Goal: Task Accomplishment & Management: Manage account settings

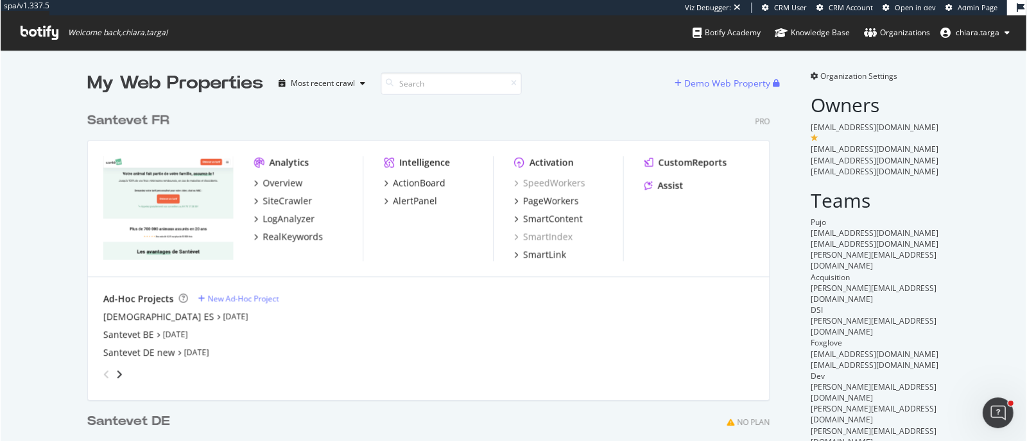
scroll to position [531, 681]
click at [534, 198] on div "PageWorkers" at bounding box center [551, 201] width 56 height 13
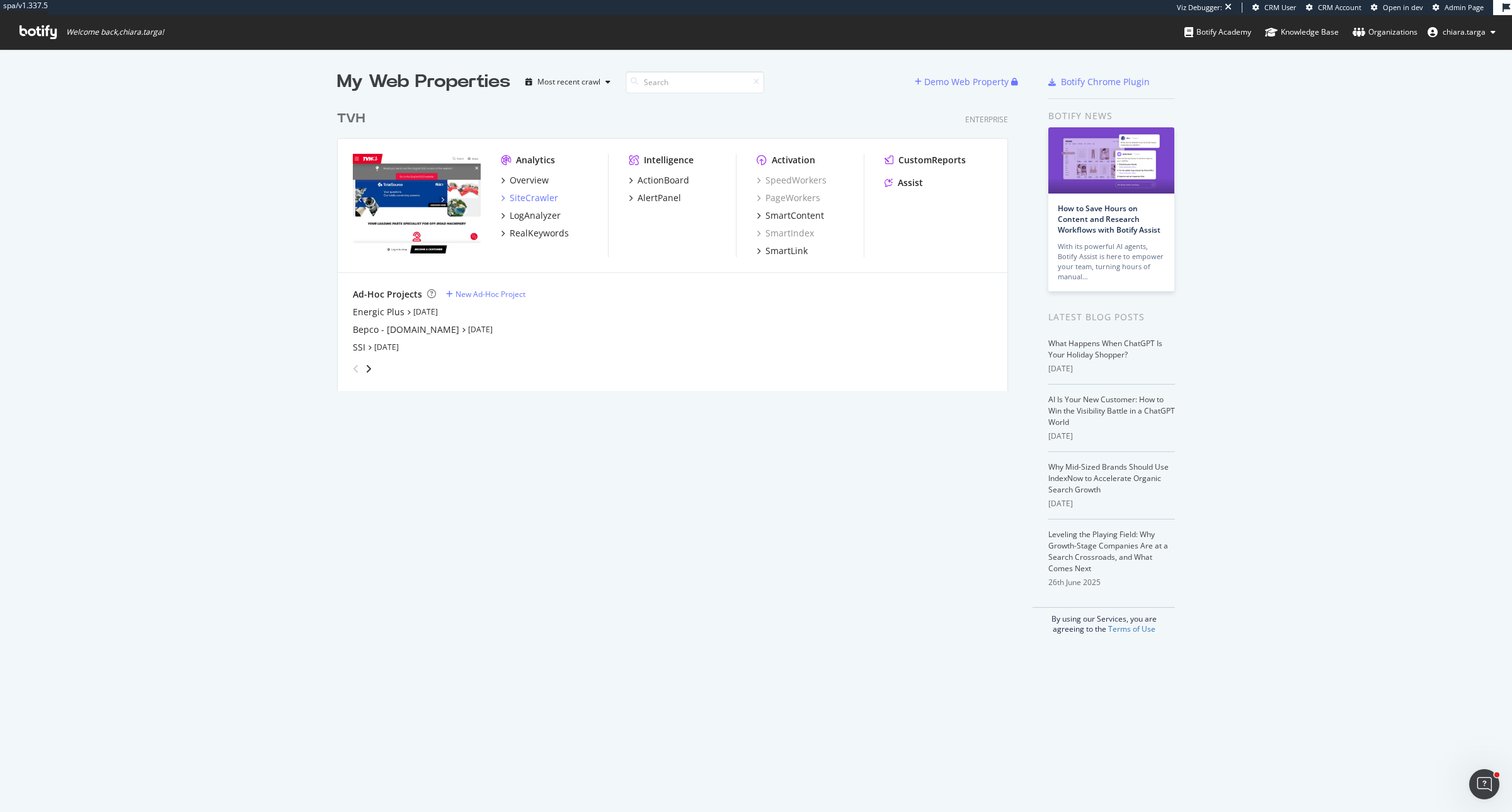
scroll to position [800, 1488]
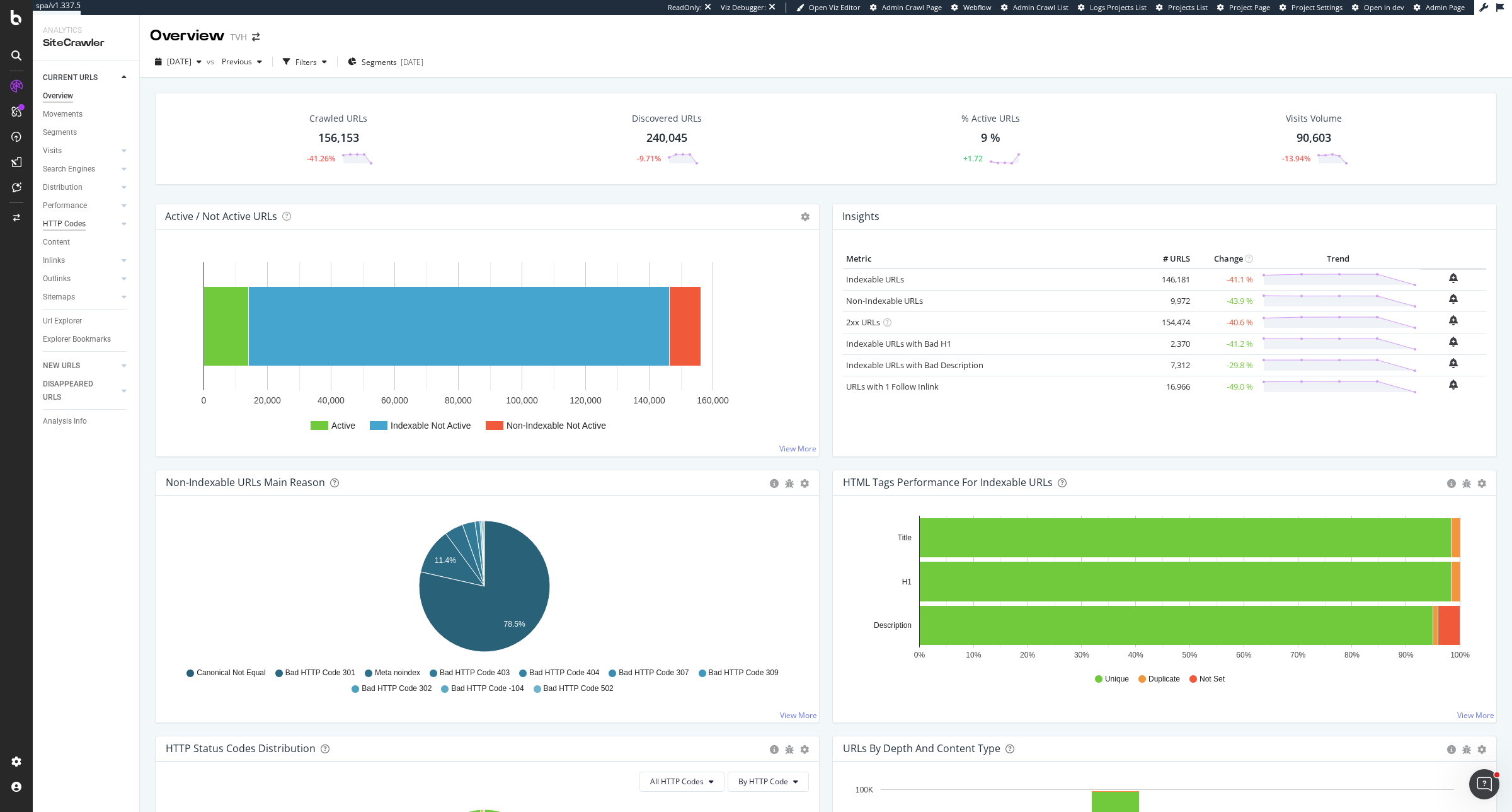
click at [76, 218] on div "HTTP Codes" at bounding box center [65, 223] width 43 height 13
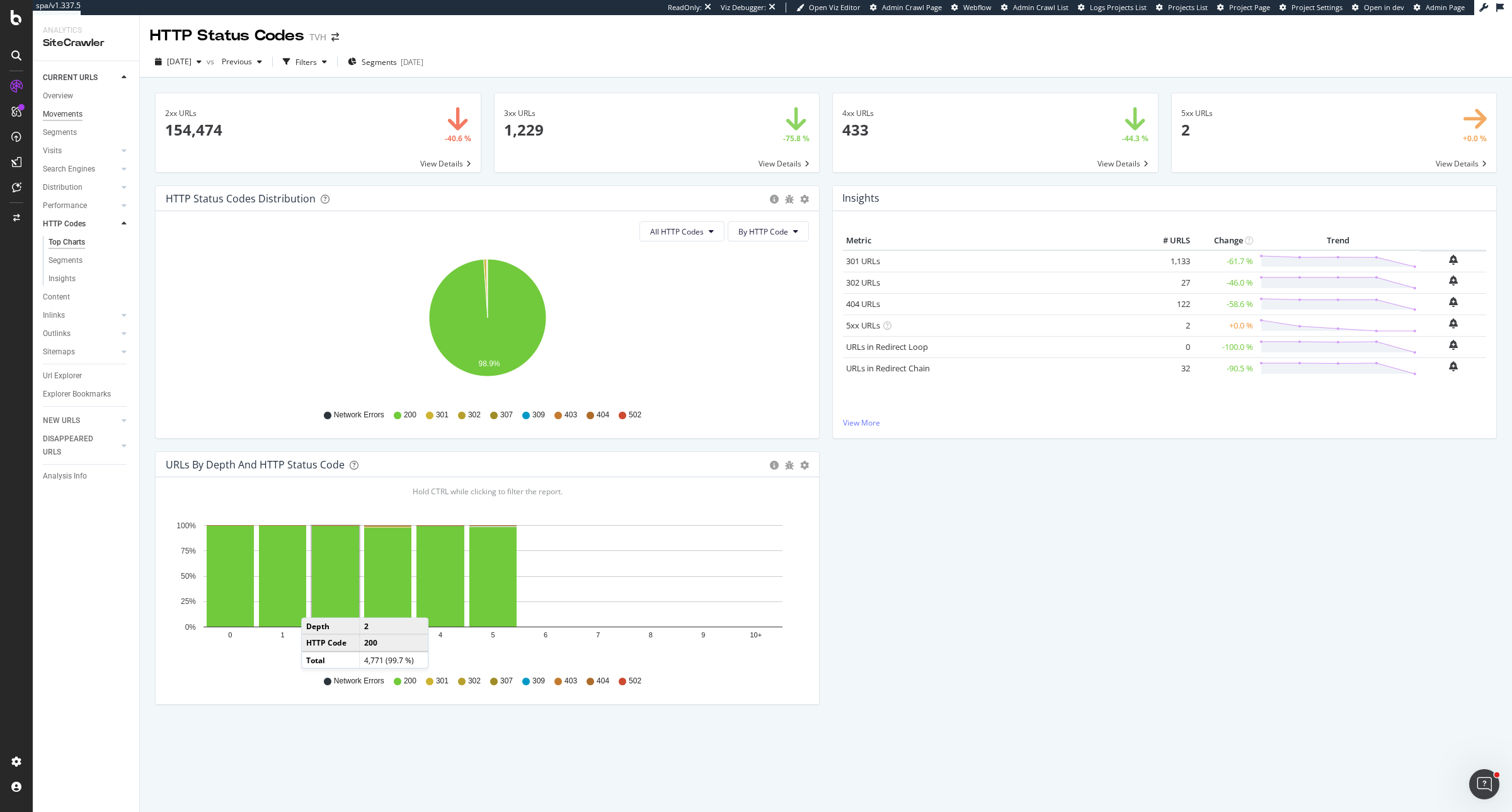
click at [58, 108] on div "Movements" at bounding box center [63, 114] width 39 height 13
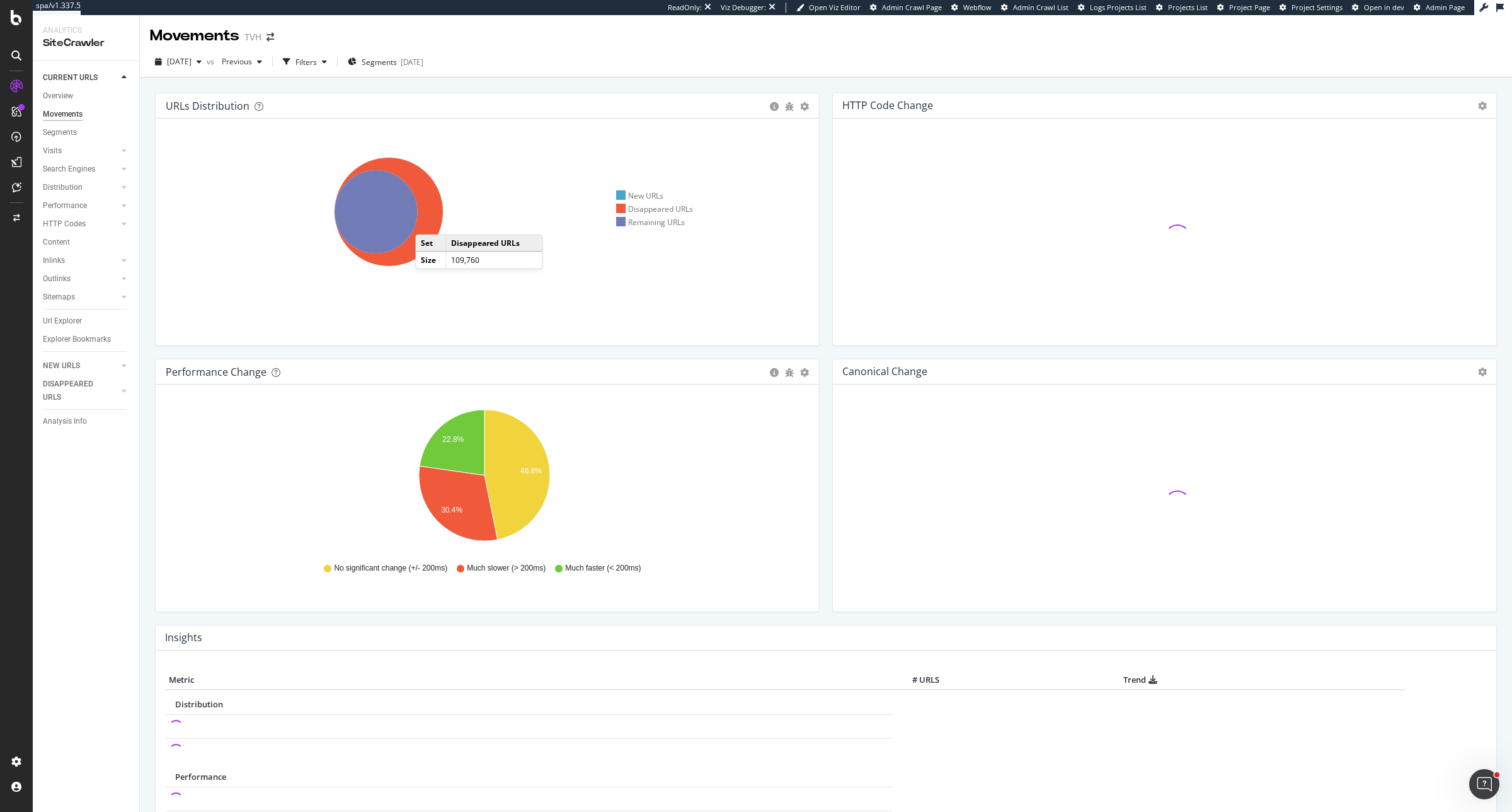
click at [428, 222] on icon at bounding box center [389, 211] width 108 height 108
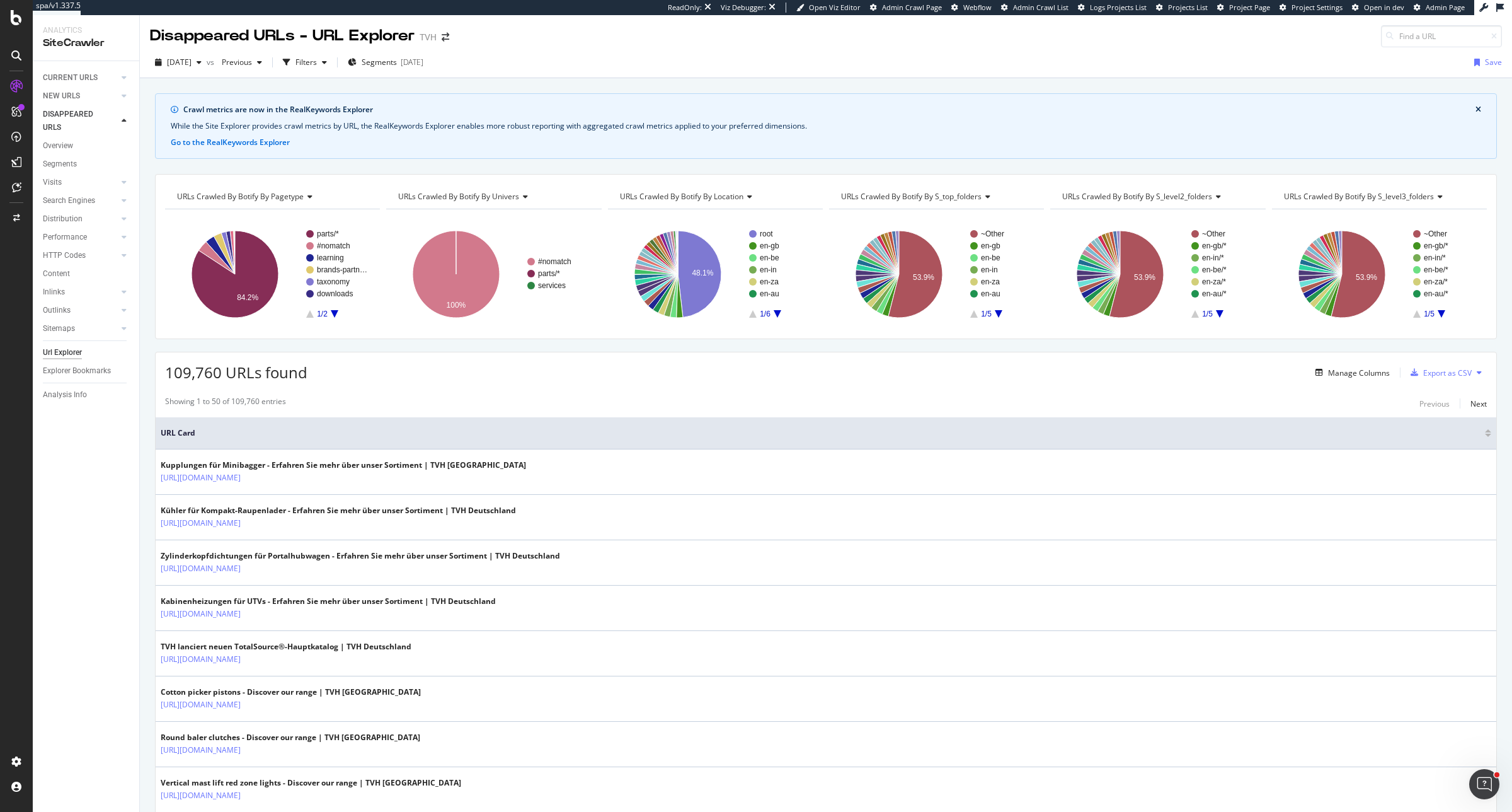
click at [502, 193] on span "URLs Crawled By Botify By univers" at bounding box center [459, 195] width 121 height 11
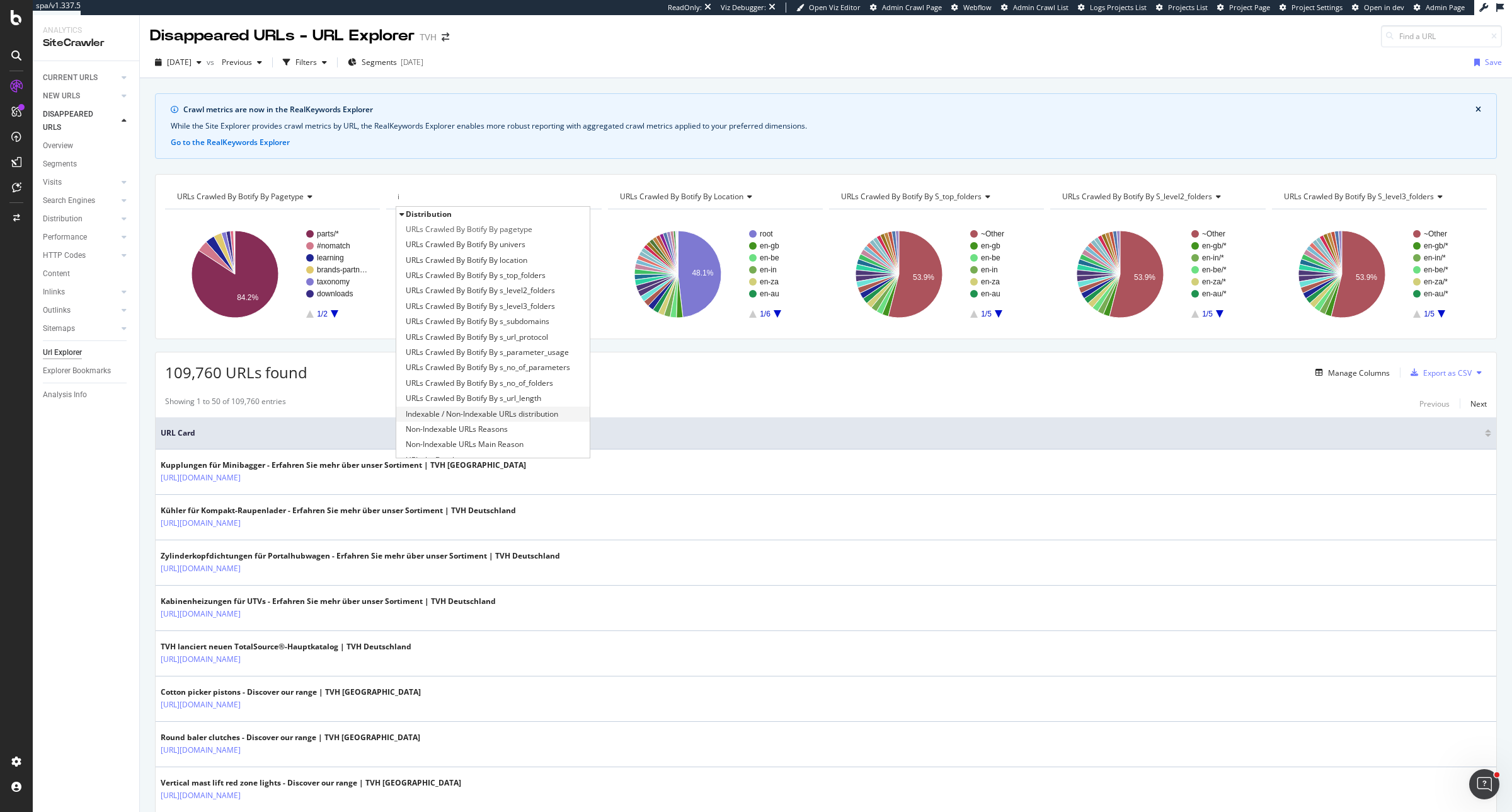
type input "i"
click at [516, 413] on span "Indexable / Non-Indexable URLs distribution" at bounding box center [481, 413] width 152 height 13
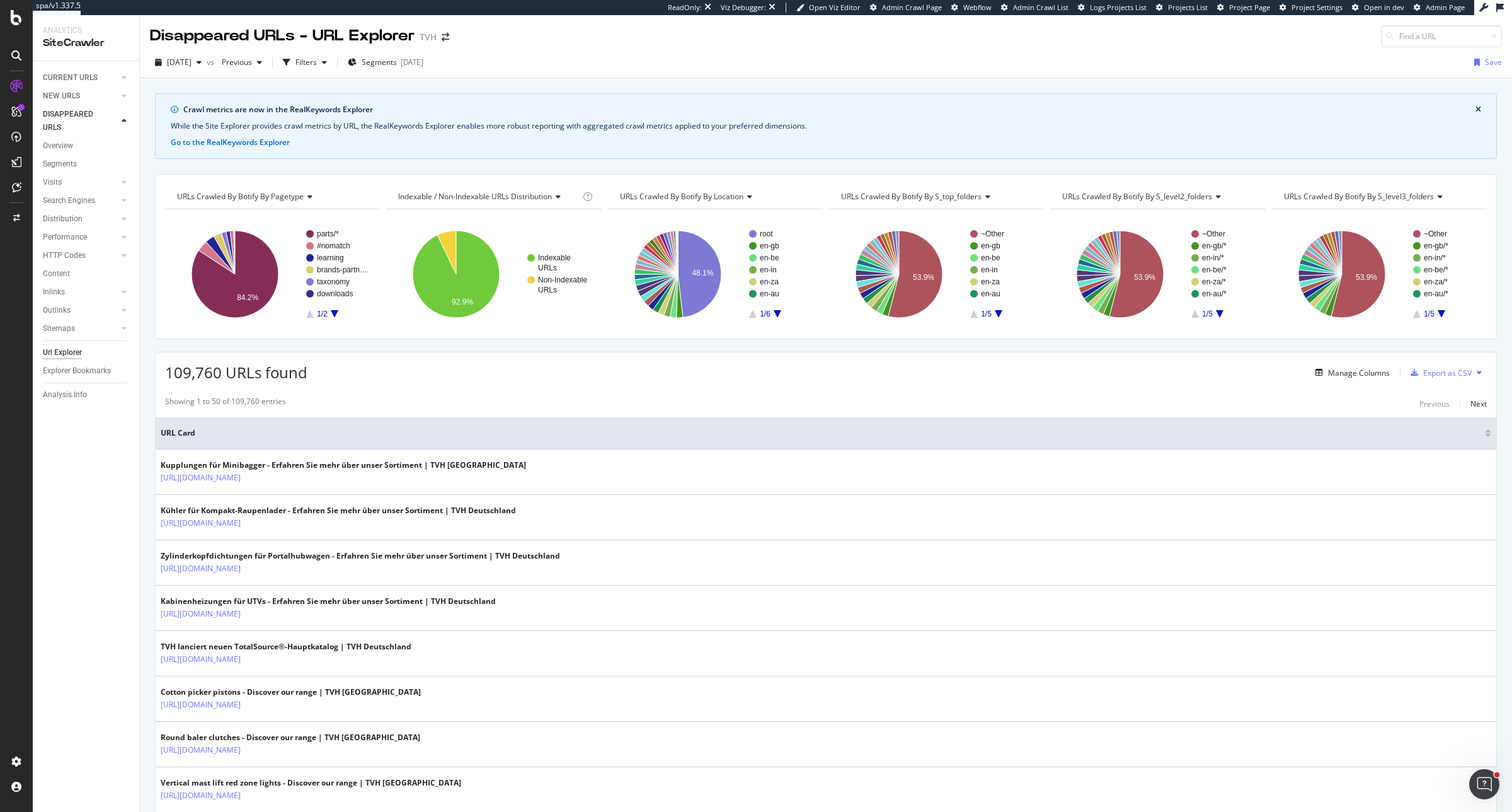
click at [982, 194] on icon at bounding box center [986, 196] width 9 height 8
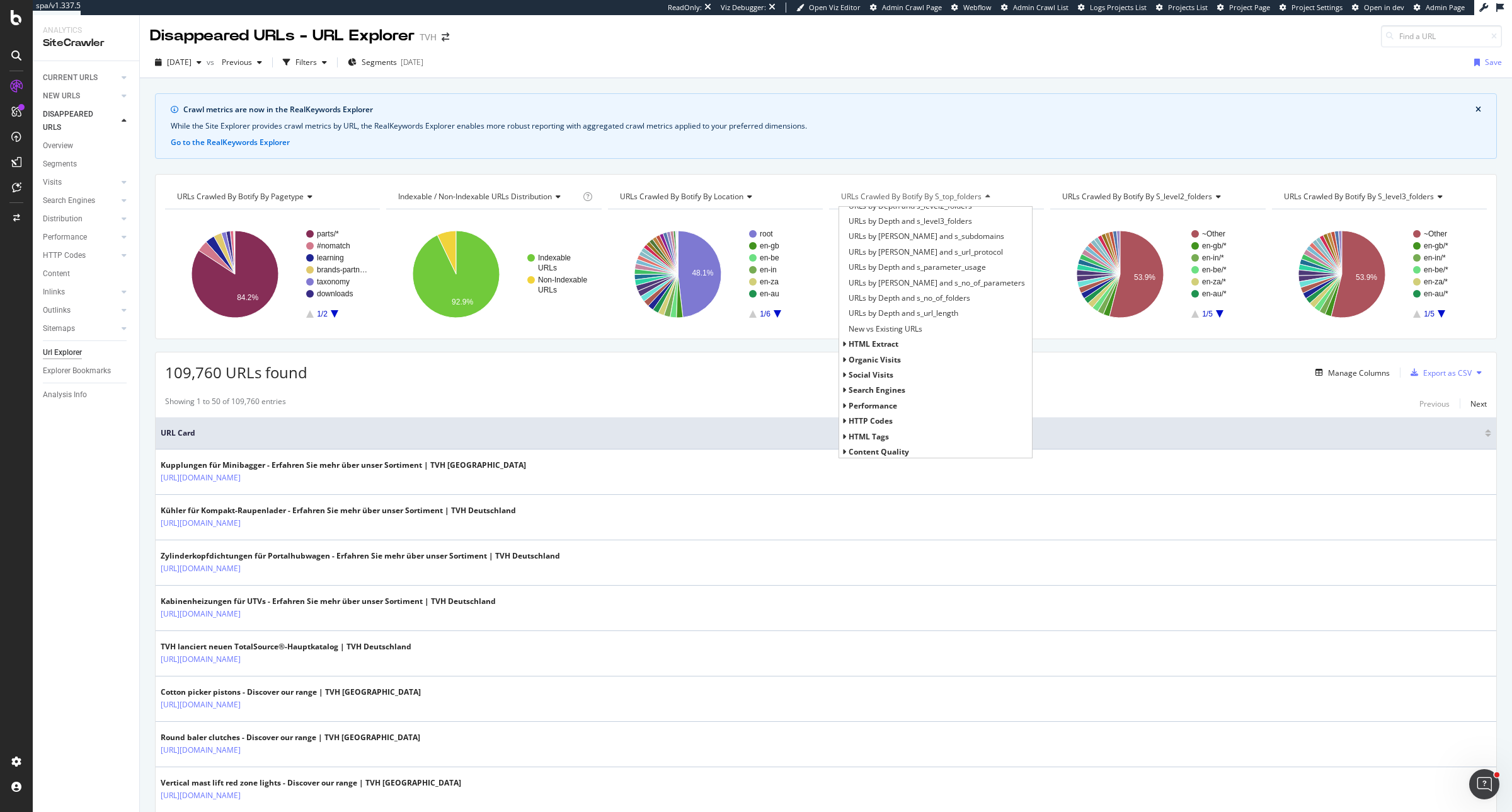
scroll to position [420, 0]
click at [842, 345] on icon at bounding box center [844, 348] width 4 height 8
click at [855, 357] on span "all" at bounding box center [860, 361] width 10 height 11
click at [915, 375] on span "Active / Not Active URLs" at bounding box center [899, 377] width 83 height 13
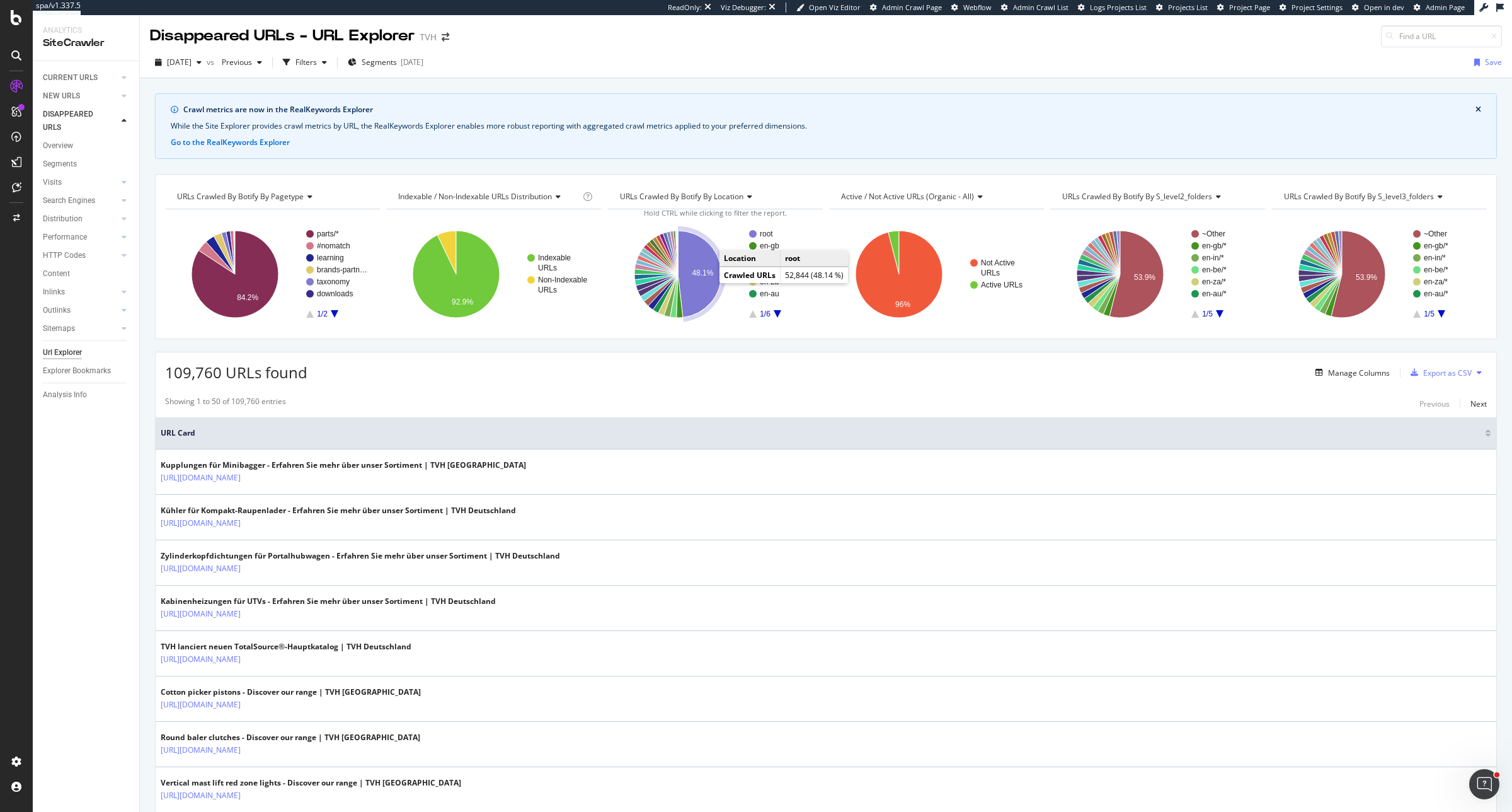
click at [706, 279] on icon "A chart." at bounding box center [699, 274] width 43 height 87
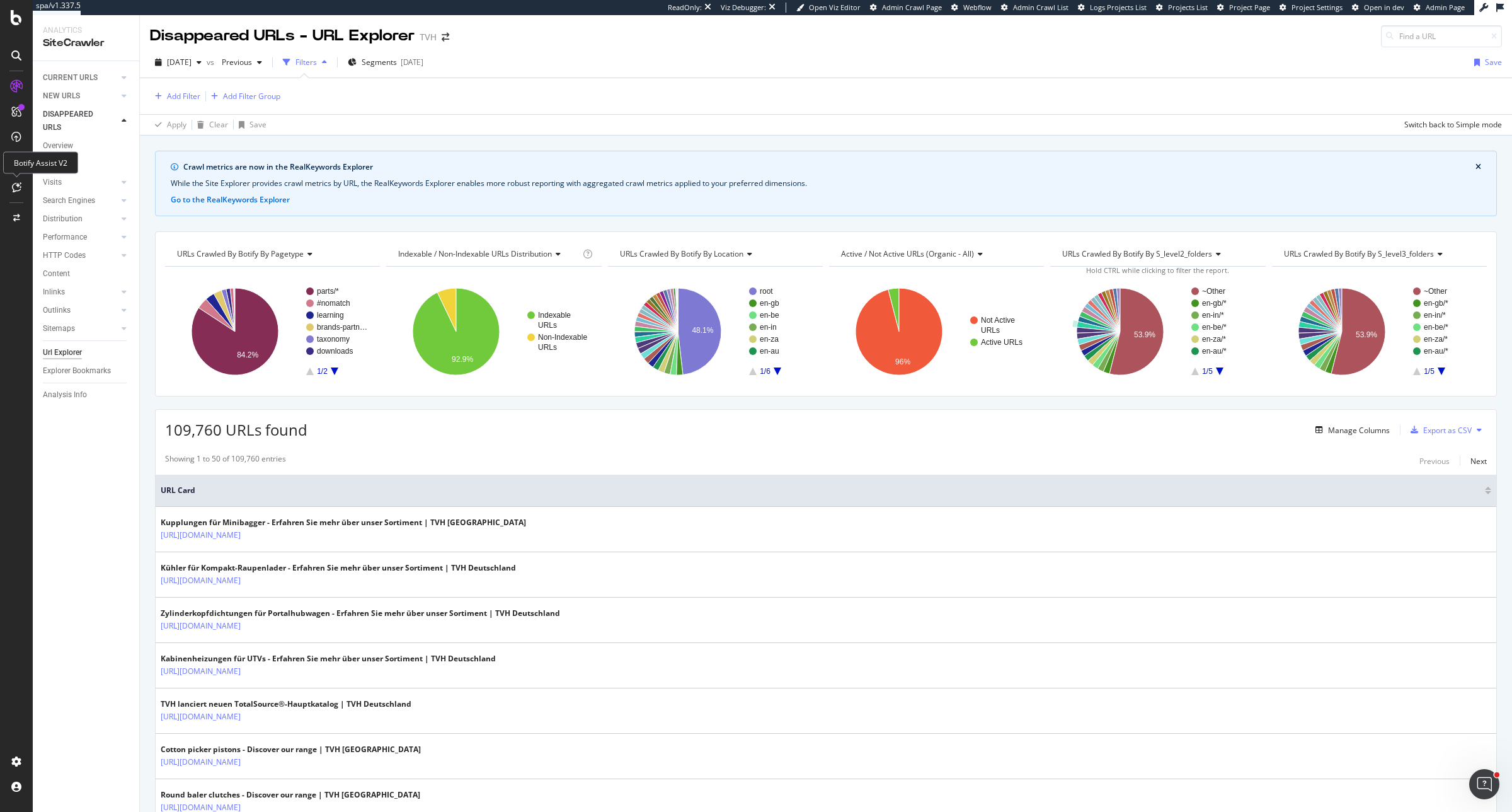
click at [24, 188] on div at bounding box center [16, 187] width 21 height 21
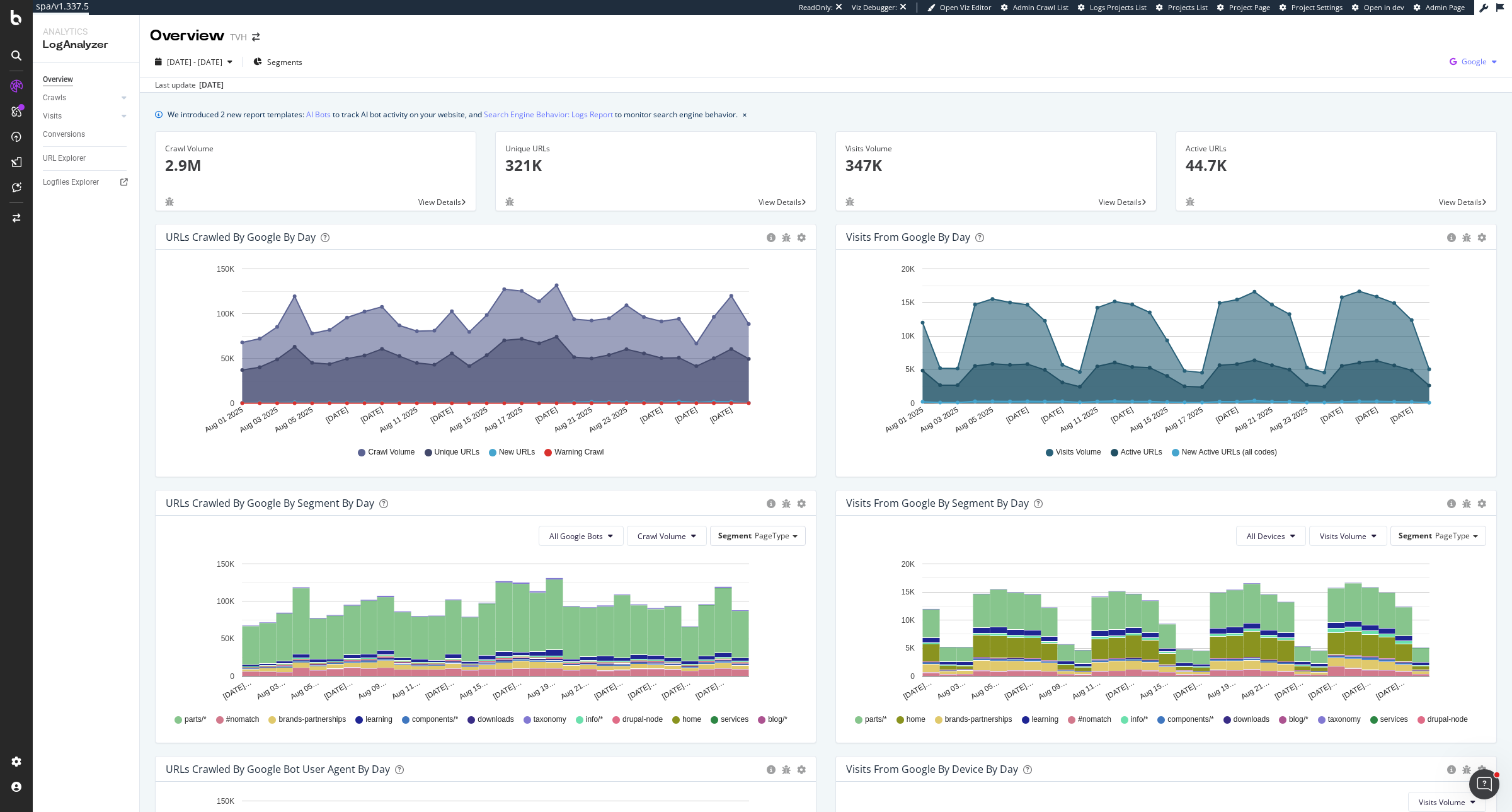
click at [1209, 70] on div "Google" at bounding box center [1473, 61] width 57 height 19
click at [1209, 68] on span "OpenAI" at bounding box center [1398, 74] width 46 height 12
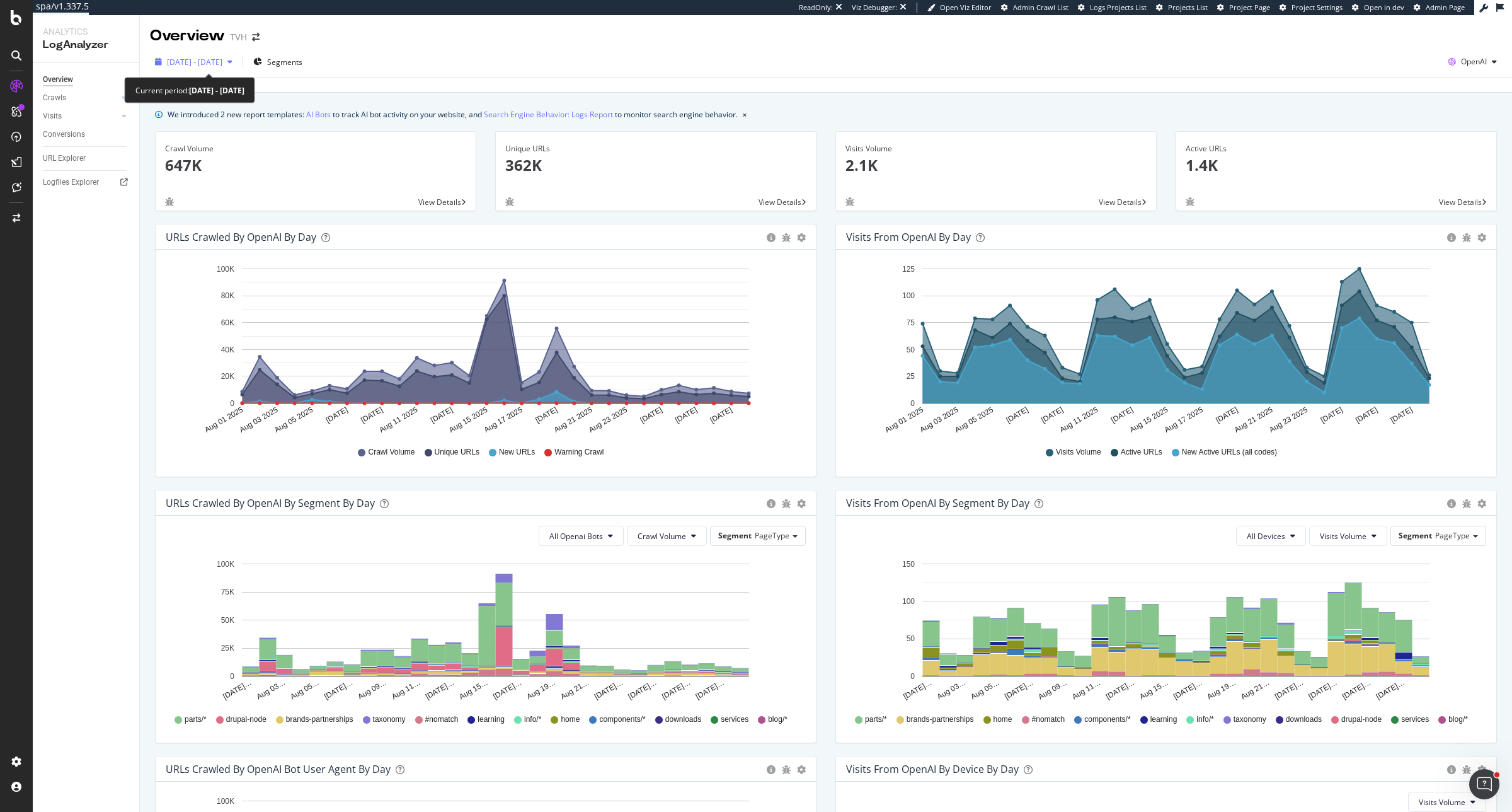
click at [205, 68] on div "2025 Aug. 1st - Aug. 30th" at bounding box center [193, 61] width 87 height 19
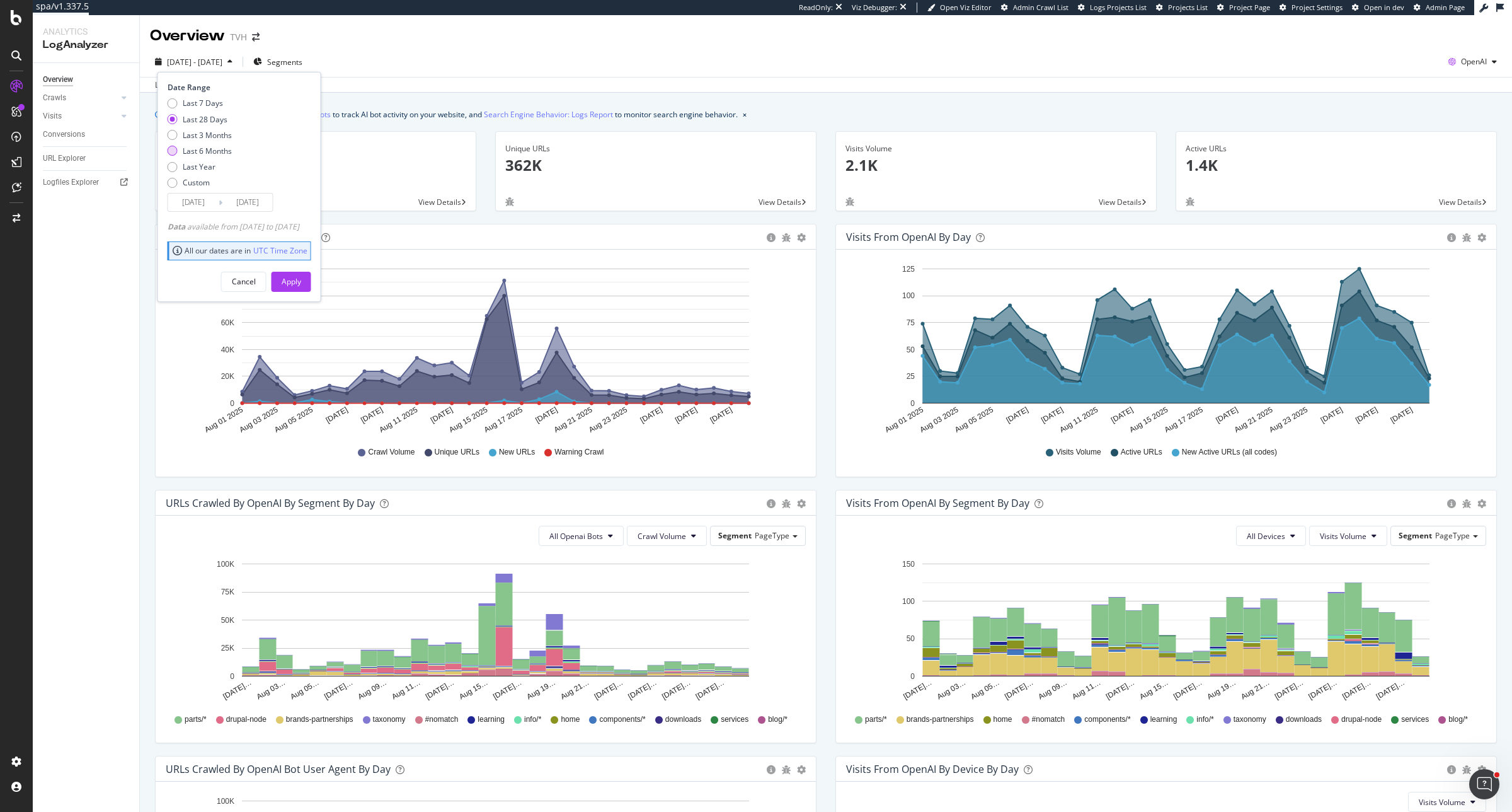
click at [180, 146] on div "Last 6 Months" at bounding box center [199, 150] width 64 height 11
type input "2025/03/01"
click at [301, 272] on div "Apply" at bounding box center [292, 281] width 20 height 19
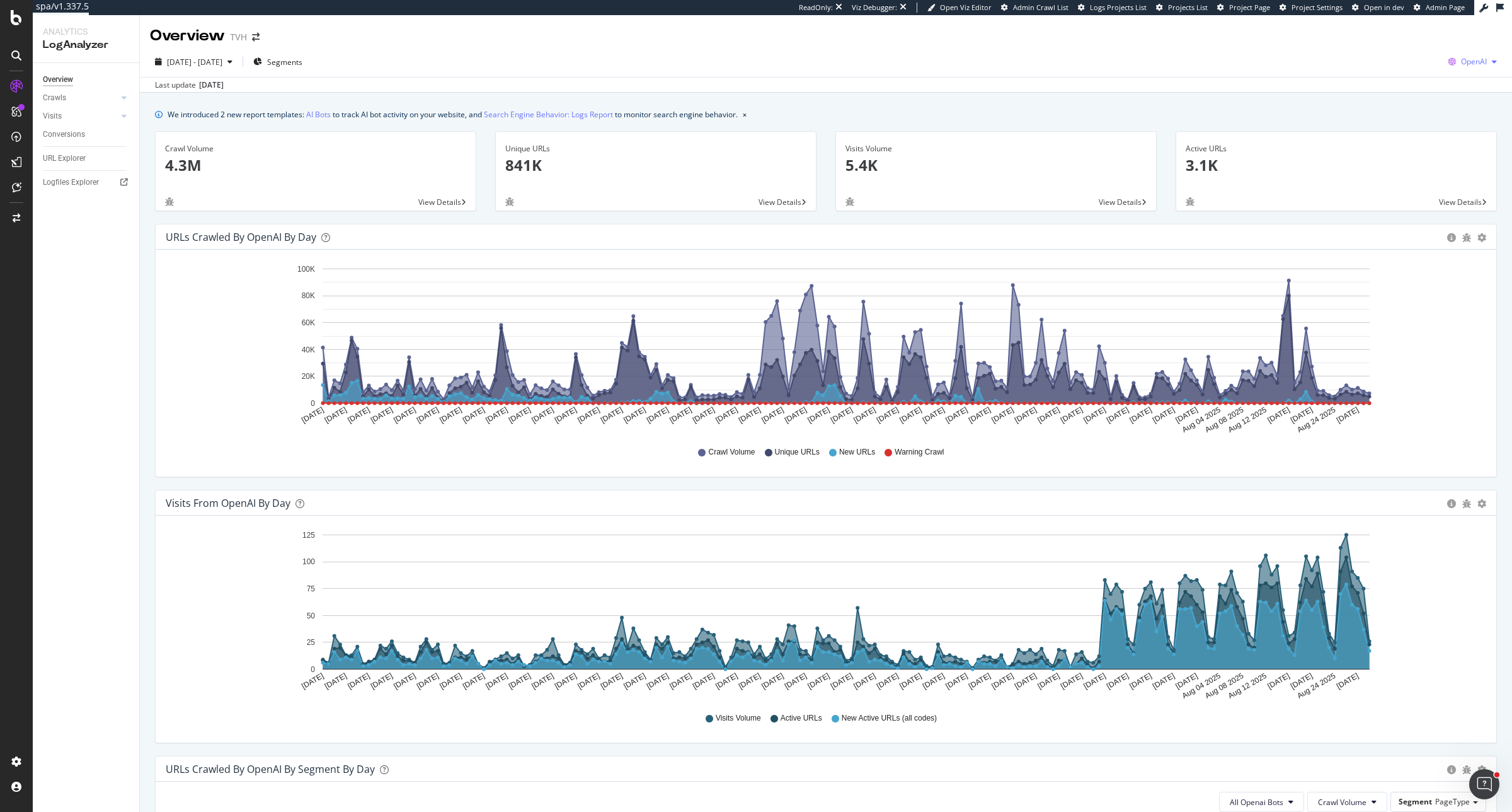
click at [1209, 70] on div "OpenAI" at bounding box center [1473, 61] width 59 height 19
click at [1209, 101] on span "Other AI Bots" at bounding box center [1397, 96] width 46 height 12
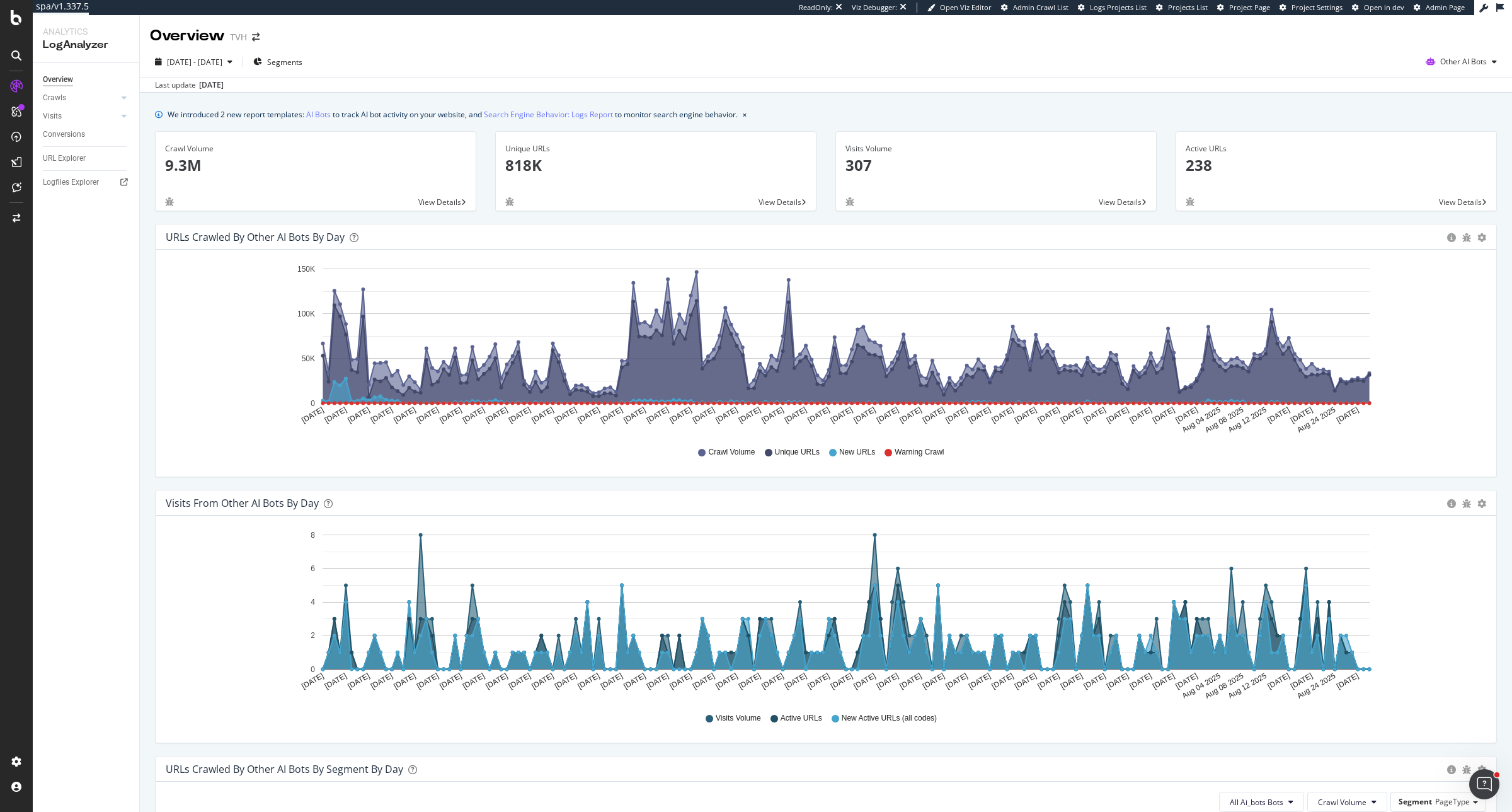
click at [218, 36] on div "Overview" at bounding box center [188, 36] width 75 height 22
click at [74, 189] on div "CustomReports" at bounding box center [77, 194] width 62 height 13
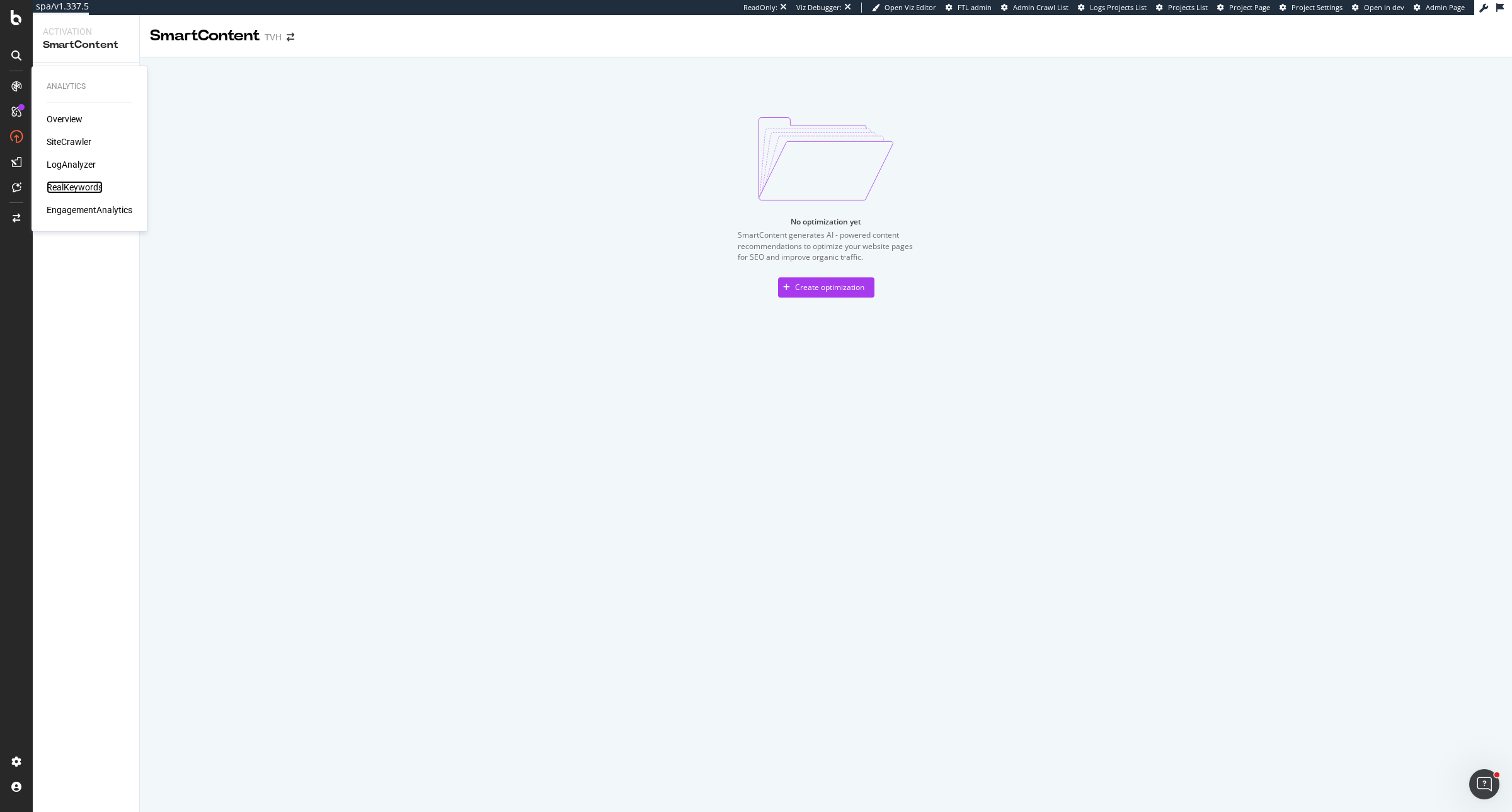
click at [76, 190] on div "RealKeywords" at bounding box center [74, 187] width 56 height 13
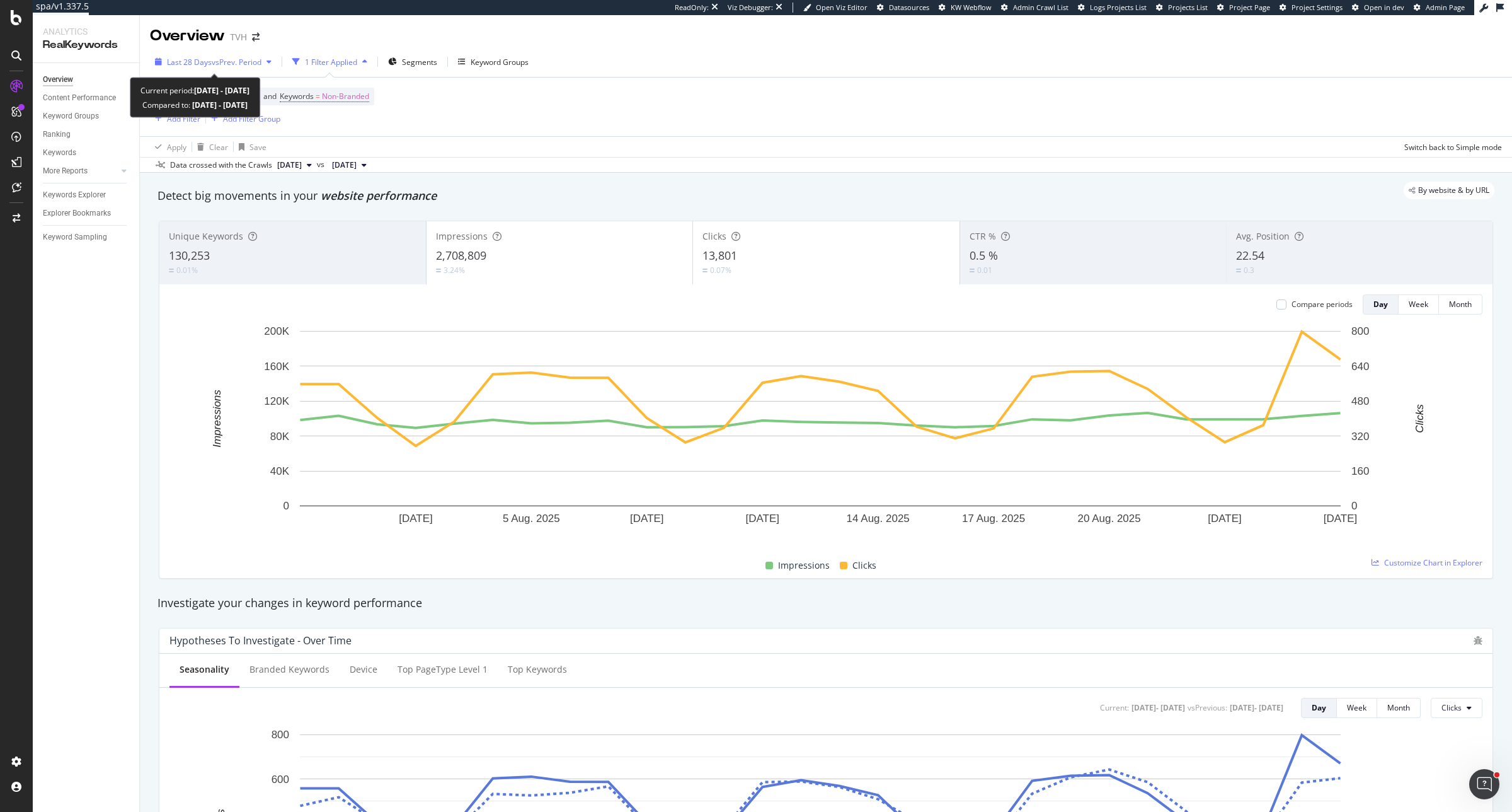
click at [266, 64] on div "button" at bounding box center [268, 62] width 15 height 8
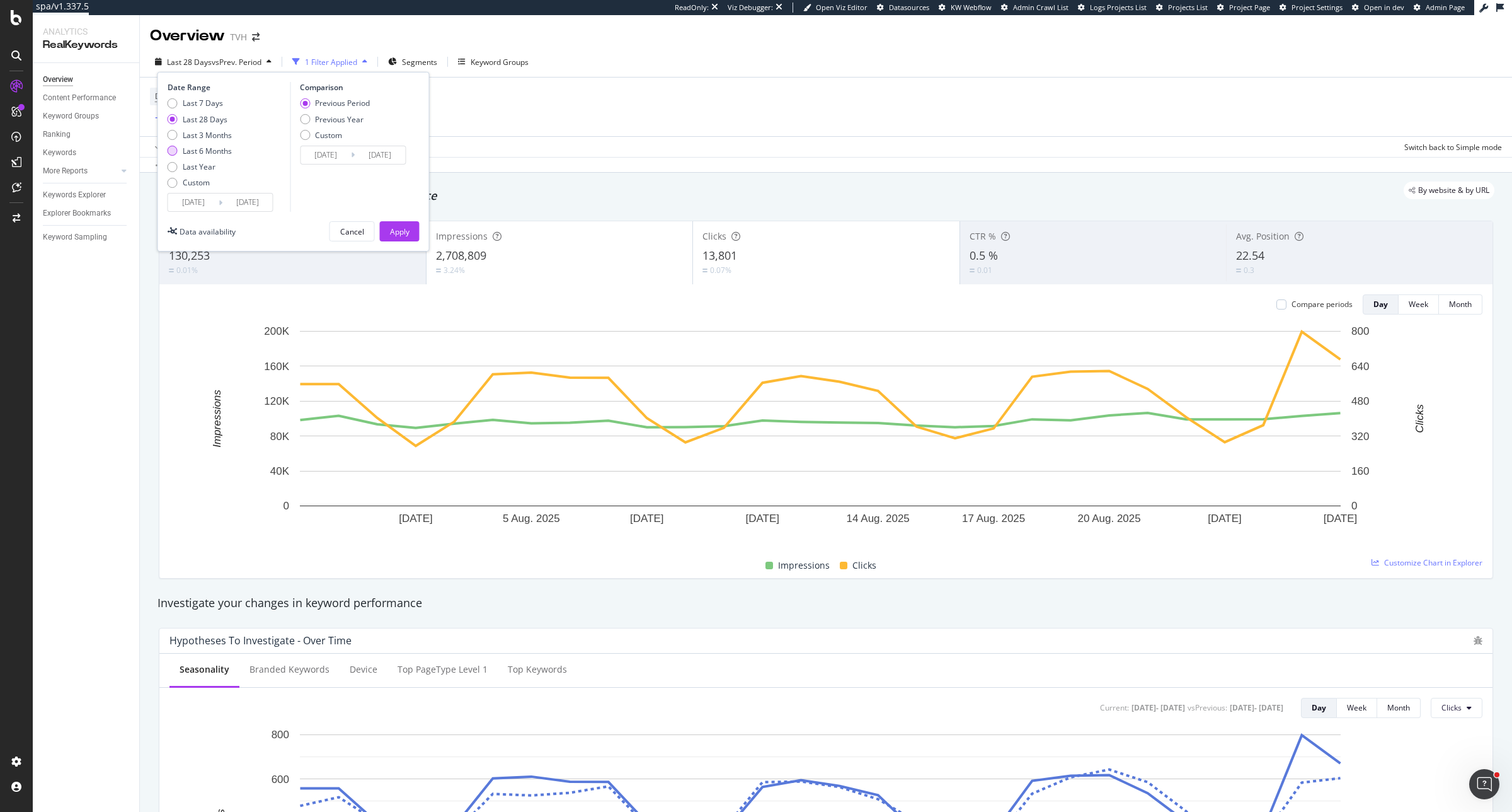
click at [221, 147] on div "Last 6 Months" at bounding box center [207, 150] width 49 height 11
type input "2025/02/27"
type input "2024/08/29"
type input "2025/02/26"
click at [329, 117] on div "Previous Year" at bounding box center [339, 119] width 48 height 11
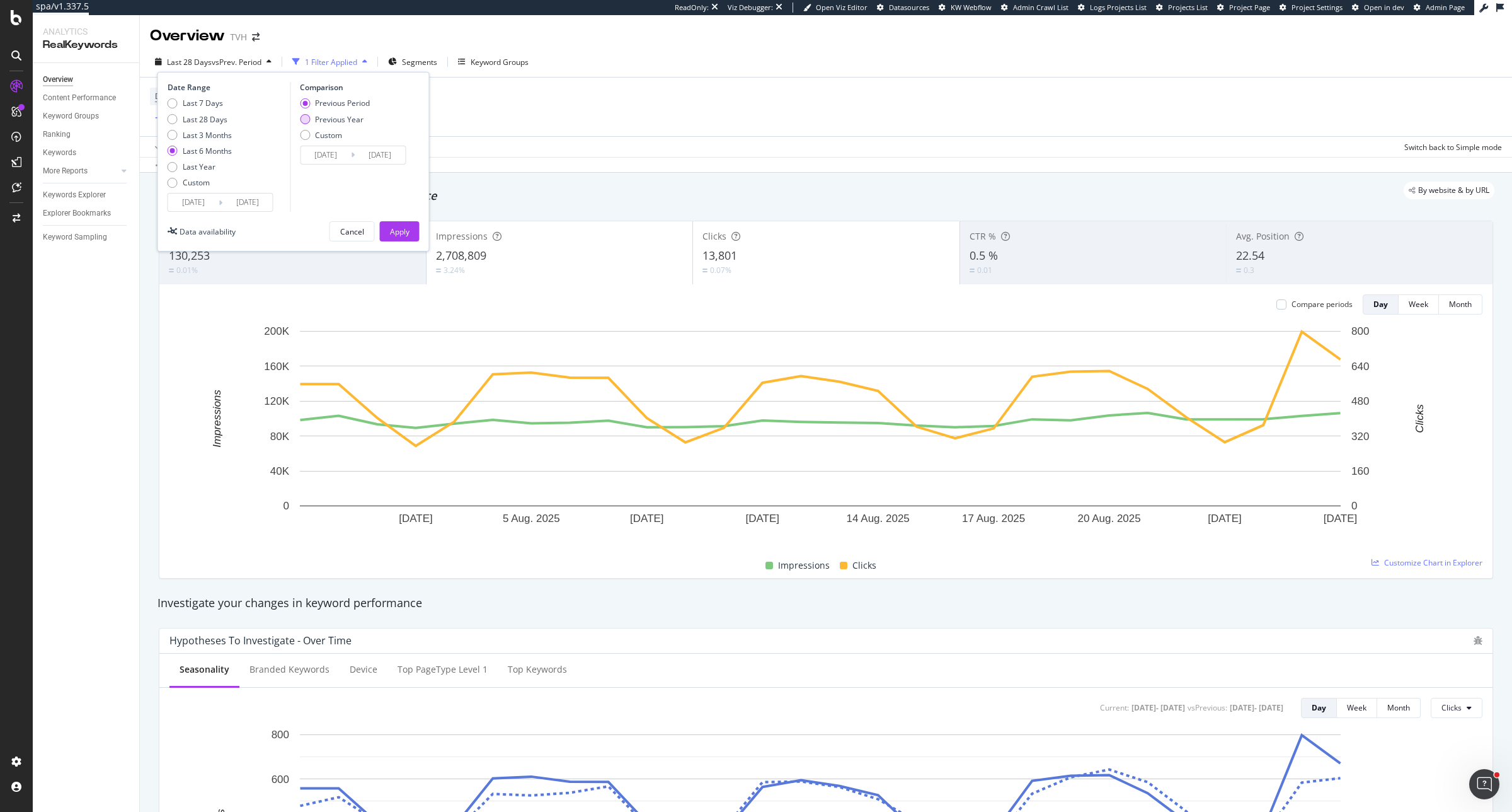
type input "2024/02/29"
type input "2024/08/27"
click at [407, 232] on div "Apply" at bounding box center [400, 231] width 20 height 11
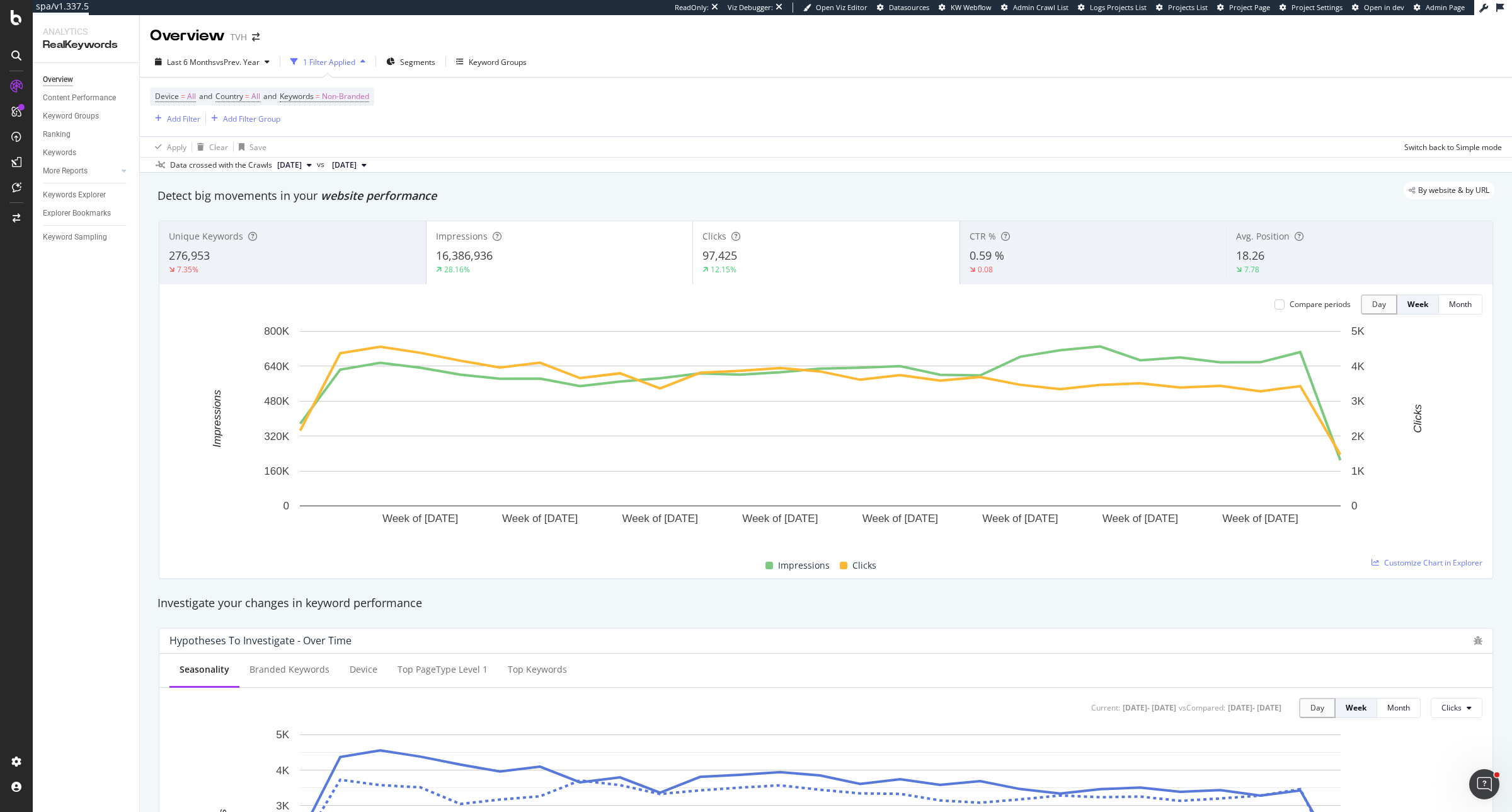
click at [1209, 306] on div "Compare periods" at bounding box center [1321, 303] width 61 height 11
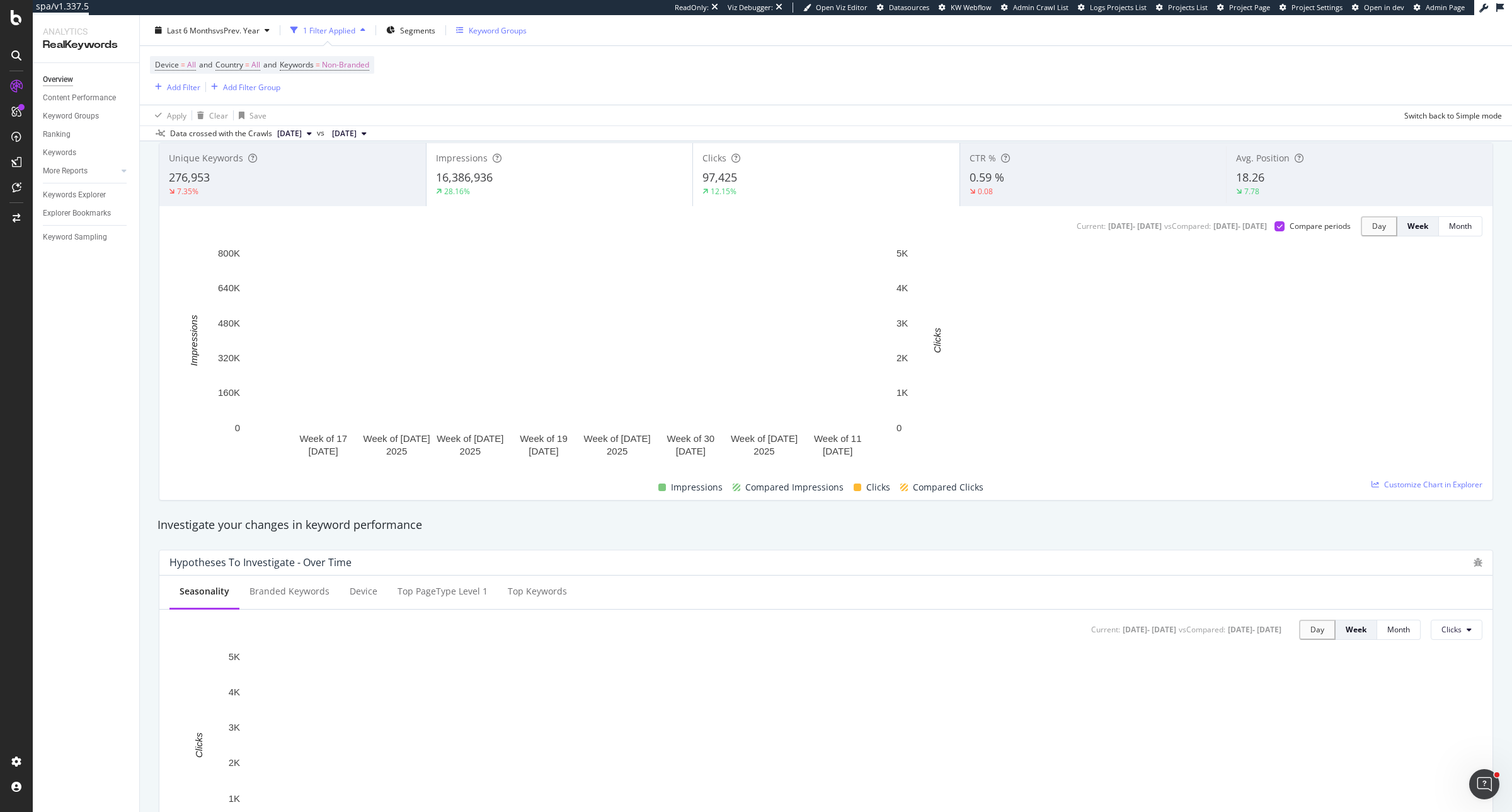
scroll to position [79, 0]
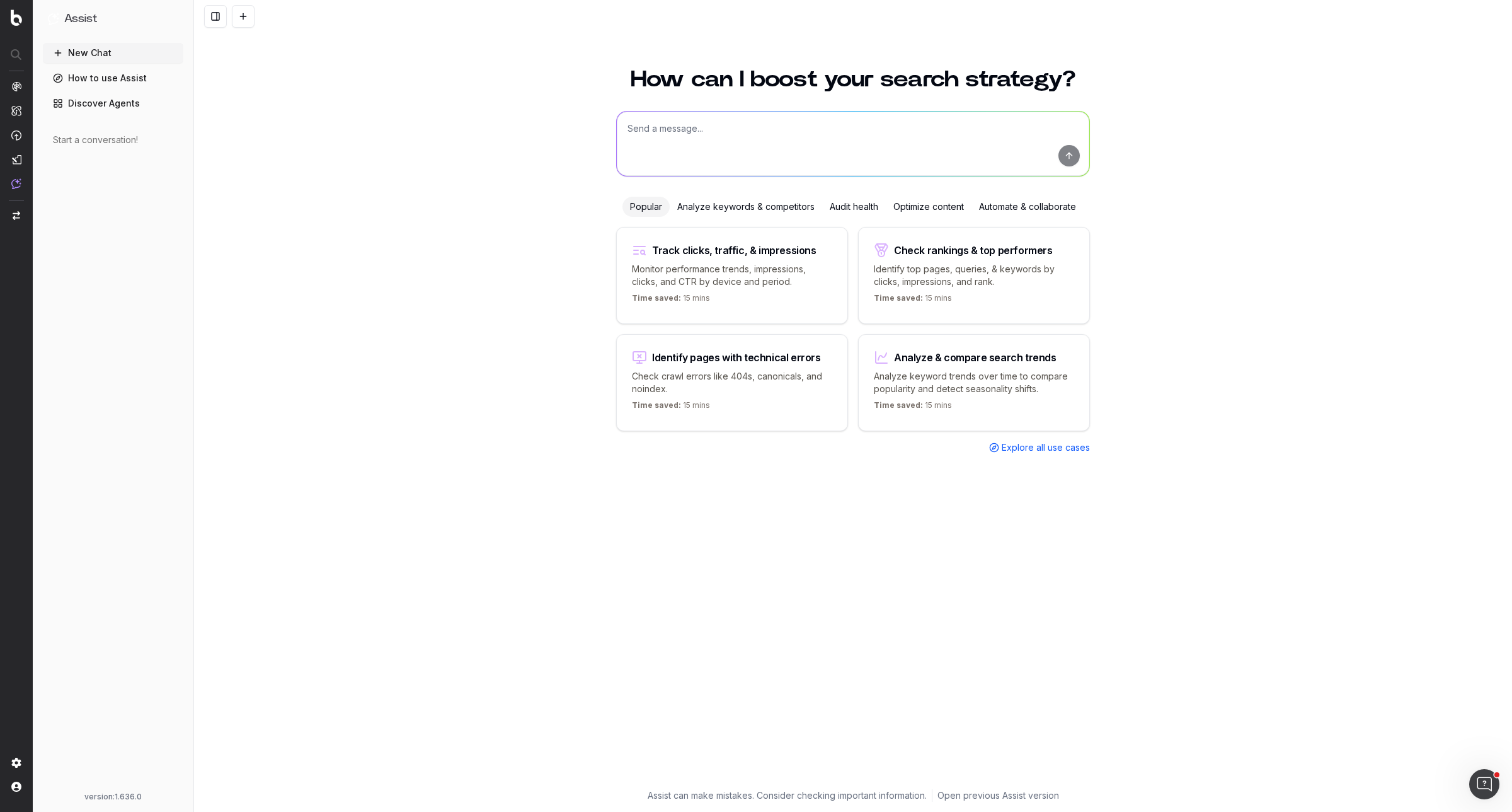
click at [747, 125] on textarea at bounding box center [852, 143] width 472 height 64
type textarea "Can you list me all active URLs that disappeared in the last crawl and explain …"
click at [1079, 157] on button "submit" at bounding box center [1069, 156] width 22 height 22
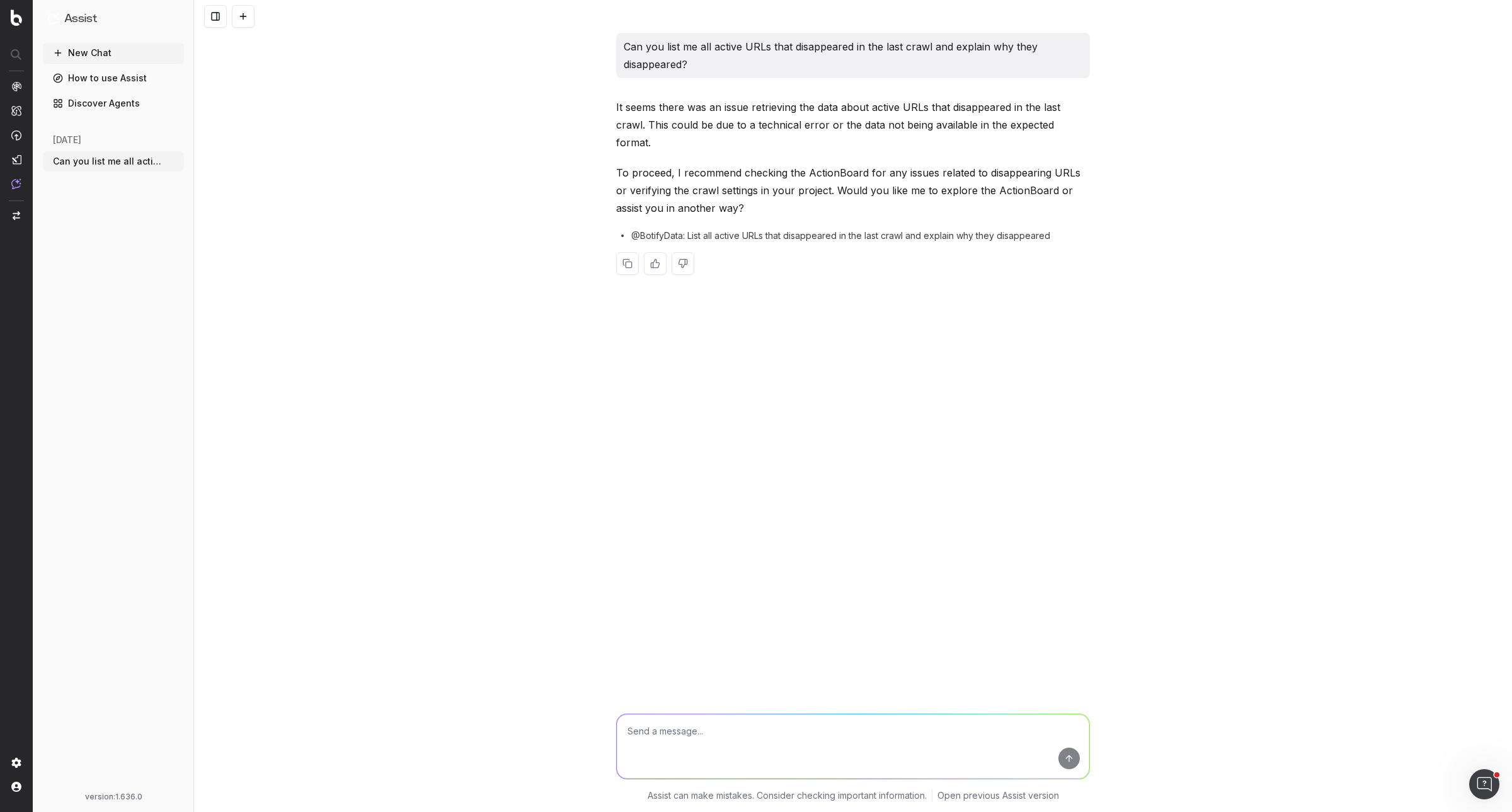
click at [741, 746] on textarea at bounding box center [852, 745] width 472 height 64
click at [111, 55] on button "New Chat" at bounding box center [114, 53] width 141 height 21
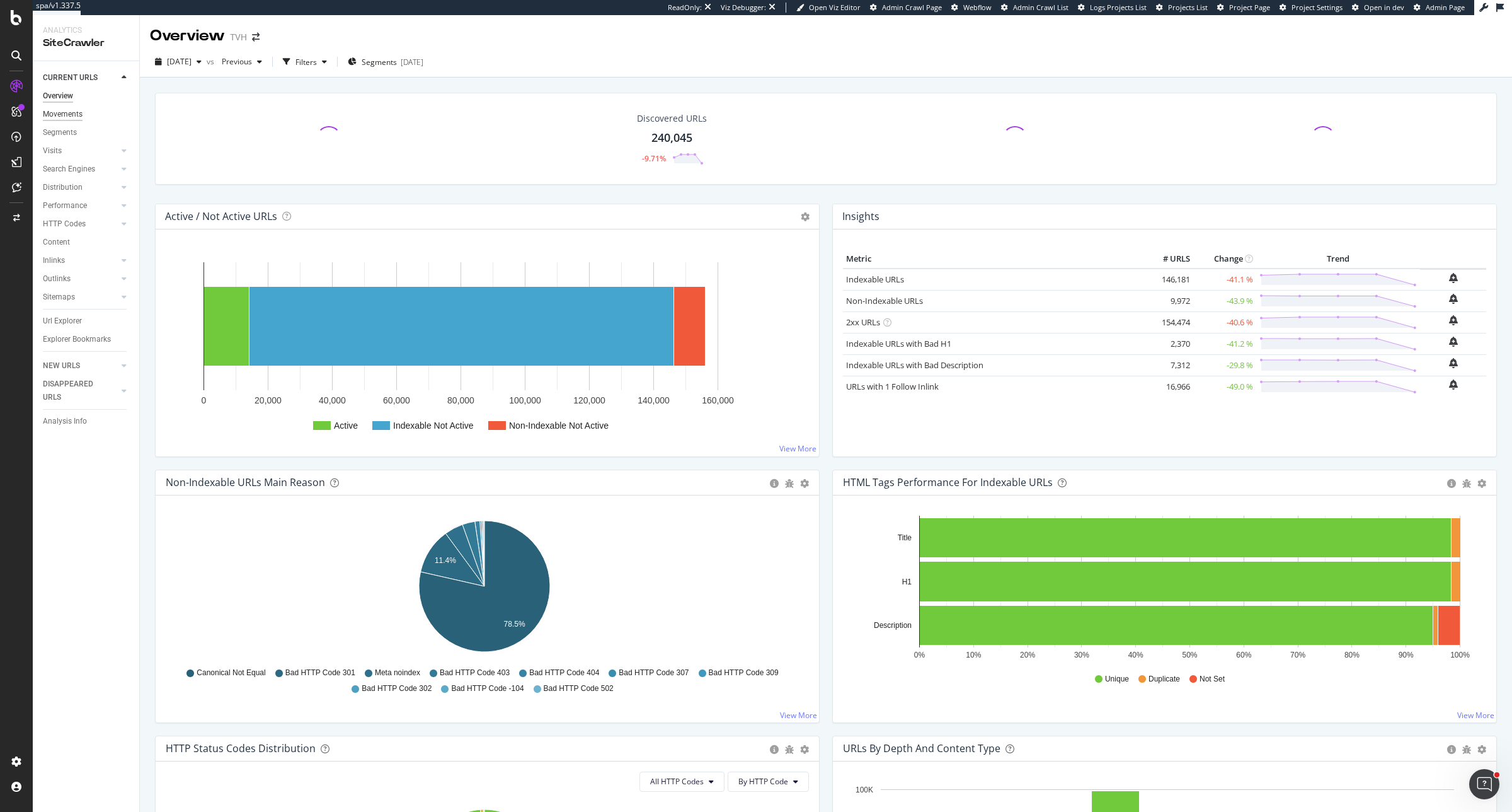
click at [67, 109] on div "Movements" at bounding box center [63, 114] width 39 height 13
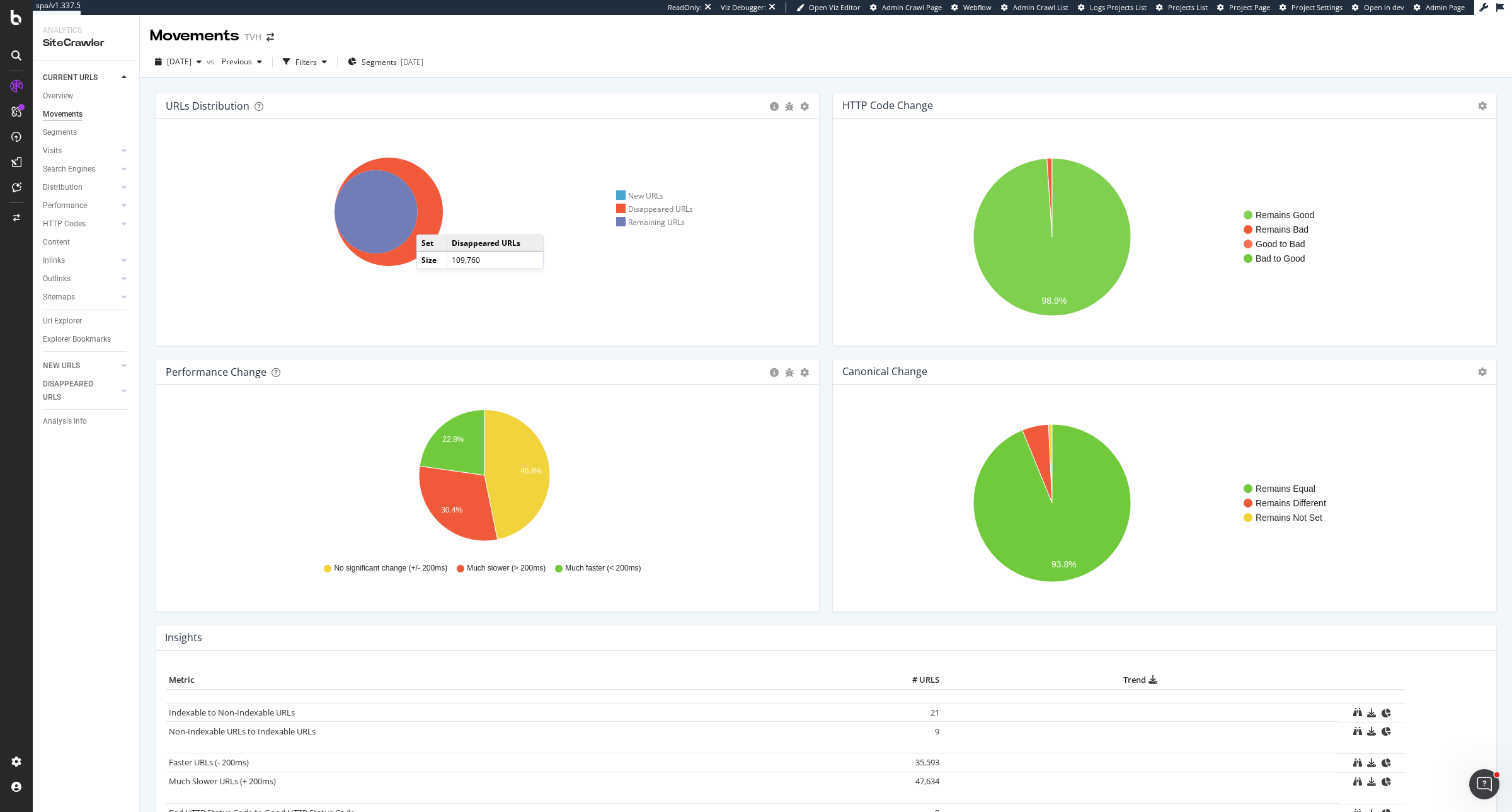
click at [429, 222] on icon at bounding box center [389, 211] width 108 height 108
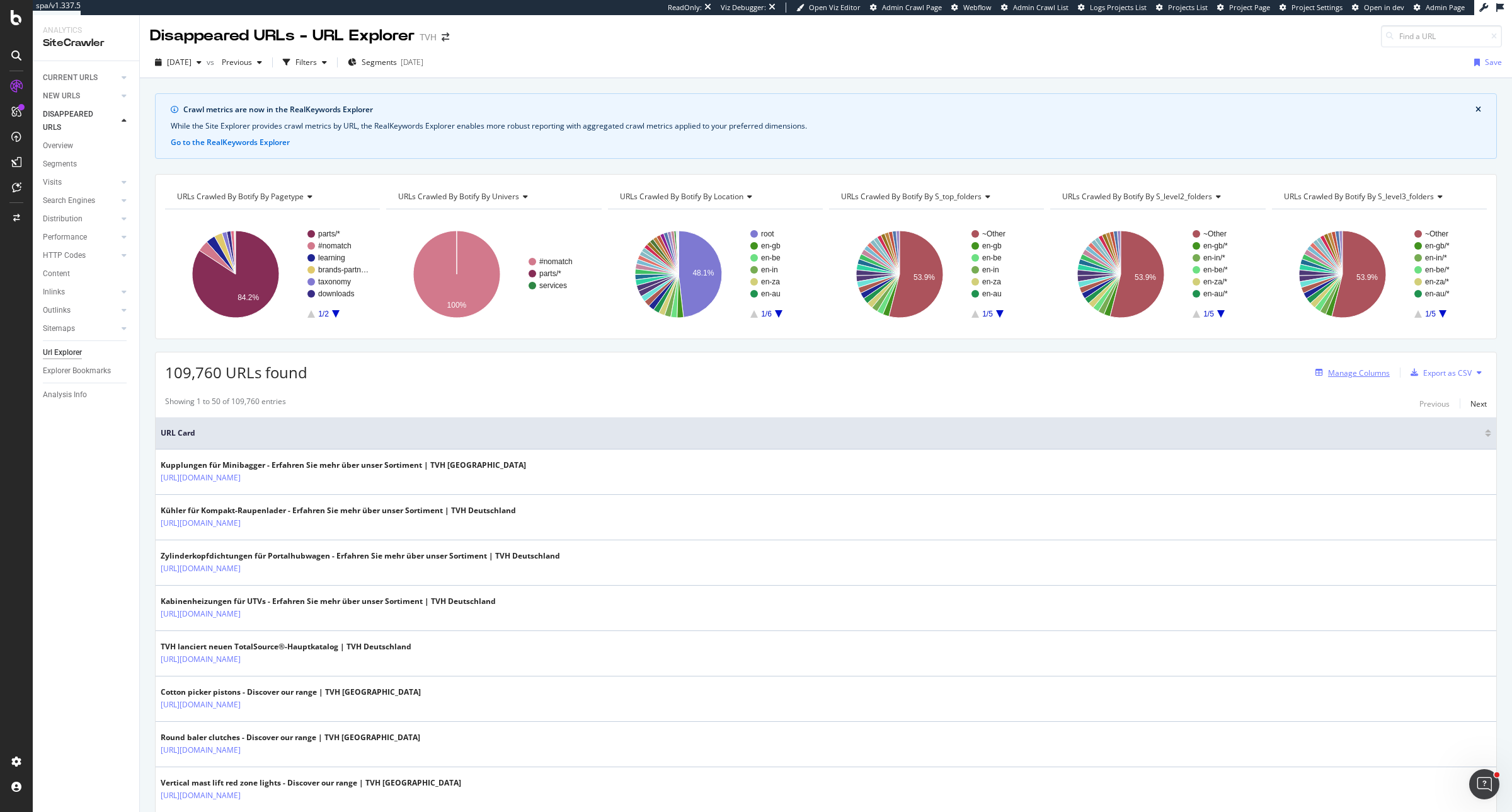
click at [1337, 366] on div "Manage Columns" at bounding box center [1350, 372] width 80 height 14
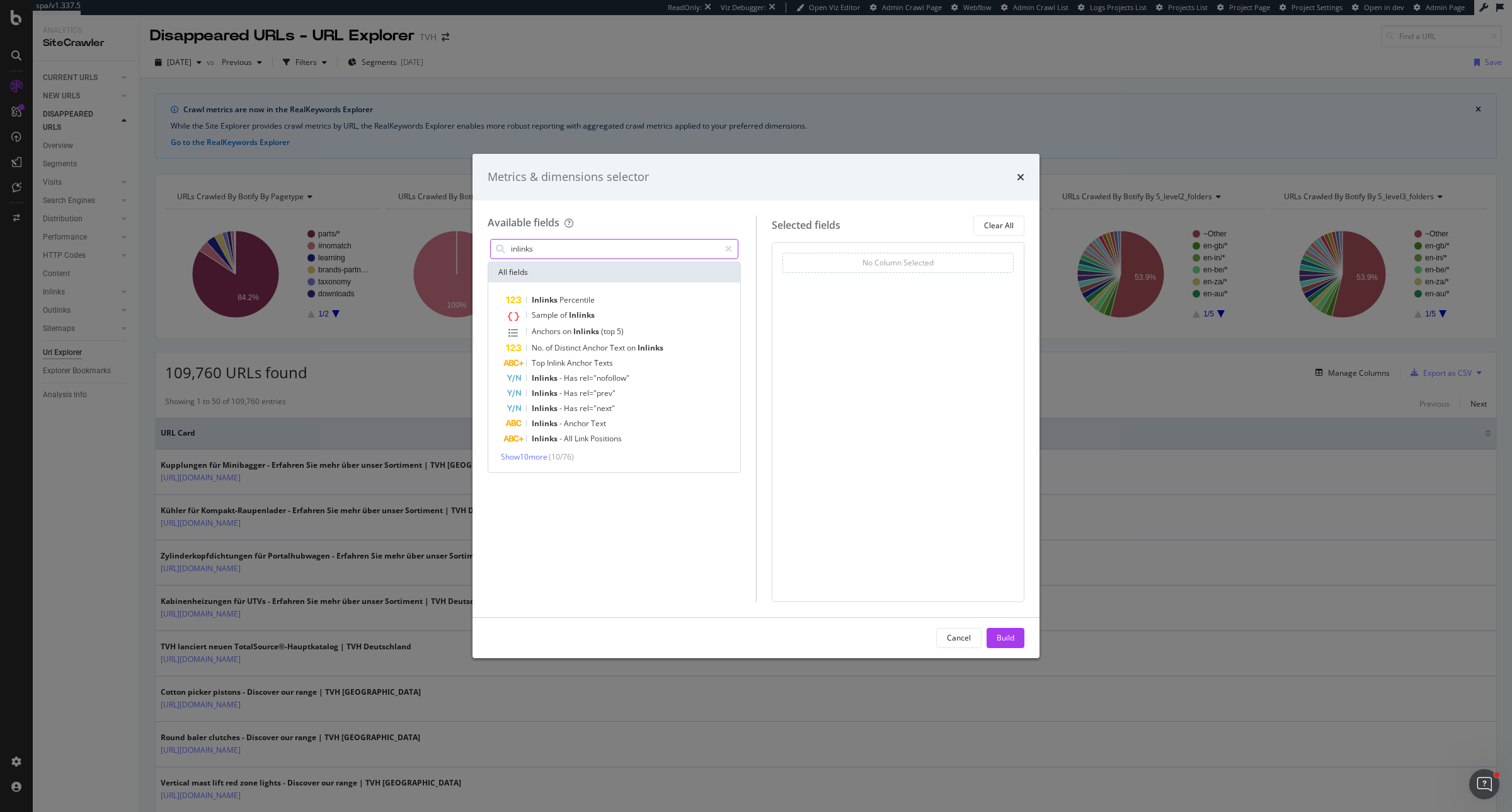
click at [531, 245] on input "inlinks" at bounding box center [615, 248] width 210 height 19
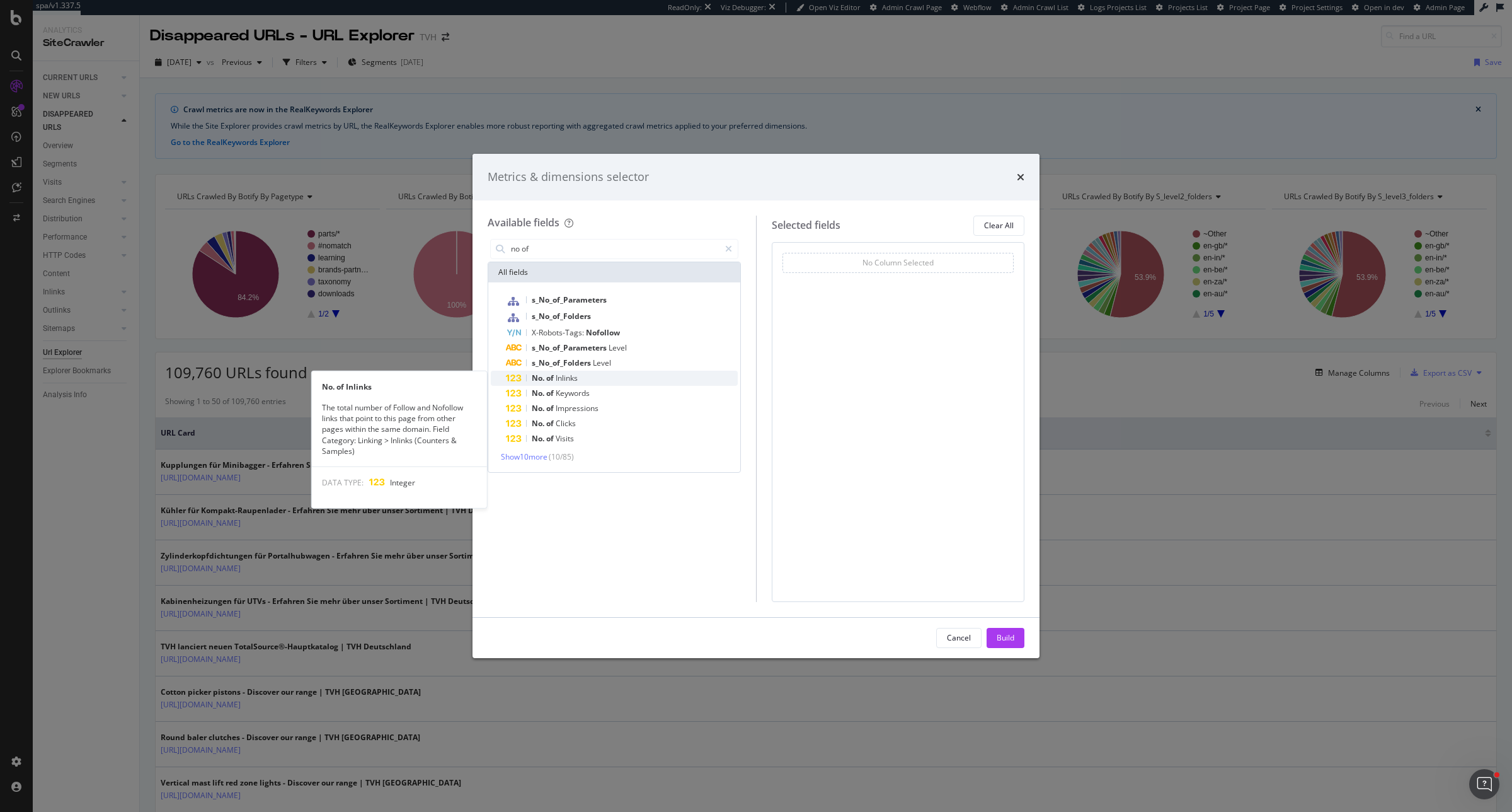
type input "no of"
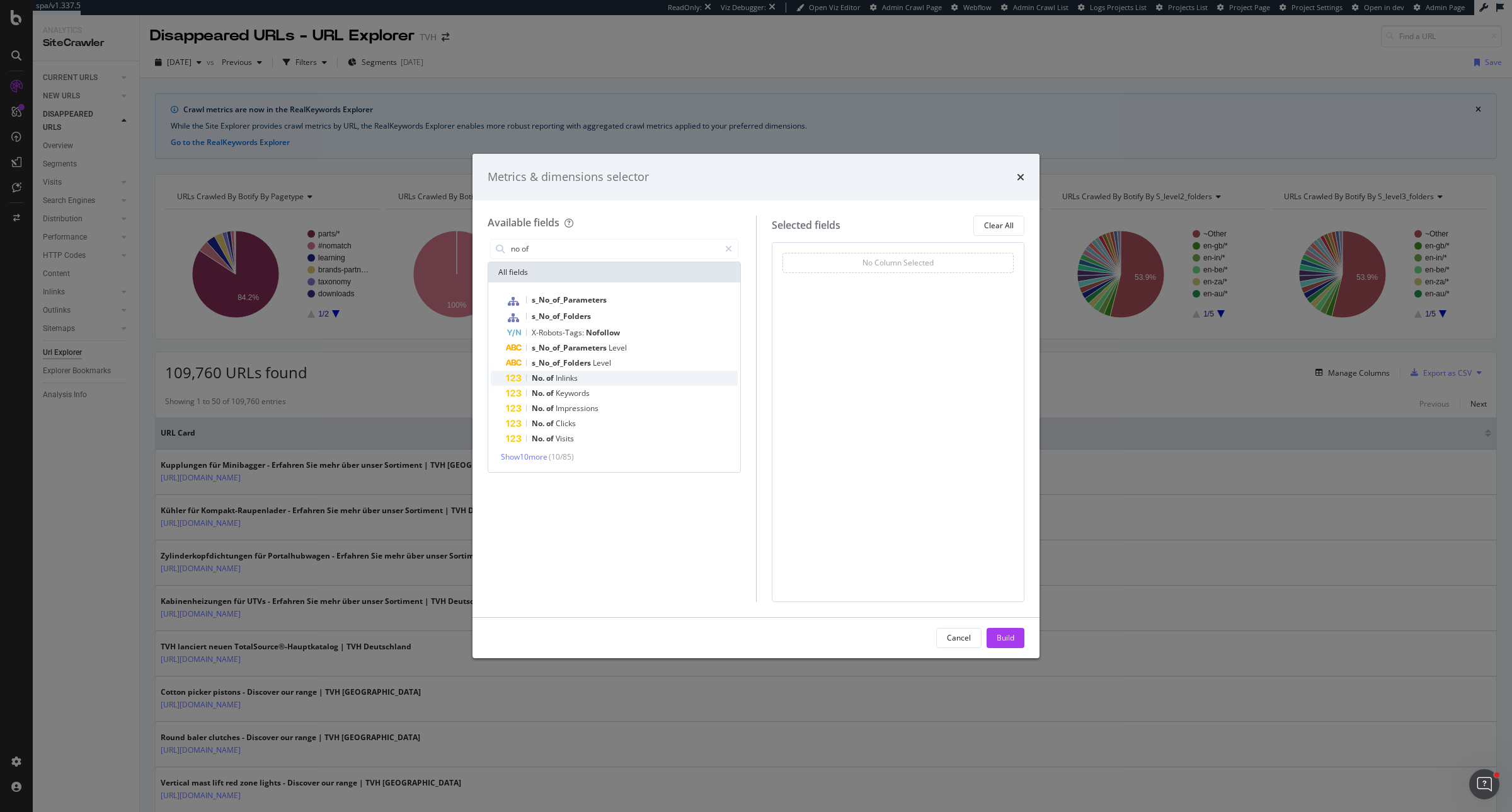
click at [646, 379] on div "No. of Inlinks" at bounding box center [621, 377] width 232 height 15
click at [694, 238] on div "no of" at bounding box center [615, 249] width 253 height 26
click at [684, 246] on input "no of" at bounding box center [615, 248] width 210 height 19
click at [1008, 641] on div "Build" at bounding box center [1005, 637] width 18 height 11
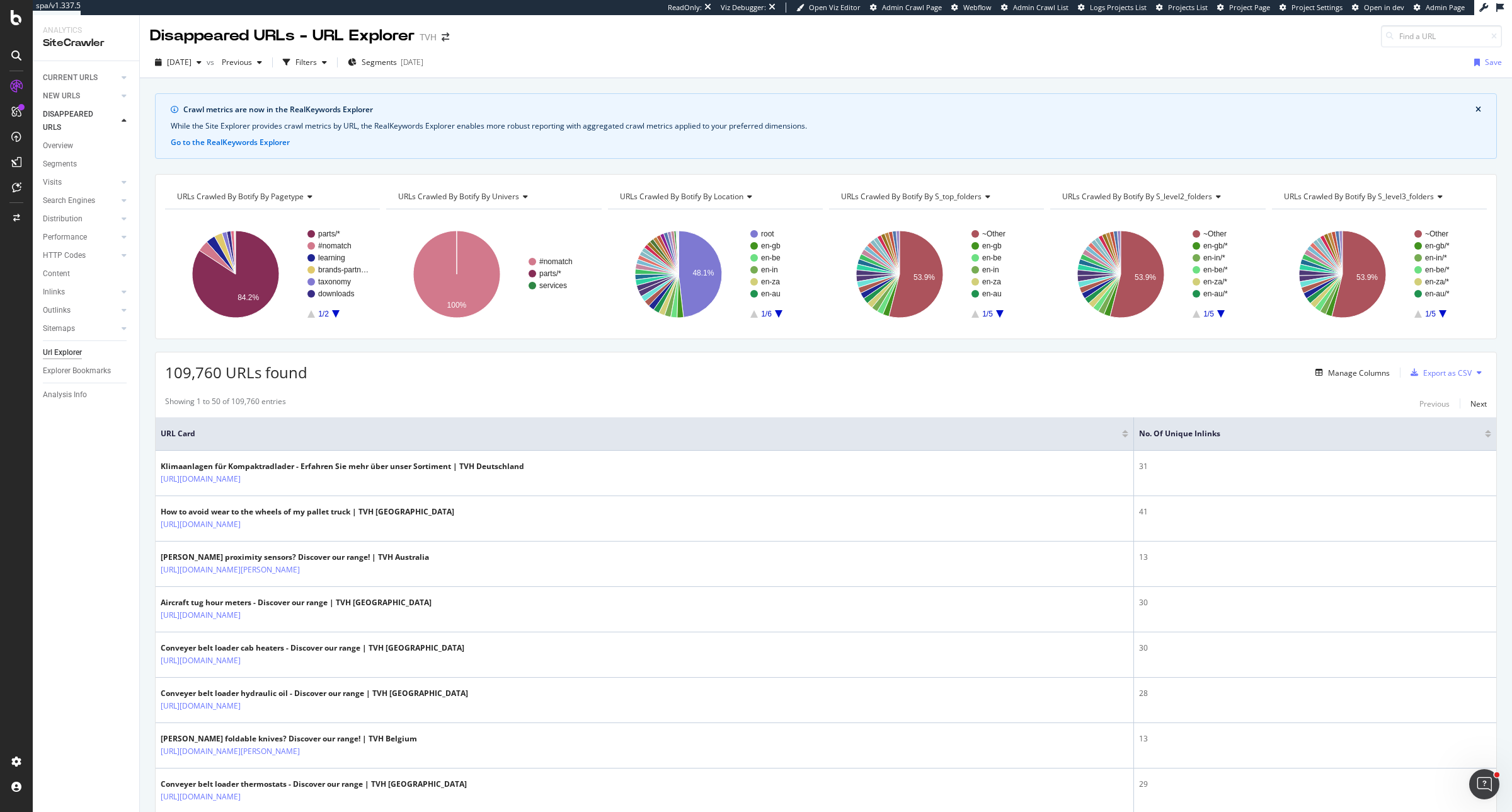
click at [1485, 437] on div at bounding box center [1487, 435] width 6 height 3
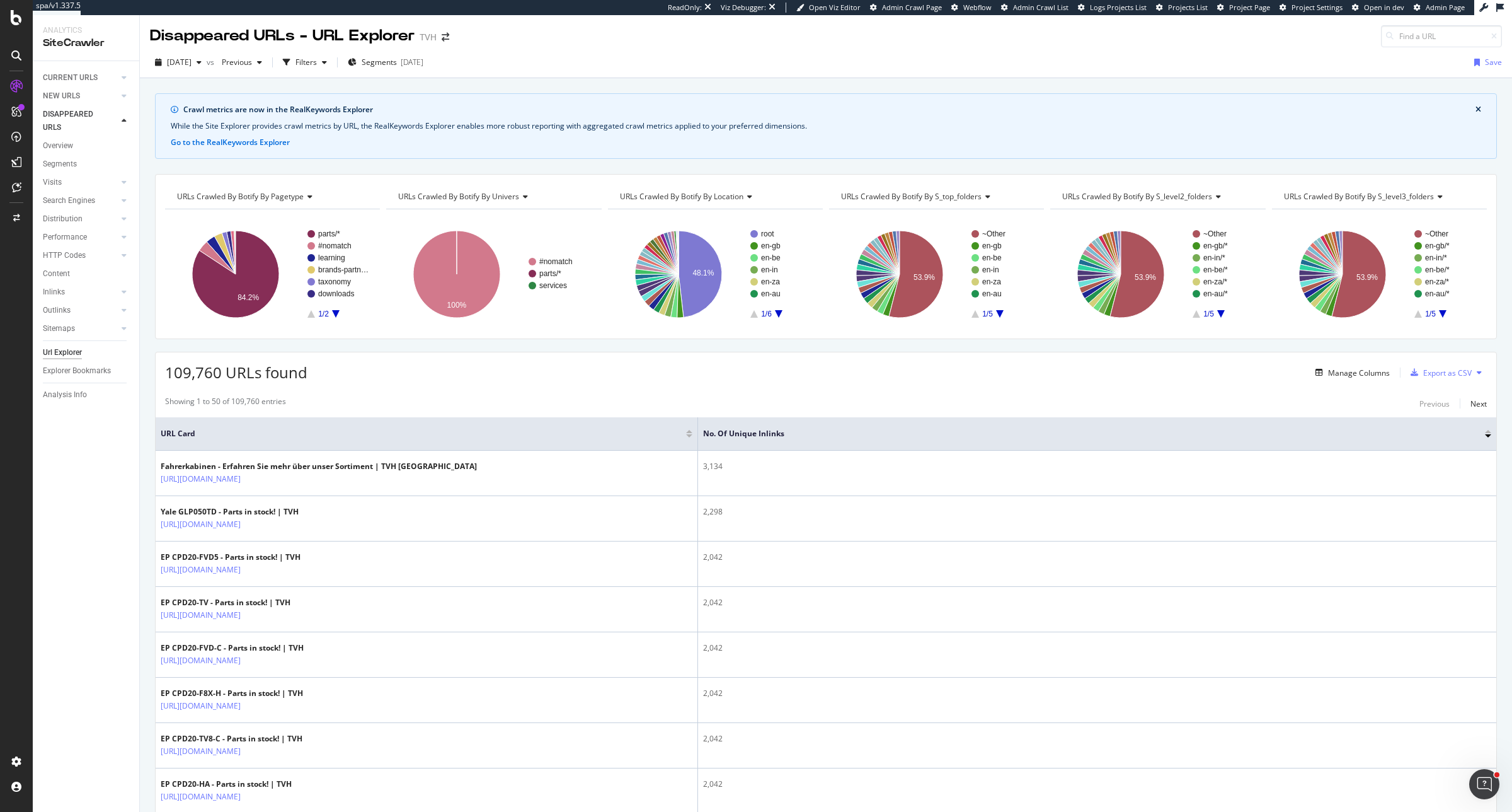
drag, startPoint x: 407, startPoint y: 444, endPoint x: 848, endPoint y: 445, distance: 441.0
click at [848, 445] on tr "URL Card No. of Unique Inlinks" at bounding box center [826, 434] width 1341 height 33
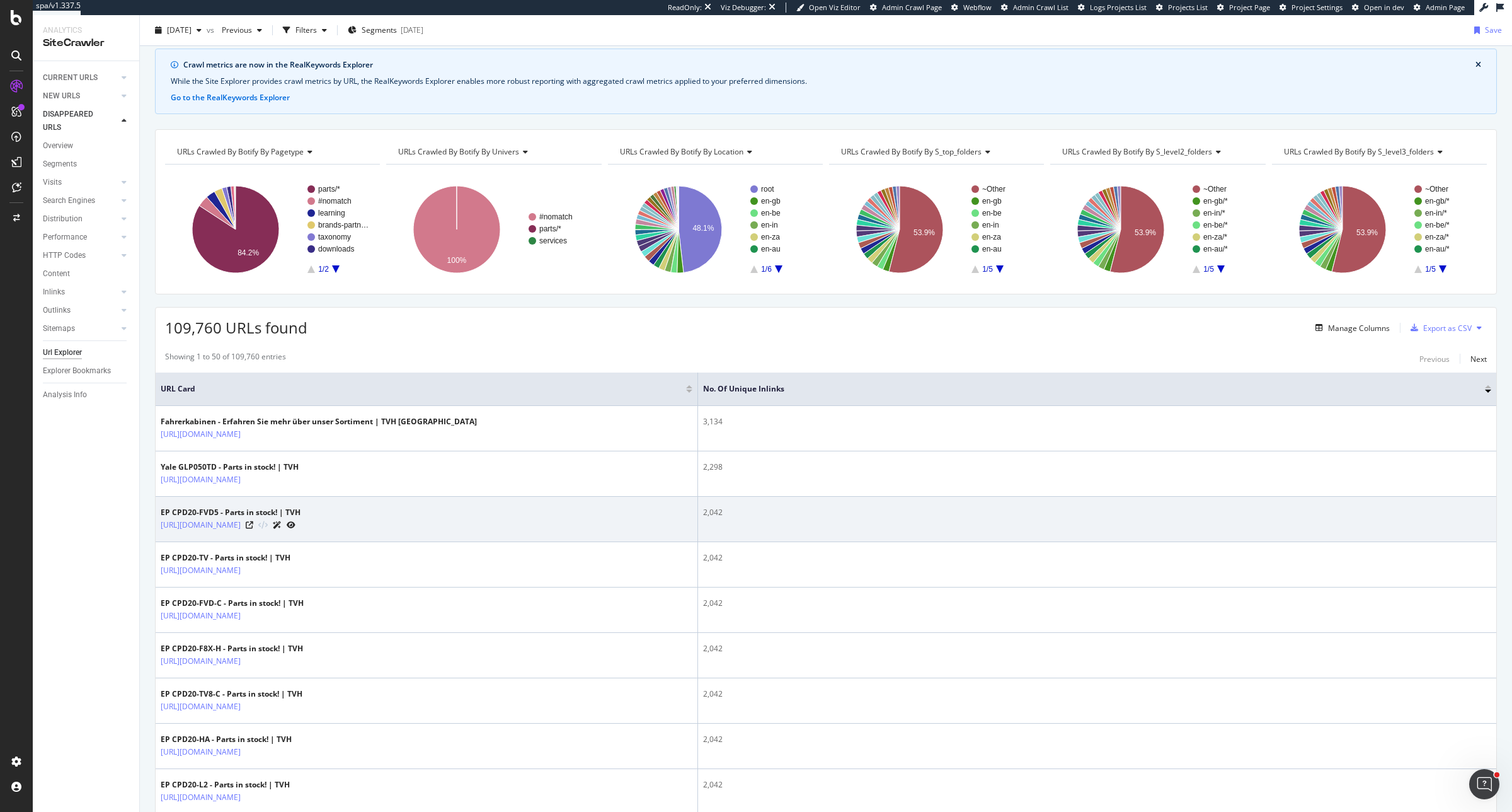
scroll to position [79, 0]
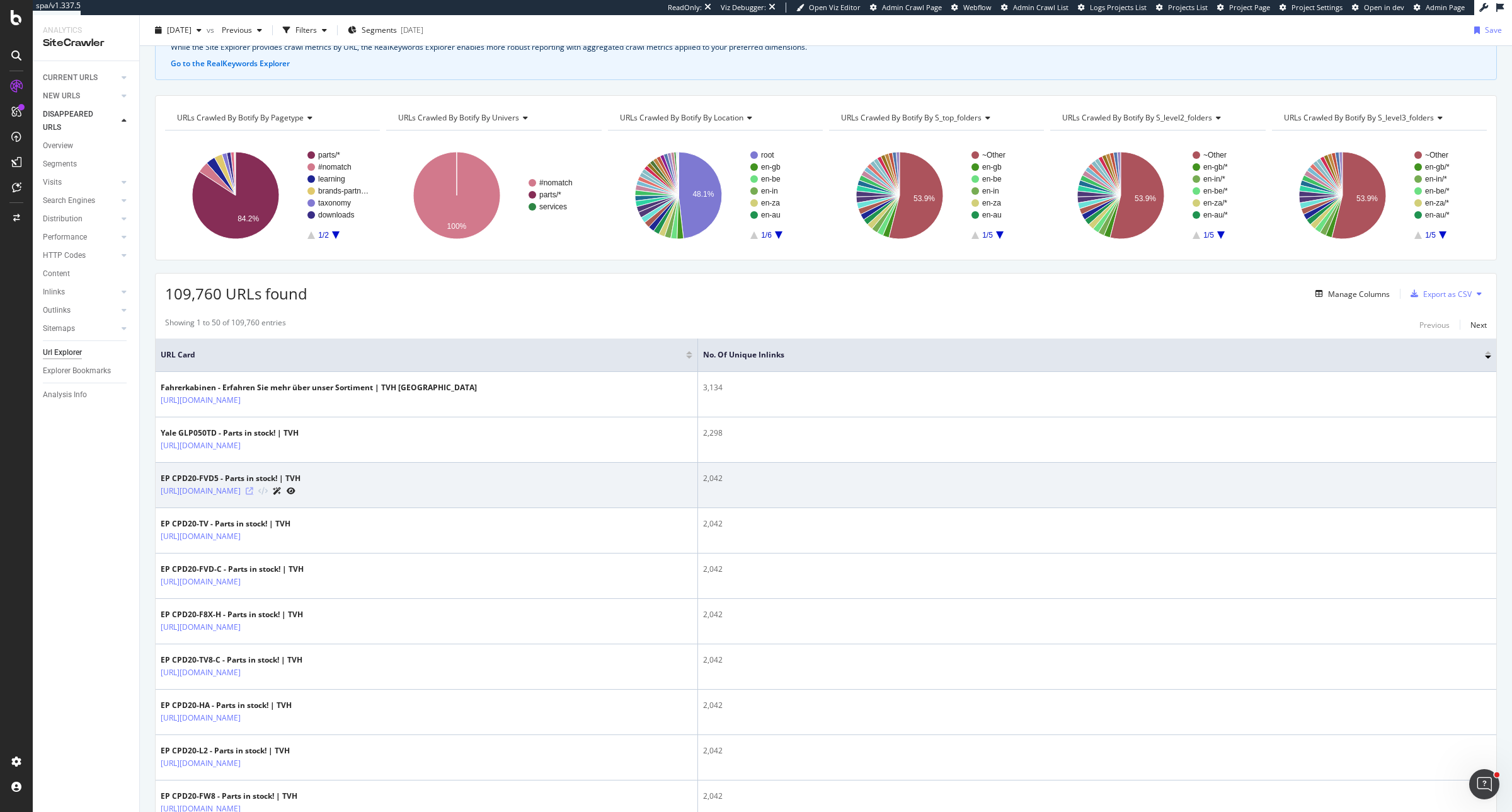
click at [253, 495] on icon at bounding box center [249, 491] width 8 height 8
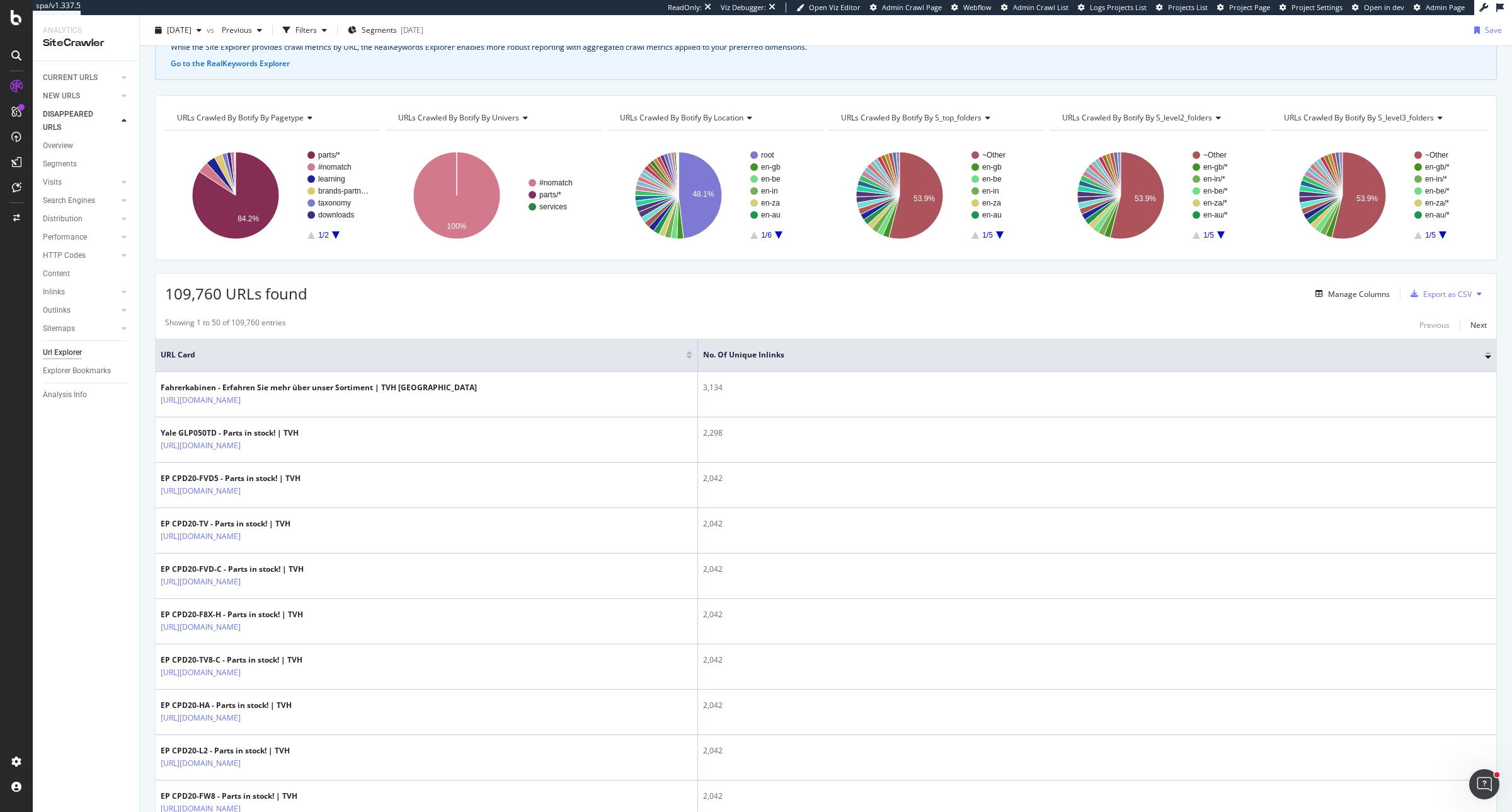
drag, startPoint x: 70, startPoint y: 397, endPoint x: 404, endPoint y: 354, distance: 336.8
click at [70, 397] on div "Analysis Info" at bounding box center [65, 394] width 44 height 13
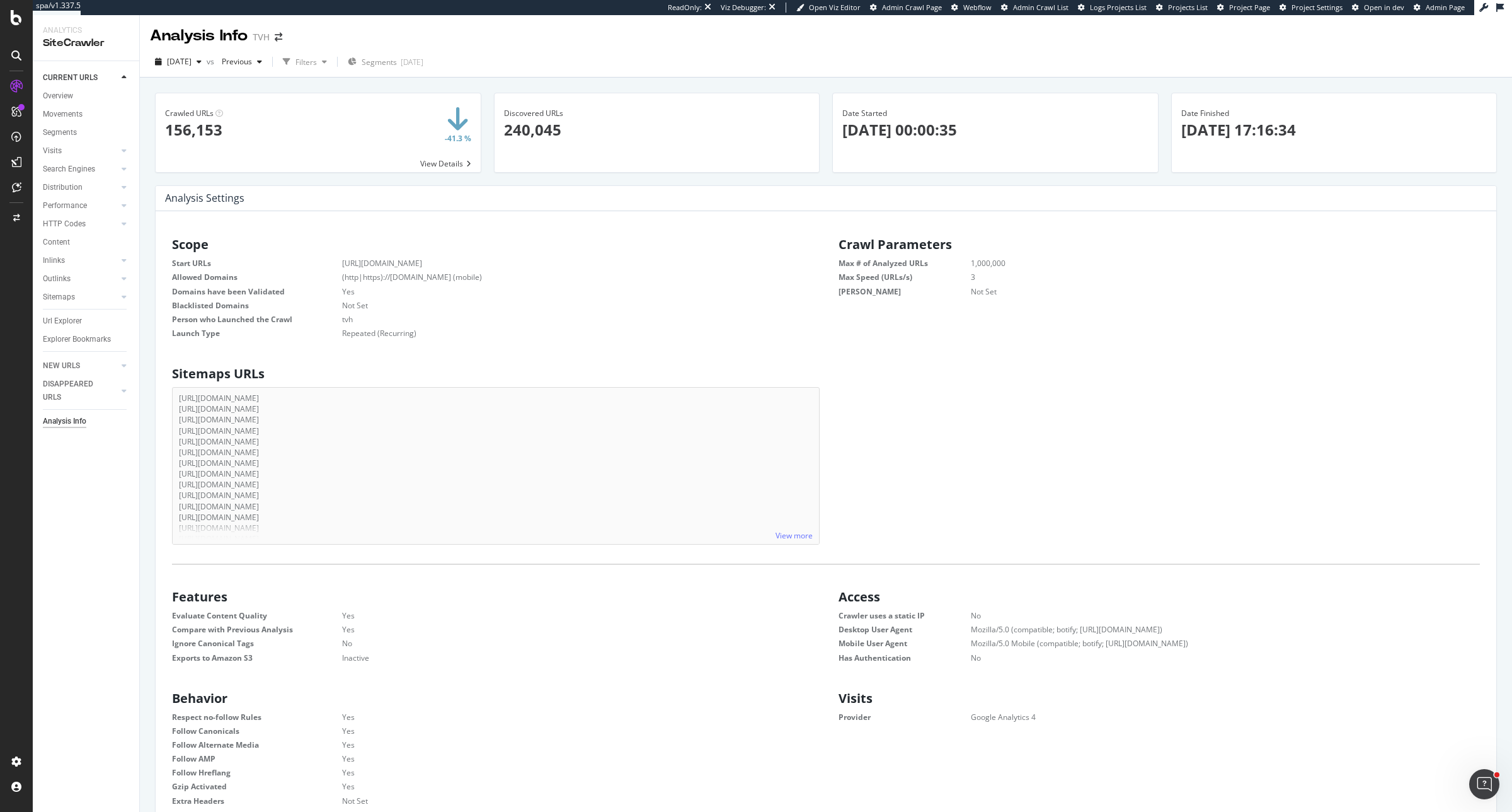
scroll to position [189, 627]
click at [963, 292] on dt "Max Depth" at bounding box center [904, 291] width 133 height 11
drag, startPoint x: 1010, startPoint y: 262, endPoint x: 986, endPoint y: 458, distance: 197.5
click at [963, 260] on dl "Max # of Analyzed URLs 1,000,000 Max Speed (URLs/s) 3 Max Depth Not Set" at bounding box center [1159, 276] width 641 height 38
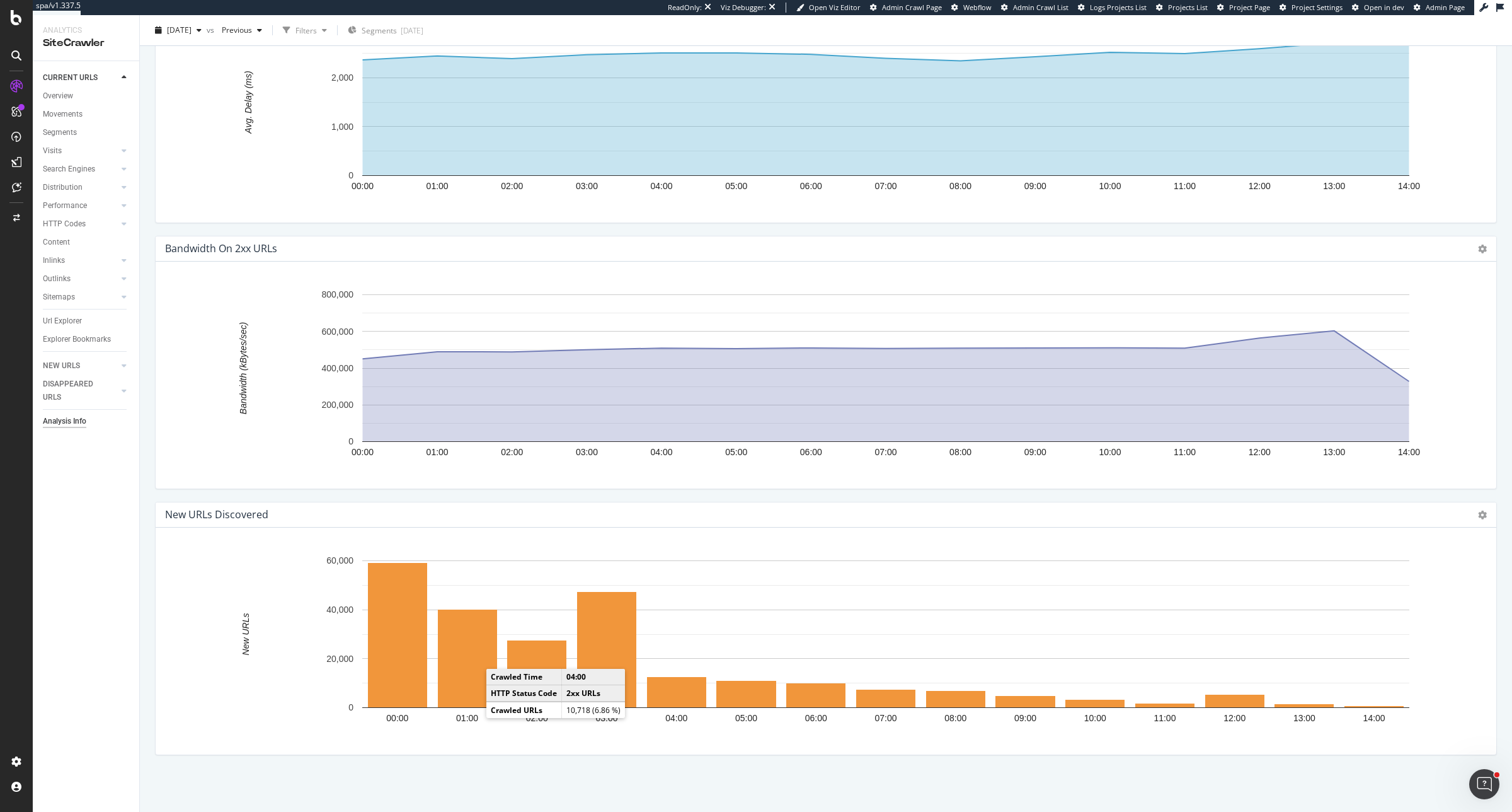
scroll to position [1867, 0]
click at [92, 726] on div "Crawl Manager" at bounding box center [114, 725] width 150 height 10
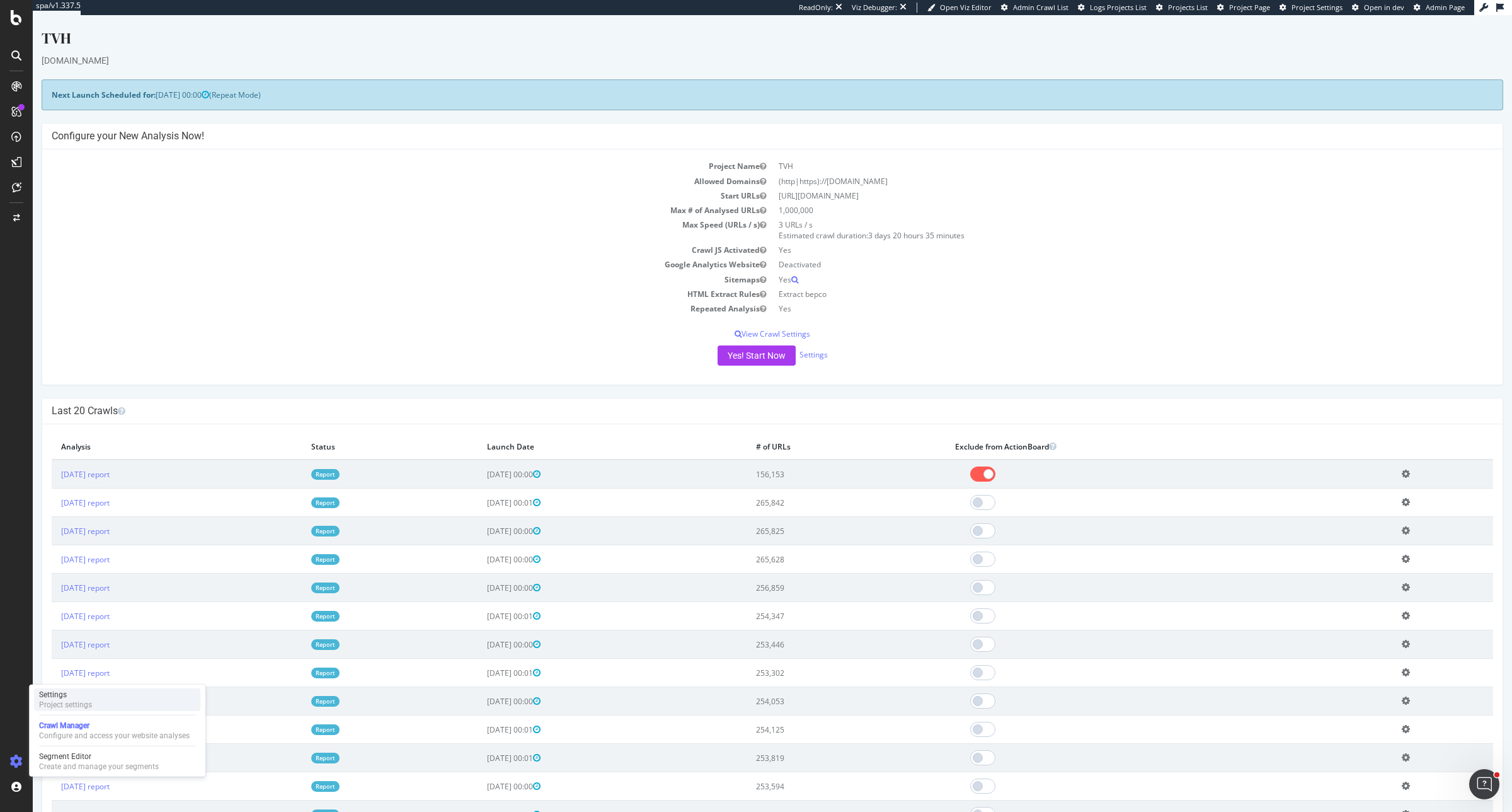
click at [70, 706] on div "Project settings" at bounding box center [66, 704] width 53 height 10
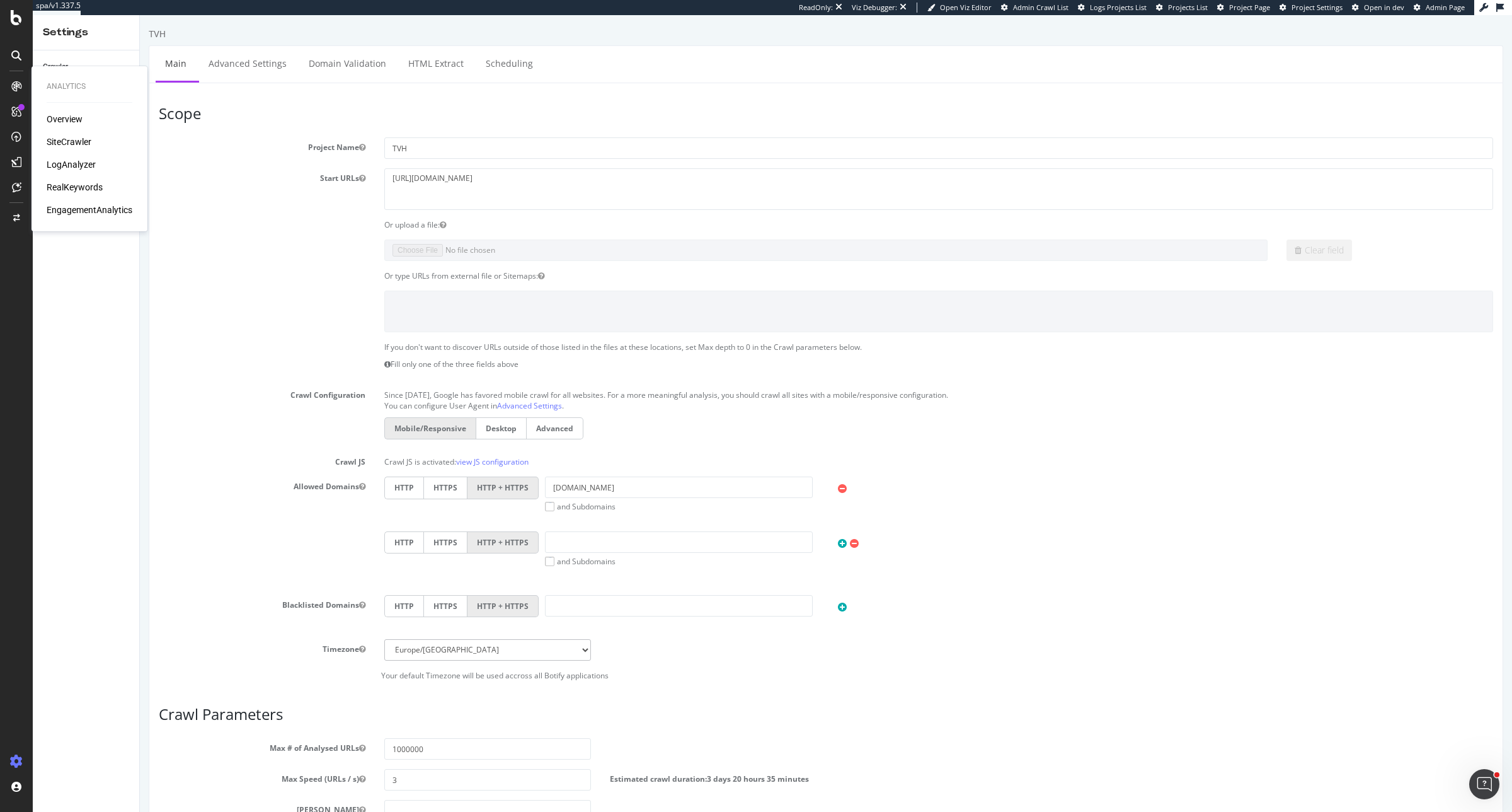
click at [68, 142] on div "SiteCrawler" at bounding box center [69, 141] width 45 height 13
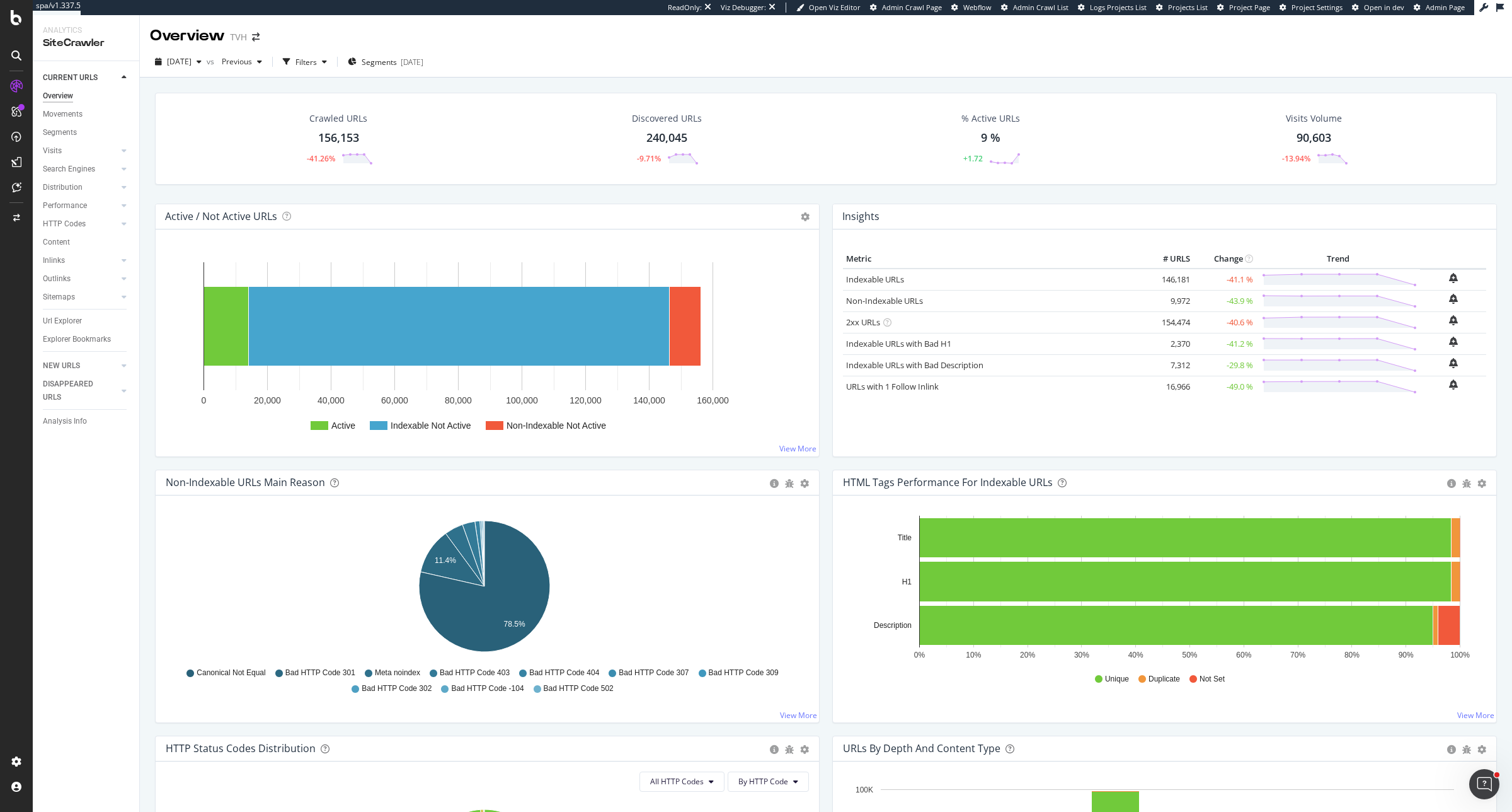
click at [1029, 4] on span "Admin Crawl List" at bounding box center [1041, 8] width 55 height 10
click at [1031, 3] on span "Admin Crawl List" at bounding box center [1041, 8] width 55 height 10
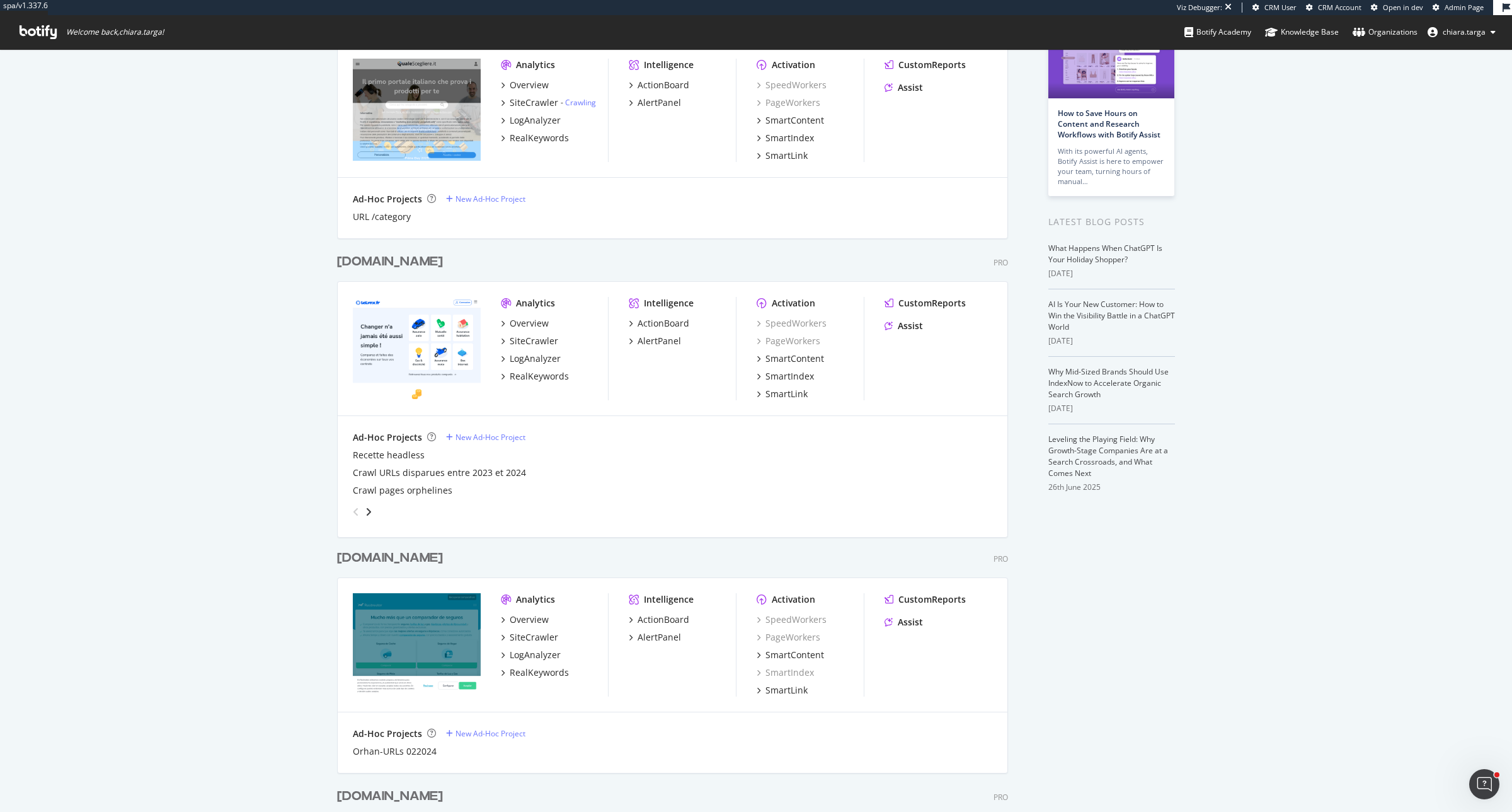
scroll to position [237, 0]
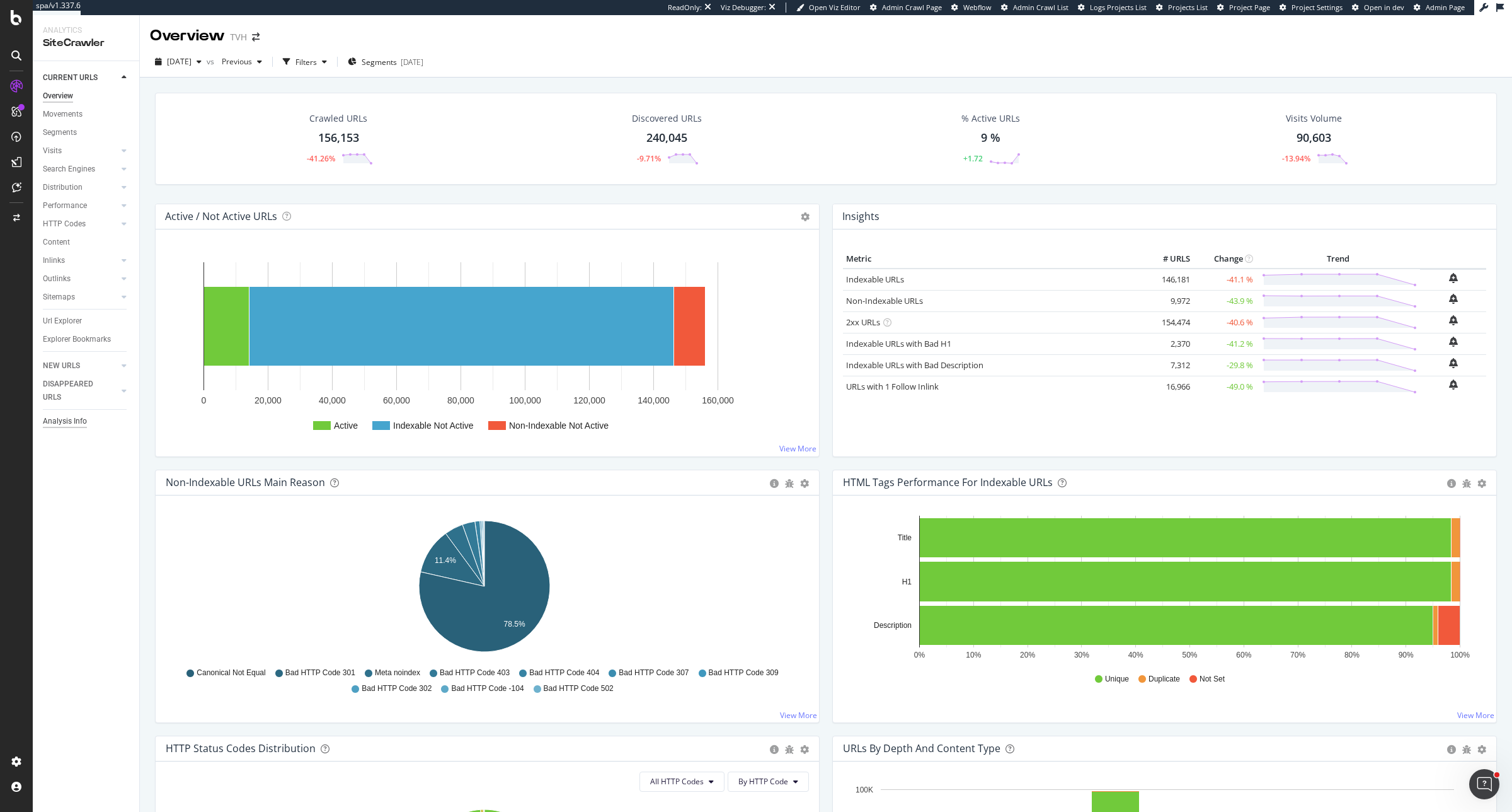
click at [82, 426] on div "Analysis Info" at bounding box center [65, 420] width 44 height 13
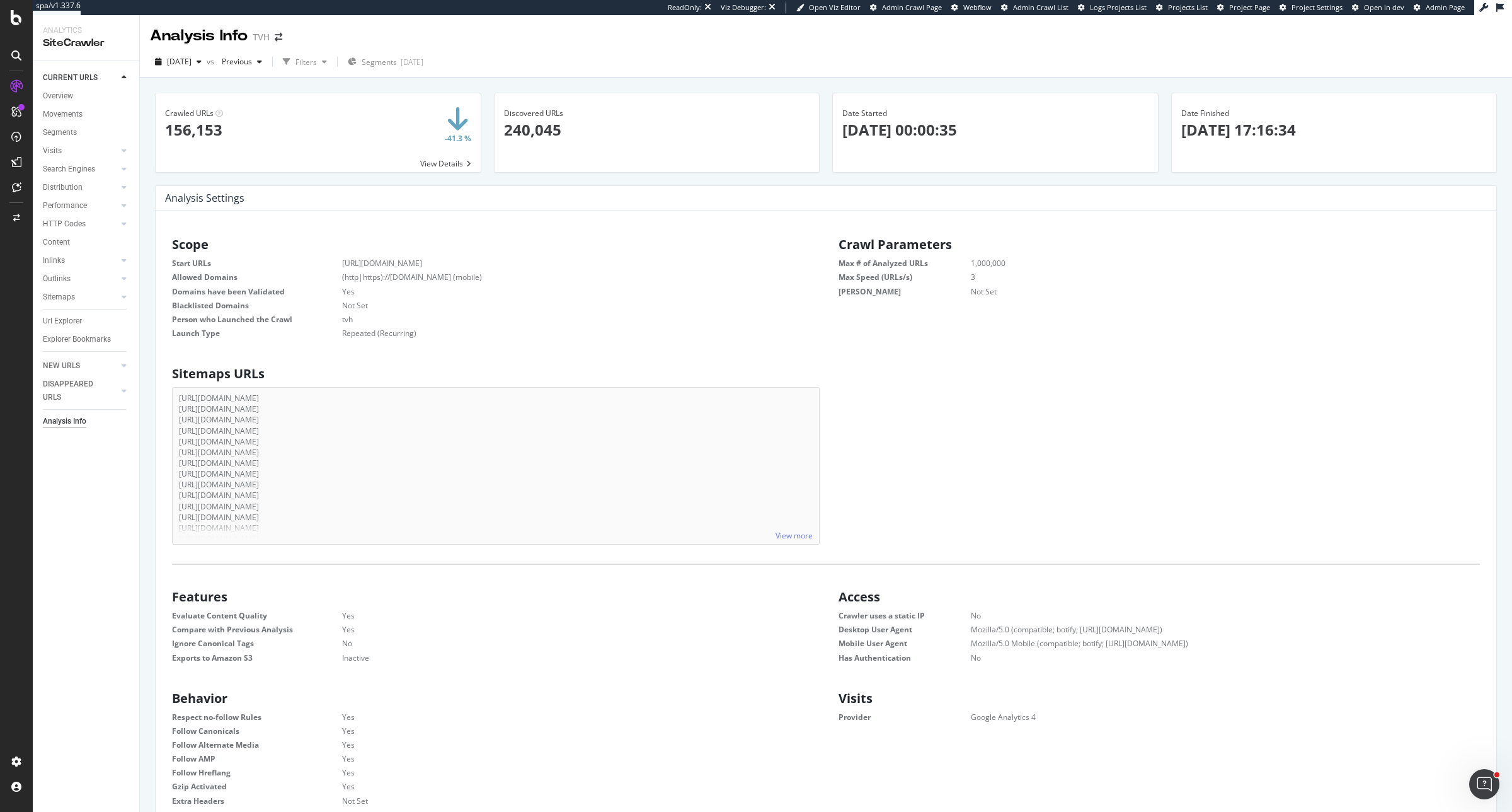
scroll to position [189, 627]
click at [901, 133] on p "2025-08-27 00:00:35" at bounding box center [996, 130] width 306 height 22
drag, startPoint x: 839, startPoint y: 131, endPoint x: 1031, endPoint y: 130, distance: 192.0
click at [1031, 130] on p "2025-08-27 00:00:35" at bounding box center [996, 130] width 306 height 22
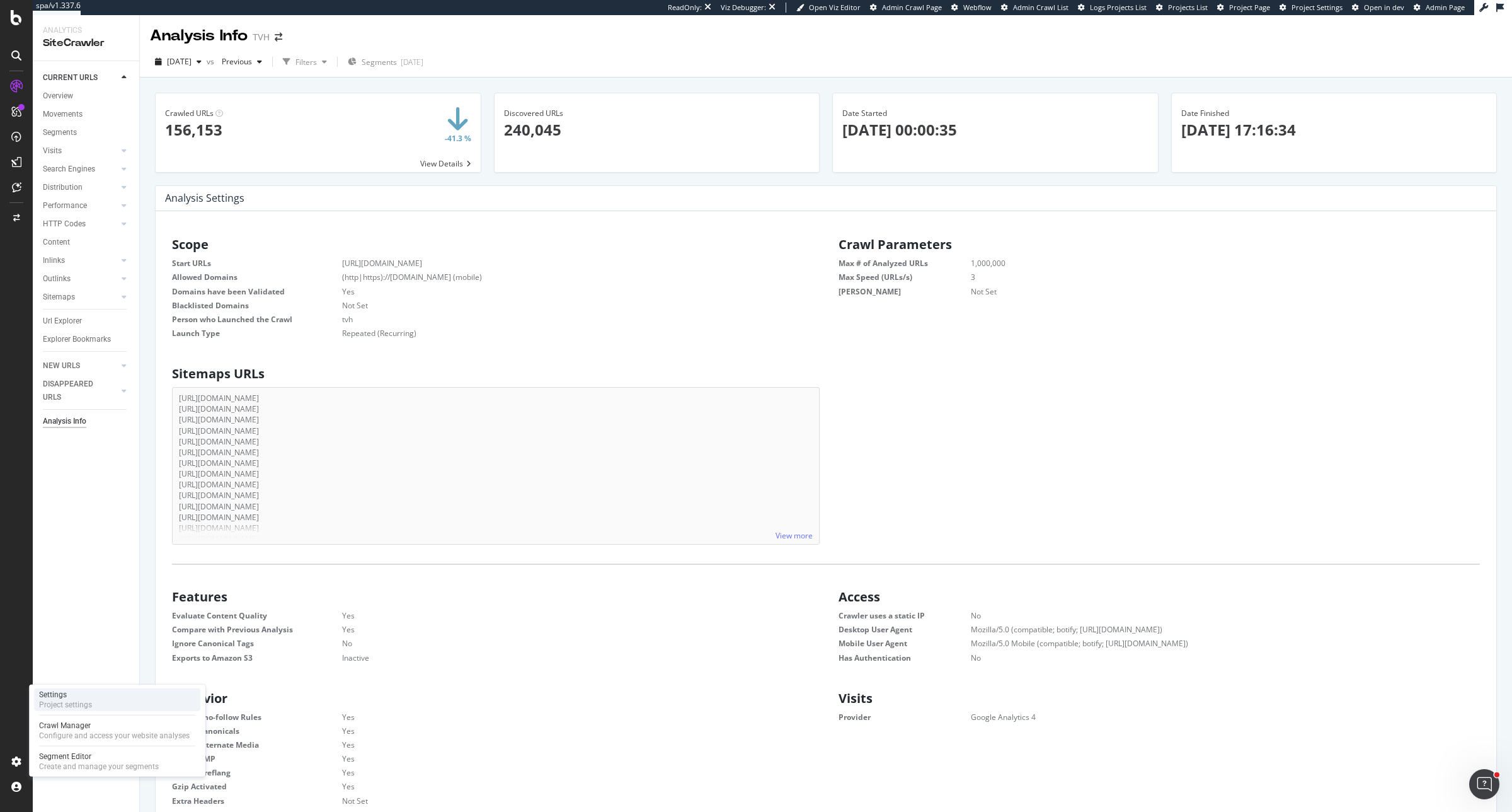
click at [65, 697] on div "Settings" at bounding box center [66, 694] width 53 height 10
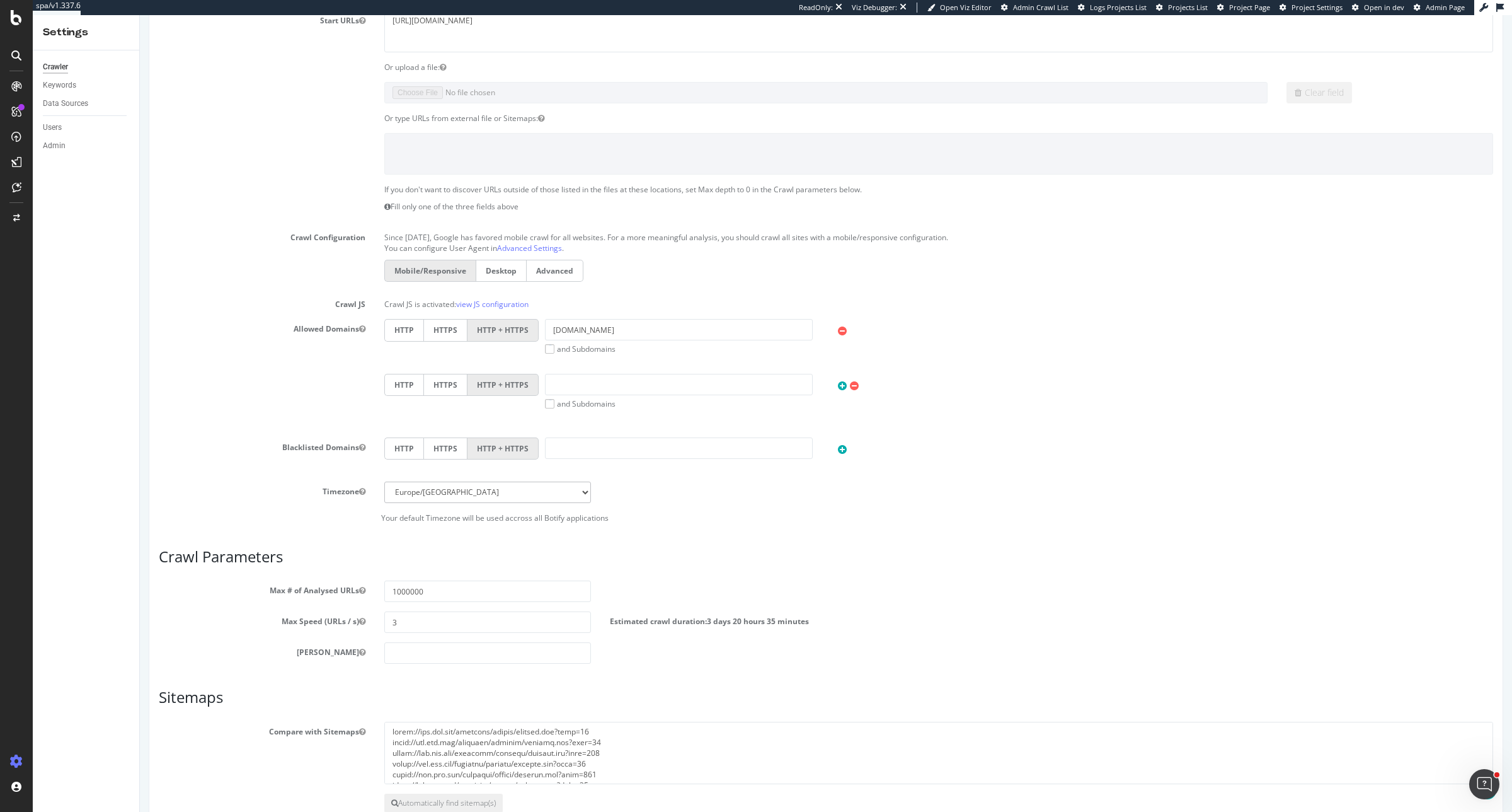
scroll to position [237, 0]
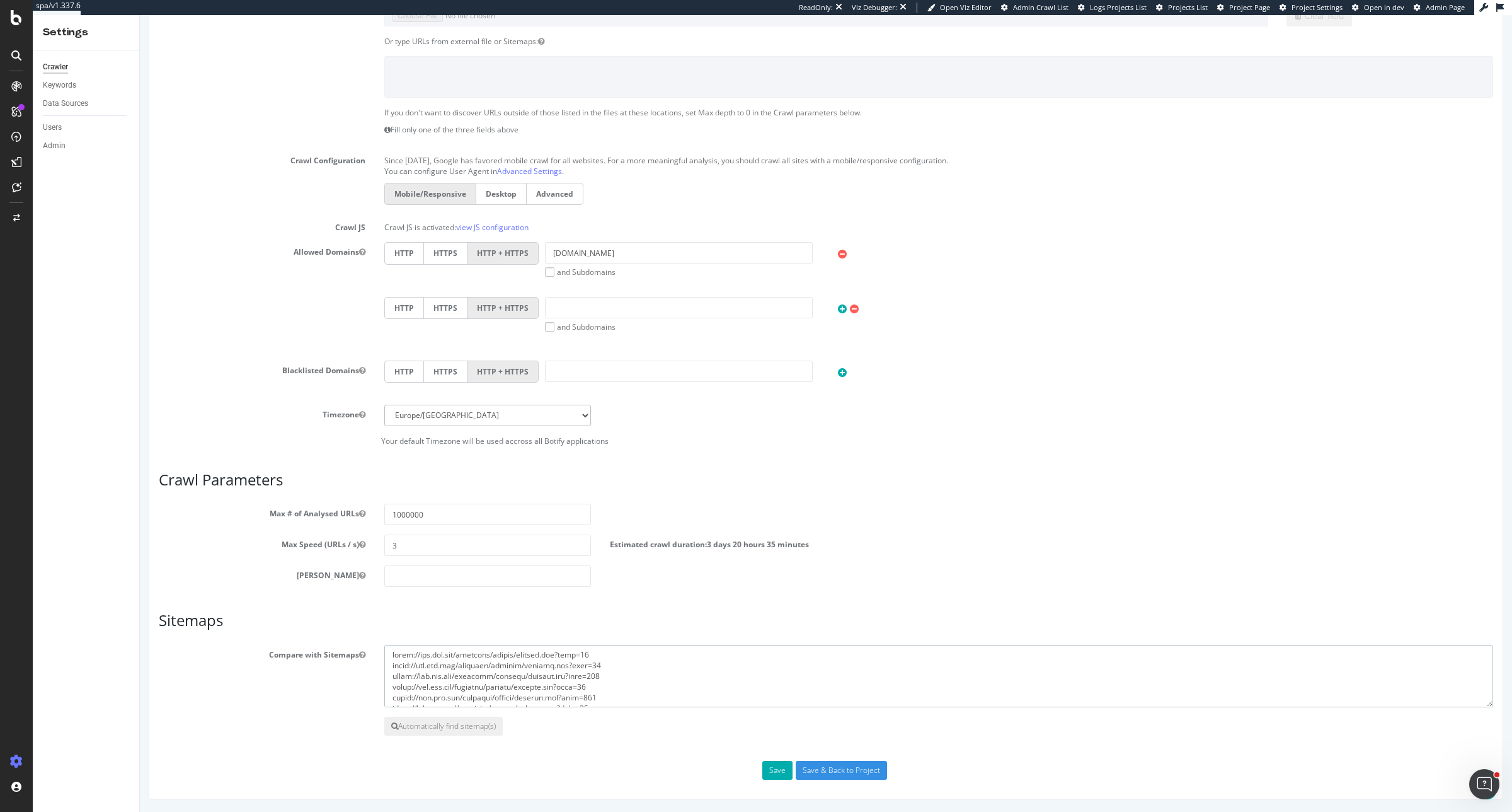
click at [628, 685] on textarea at bounding box center [938, 676] width 1108 height 63
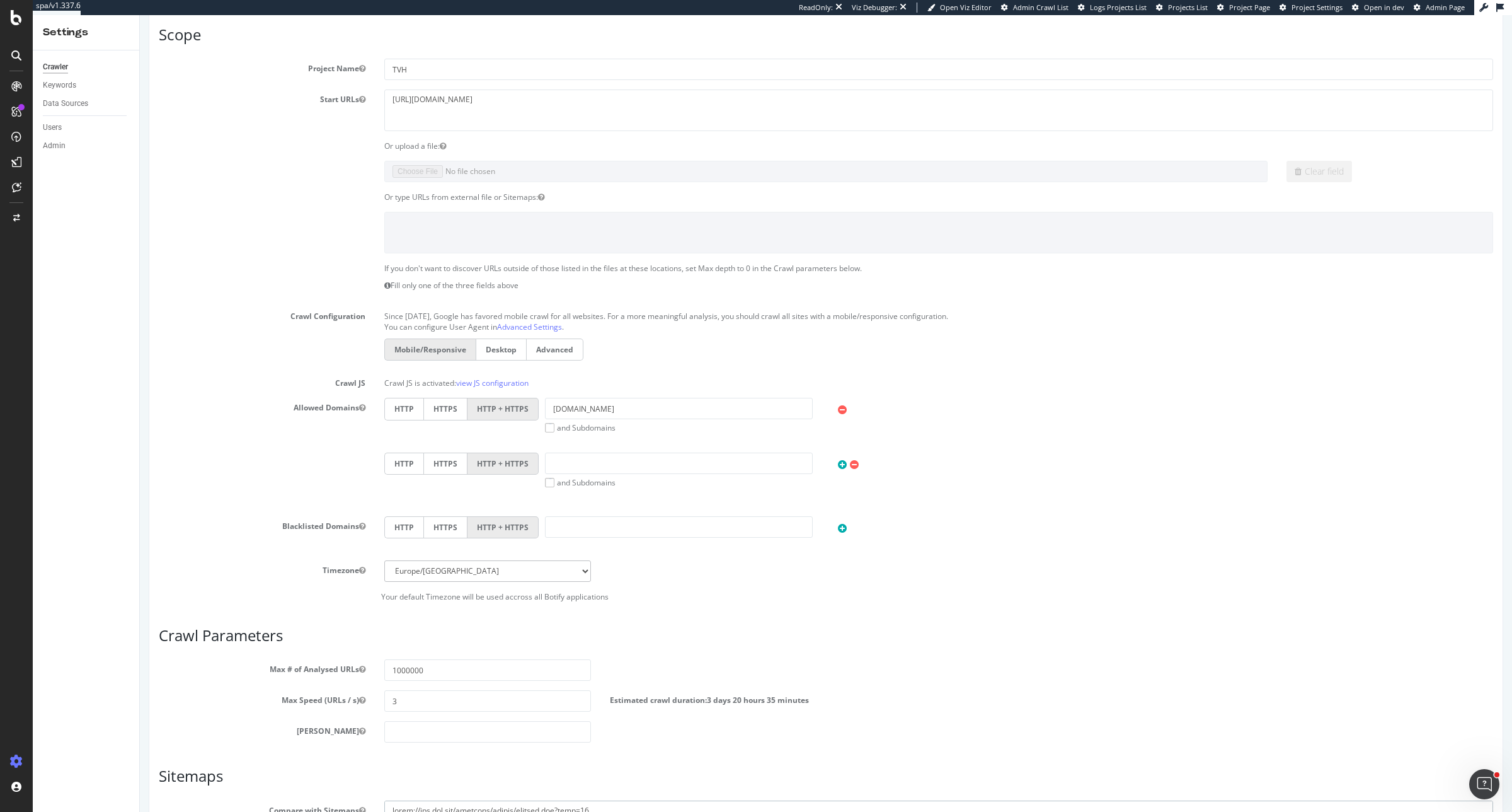
scroll to position [0, 0]
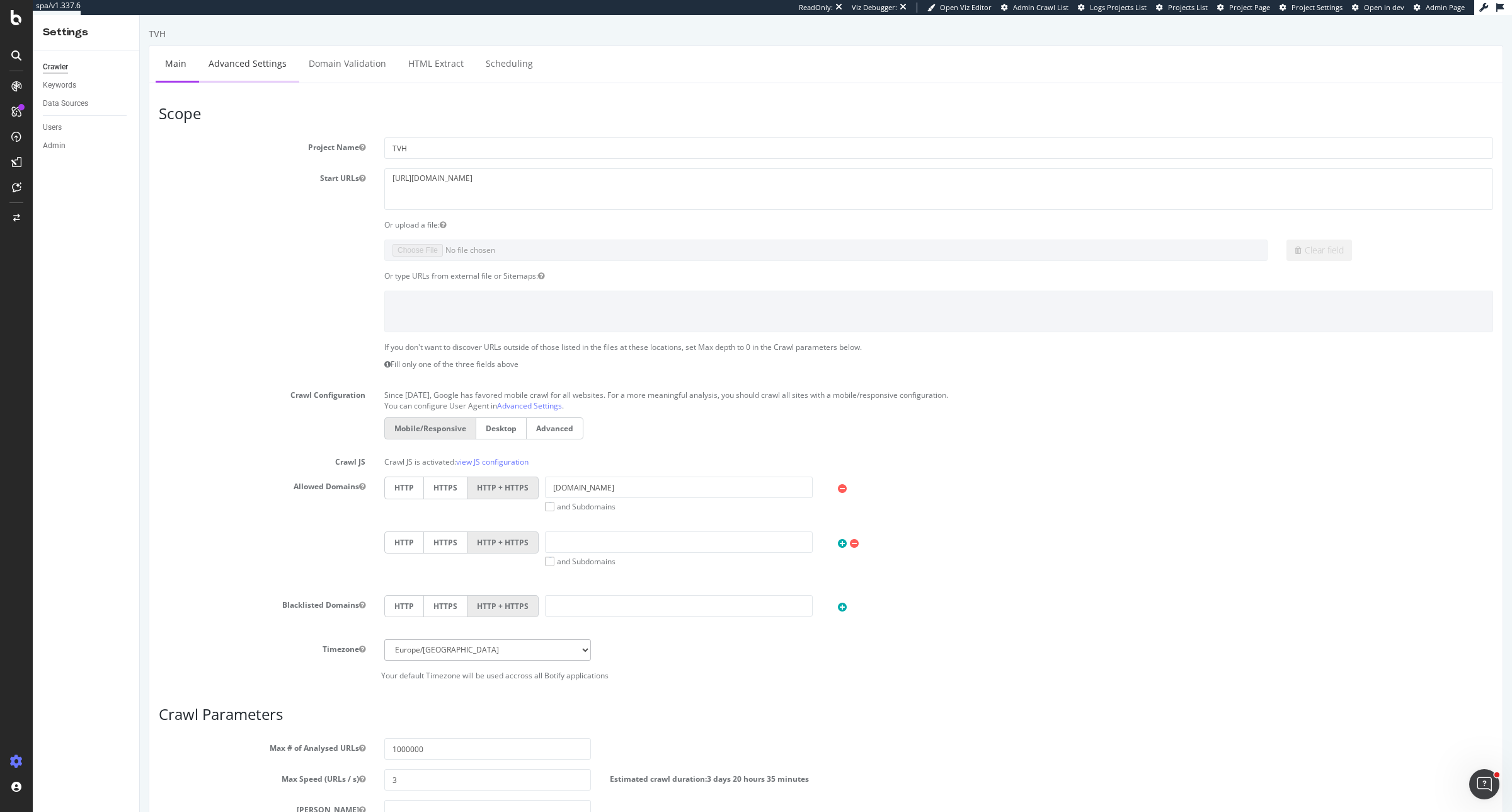
click at [254, 65] on link "Advanced Settings" at bounding box center [247, 63] width 97 height 34
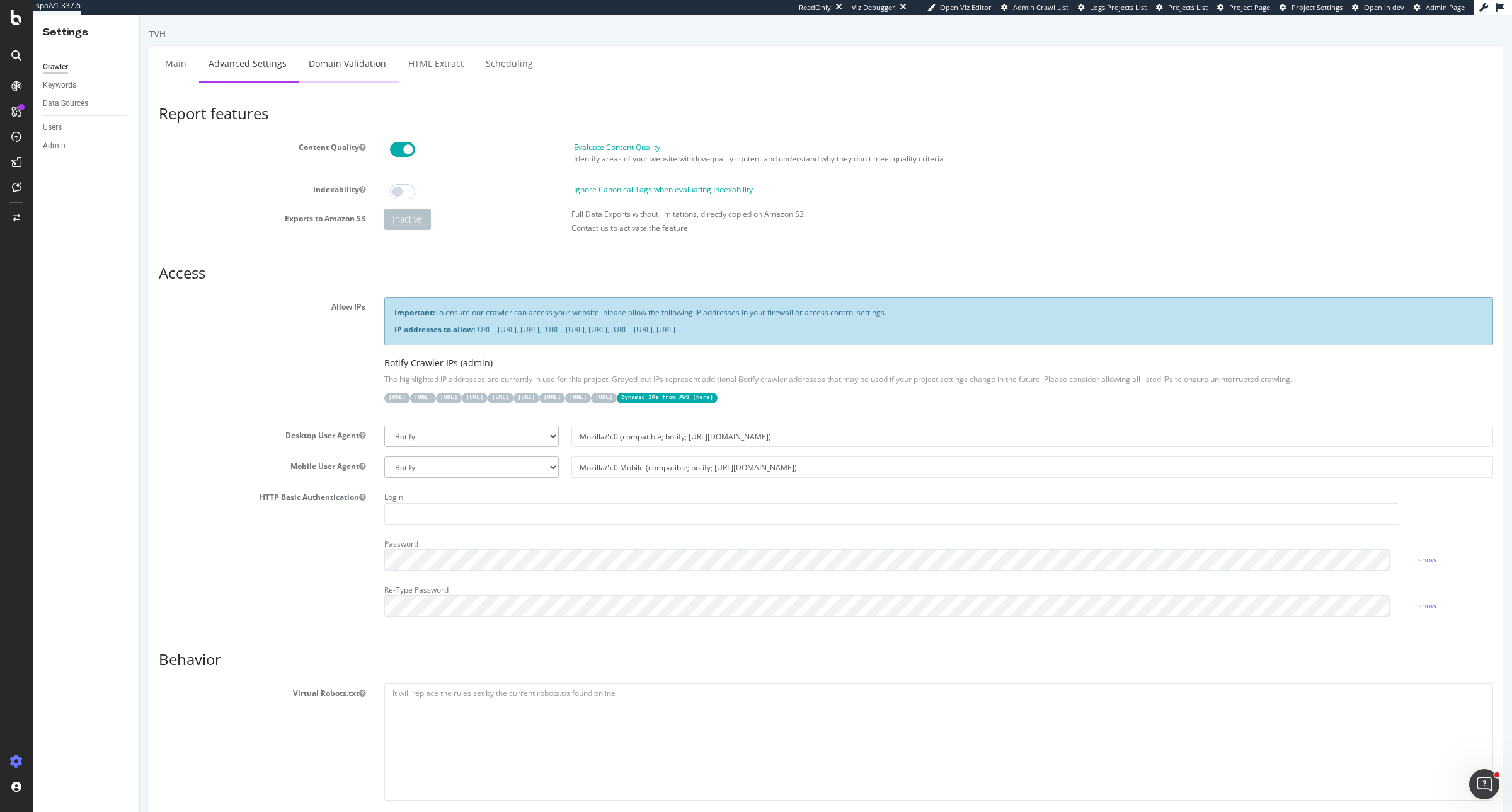
click at [347, 54] on link "Domain Validation" at bounding box center [348, 63] width 96 height 34
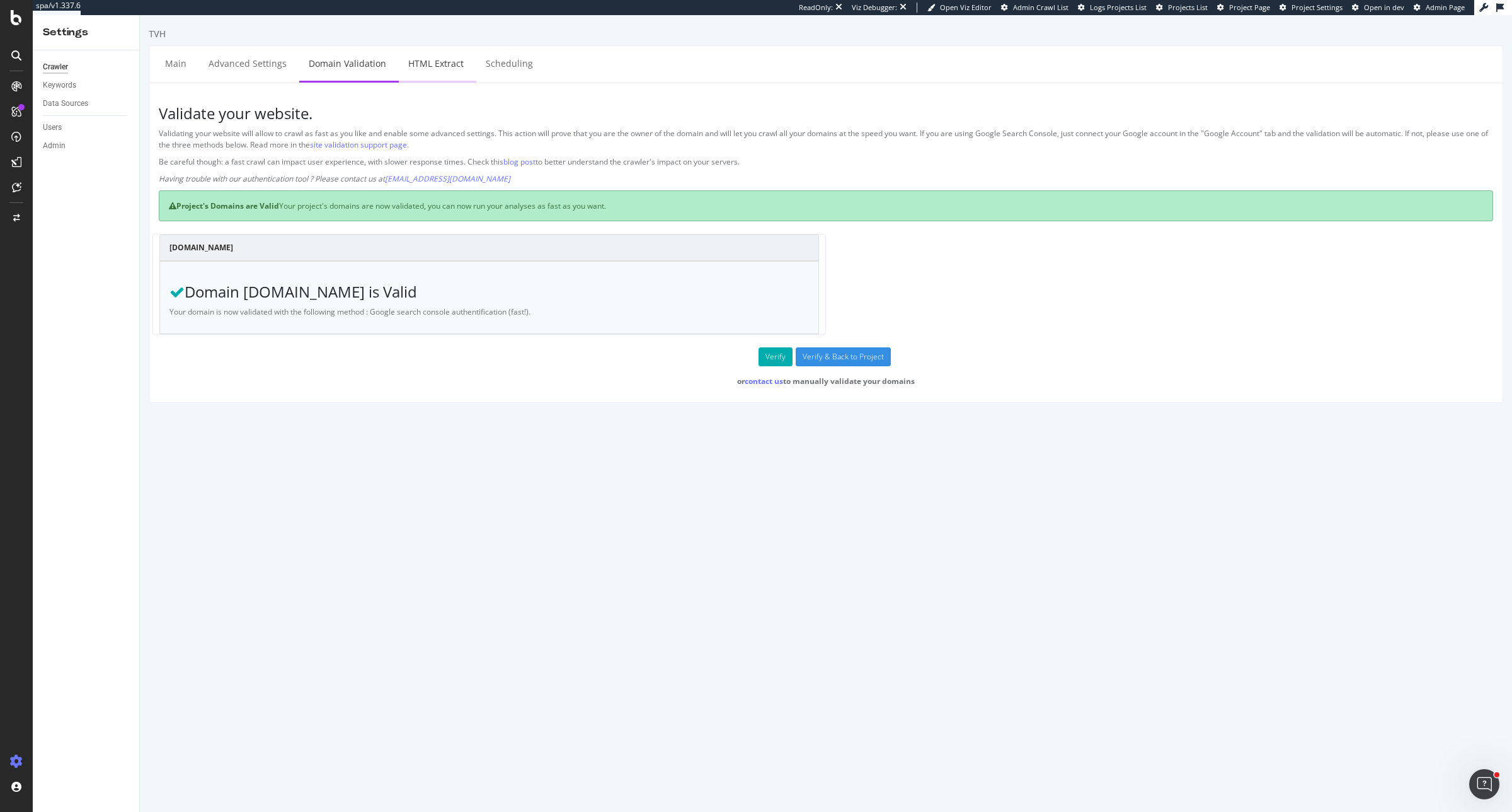
click at [428, 72] on link "HTML Extract" at bounding box center [436, 63] width 75 height 34
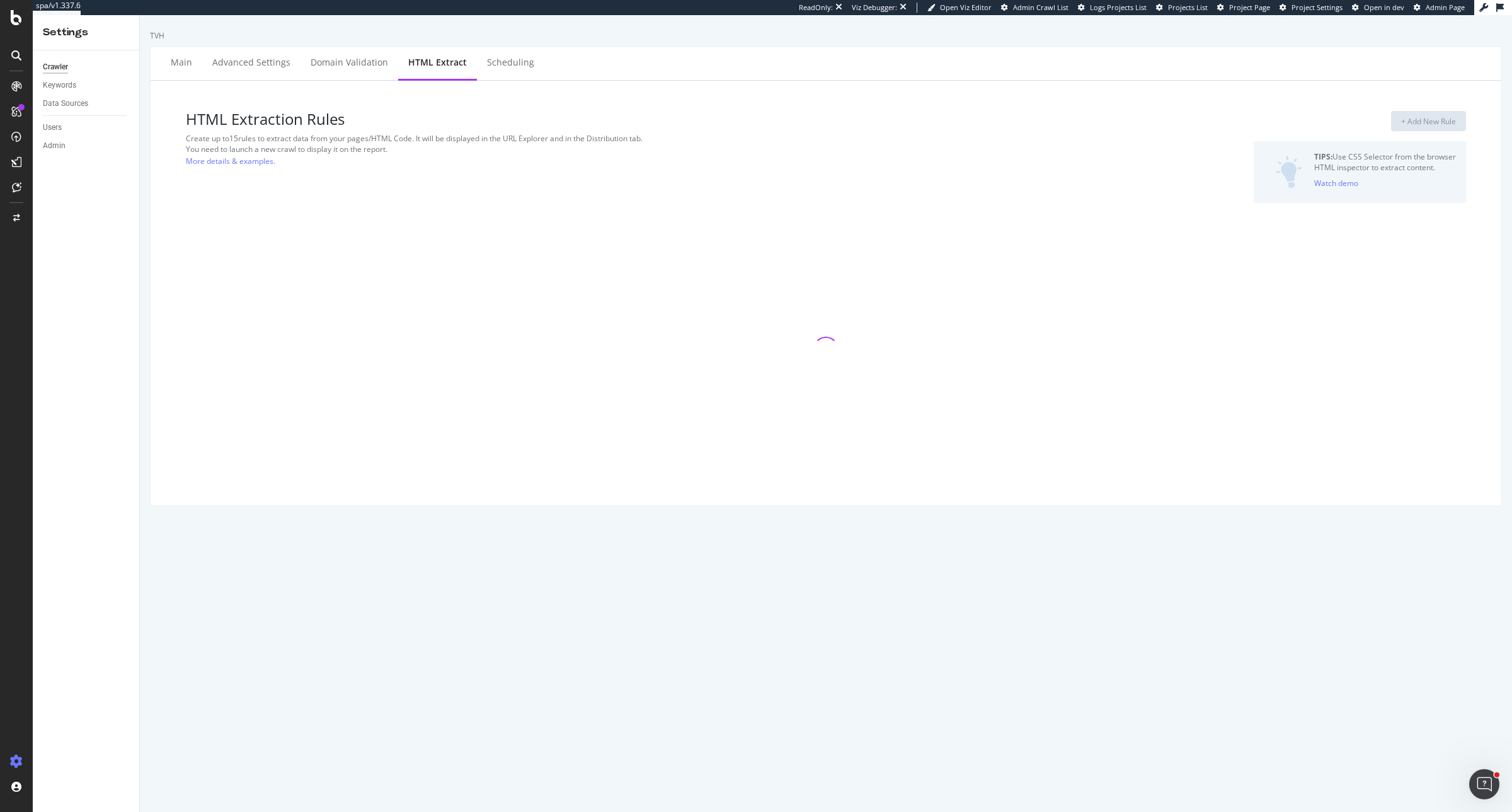
select select "count"
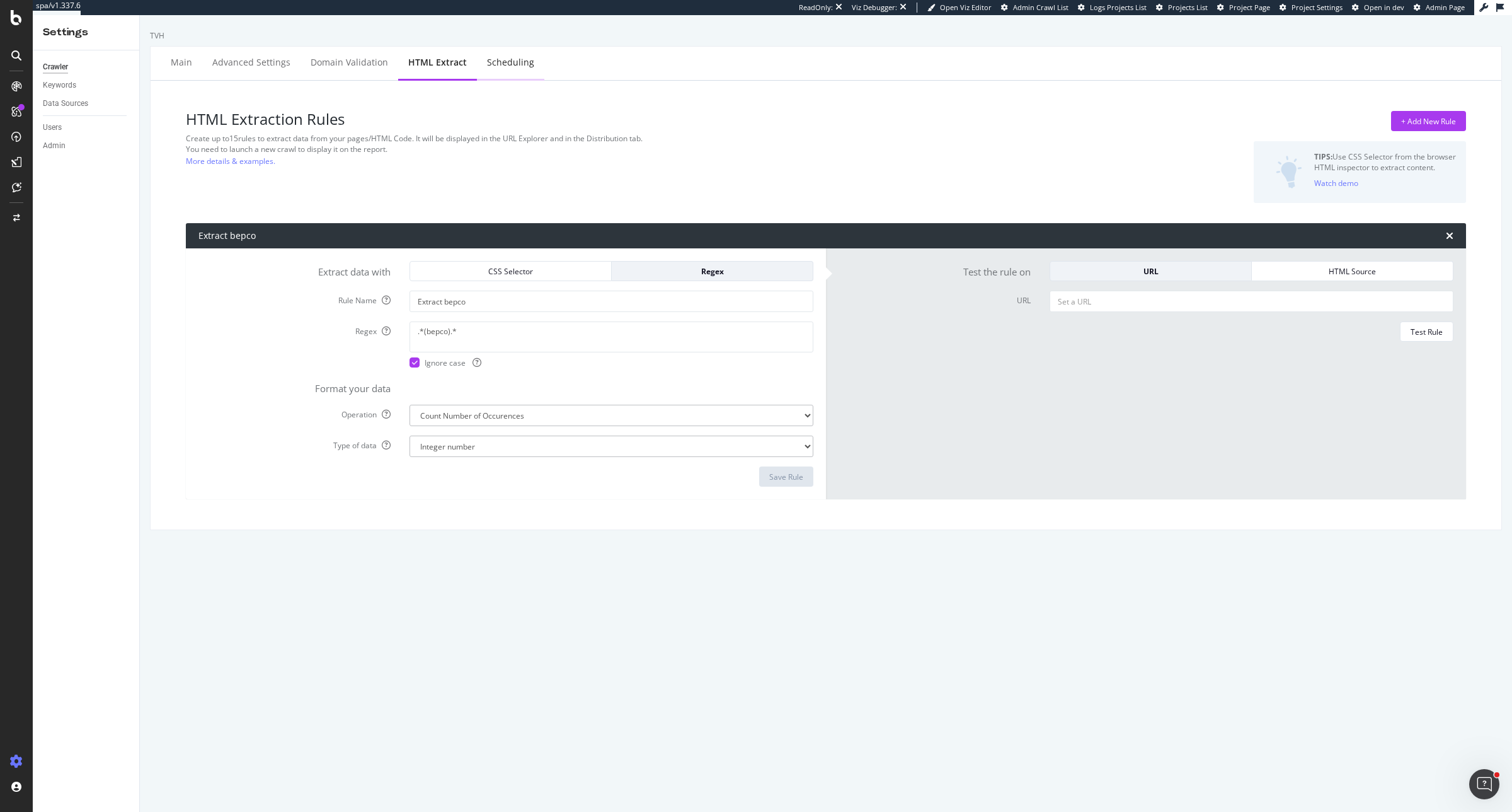
click at [511, 67] on div "Scheduling" at bounding box center [511, 62] width 47 height 13
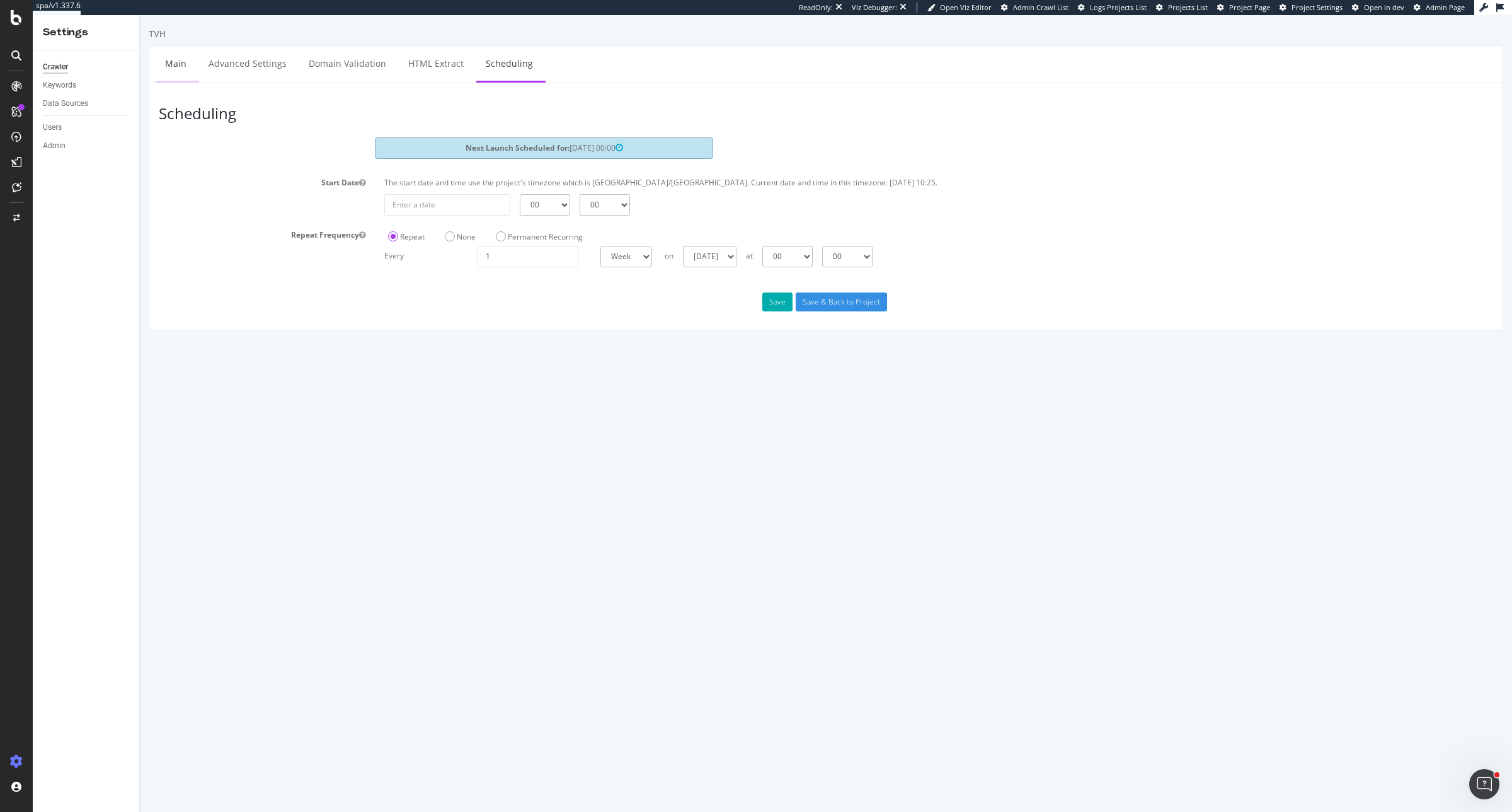
click at [168, 62] on link "Main" at bounding box center [175, 63] width 40 height 34
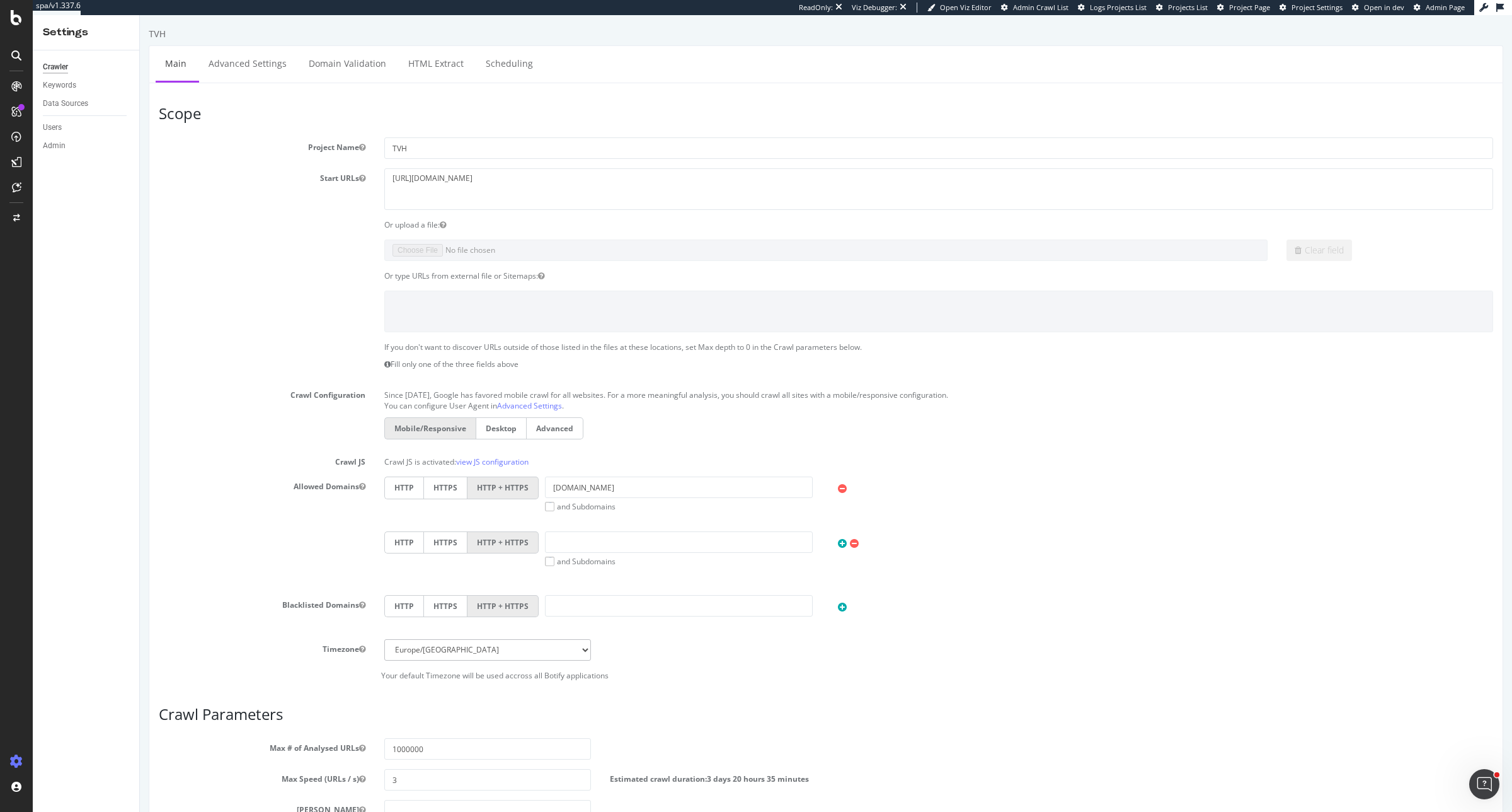
click at [50, 65] on div "Crawler" at bounding box center [56, 67] width 26 height 13
click at [61, 140] on div "SiteCrawler" at bounding box center [69, 141] width 45 height 13
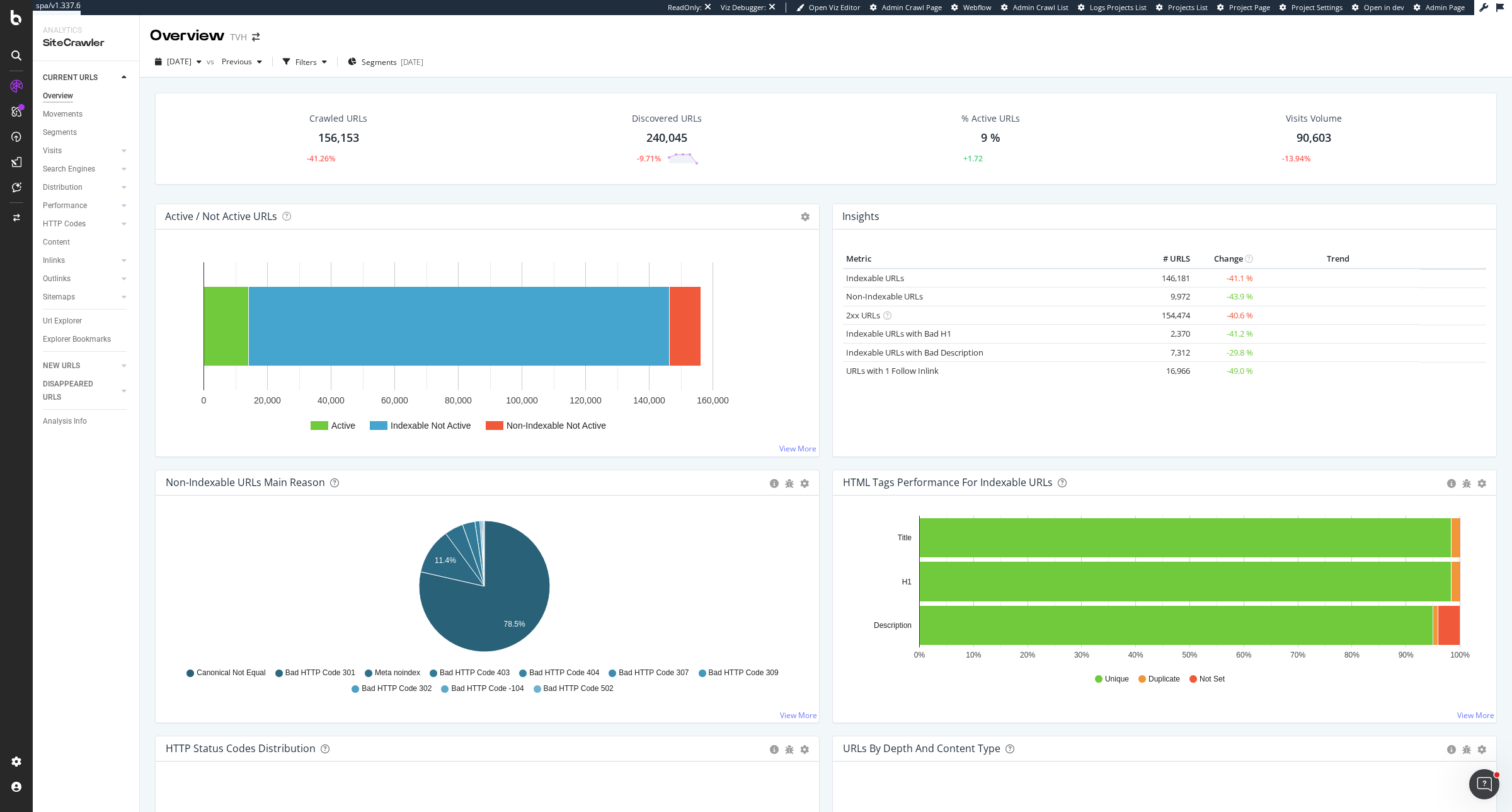
click at [657, 128] on div "Discovered URLs 240,045 -9.71%" at bounding box center [667, 138] width 95 height 66
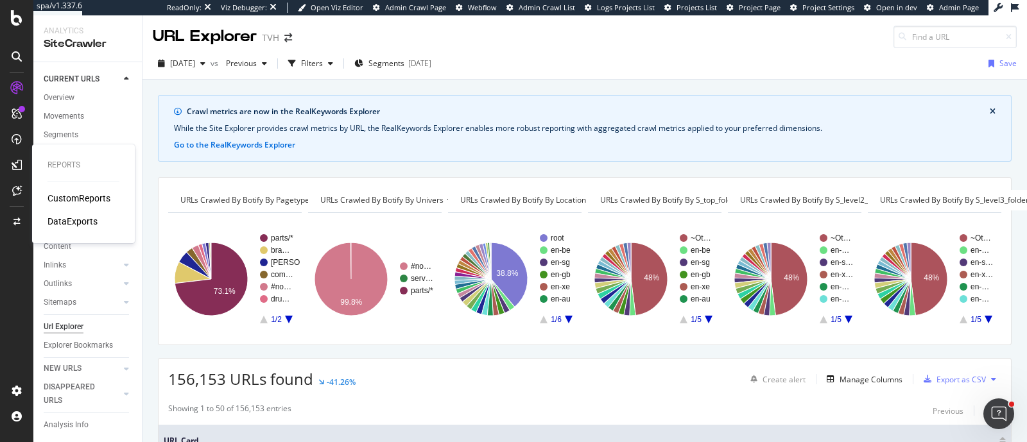
click at [67, 223] on div "DataExports" at bounding box center [72, 221] width 50 height 13
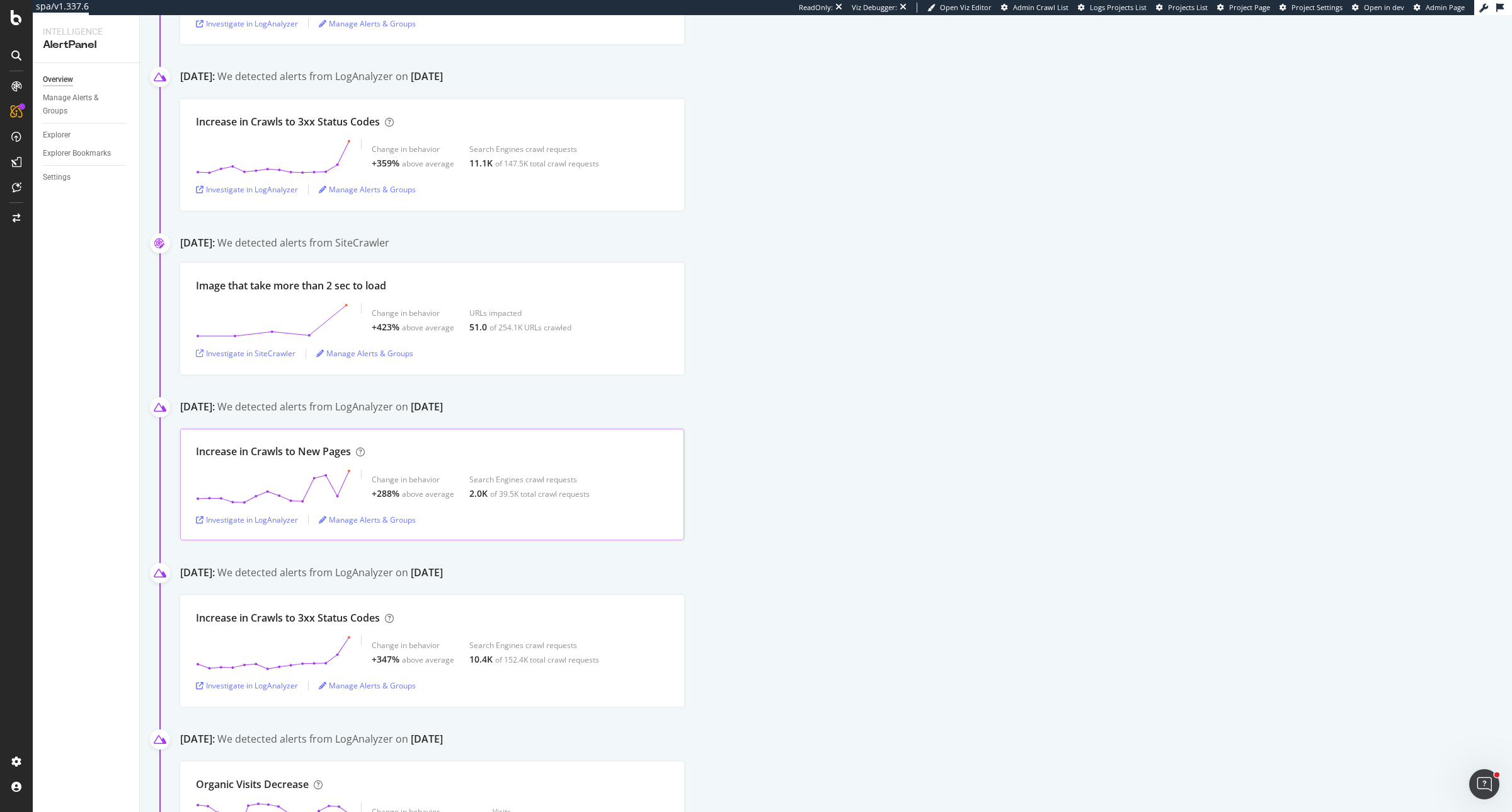
scroll to position [394, 0]
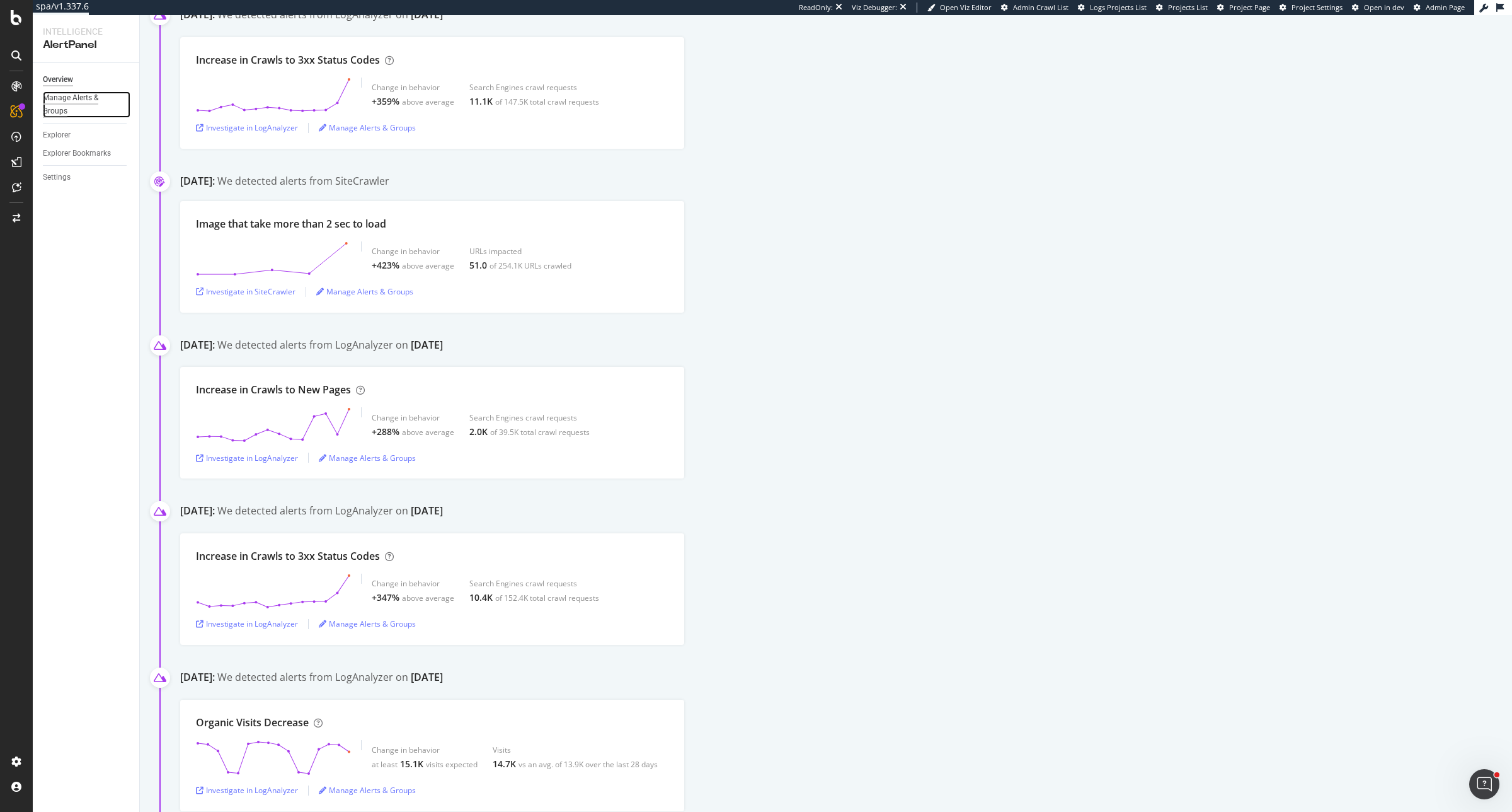
click at [77, 106] on div "Manage Alerts & Groups" at bounding box center [81, 104] width 76 height 27
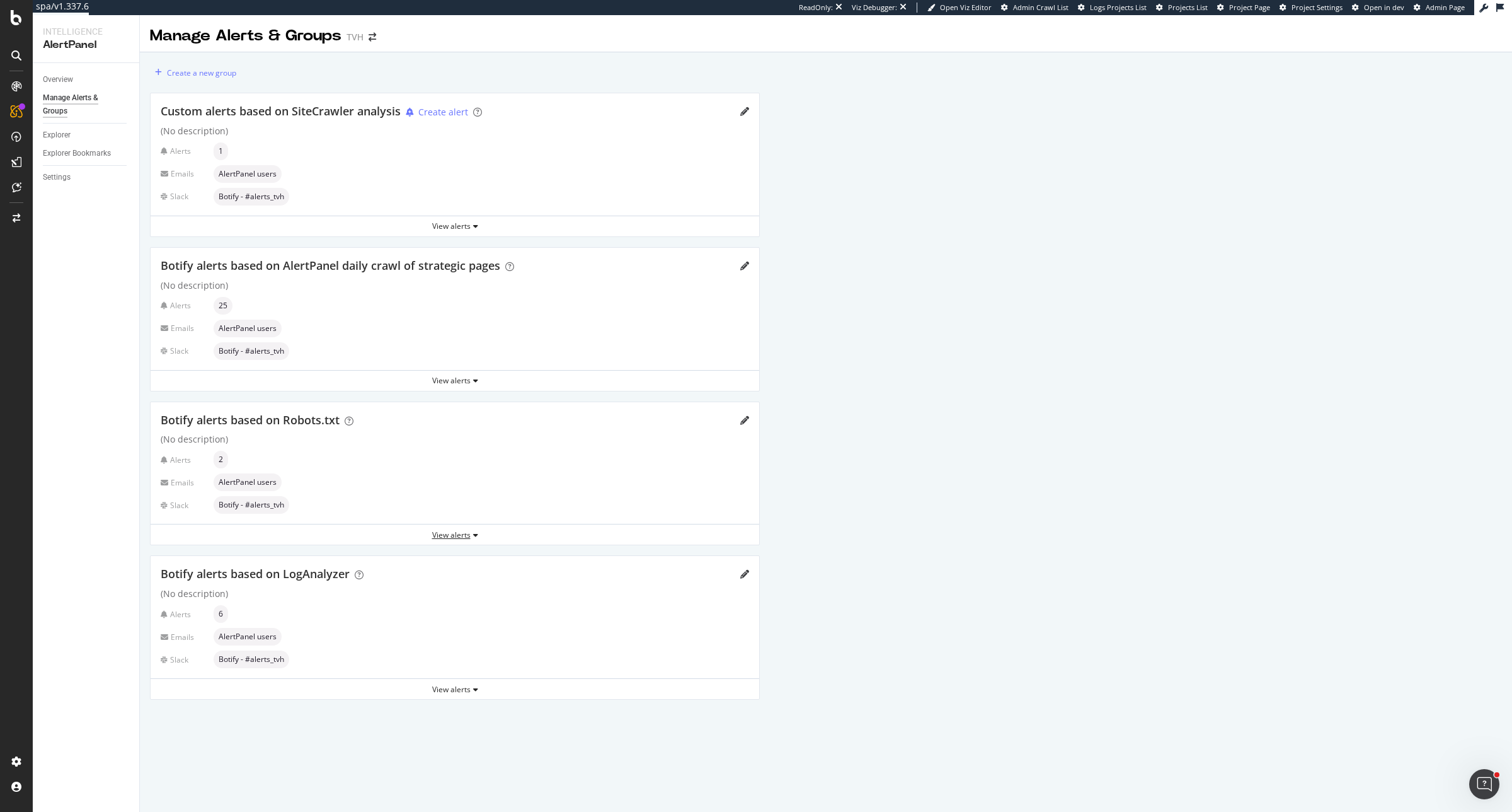
click at [446, 529] on div "View alerts" at bounding box center [455, 534] width 609 height 19
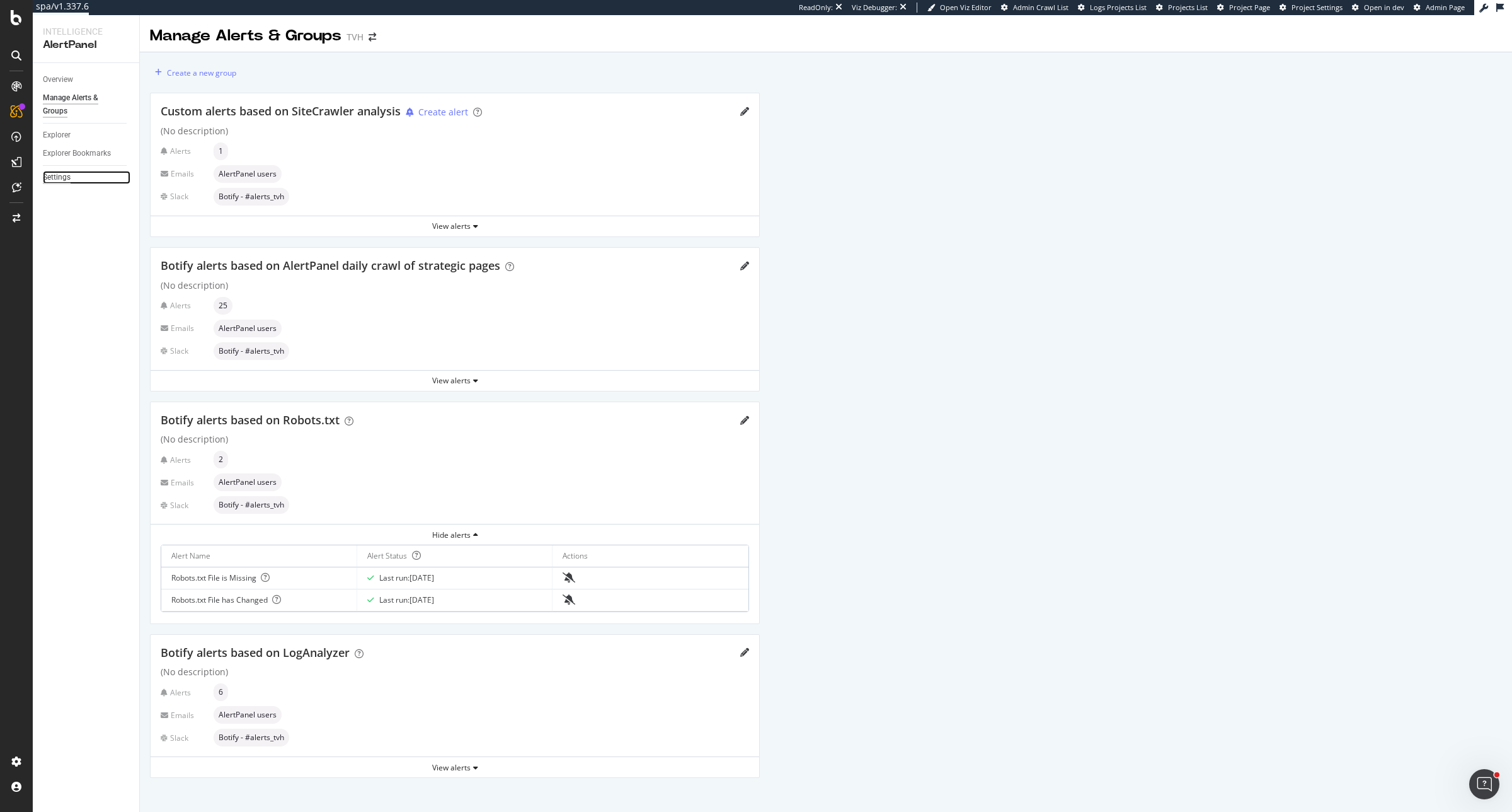
click at [43, 174] on div "Settings" at bounding box center [57, 177] width 27 height 13
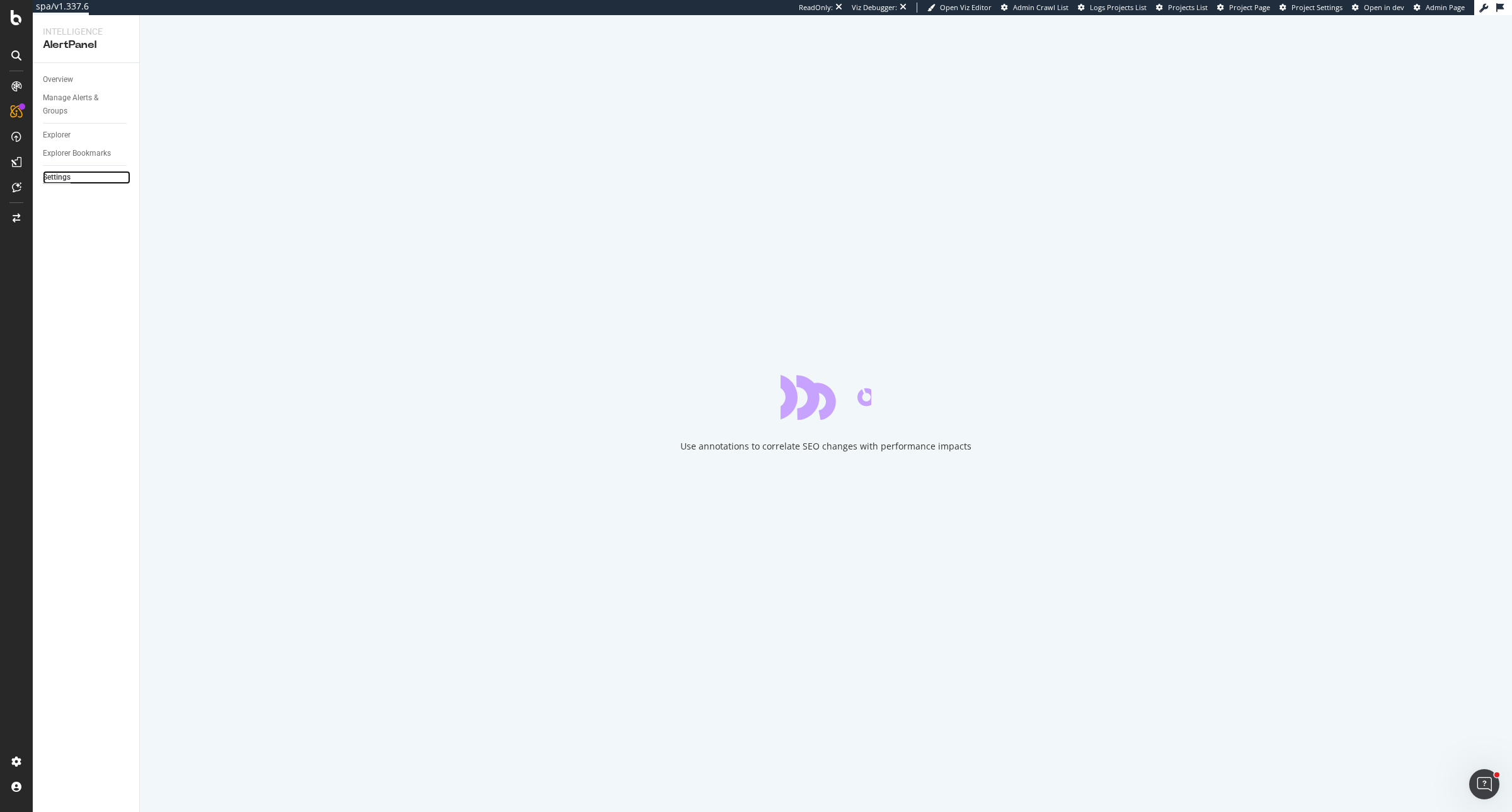
select select "03"
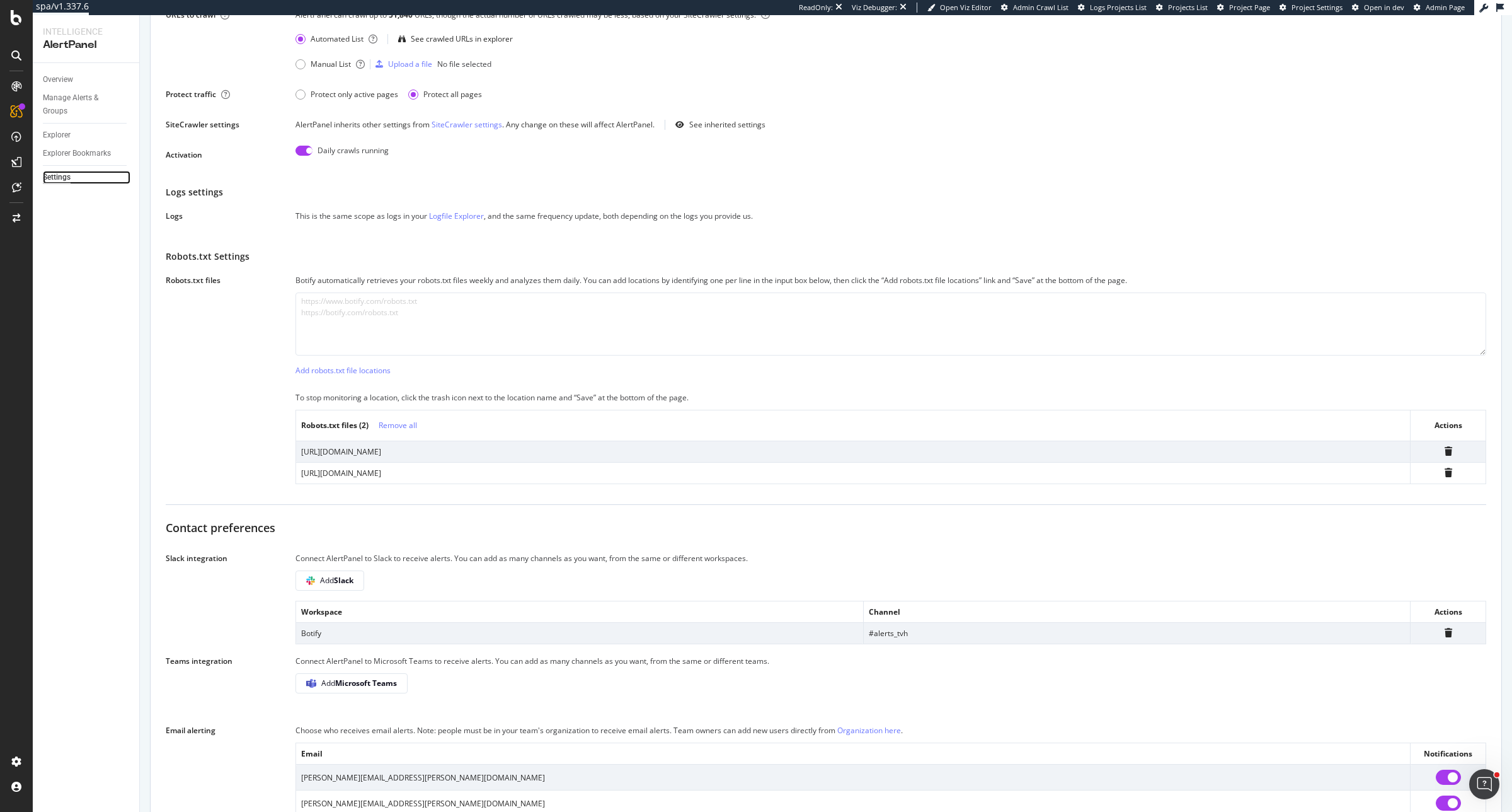
scroll to position [394, 0]
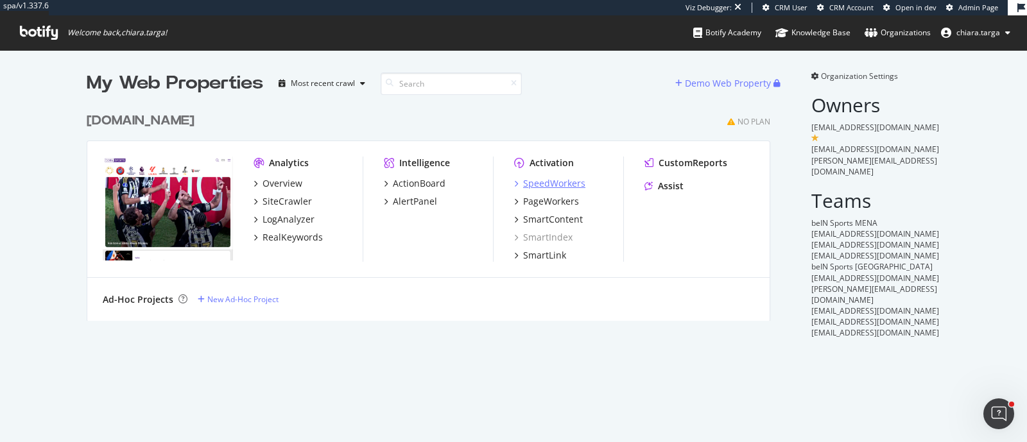
click at [561, 183] on div "SpeedWorkers" at bounding box center [554, 183] width 62 height 13
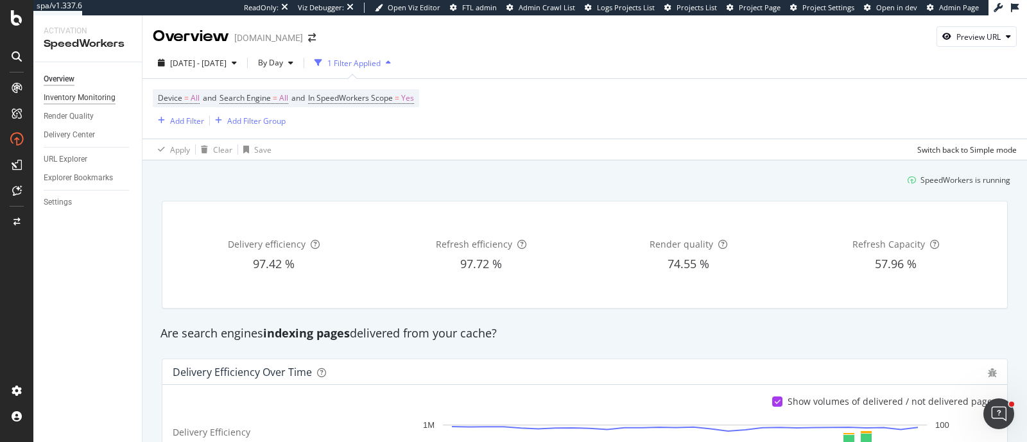
click at [86, 101] on div "Inventory Monitoring" at bounding box center [80, 97] width 72 height 13
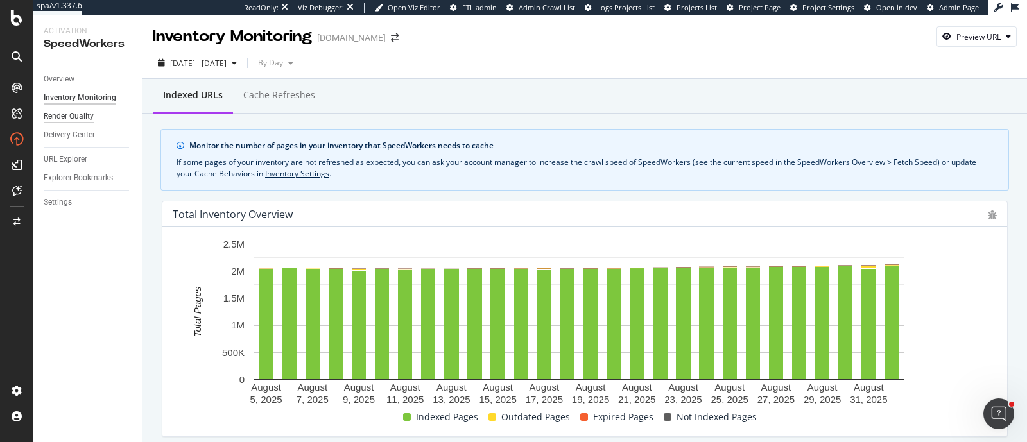
click at [68, 119] on div "Render Quality" at bounding box center [69, 116] width 50 height 13
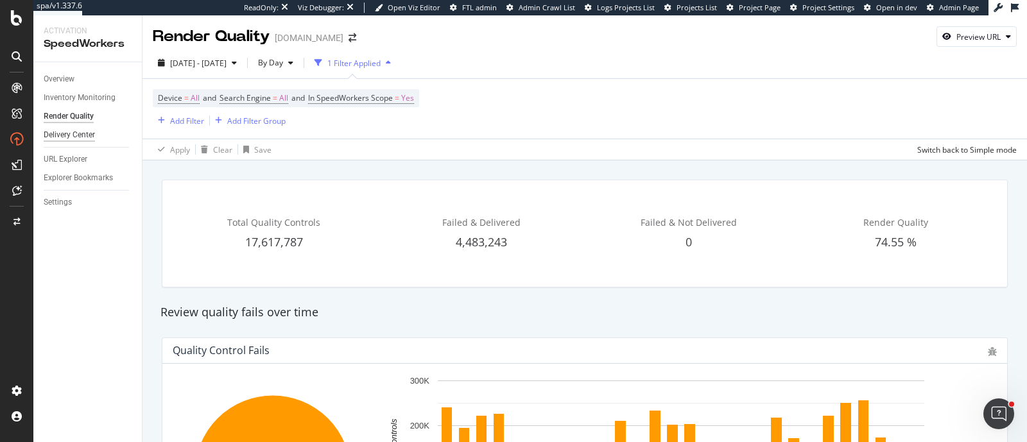
click at [68, 141] on div "Delivery Center" at bounding box center [69, 134] width 51 height 13
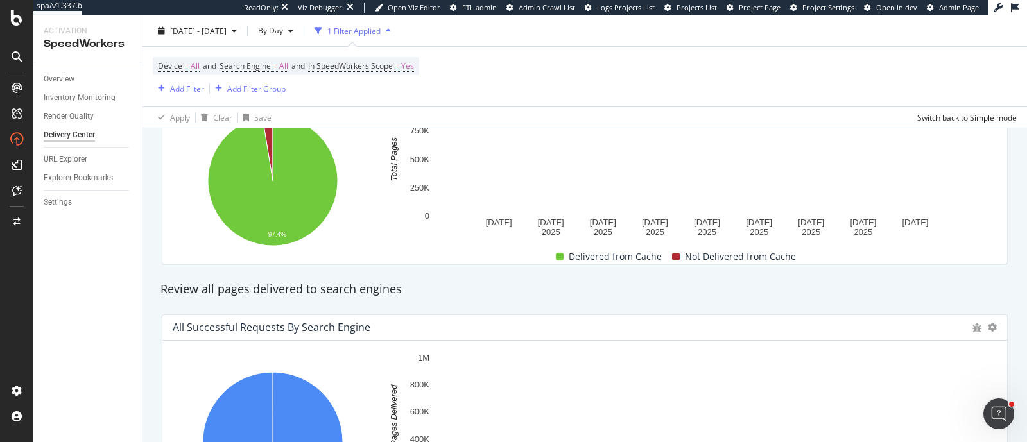
scroll to position [229, 0]
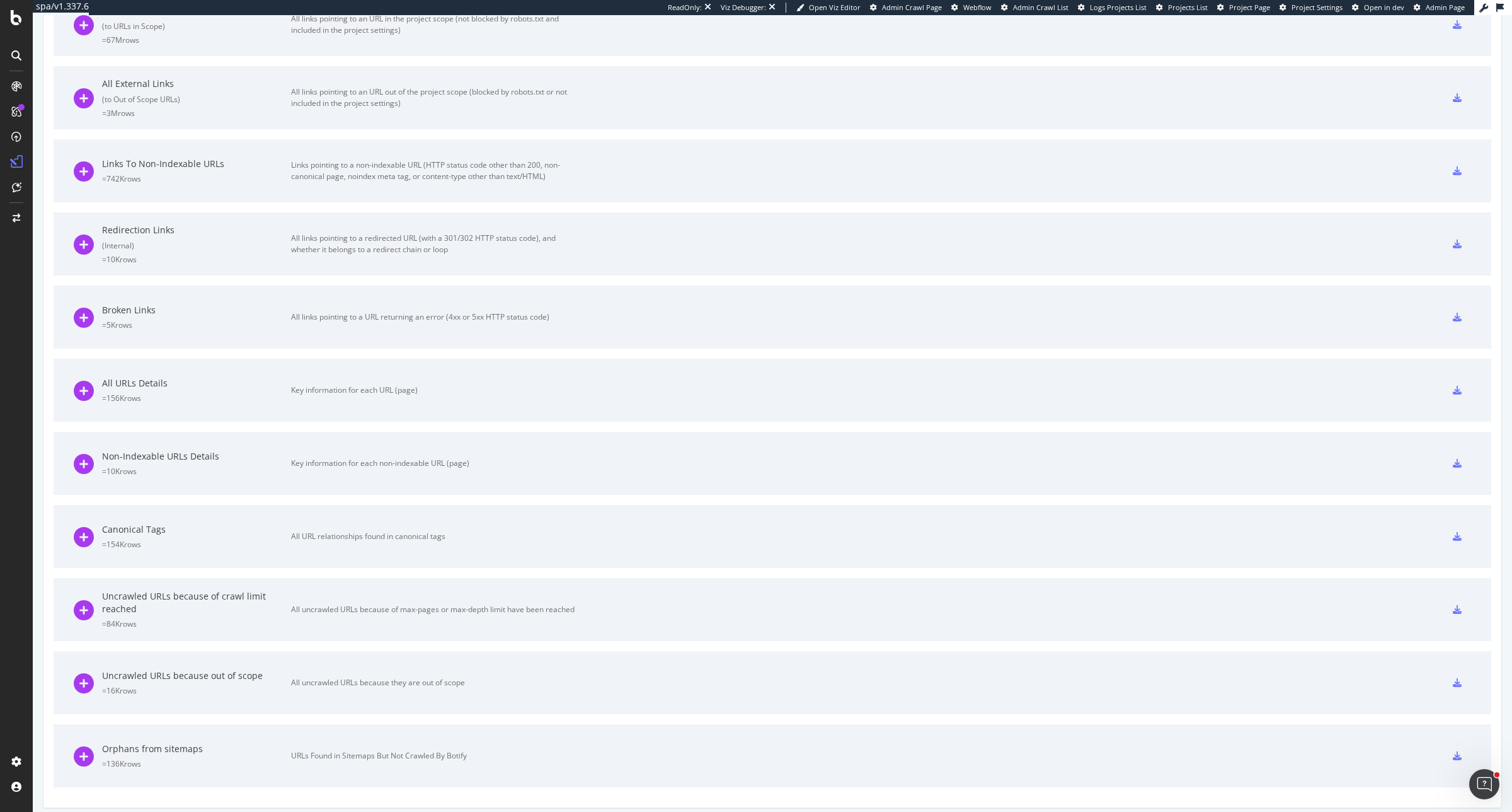
scroll to position [504, 0]
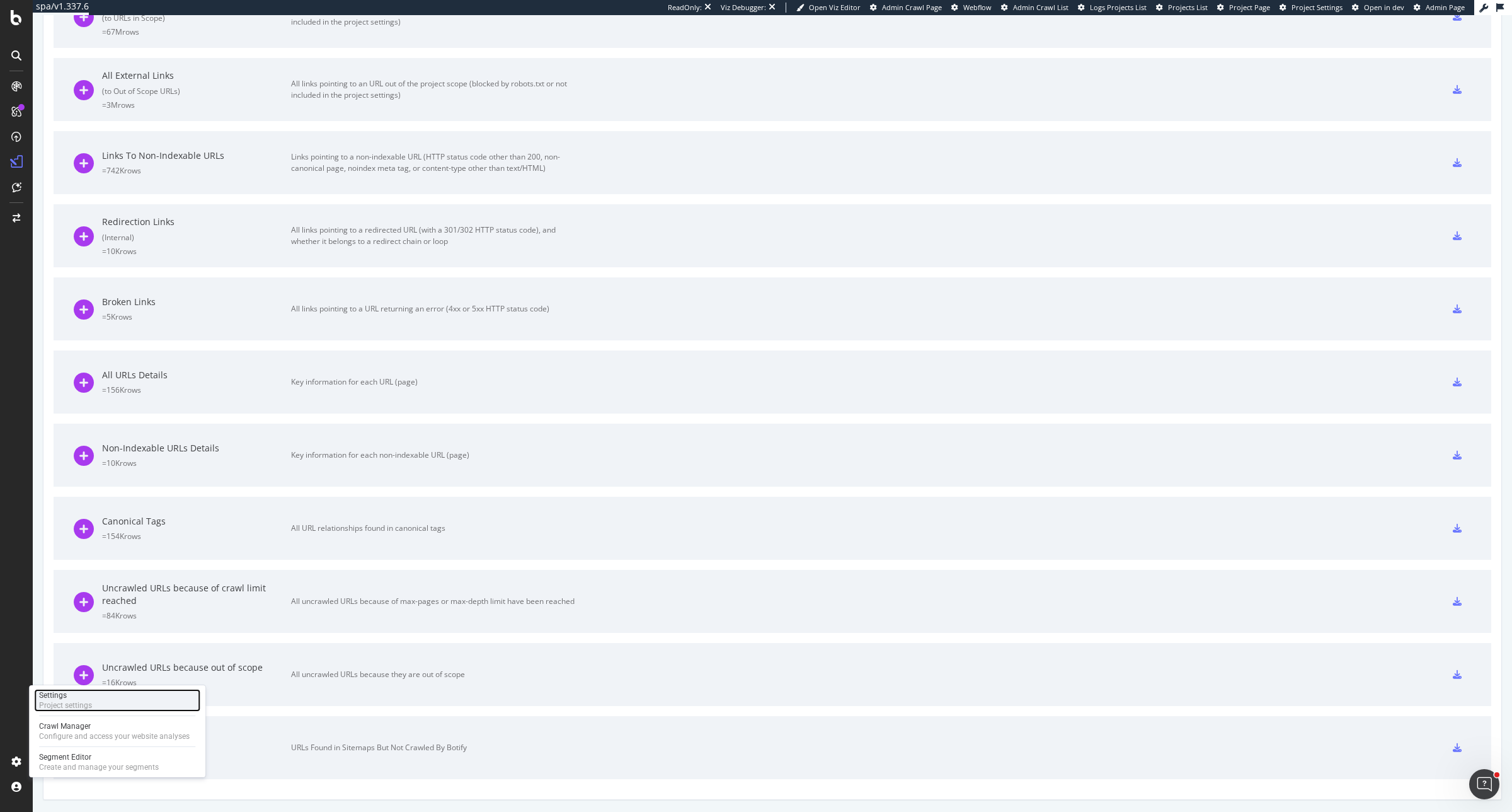
click at [54, 702] on div "Project settings" at bounding box center [66, 705] width 53 height 10
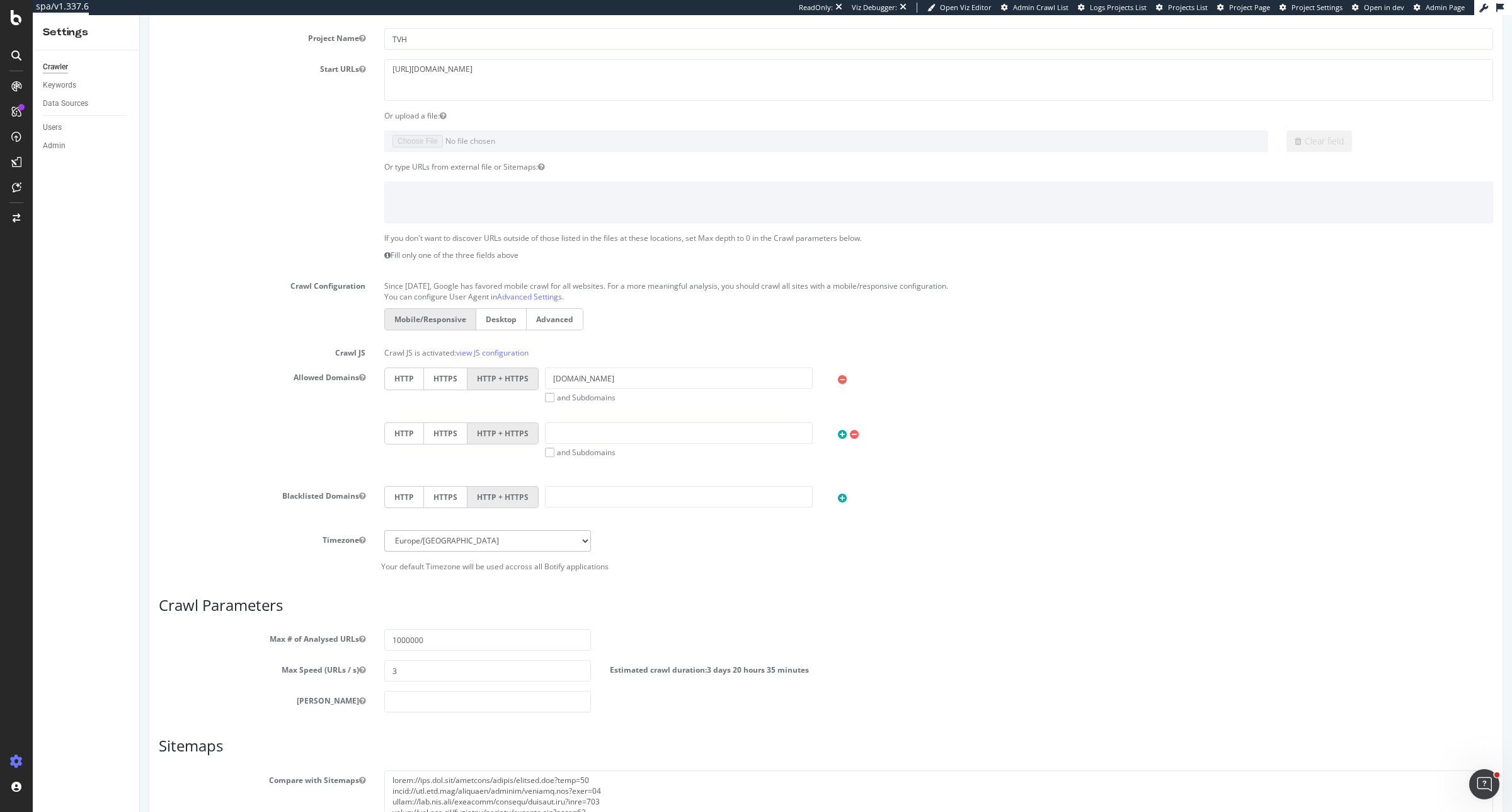
scroll to position [237, 0]
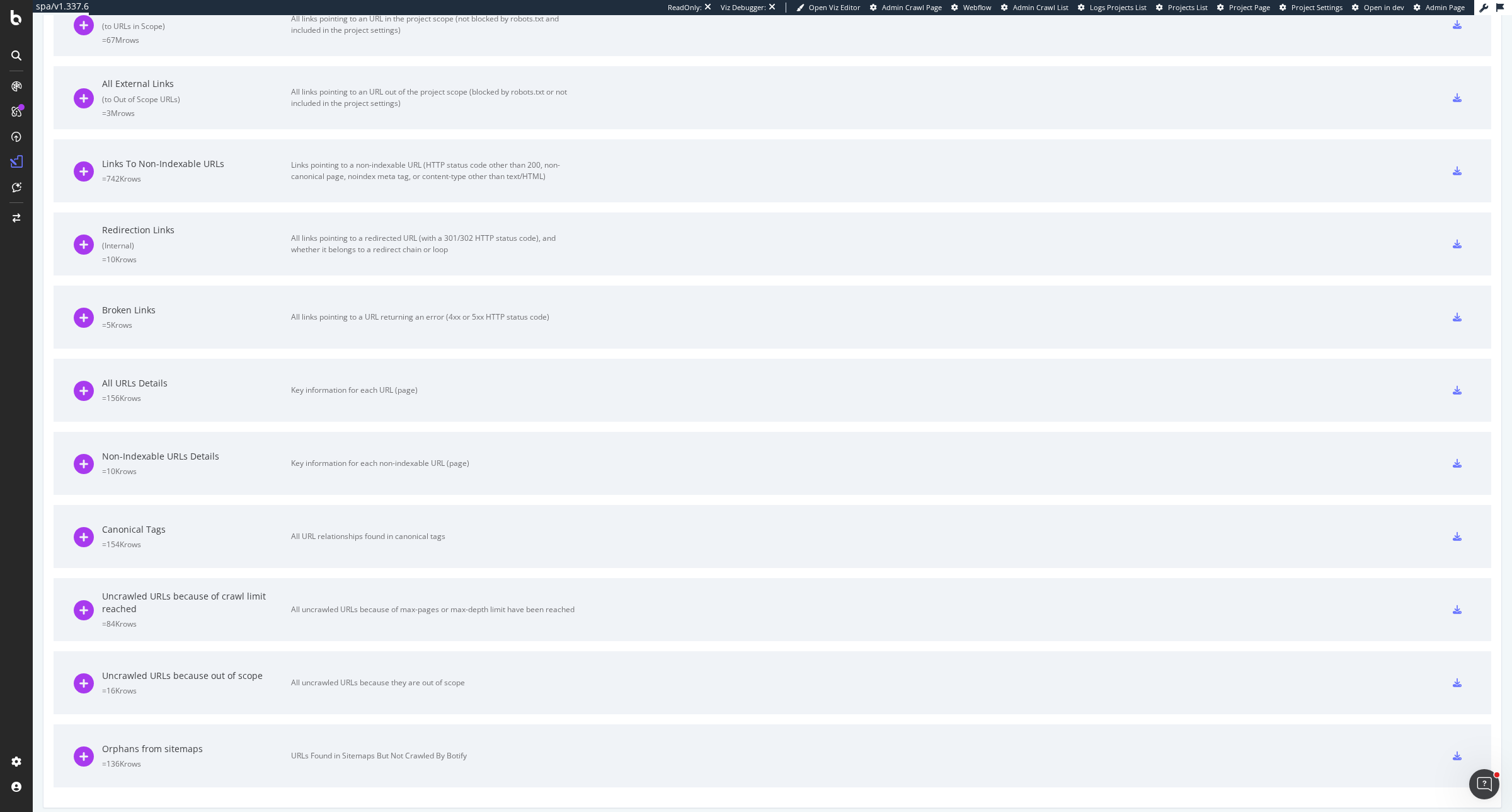
scroll to position [504, 0]
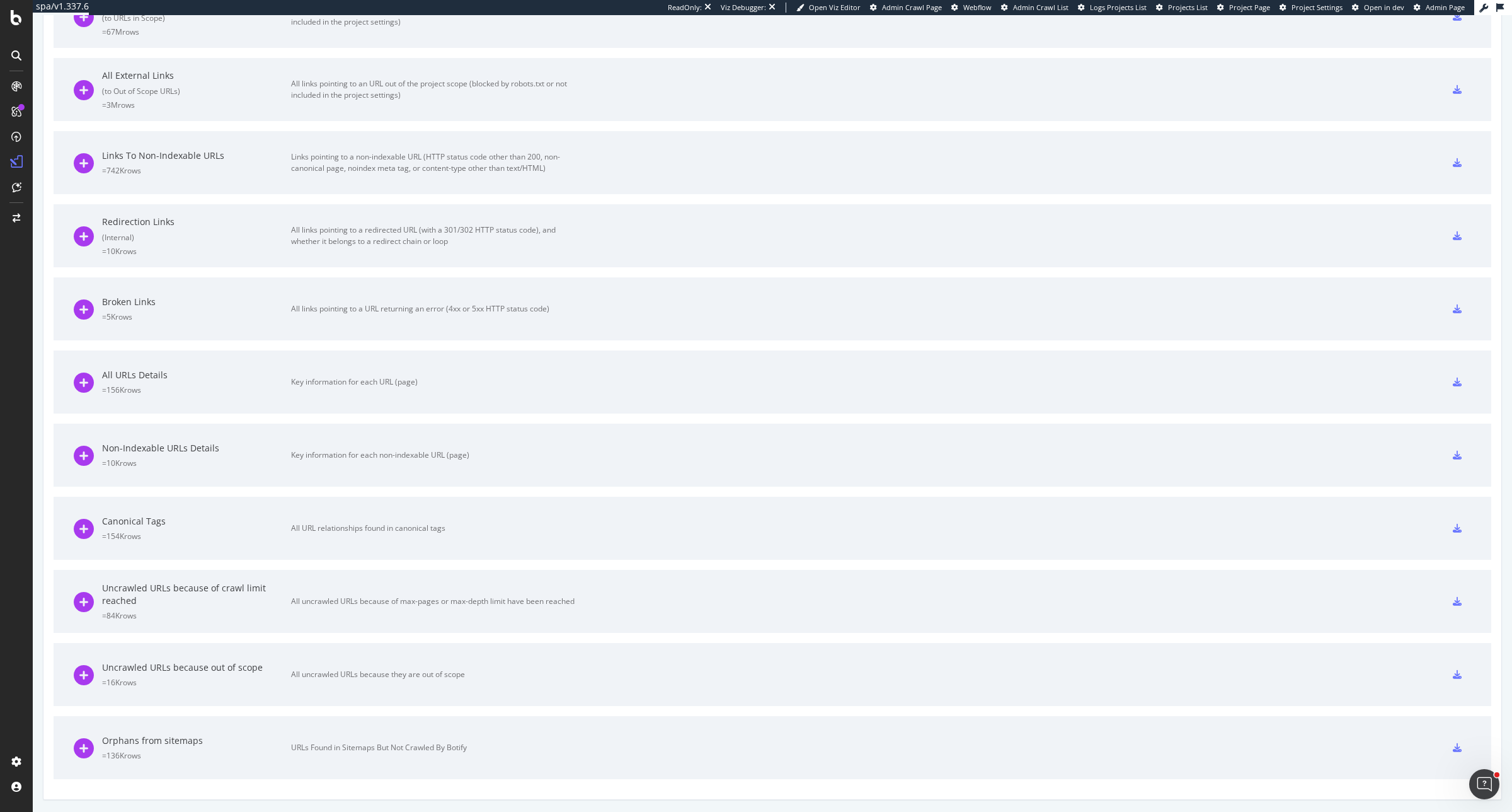
click at [1443, 599] on div at bounding box center [1457, 601] width 27 height 21
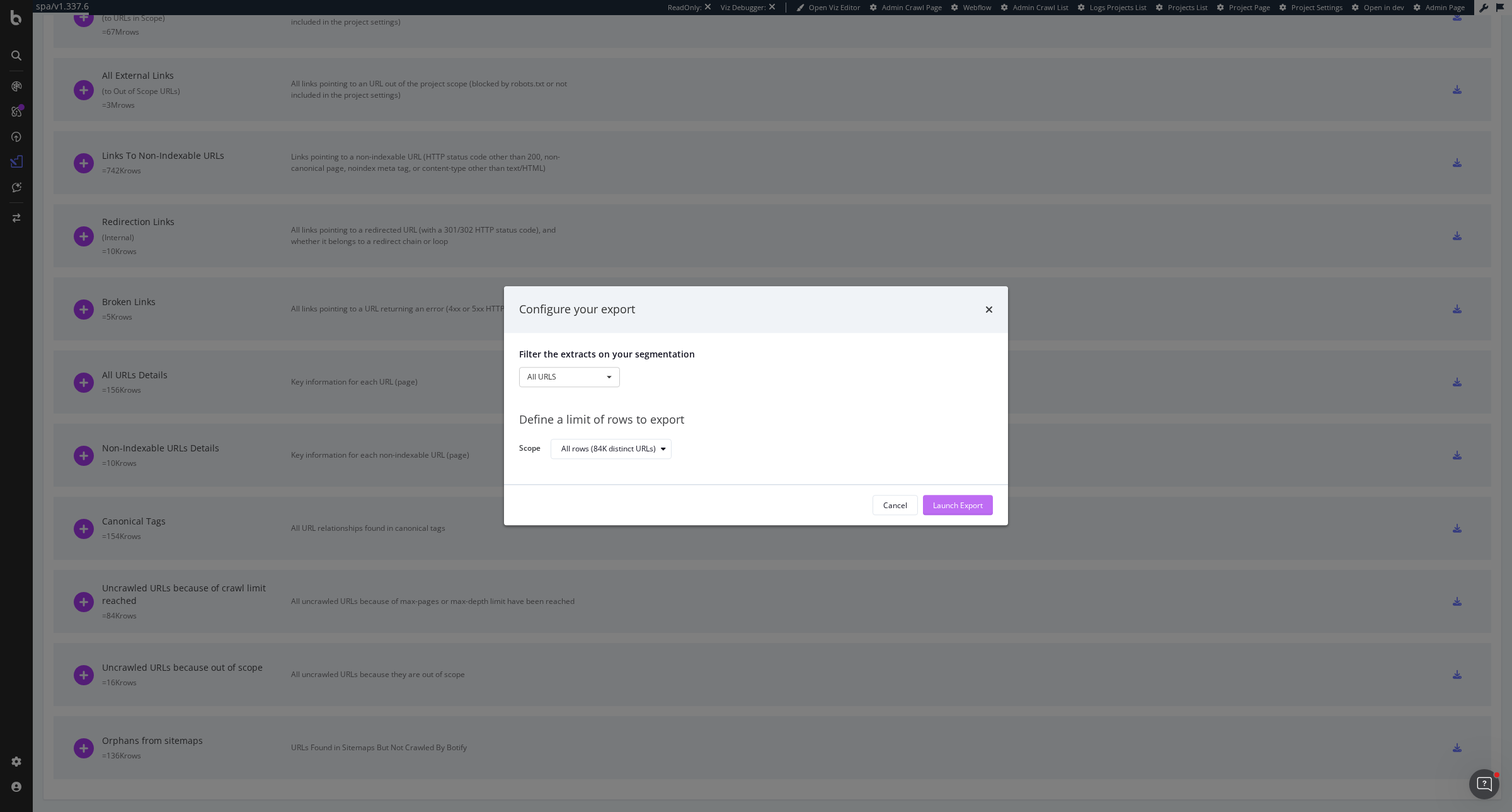
click at [961, 498] on div "Launch Export" at bounding box center [957, 505] width 50 height 19
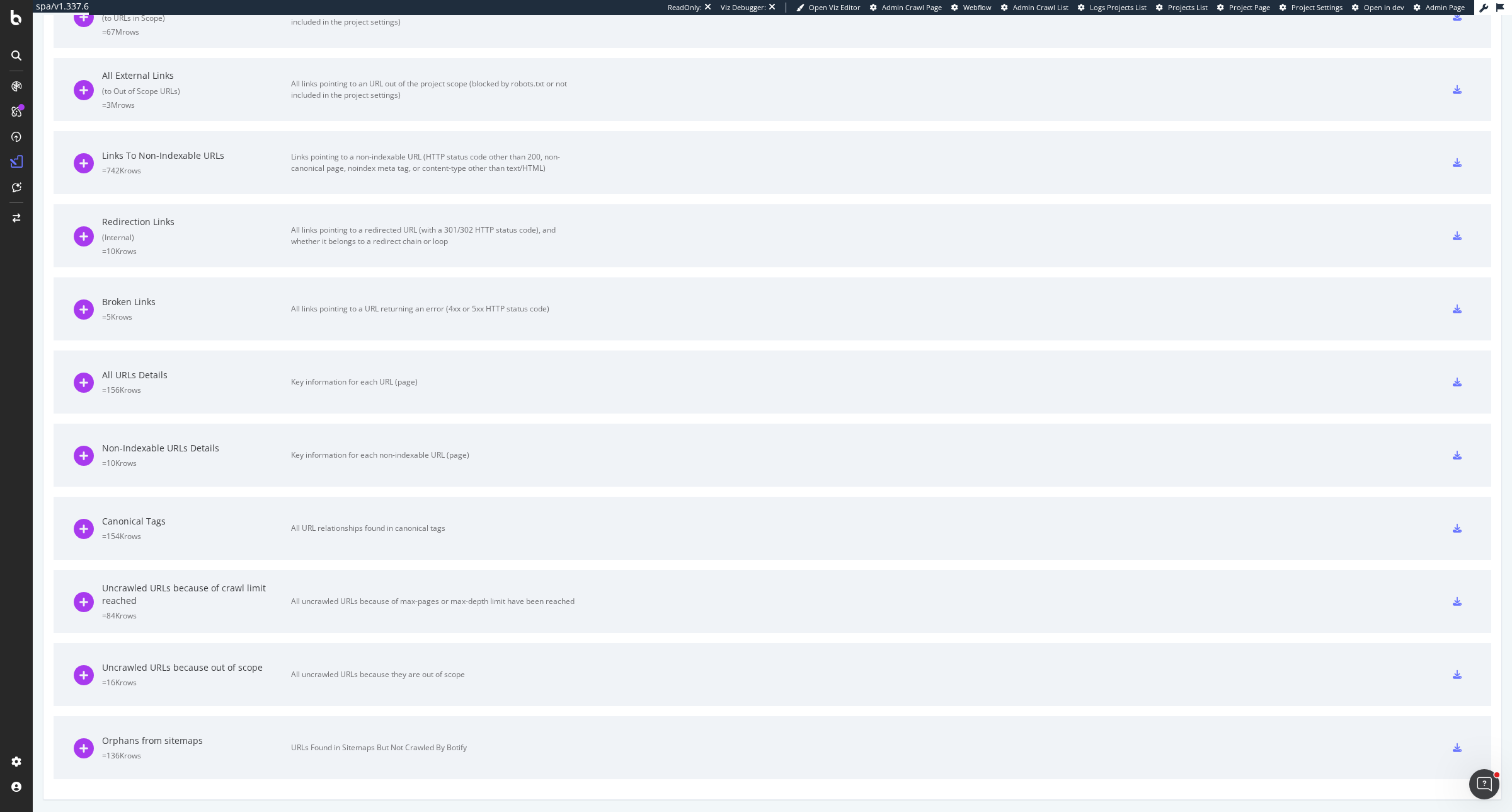
scroll to position [533, 0]
click at [1443, 675] on div at bounding box center [1457, 674] width 27 height 21
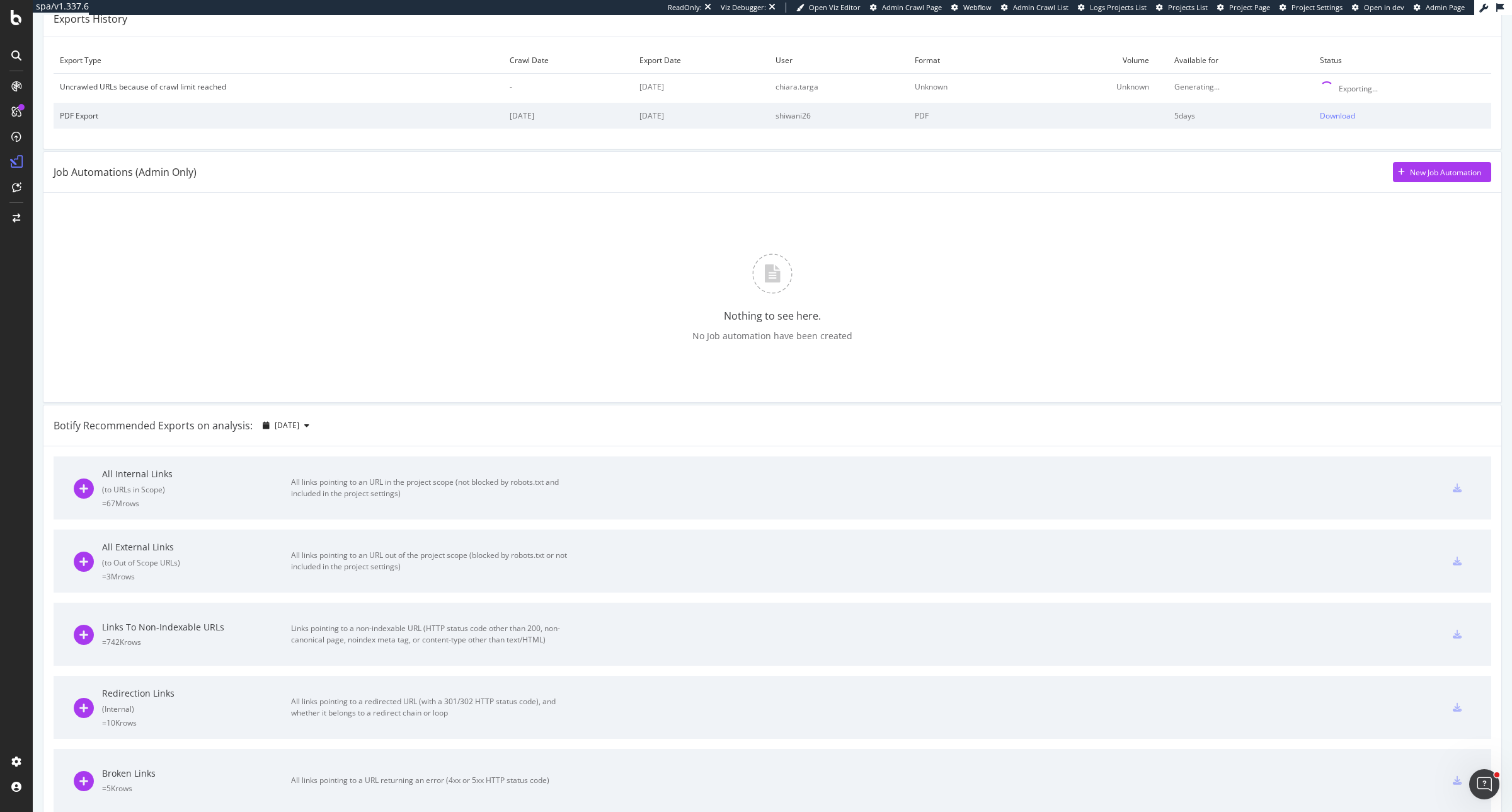
scroll to position [0, 0]
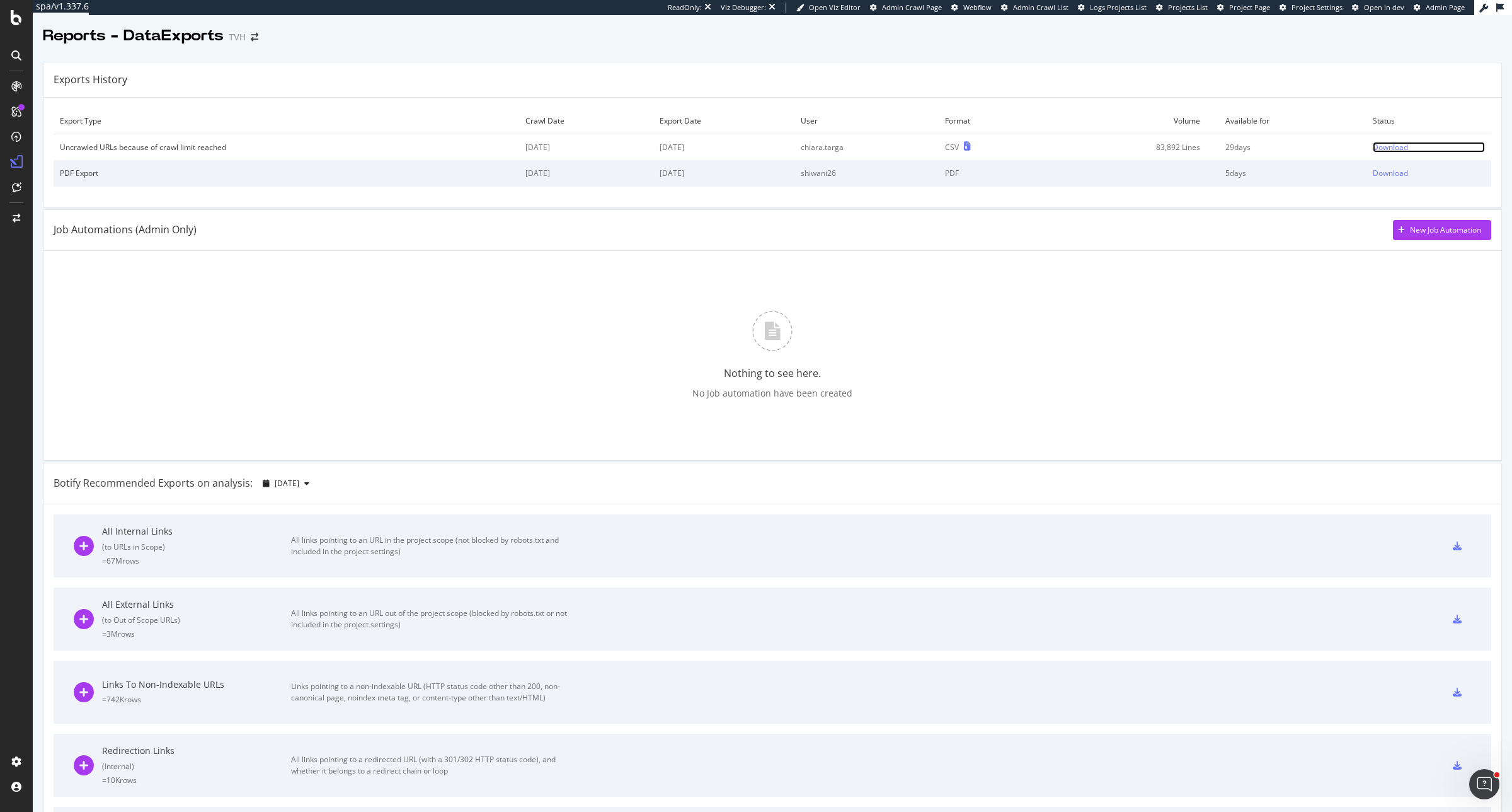
click at [1379, 148] on div "Download" at bounding box center [1390, 146] width 35 height 11
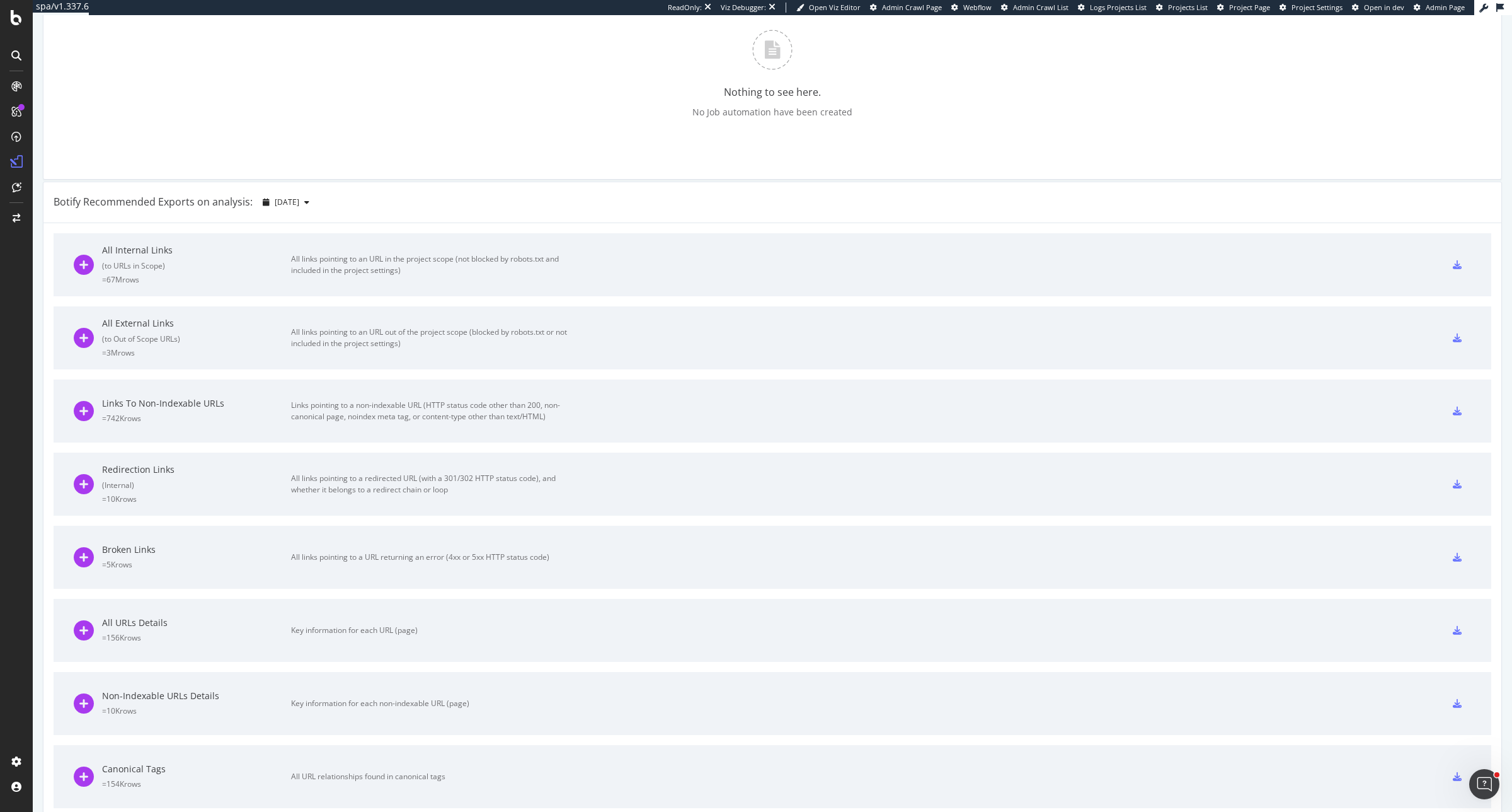
scroll to position [237, 0]
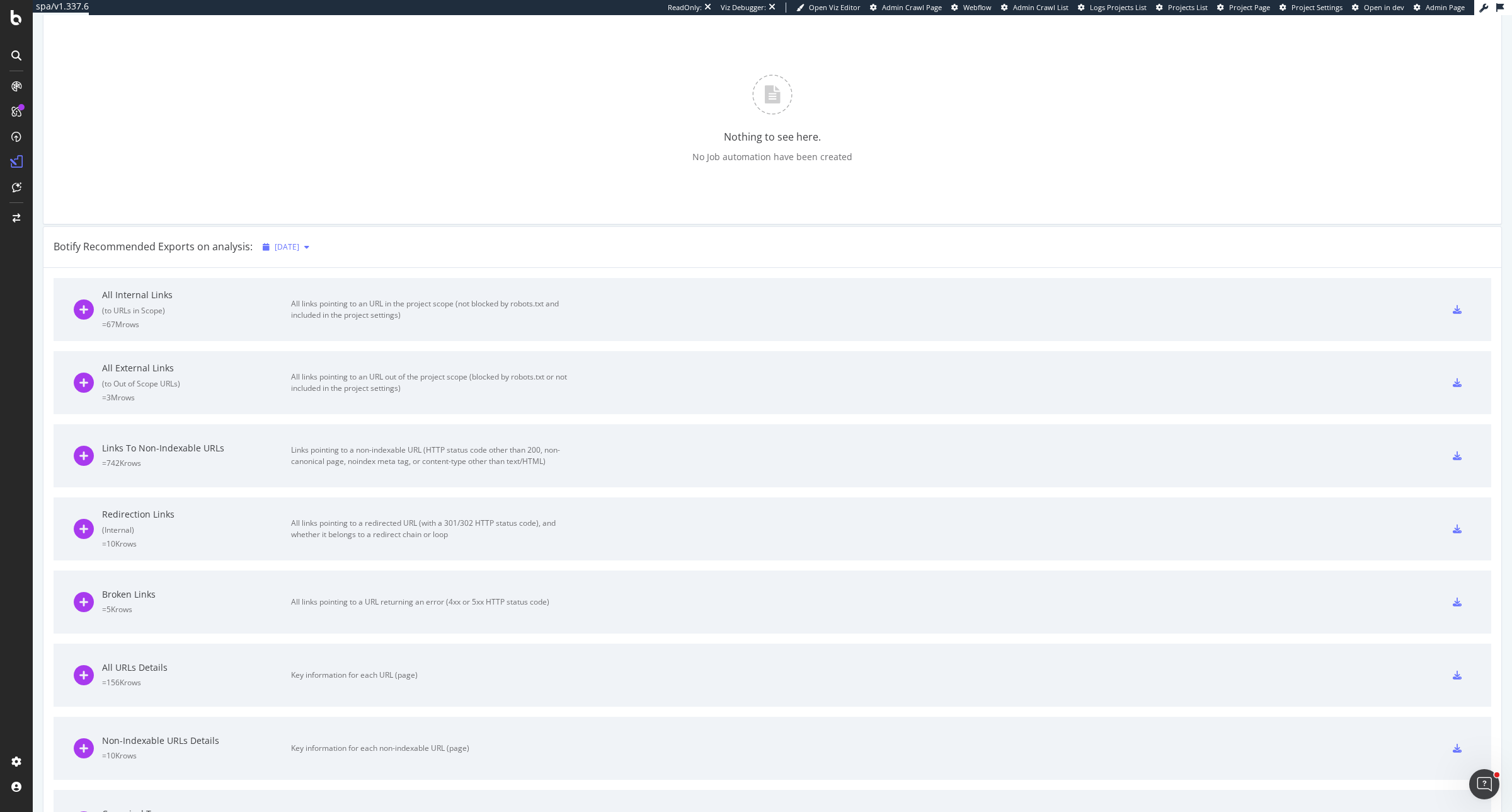
click at [314, 252] on div "[DATE]" at bounding box center [286, 246] width 57 height 19
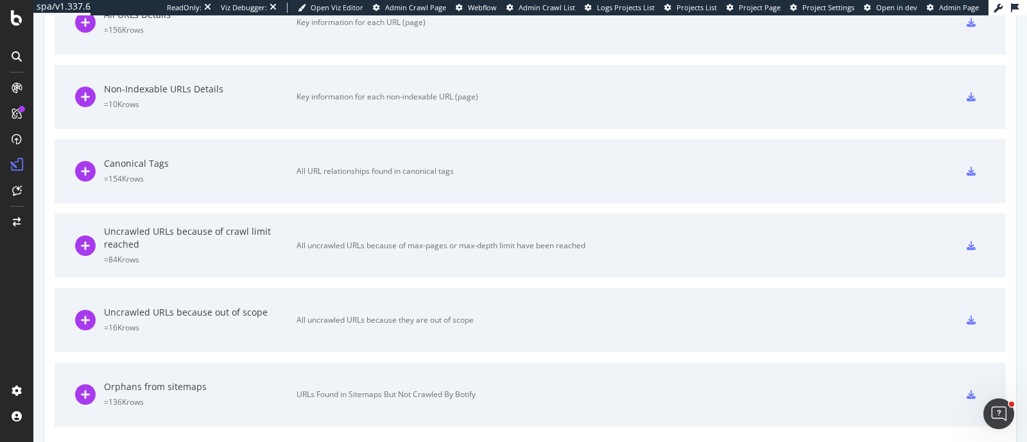
scroll to position [921, 0]
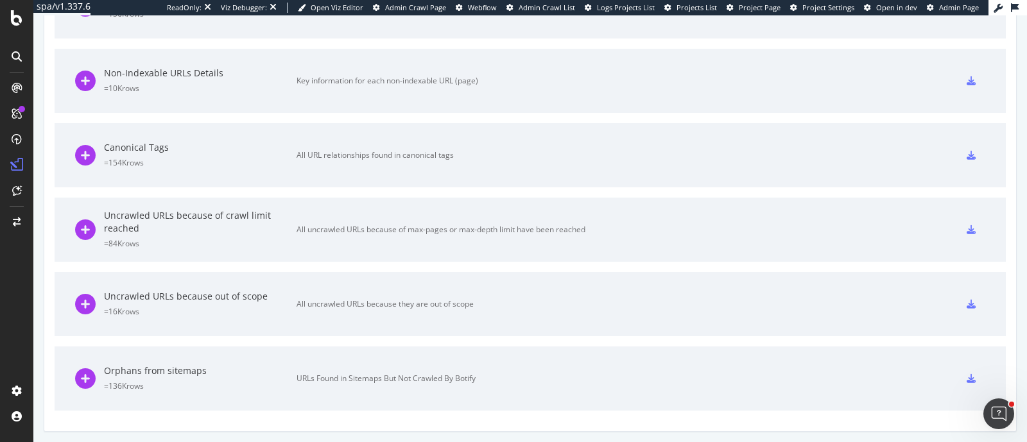
click at [966, 302] on icon at bounding box center [970, 304] width 9 height 9
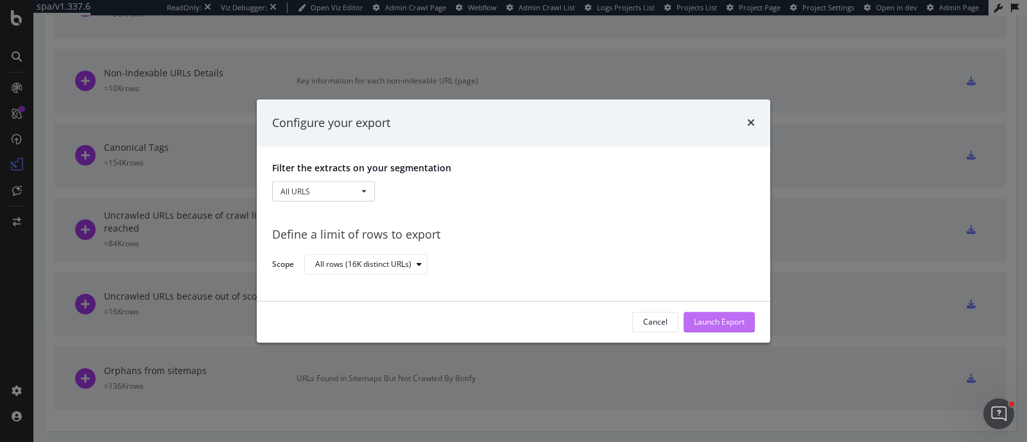
click at [707, 322] on div "Launch Export" at bounding box center [719, 322] width 51 height 11
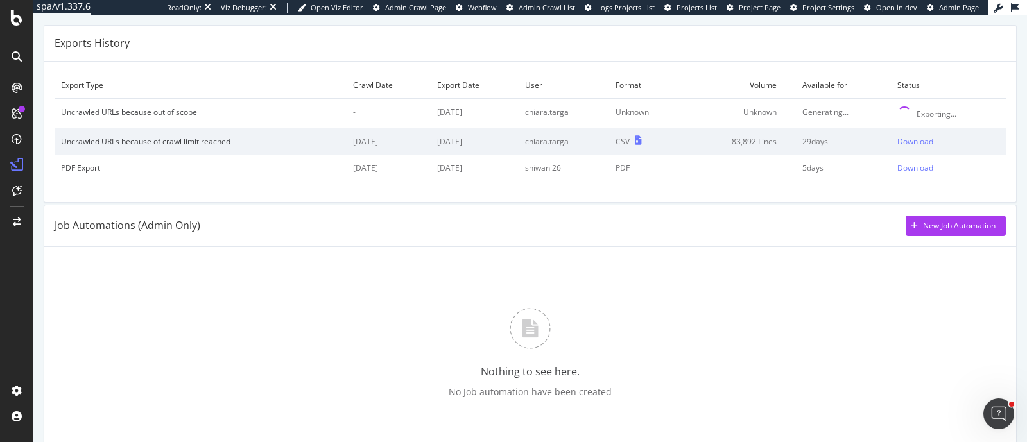
scroll to position [0, 0]
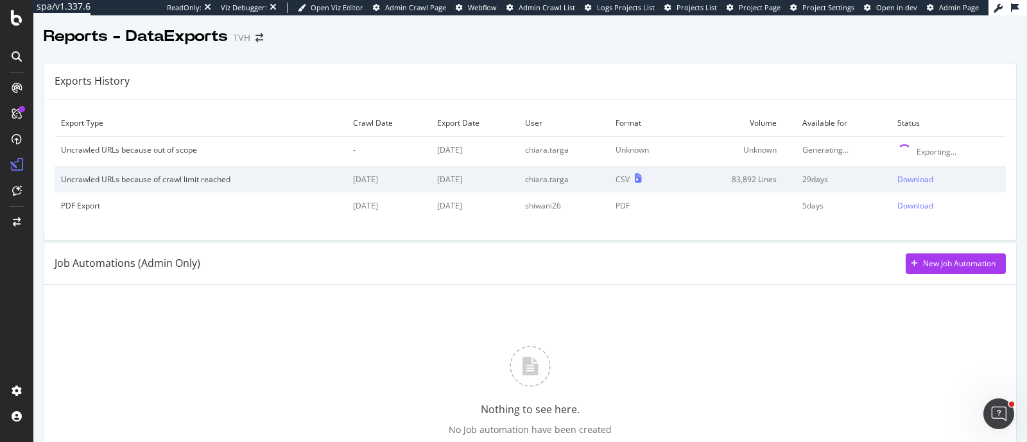
click at [891, 173] on td "Download" at bounding box center [948, 179] width 115 height 26
click at [897, 178] on div "Download" at bounding box center [915, 179] width 36 height 11
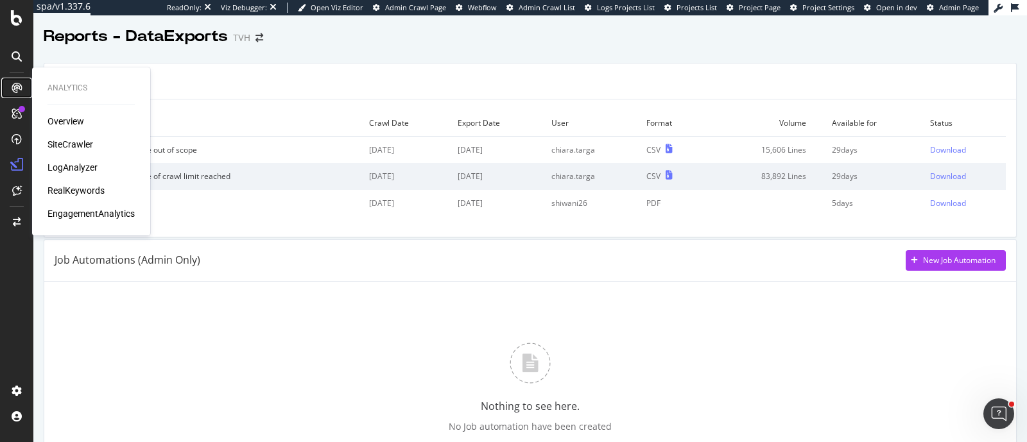
click at [20, 91] on icon at bounding box center [17, 88] width 10 height 10
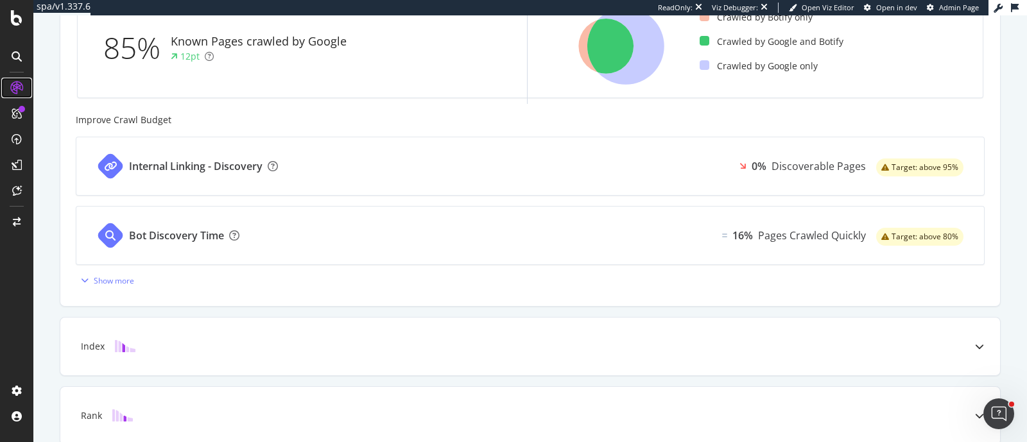
scroll to position [570, 0]
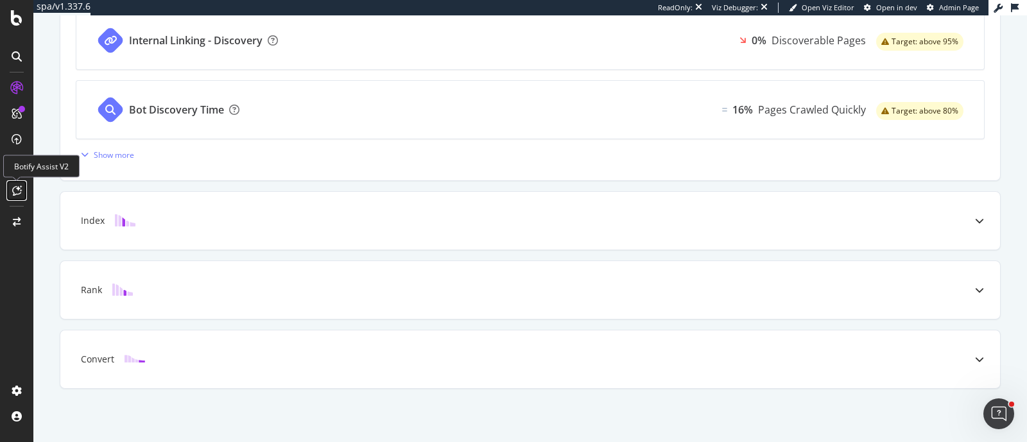
click at [22, 193] on div at bounding box center [16, 190] width 21 height 21
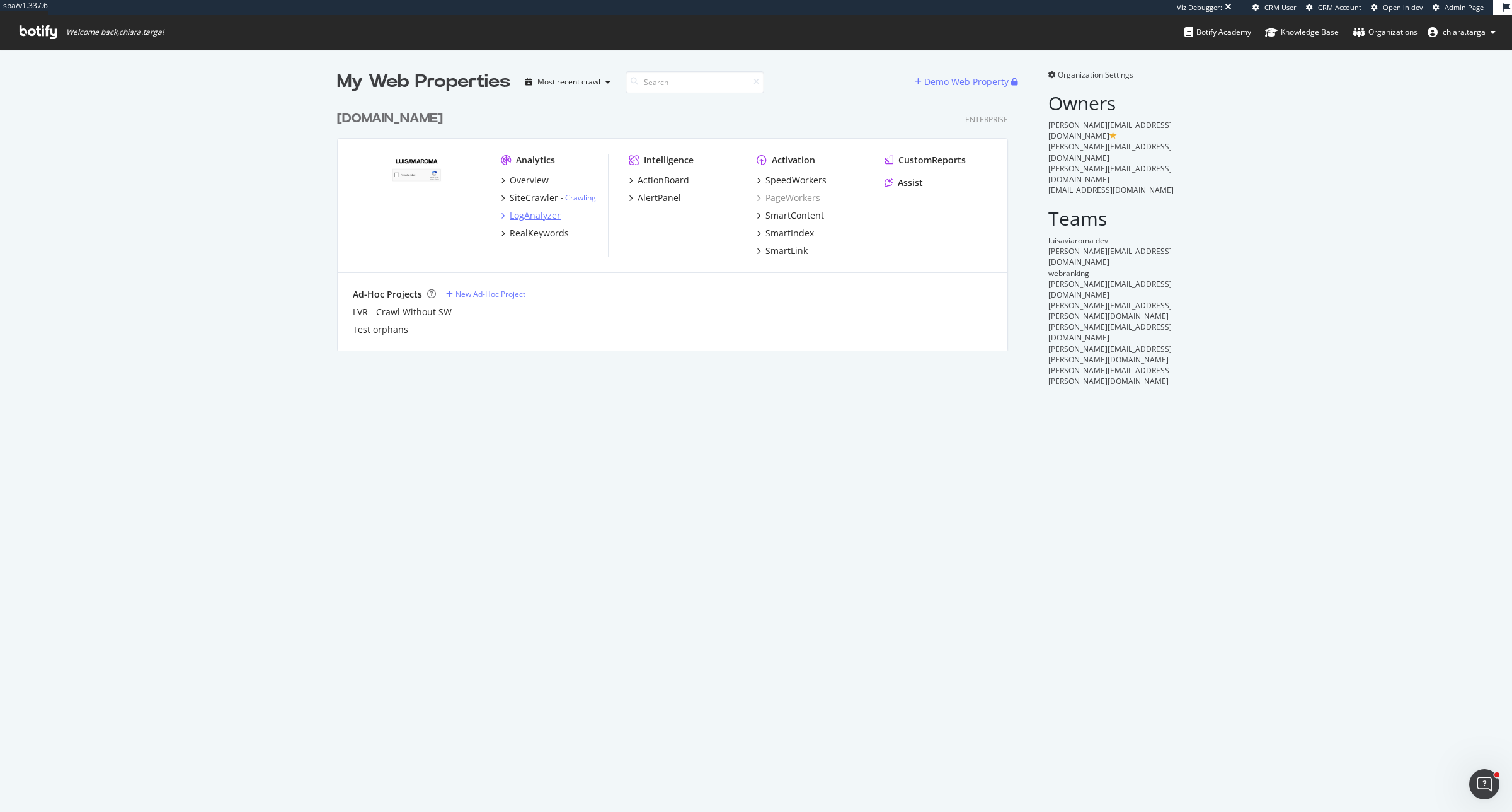
click at [534, 219] on div "LogAnalyzer" at bounding box center [535, 215] width 51 height 13
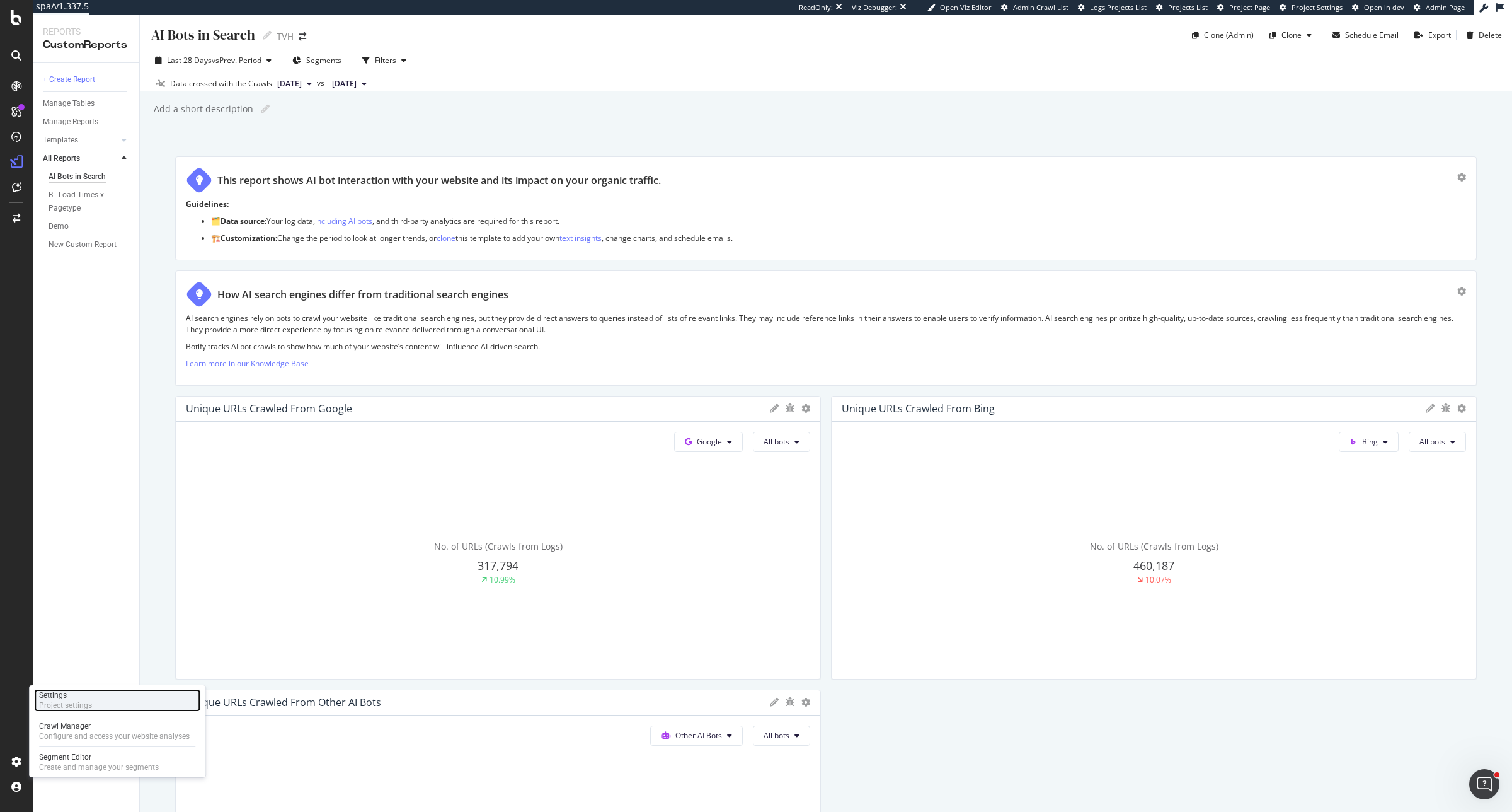
drag, startPoint x: 82, startPoint y: 694, endPoint x: 104, endPoint y: 692, distance: 22.1
click at [82, 694] on div "Settings" at bounding box center [66, 695] width 53 height 10
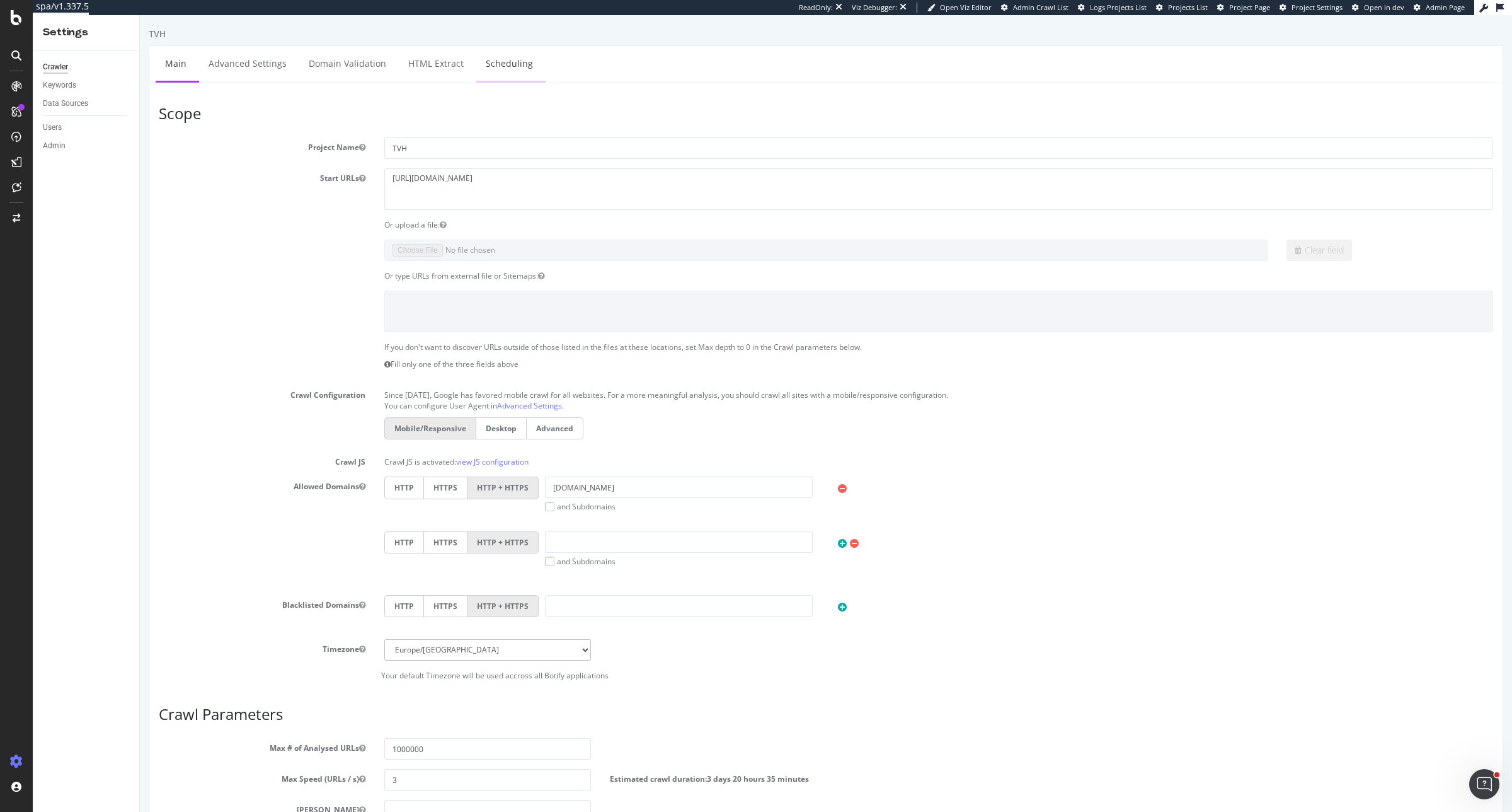
click at [499, 75] on link "Scheduling" at bounding box center [509, 63] width 66 height 34
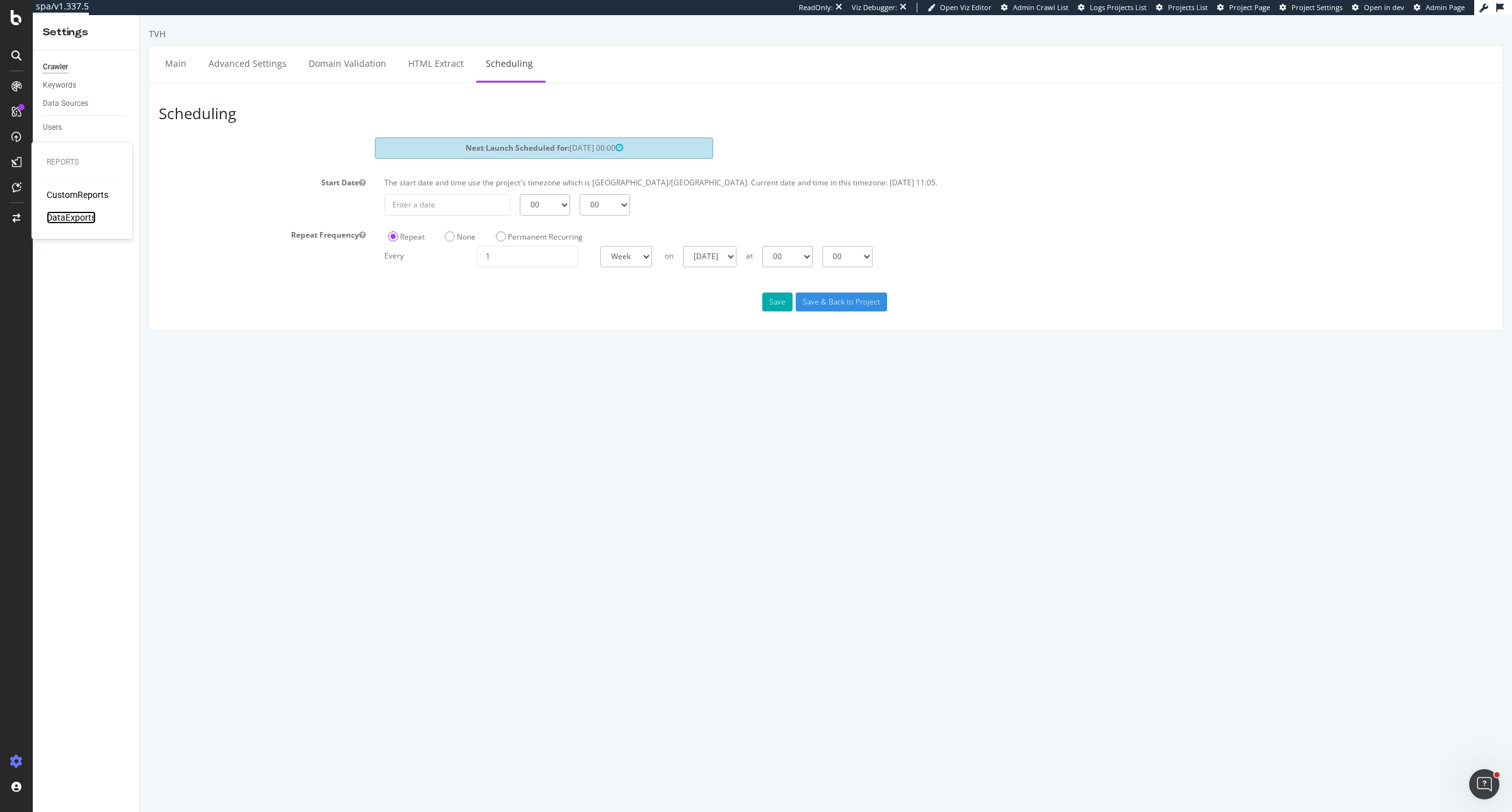
click at [73, 219] on div "DataExports" at bounding box center [71, 217] width 49 height 13
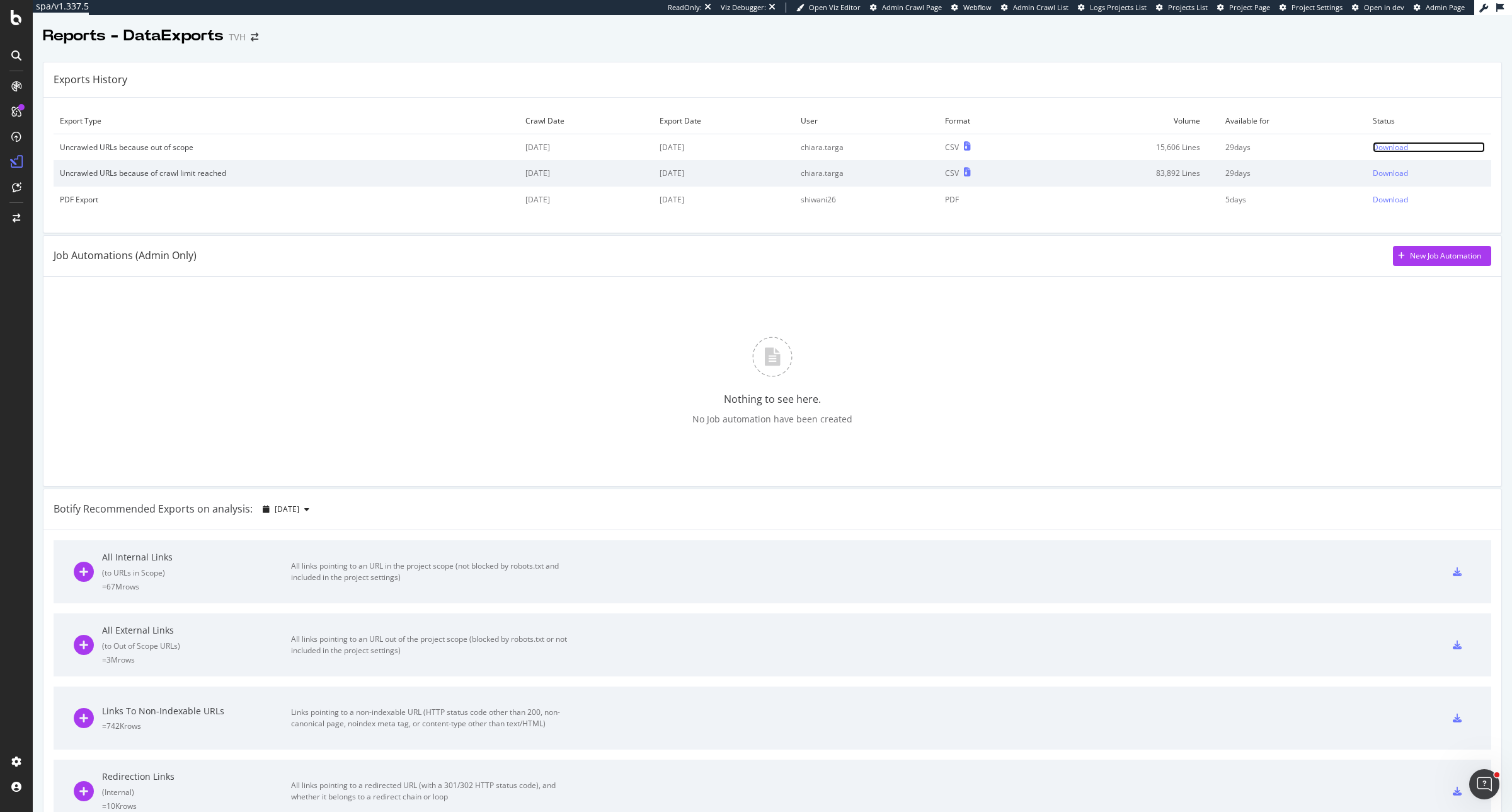
click at [1377, 150] on div "Download" at bounding box center [1390, 146] width 35 height 11
click at [70, 137] on div "SiteCrawler" at bounding box center [69, 141] width 45 height 13
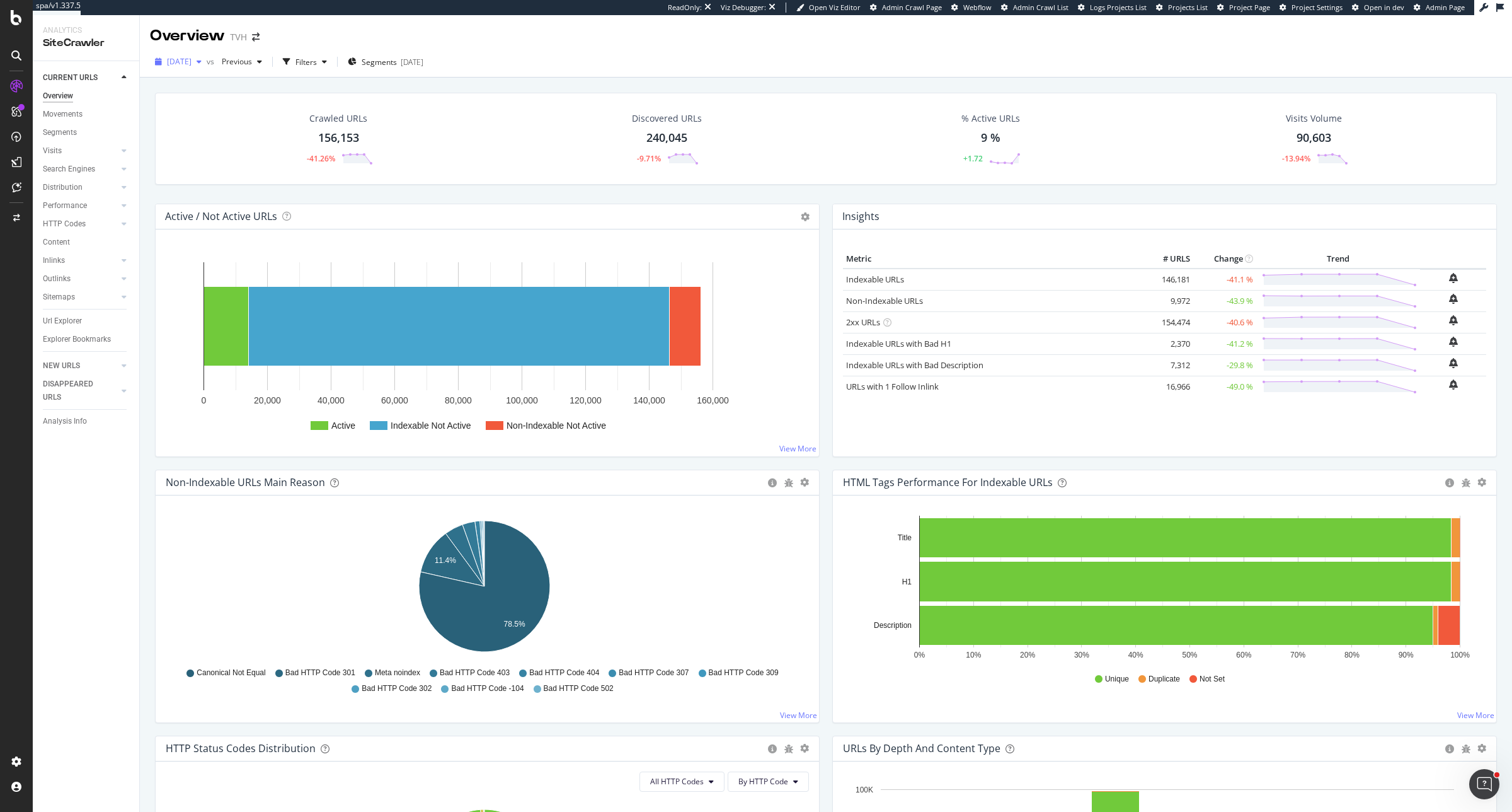
click at [191, 64] on span "2025 Aug. 26th" at bounding box center [179, 61] width 25 height 11
click at [213, 134] on div "2025 Aug. 19th" at bounding box center [201, 130] width 68 height 12
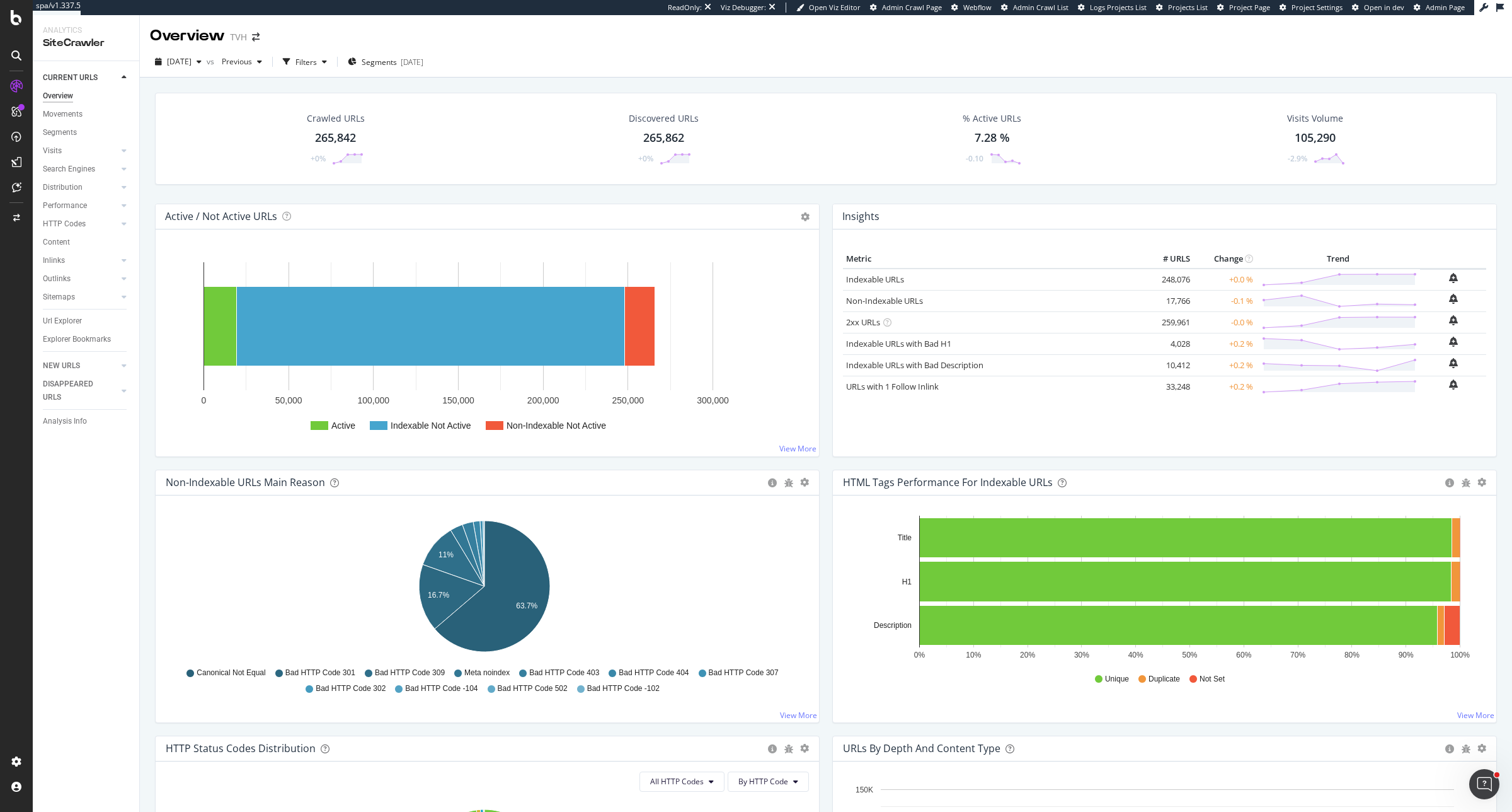
drag, startPoint x: 73, startPoint y: 321, endPoint x: 1412, endPoint y: 55, distance: 1365.2
click at [73, 321] on div "Url Explorer" at bounding box center [63, 320] width 39 height 13
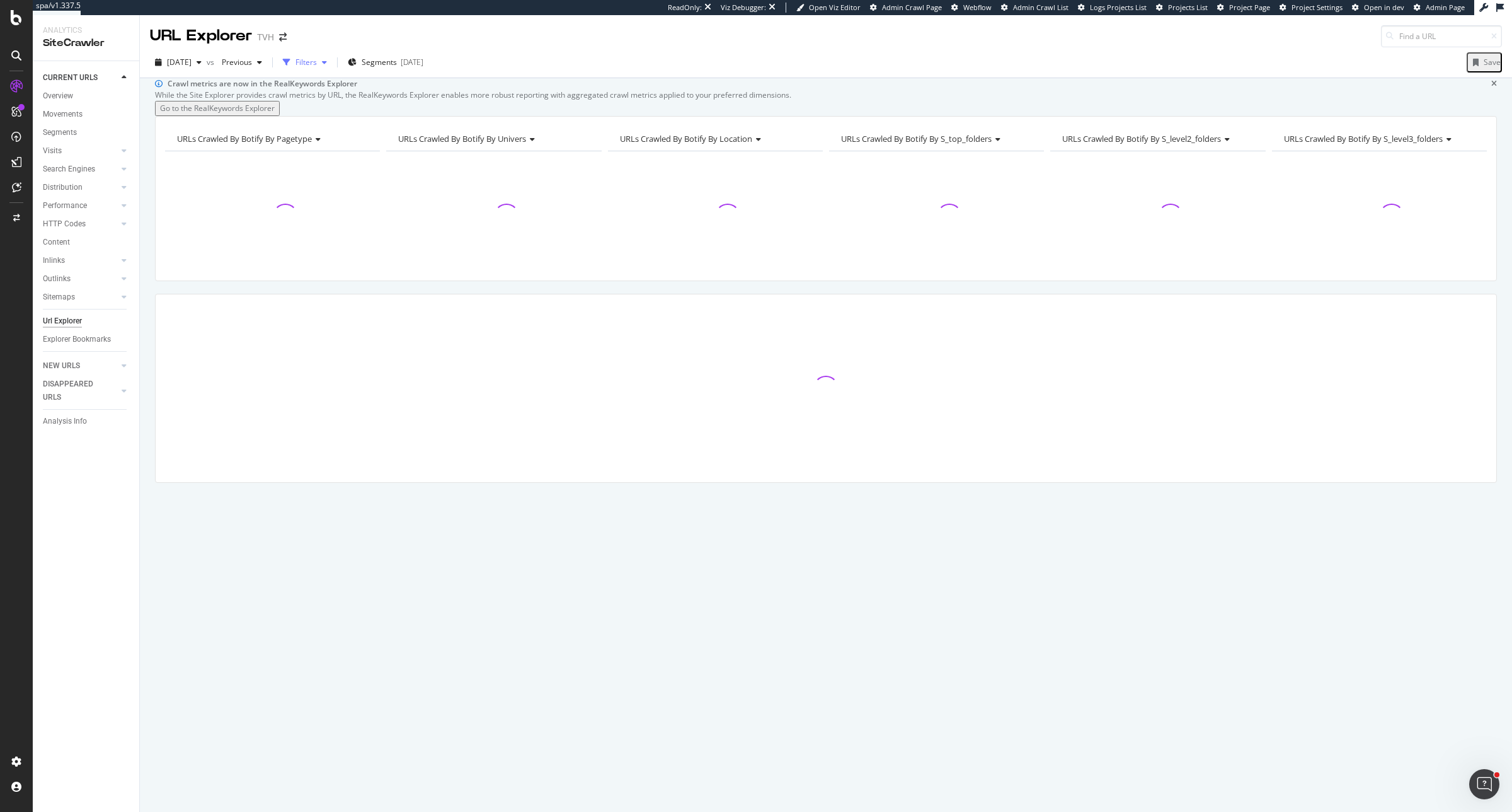
click at [317, 68] on div "Filters" at bounding box center [306, 62] width 22 height 11
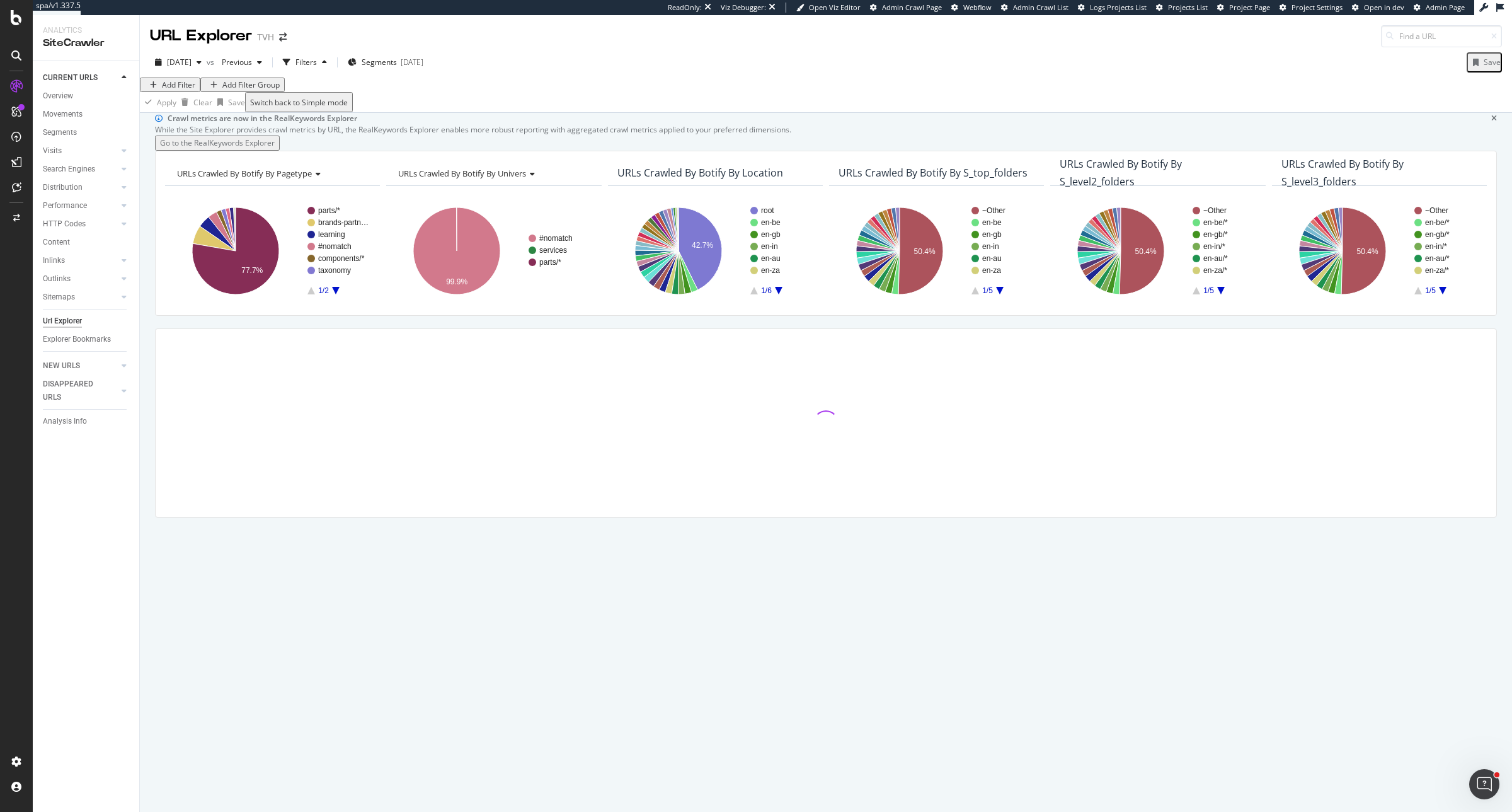
click at [192, 90] on div "Add Filter" at bounding box center [179, 84] width 33 height 11
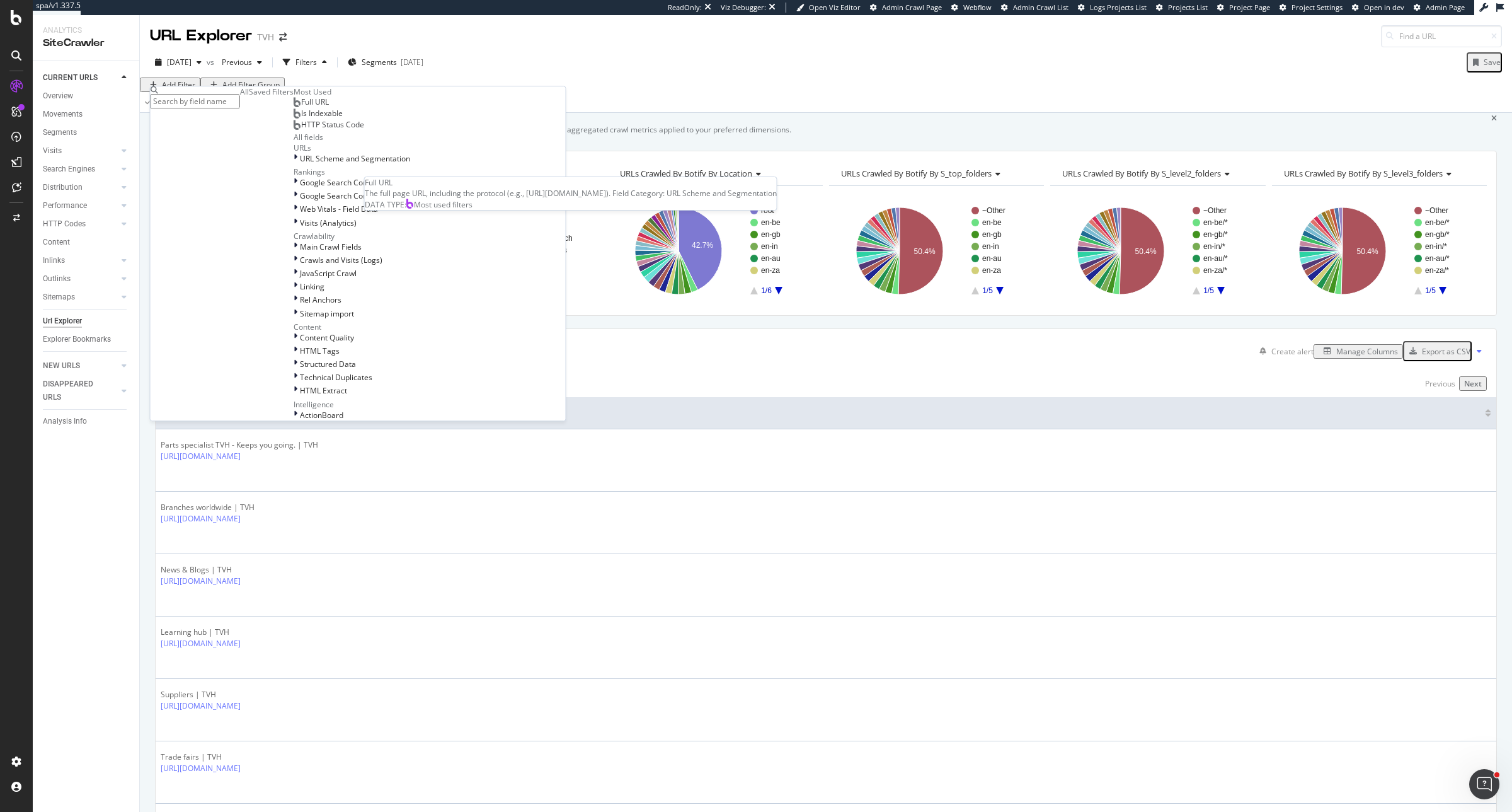
click at [301, 107] on span "Full URL" at bounding box center [315, 101] width 27 height 11
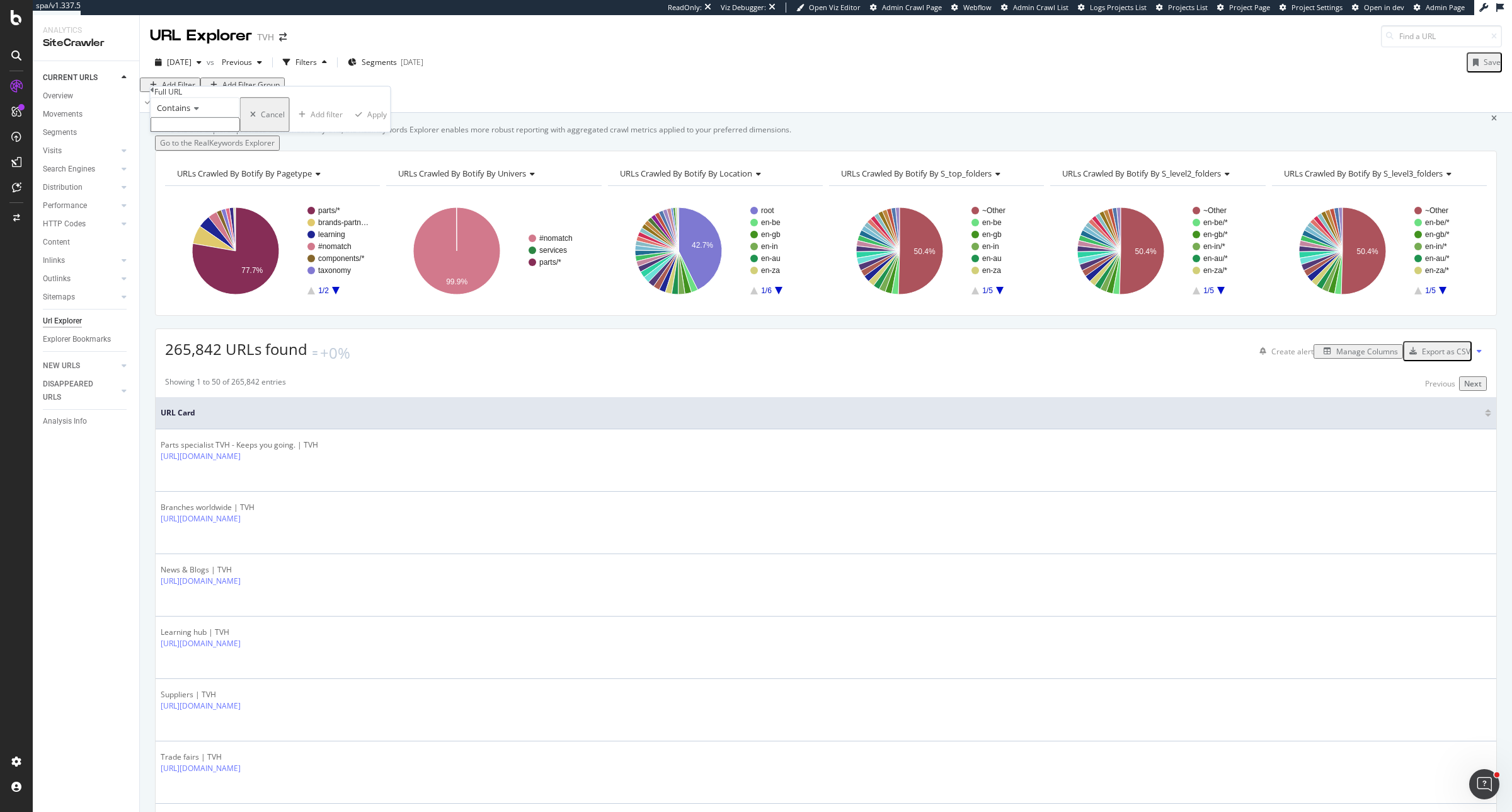
click at [199, 112] on icon at bounding box center [194, 109] width 9 height 8
click at [199, 131] on div "Equal to" at bounding box center [195, 123] width 88 height 13
click at [205, 132] on input "text" at bounding box center [194, 124] width 89 height 15
paste input "https://www.tvh.com/parts/models/pallet-stackers/bt/bt-as14s"
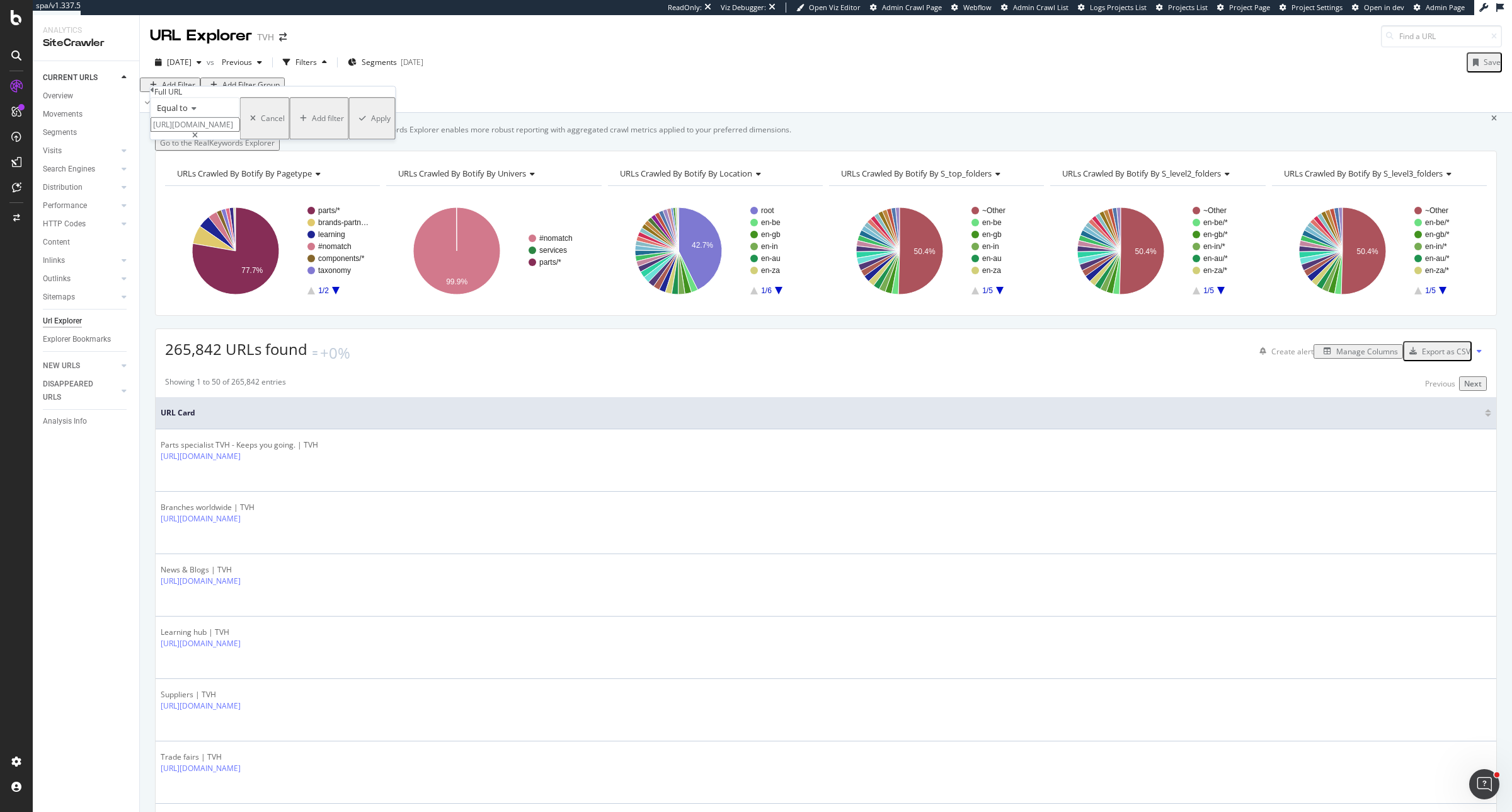
type input "https://www.tvh.com/parts/models/pallet-stackers/bt/bt-as14s"
click at [285, 139] on div "Equal to https://www.tvh.com/parts/models/pallet-stackers/bt/bt-as14s Cancel Ad…" at bounding box center [273, 118] width 245 height 42
click at [371, 124] on div "Apply" at bounding box center [381, 118] width 20 height 11
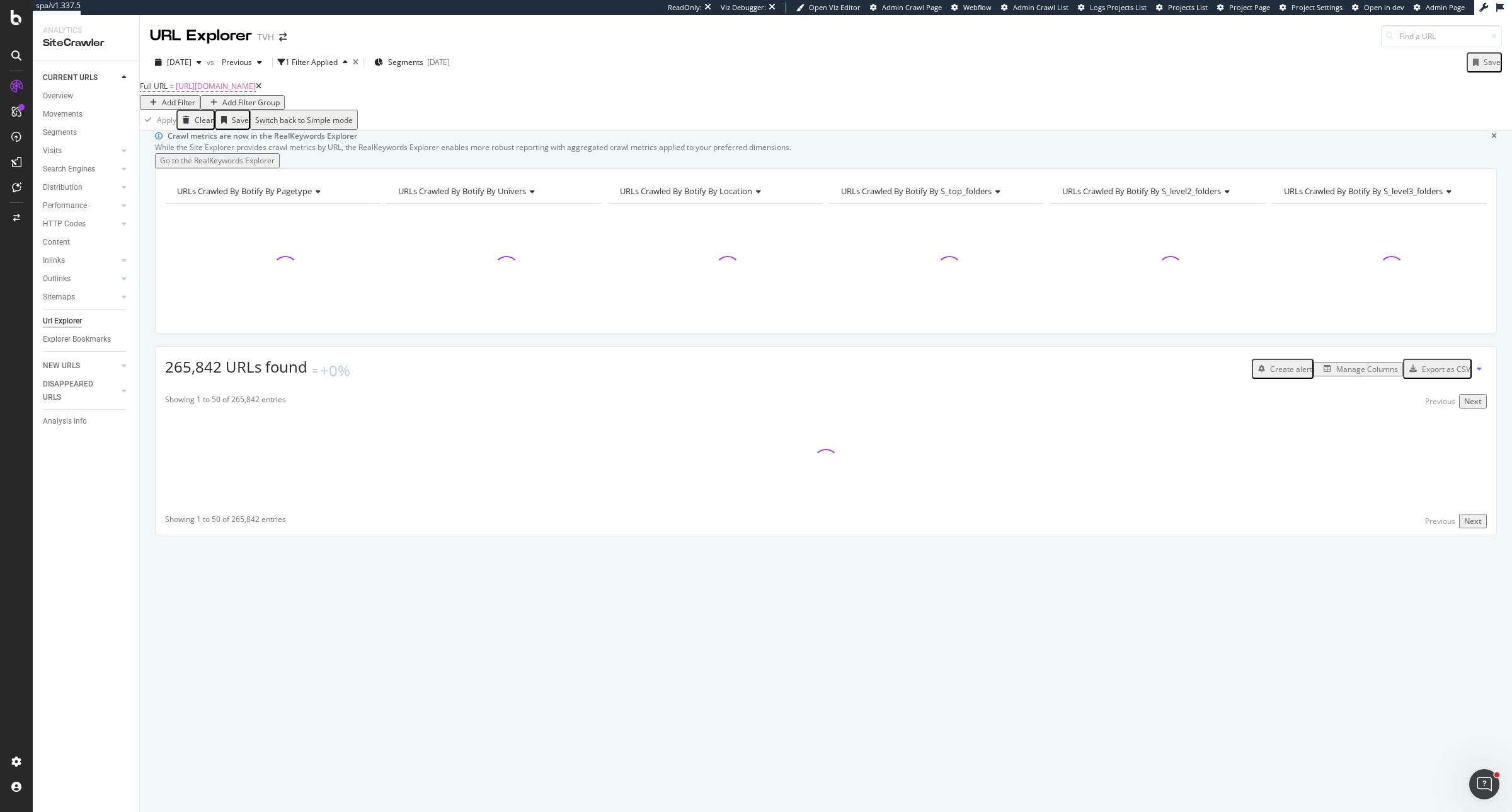
click at [1336, 374] on div "Manage Columns" at bounding box center [1367, 368] width 62 height 11
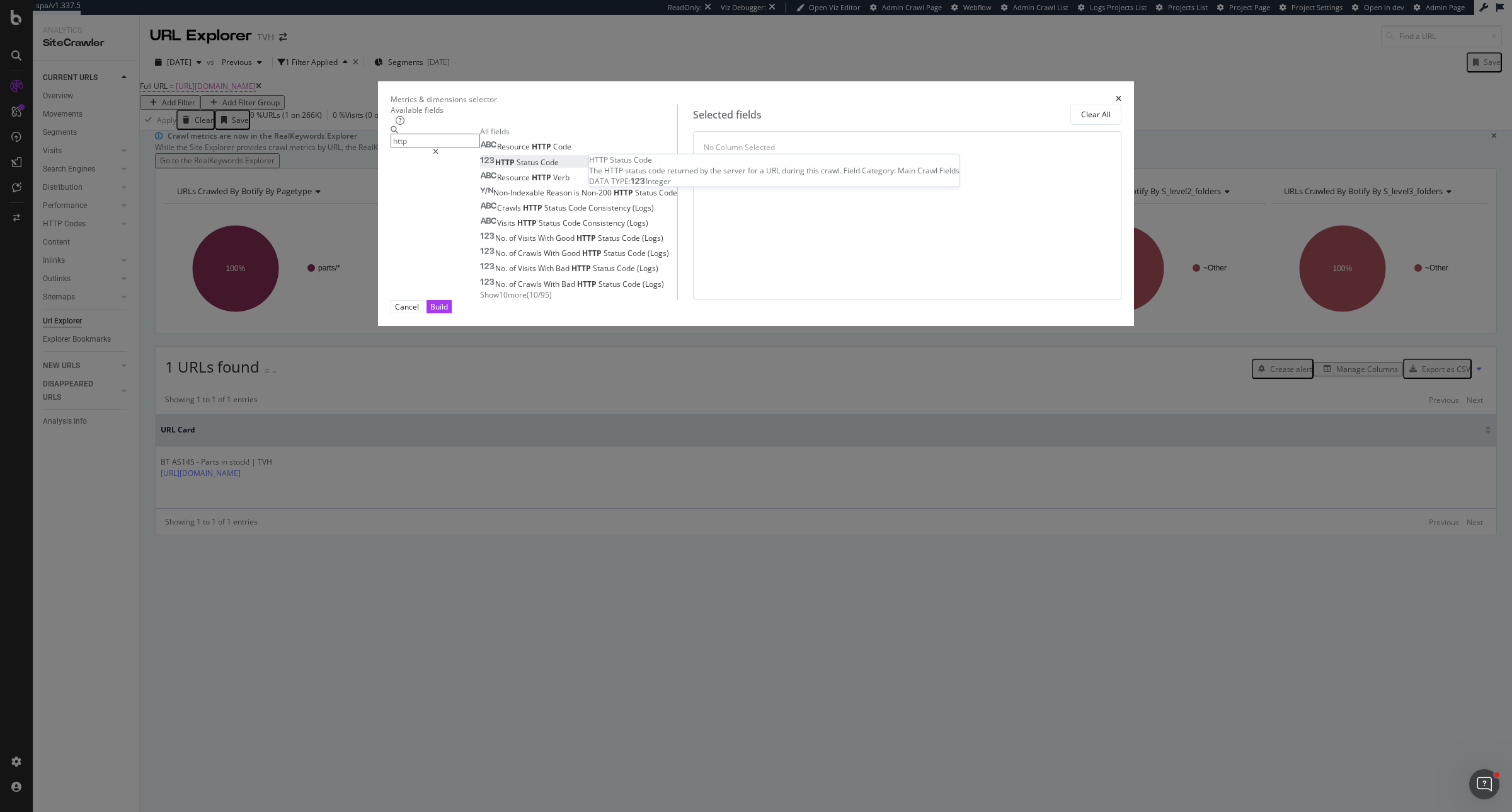
type input "http"
click at [559, 168] on div "HTTP Status Code" at bounding box center [519, 162] width 79 height 11
click at [448, 312] on div "Build" at bounding box center [439, 306] width 18 height 12
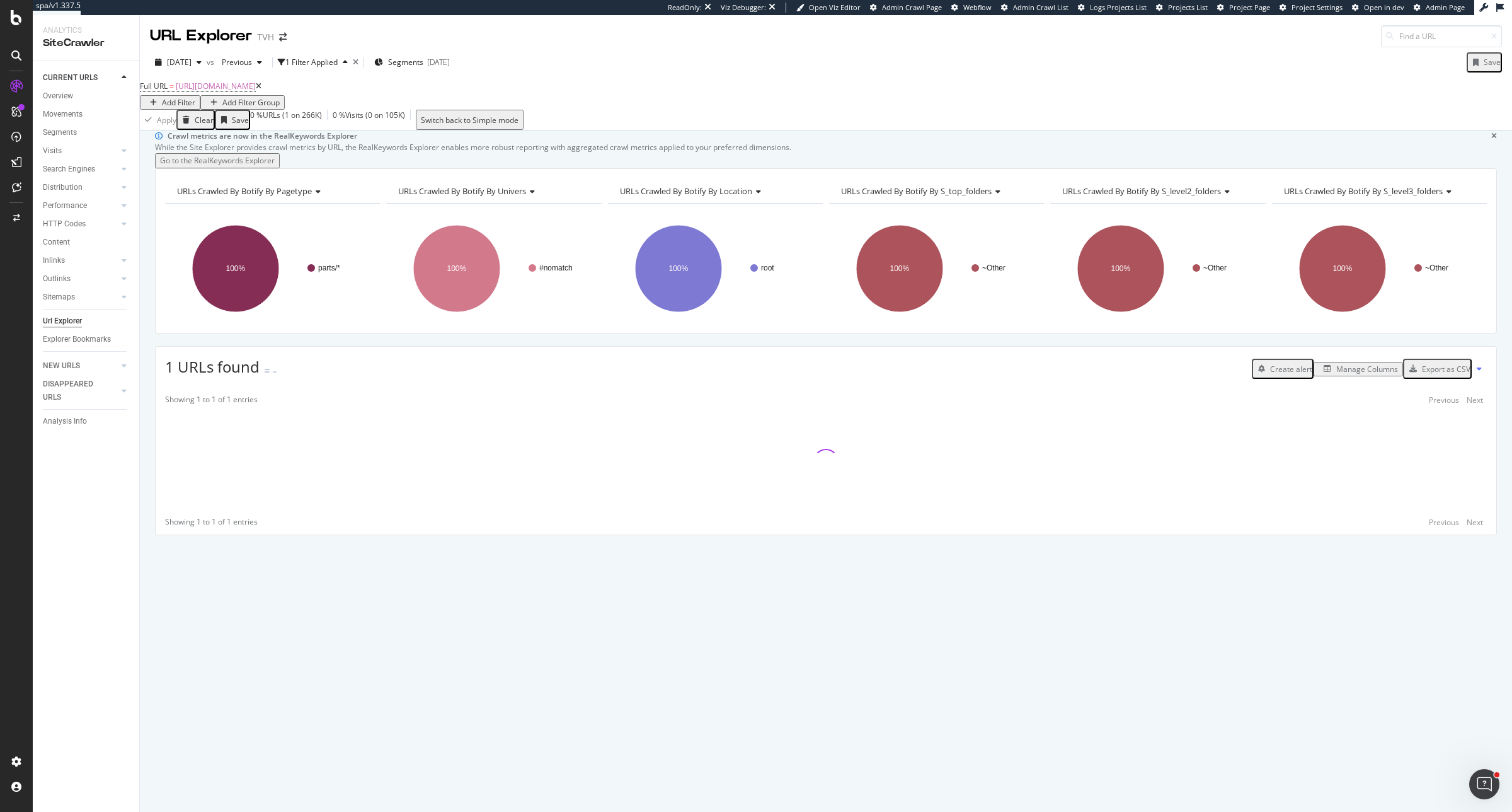
click at [1339, 374] on div "Manage Columns" at bounding box center [1367, 368] width 62 height 11
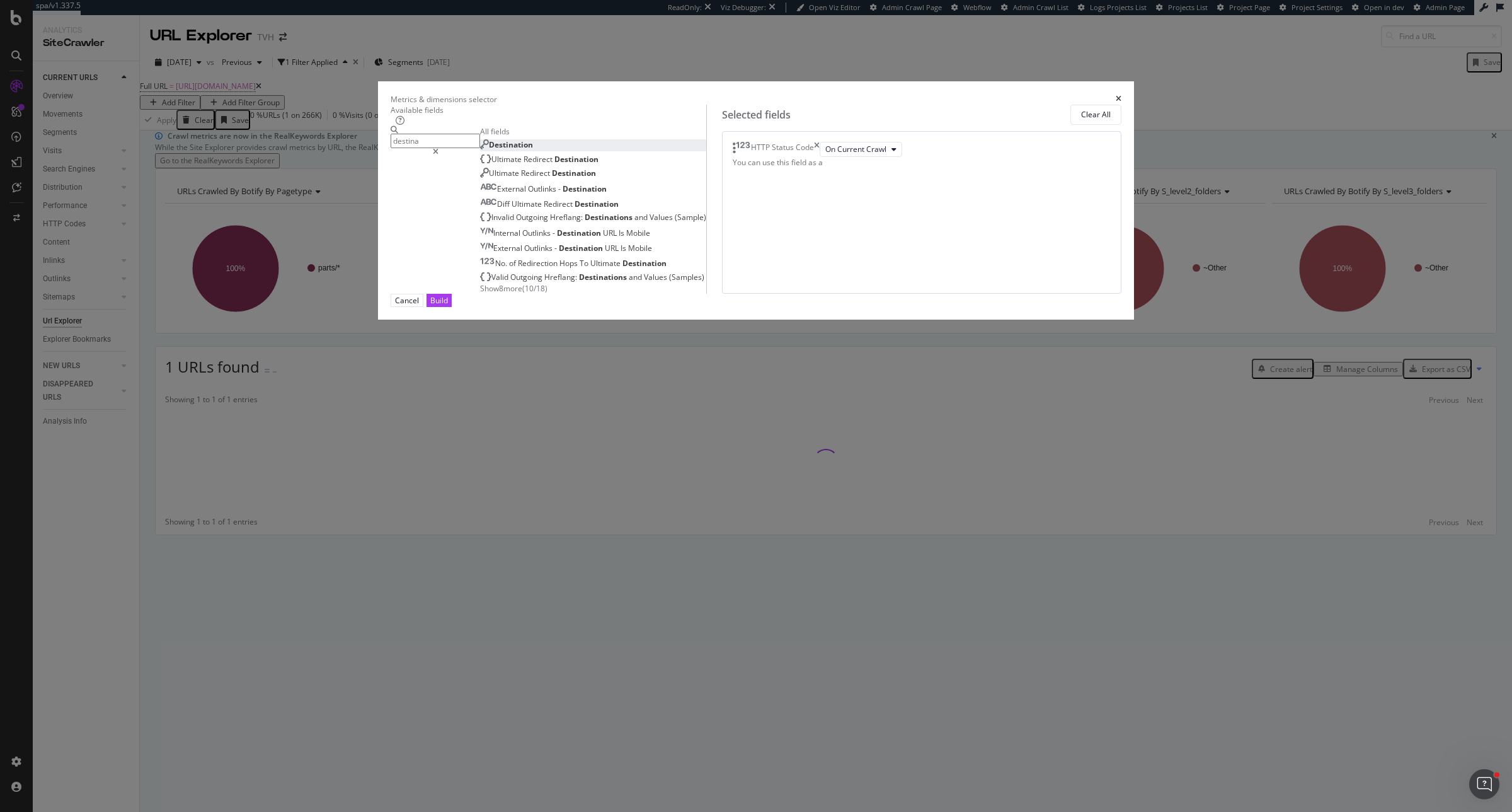
type input "destina"
click at [533, 150] on div "Destination" at bounding box center [507, 144] width 53 height 11
click at [857, 172] on button "Select a field (mandatory)" at bounding box center [823, 164] width 66 height 15
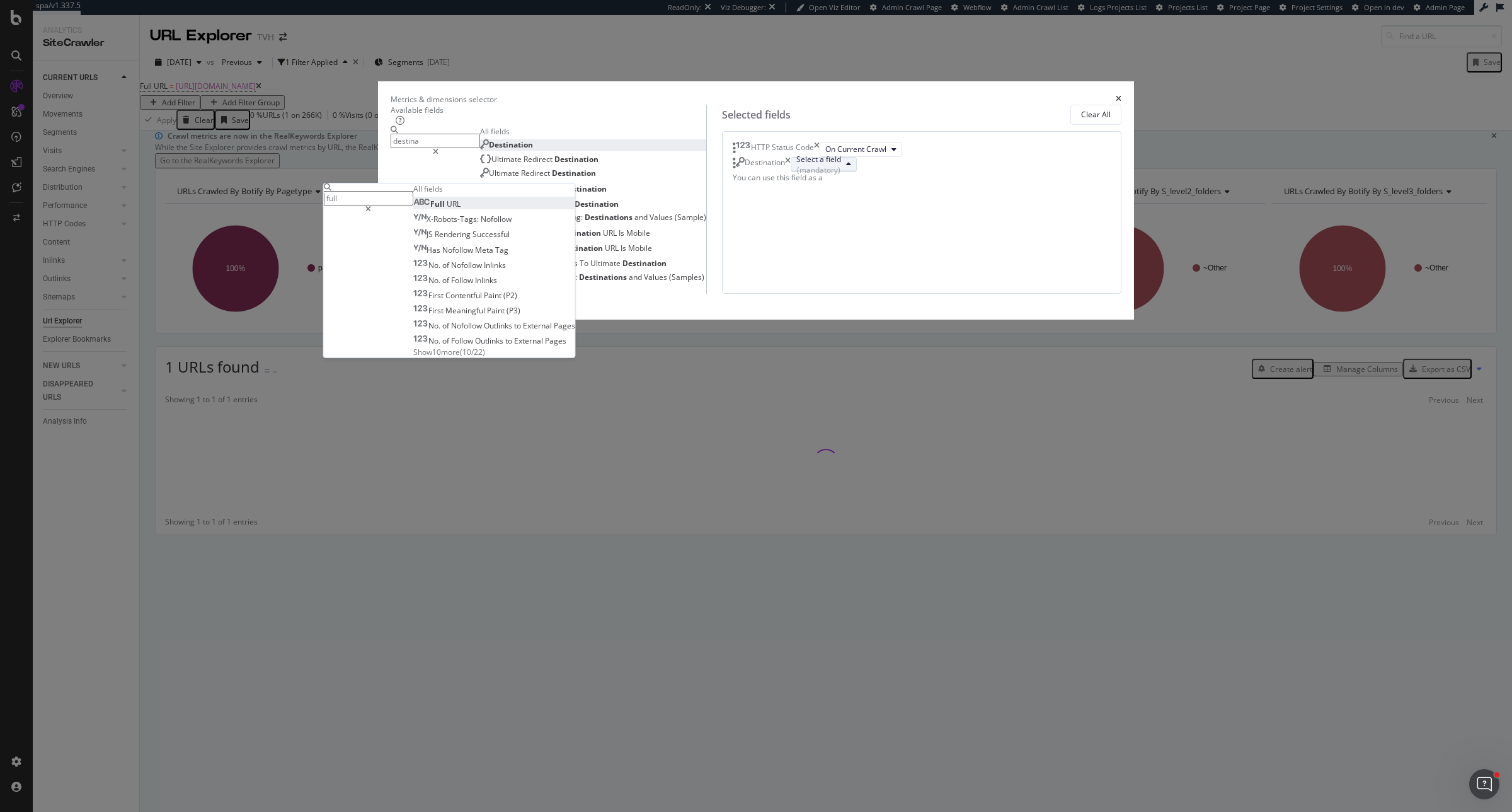
type input "full"
click at [460, 209] on span "Full URL" at bounding box center [437, 203] width 47 height 11
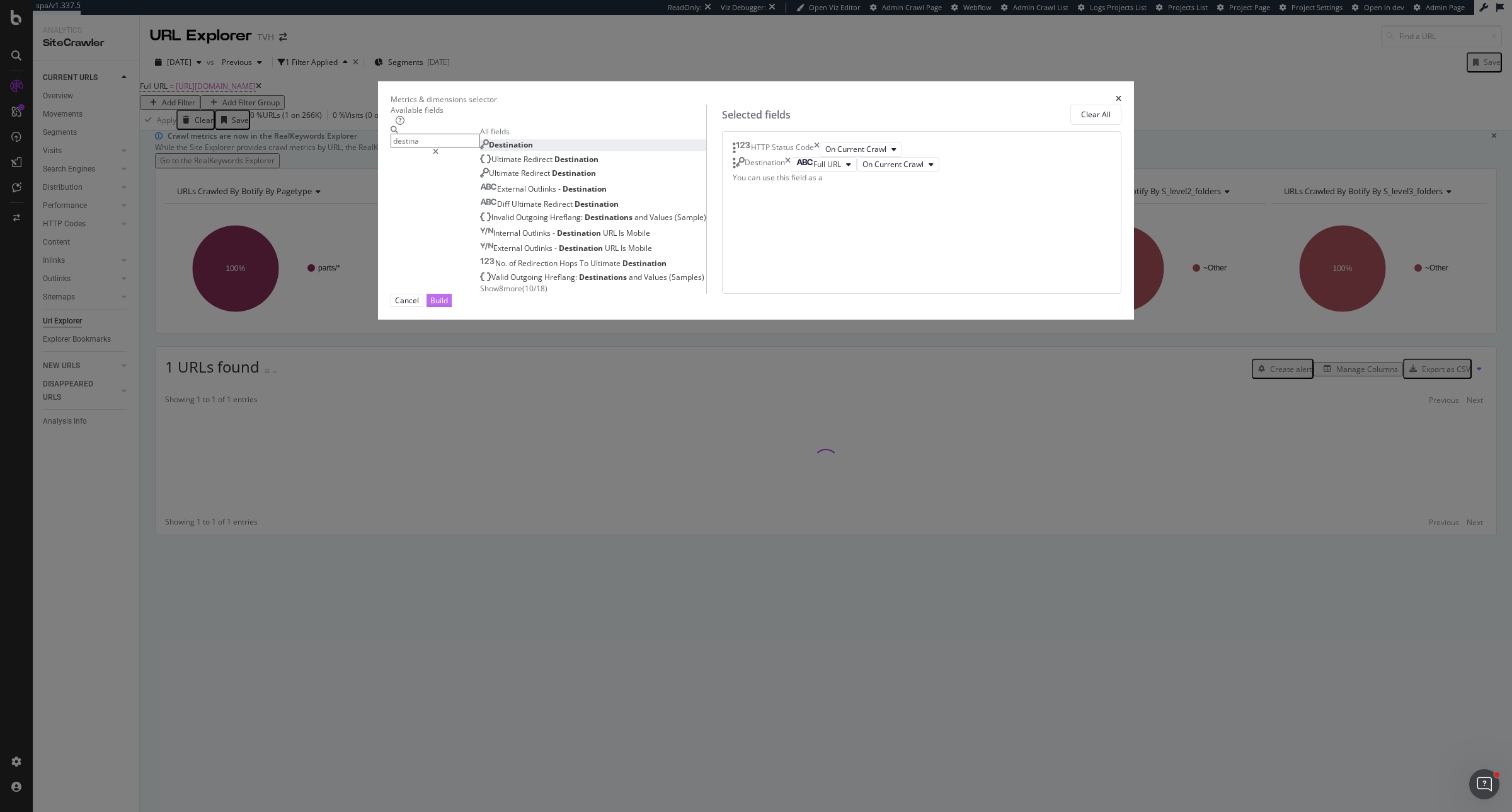
click at [448, 305] on div "Build" at bounding box center [439, 299] width 18 height 11
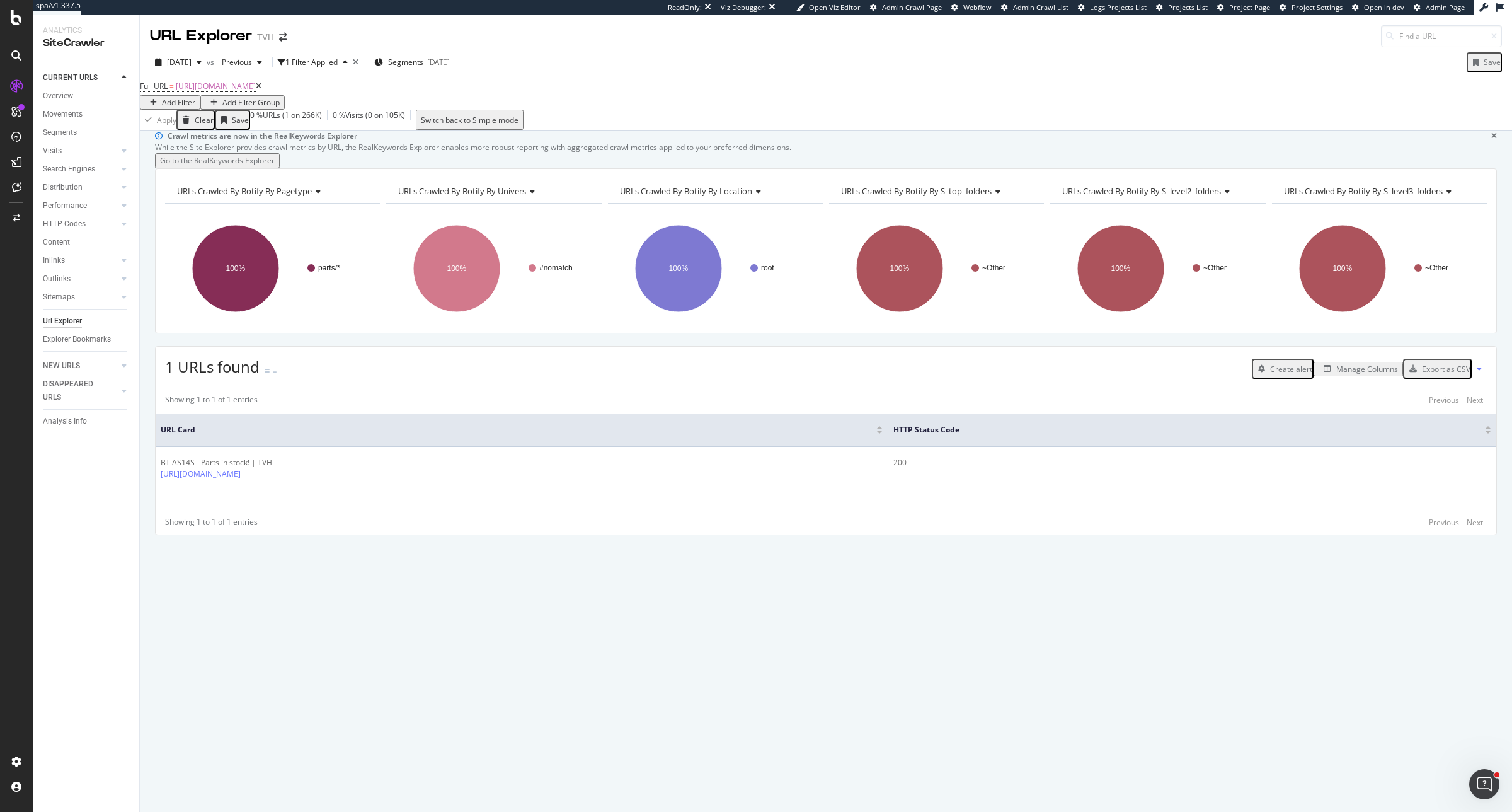
click at [1348, 374] on div "Manage Columns" at bounding box center [1358, 368] width 80 height 11
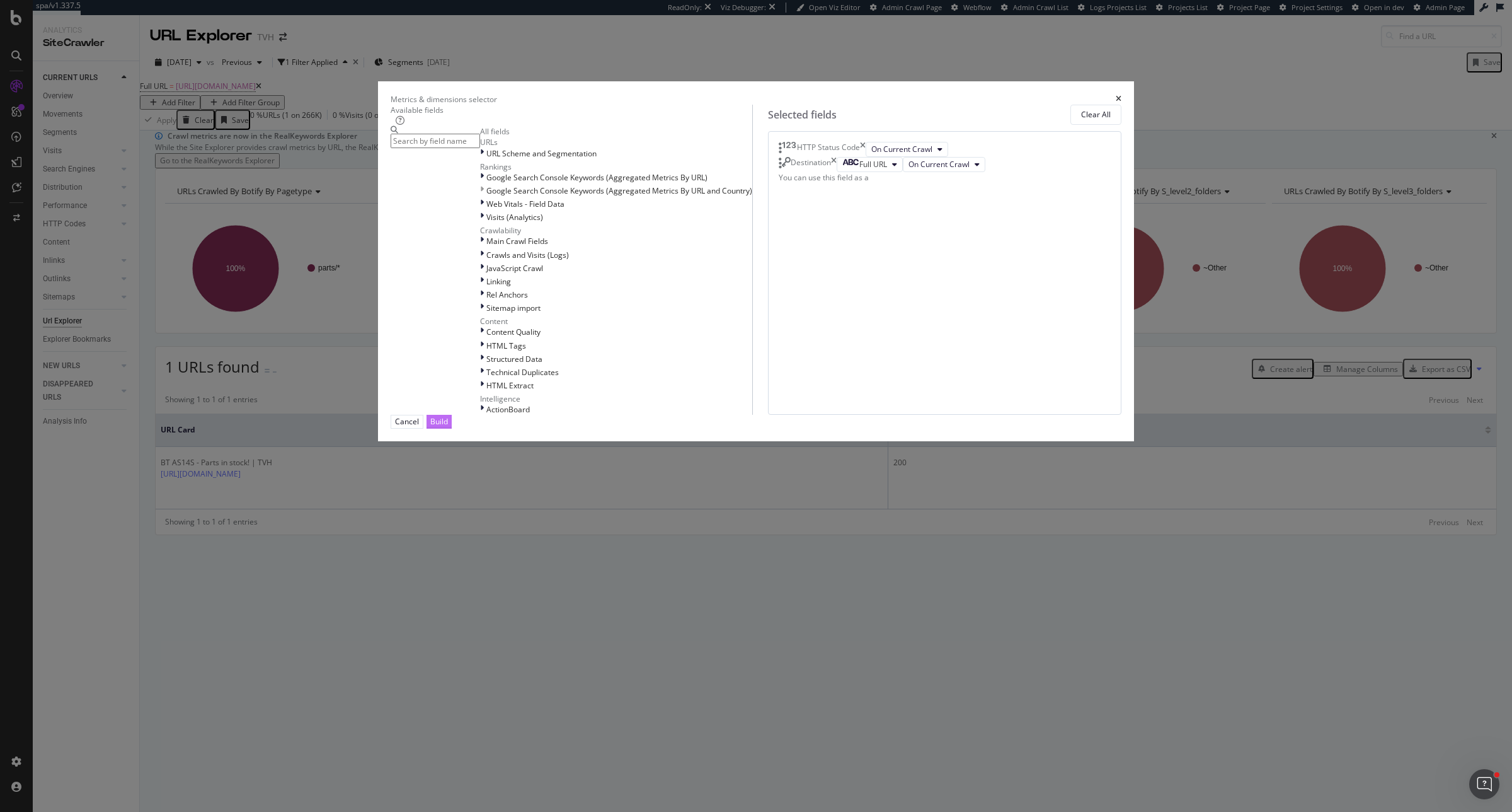
click at [452, 428] on button "Build" at bounding box center [439, 420] width 26 height 13
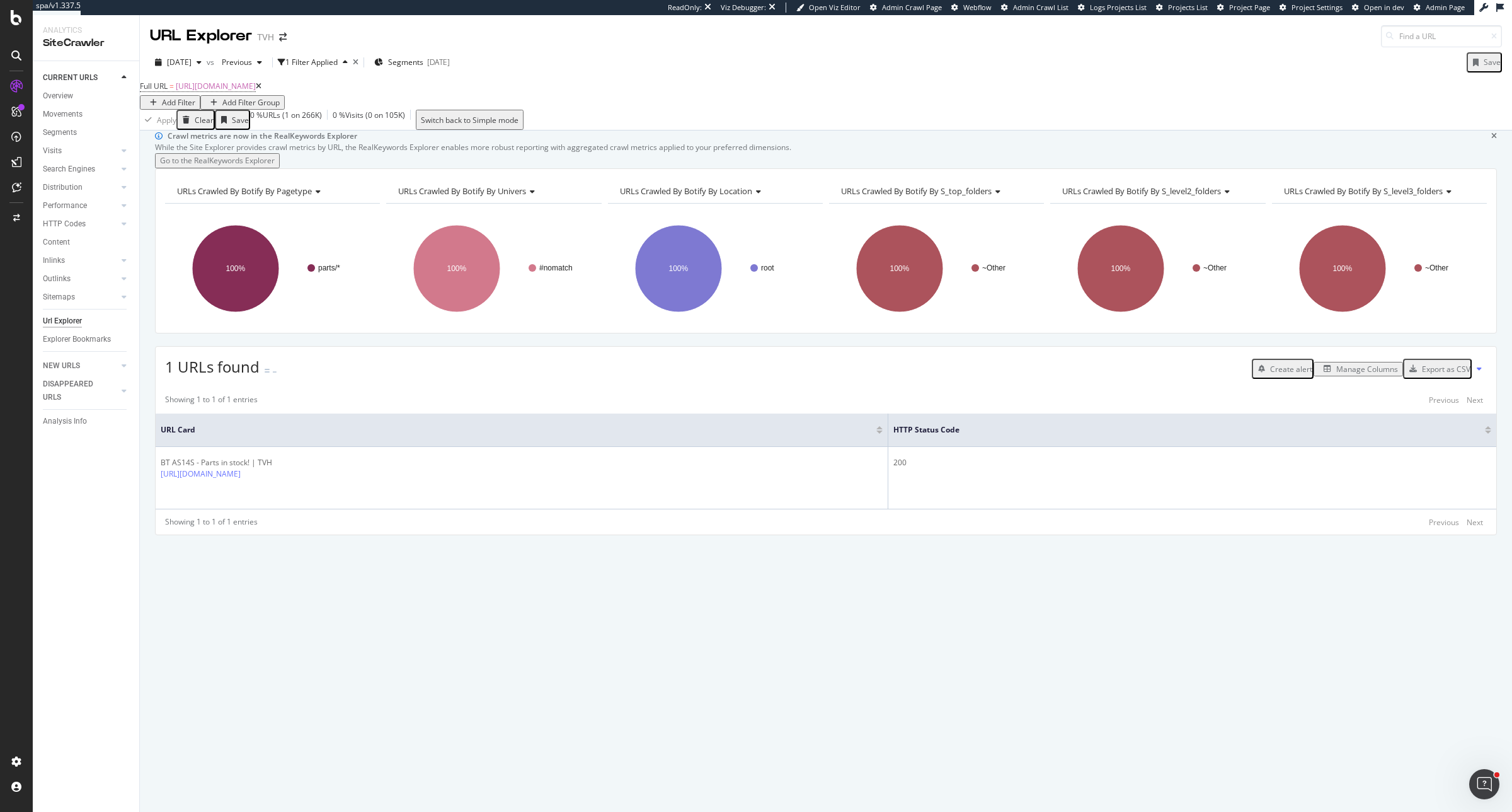
drag, startPoint x: 1146, startPoint y: 509, endPoint x: 611, endPoint y: 517, distance: 535.1
click at [611, 447] on th "URL Card" at bounding box center [521, 430] width 732 height 33
click at [623, 534] on div "Showing 1 to 1 of 1 entries Previous Next URL Card HTTP Status Code BT AS14S - …" at bounding box center [826, 461] width 1341 height 147
click at [1381, 374] on div "Manage Columns" at bounding box center [1367, 368] width 62 height 11
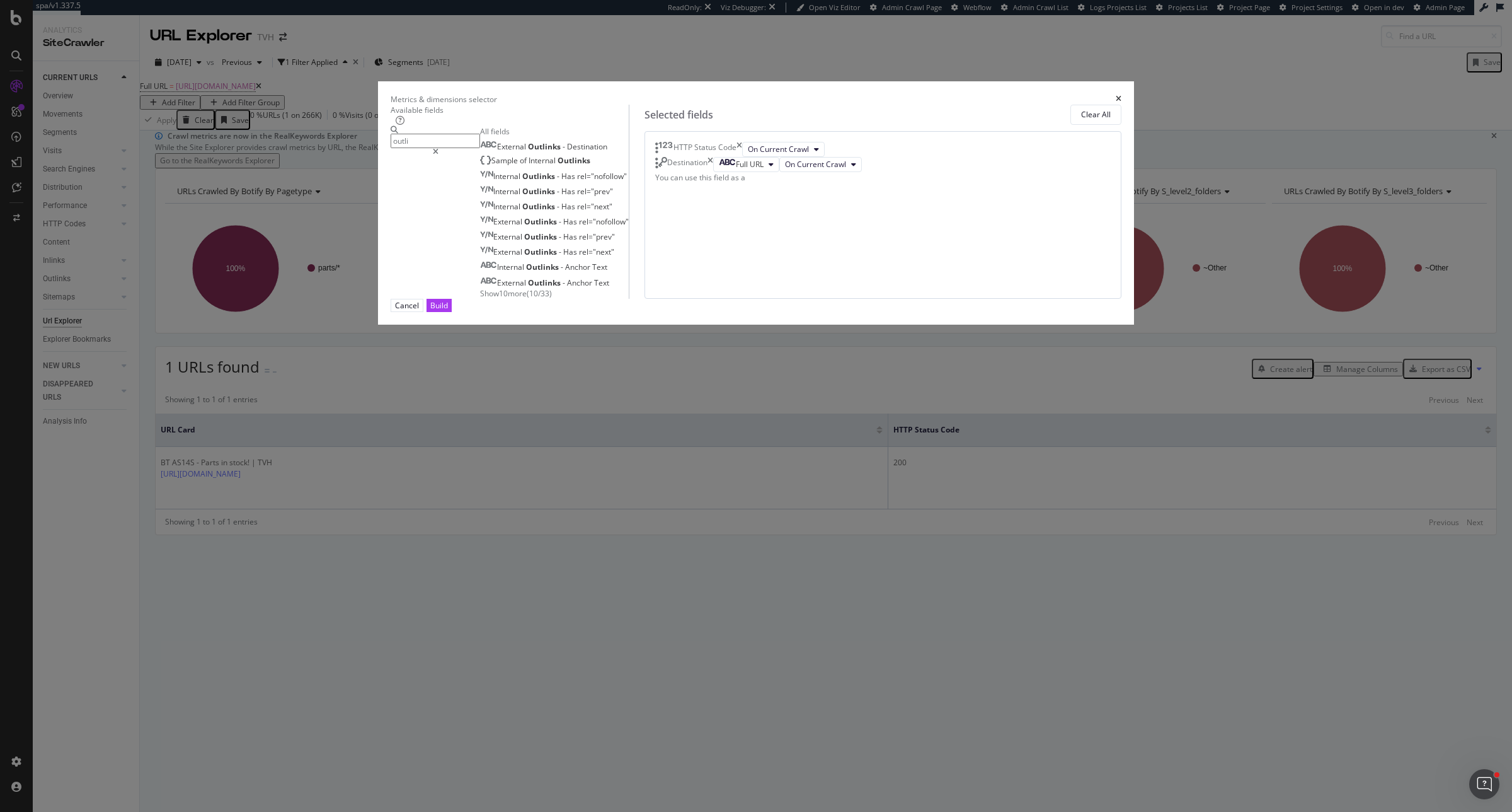
click at [526, 298] on span "Show 10 more" at bounding box center [503, 293] width 46 height 11
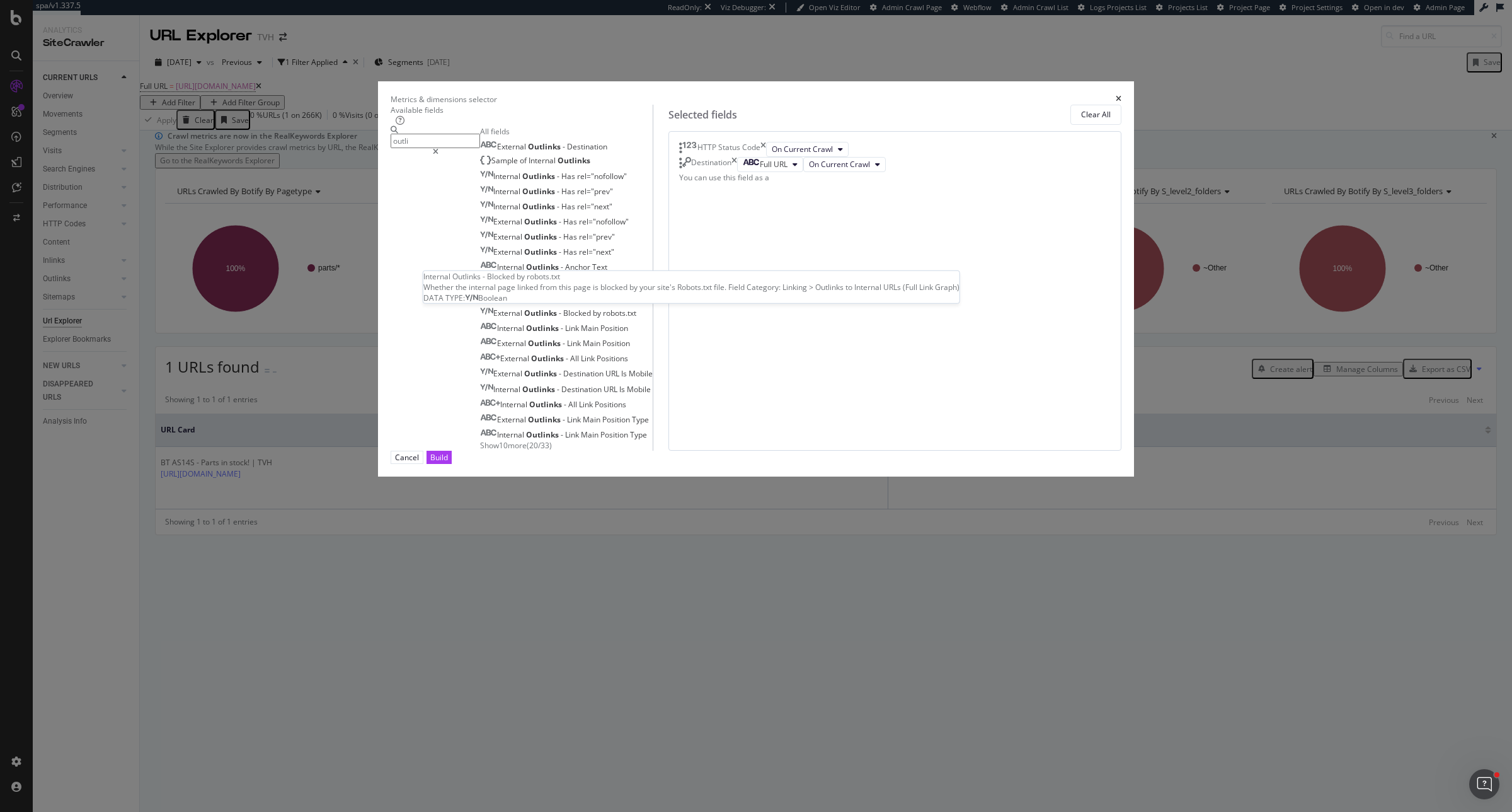
scroll to position [21, 0]
click at [480, 148] on input "outli" at bounding box center [435, 140] width 89 height 15
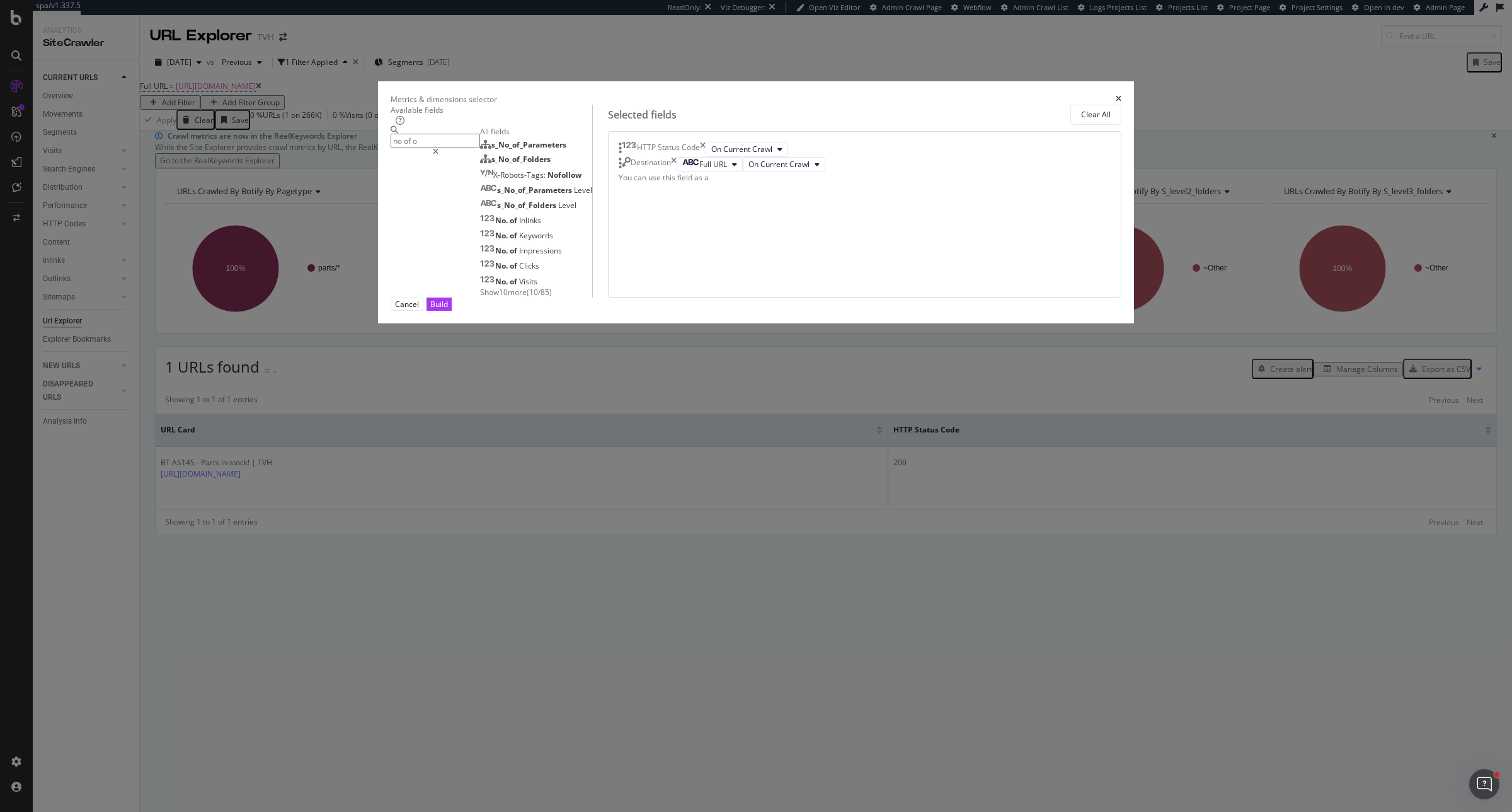
scroll to position [0, 0]
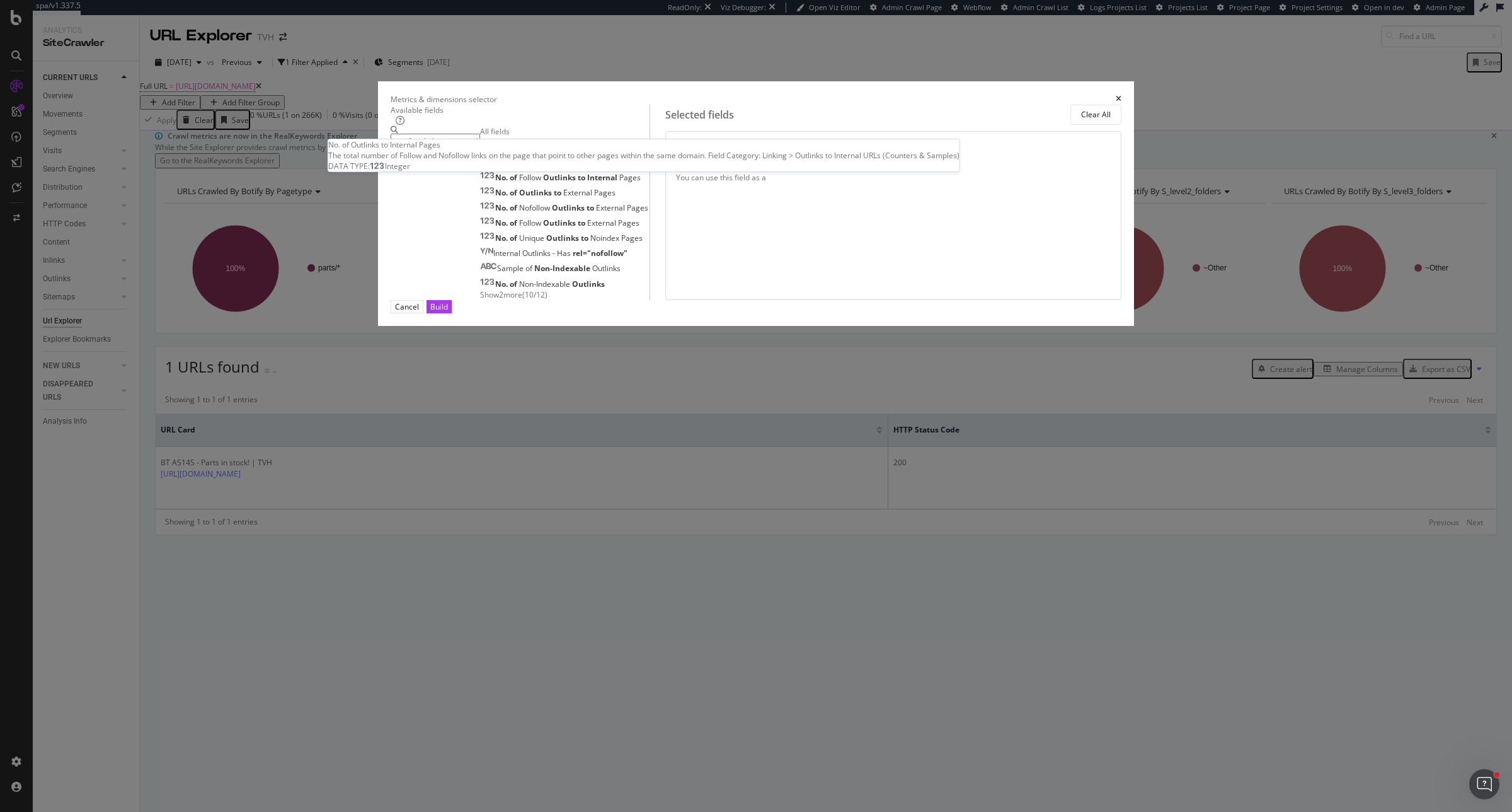
click at [595, 152] on span "Internal" at bounding box center [579, 146] width 32 height 11
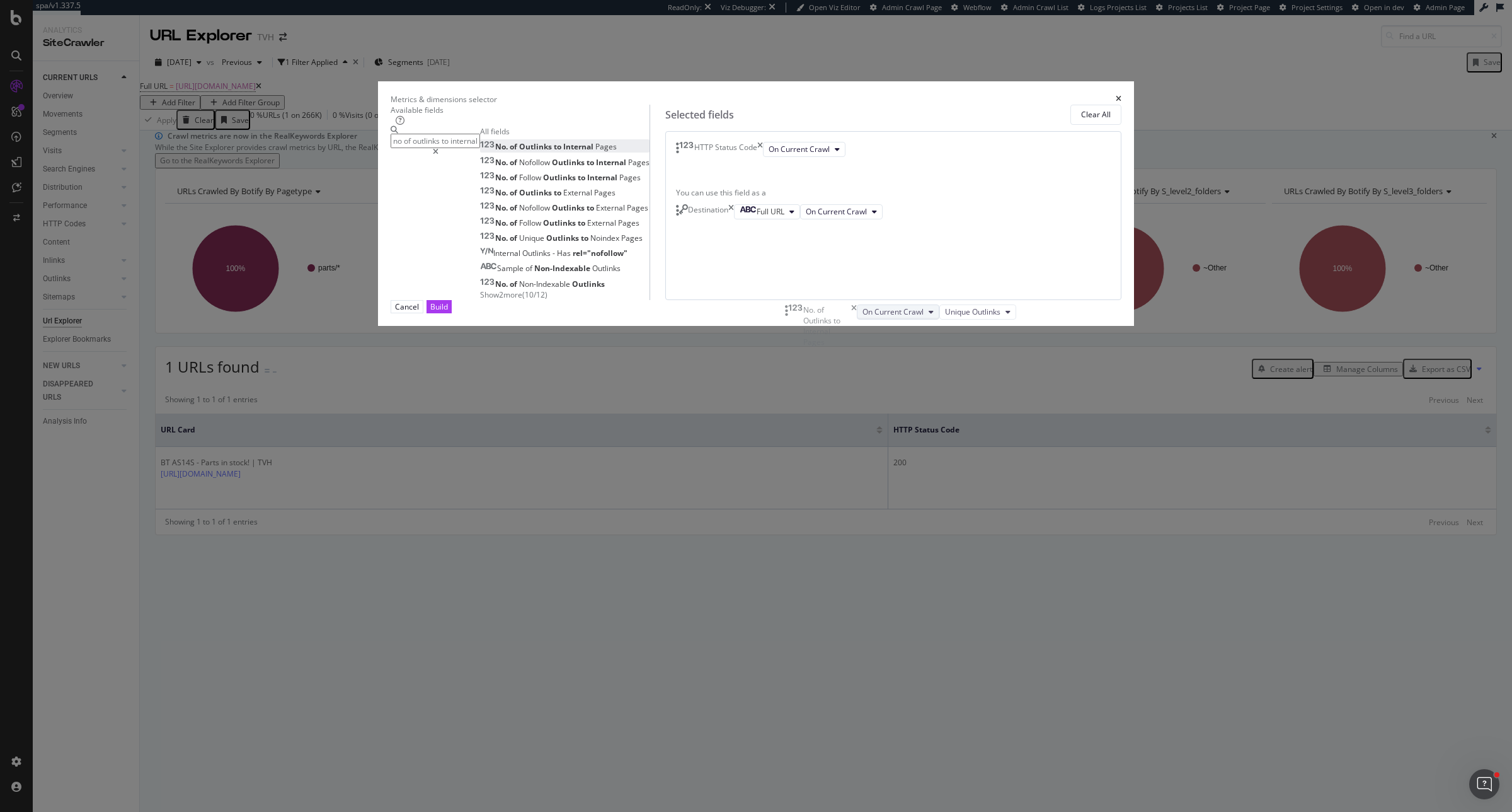
drag, startPoint x: 789, startPoint y: 373, endPoint x: 807, endPoint y: 332, distance: 44.8
click at [792, 306] on body "spa/v1.337.5 ReadOnly: Viz Debugger: Open Viz Editor Admin Crawl Page Webflow A…" at bounding box center [756, 406] width 1512 height 812
click at [480, 148] on input "no of outlinks to internal" at bounding box center [435, 140] width 89 height 15
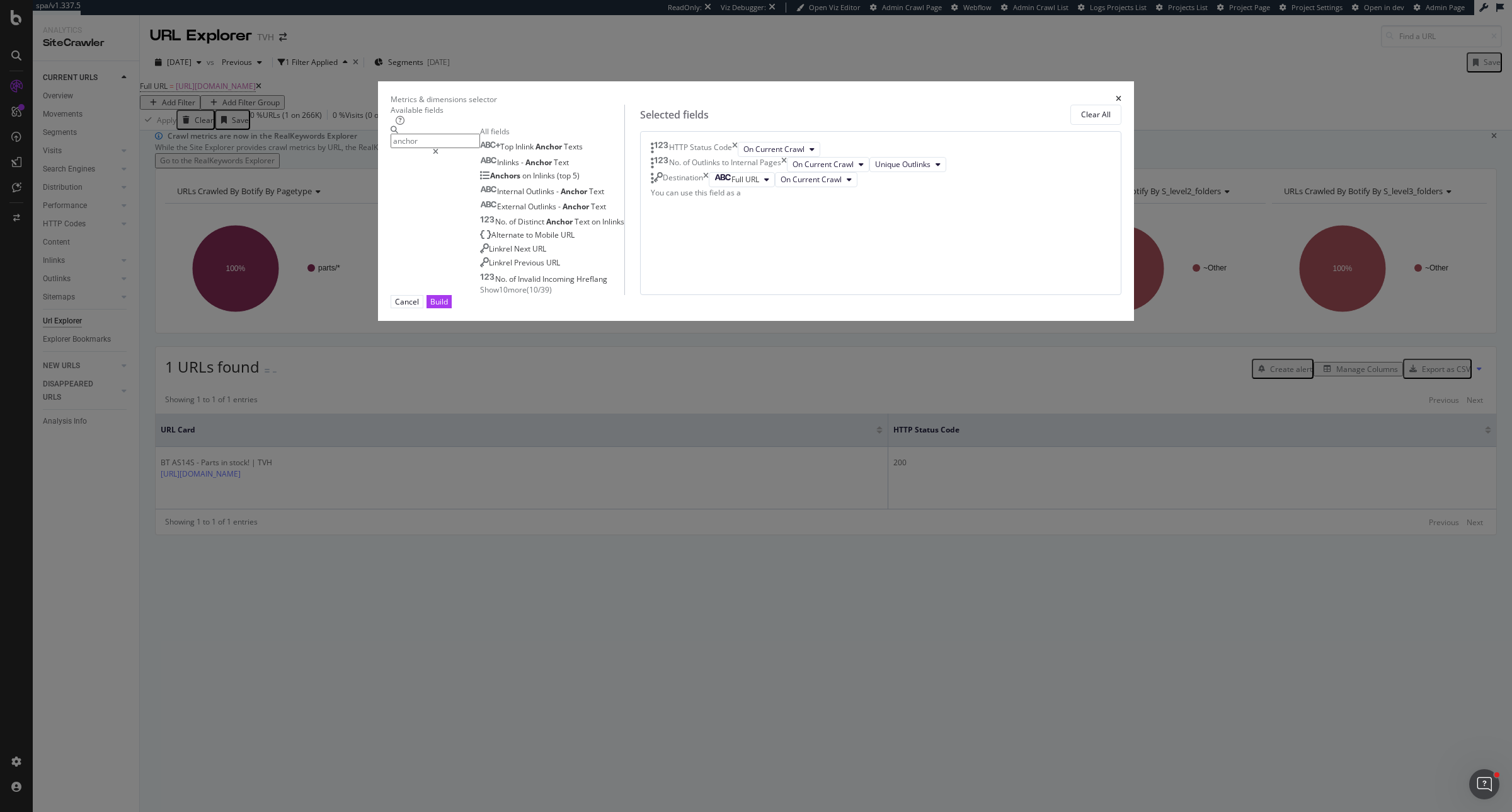
type input "anchor"
click at [532, 295] on div "Top Inlink Anchor Texts Inlinks - Anchor Text Anchors on Inlinks (top 5) Intern…" at bounding box center [552, 217] width 144 height 155
click at [526, 295] on span "Show 10 more" at bounding box center [503, 289] width 46 height 11
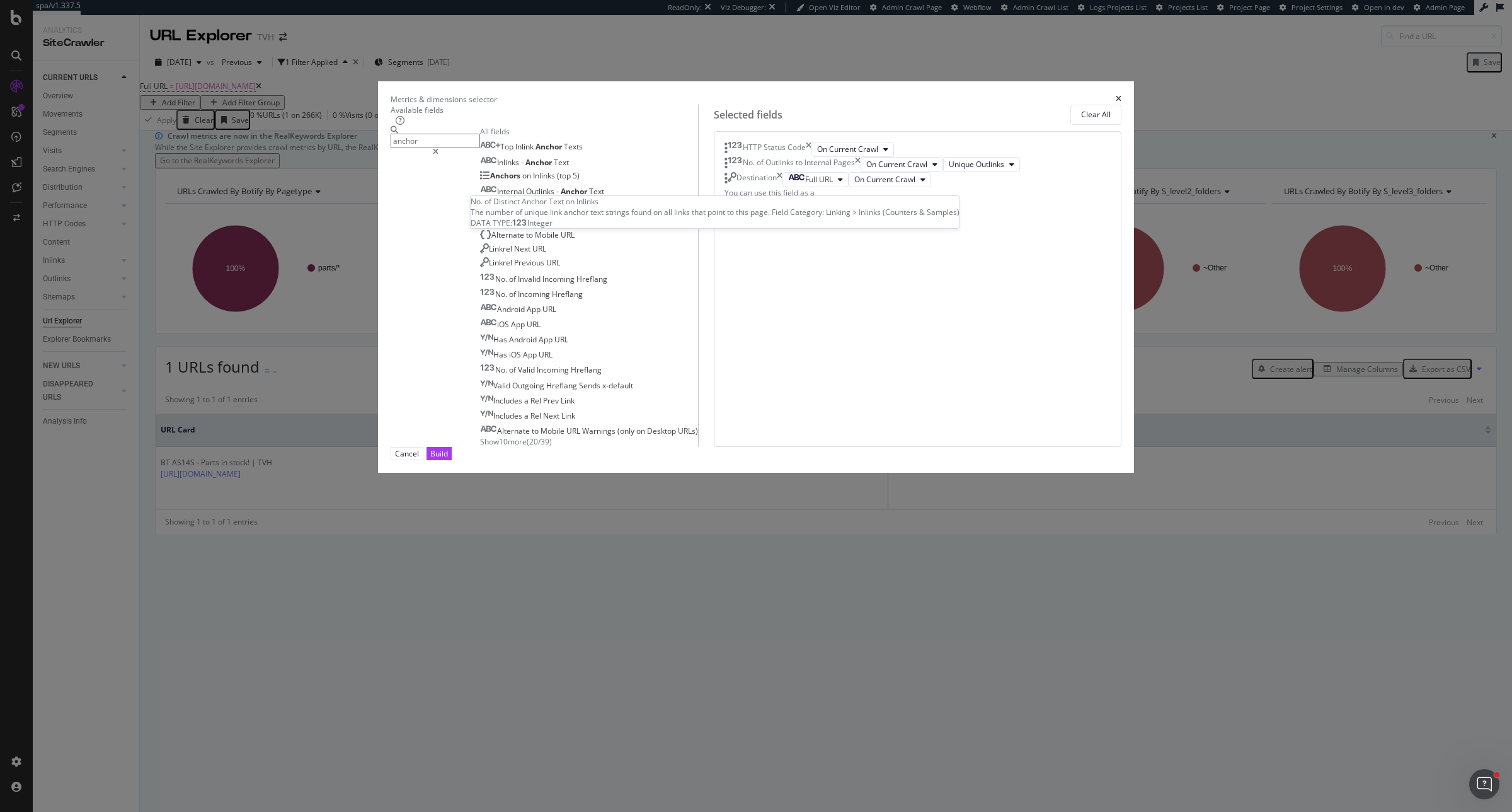
scroll to position [24, 0]
click at [589, 196] on span "Anchor" at bounding box center [574, 190] width 28 height 11
click at [998, 460] on div "Cancel Build" at bounding box center [756, 453] width 730 height 13
click at [448, 460] on div "Build" at bounding box center [439, 454] width 18 height 12
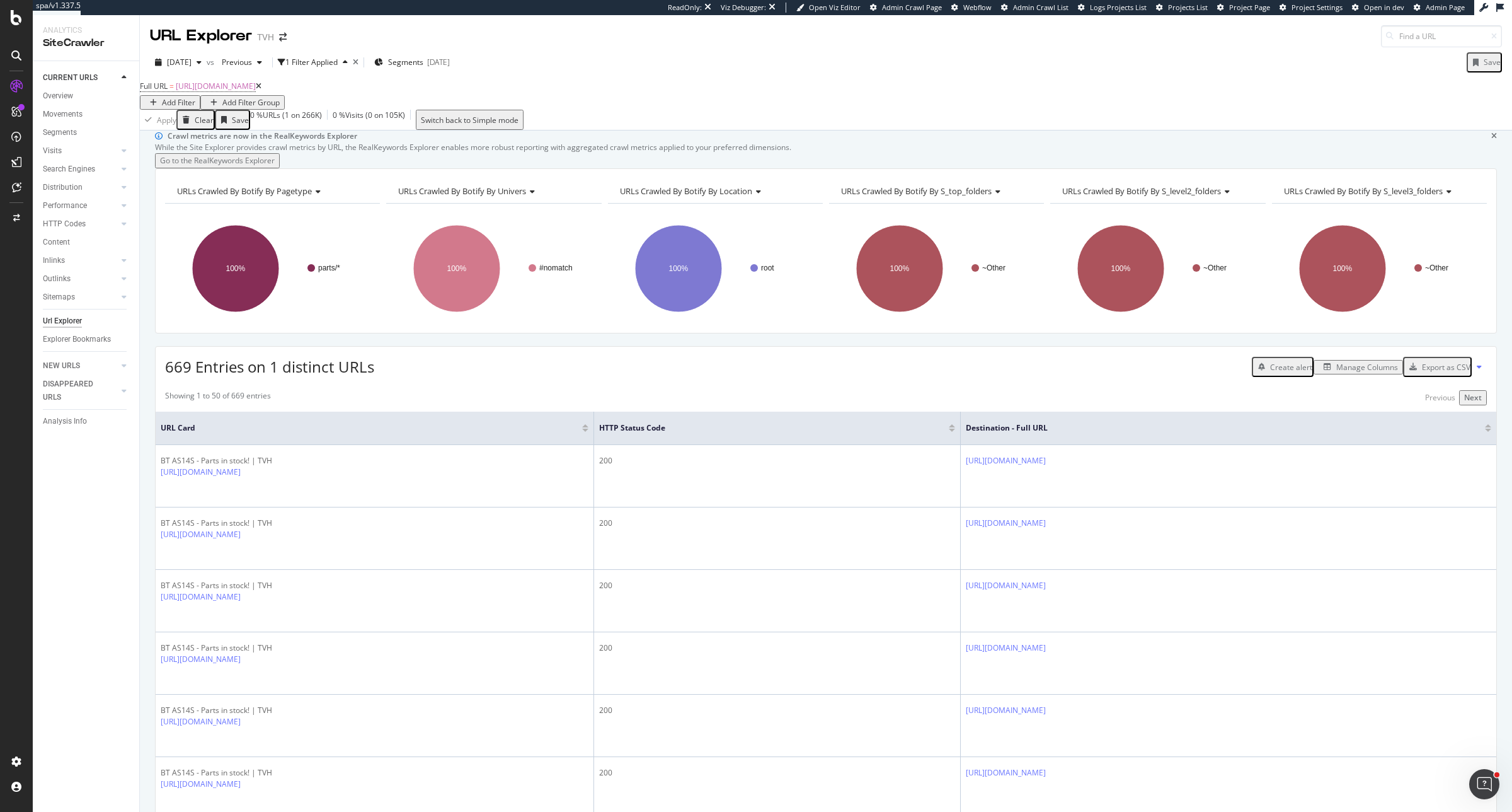
click at [195, 97] on div "Add Filter" at bounding box center [179, 102] width 33 height 11
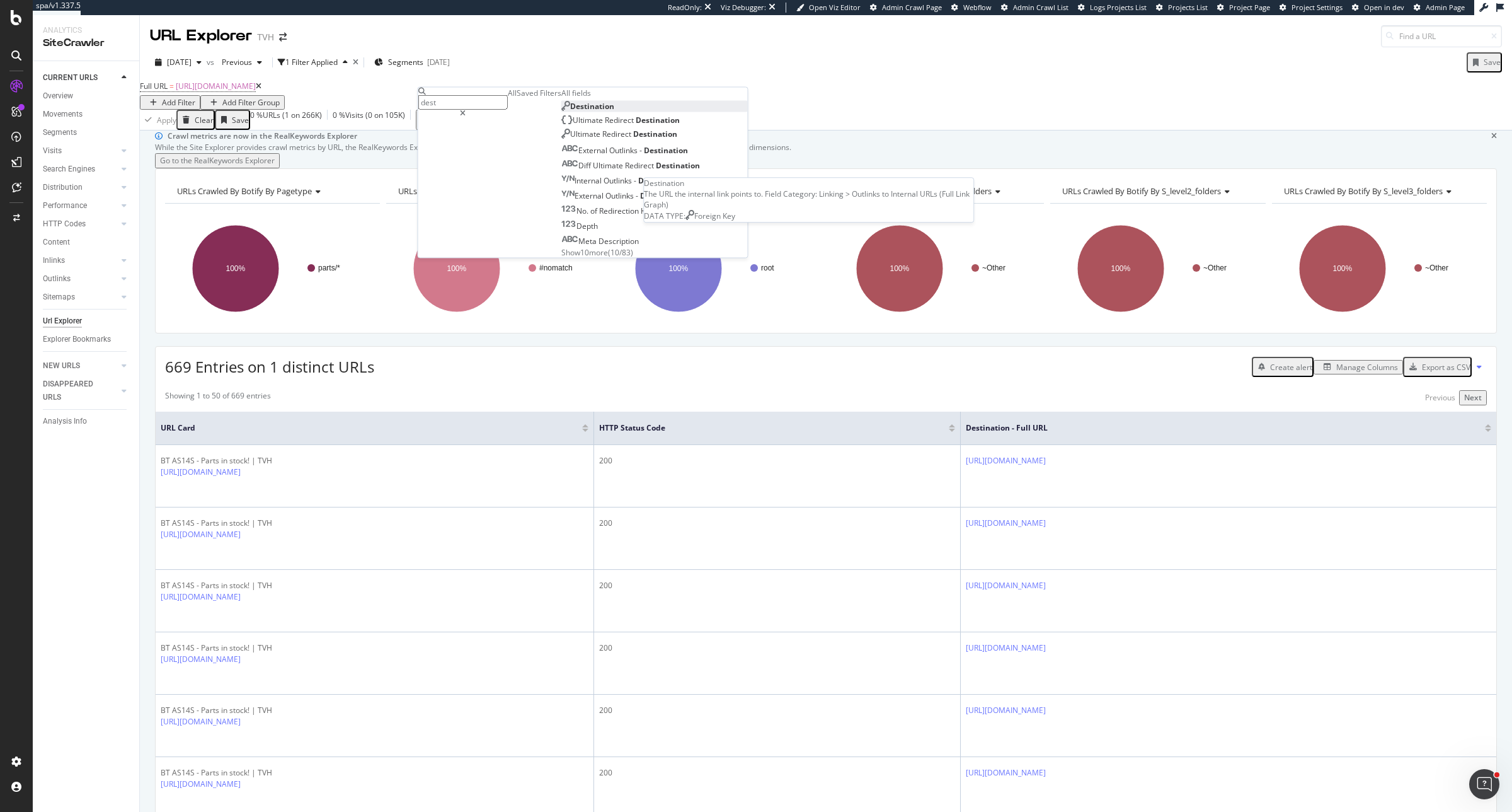
type input "dest"
click at [570, 112] on span "Destination" at bounding box center [592, 106] width 44 height 11
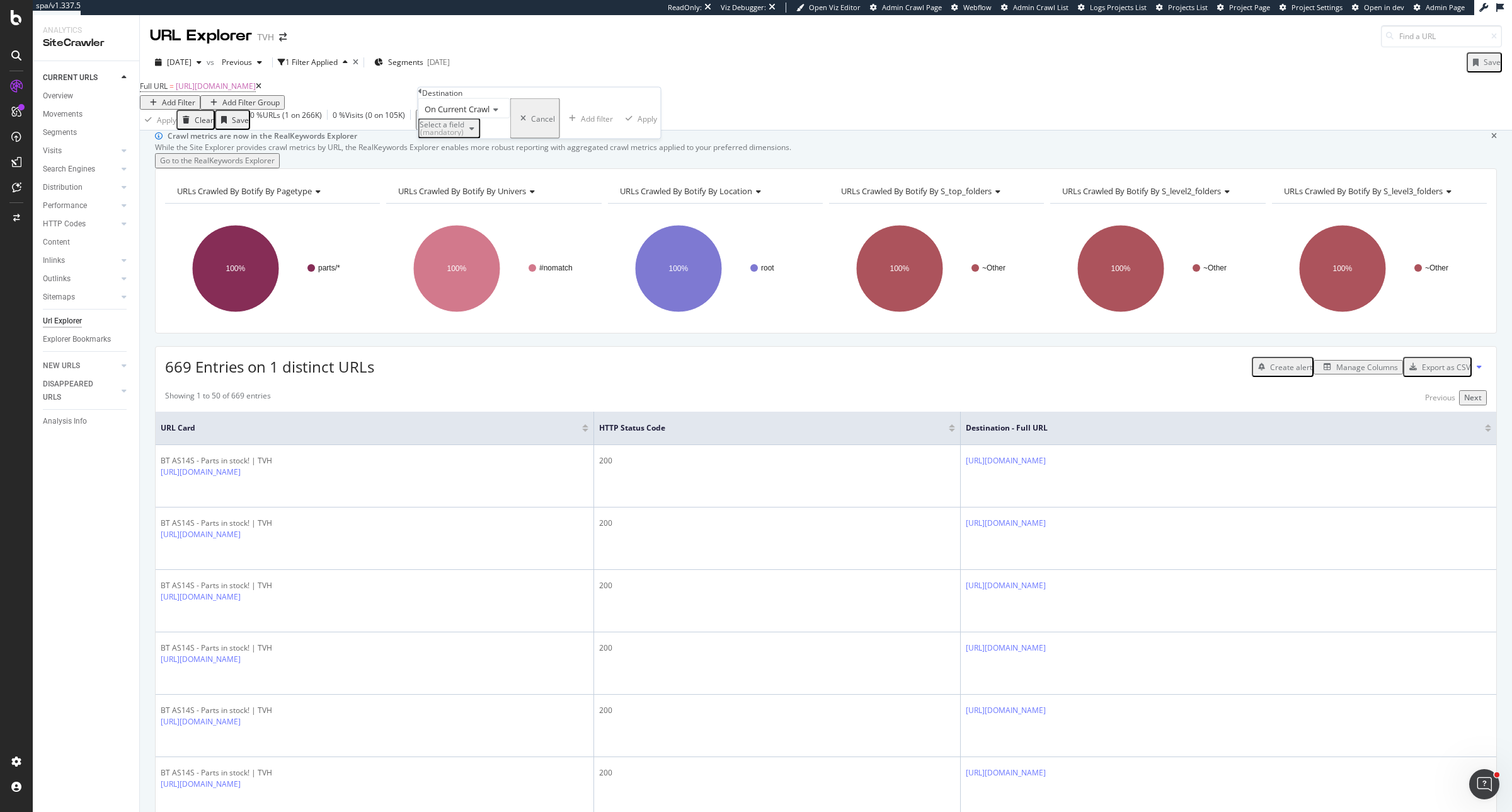
click at [461, 136] on div "Select a field (mandatory)" at bounding box center [442, 128] width 45 height 15
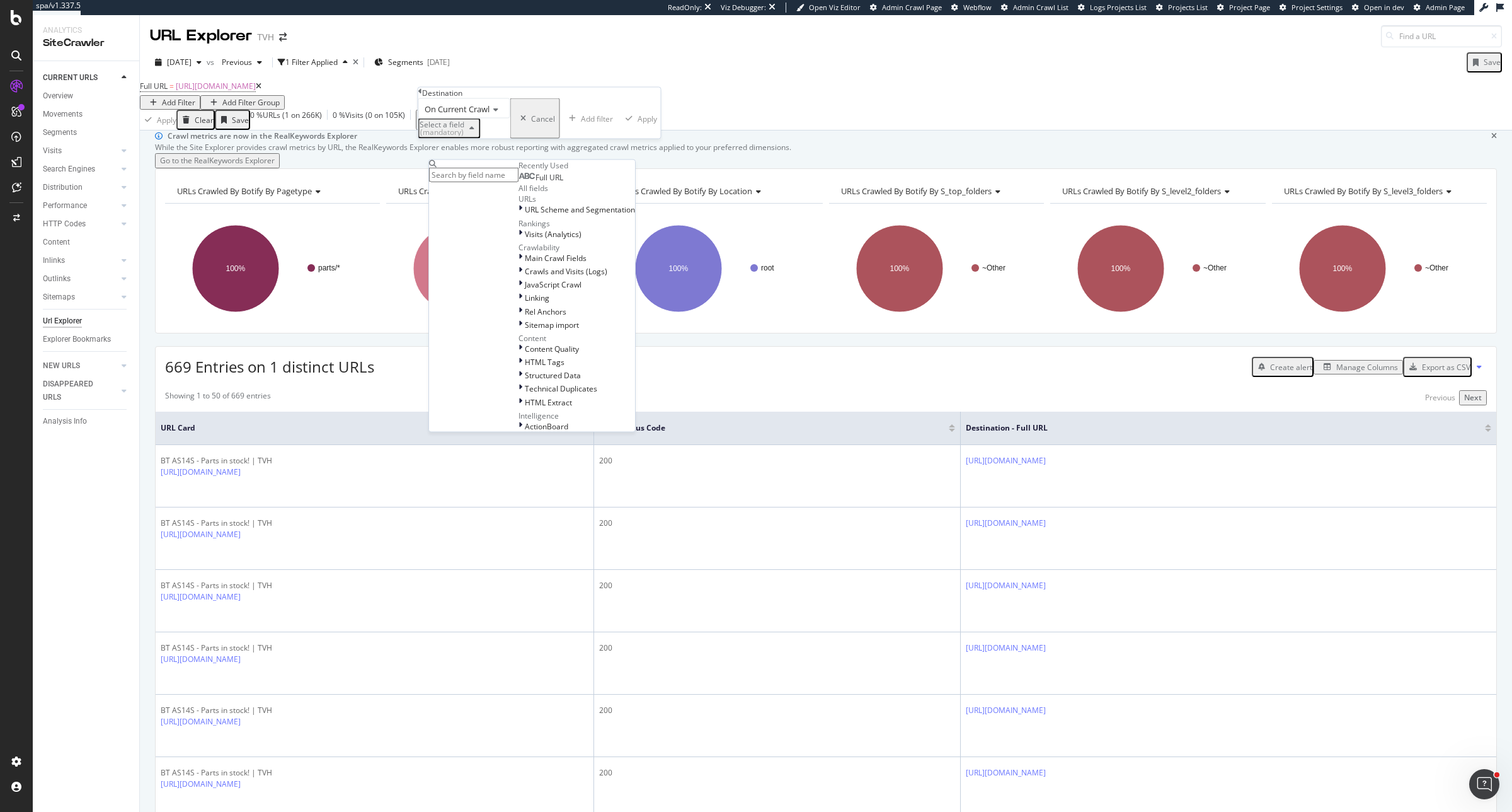
click at [535, 183] on span "Full URL" at bounding box center [549, 177] width 27 height 11
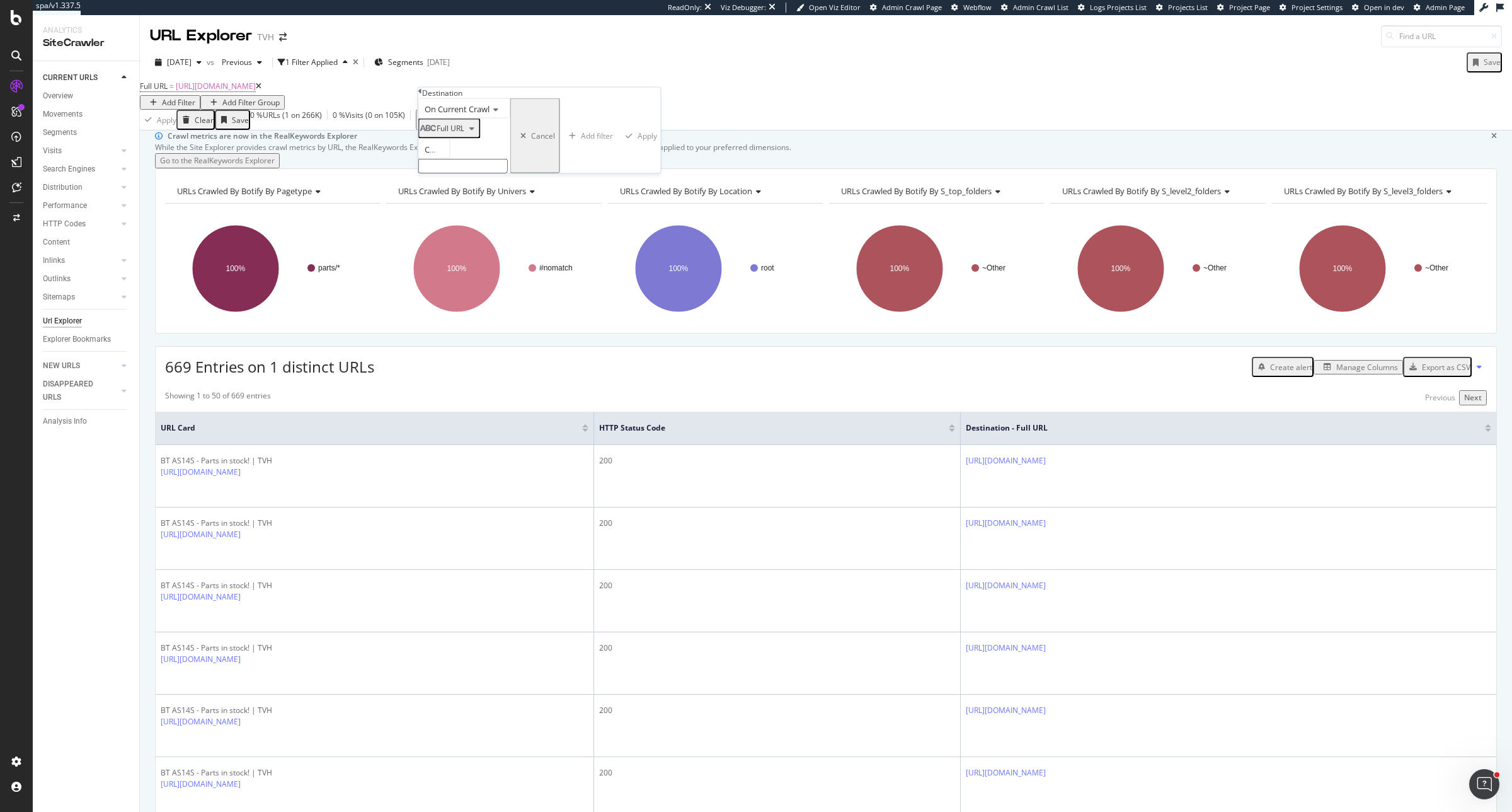
click at [477, 173] on input "text" at bounding box center [462, 166] width 89 height 15
paste input "https://www.tvh.com/parts/models/pallet-stackers/bt/bt-meh1000i"
type input "https://www.tvh.com/parts/models/pallet-stackers/bt/bt-meh1000i"
click at [641, 145] on div "Apply" at bounding box center [651, 139] width 20 height 11
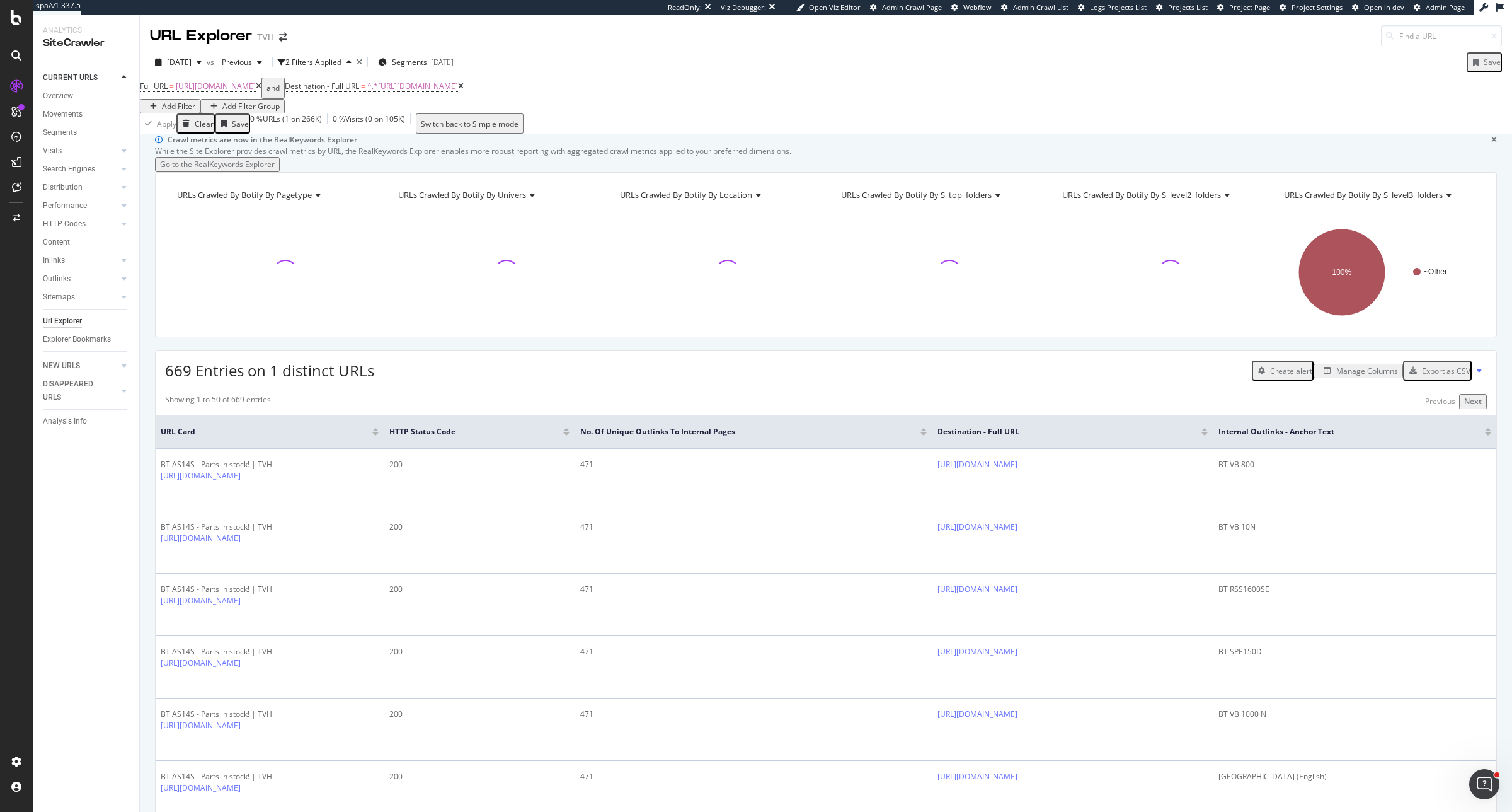
click at [1450, 376] on div "Export as CSV" at bounding box center [1445, 370] width 48 height 11
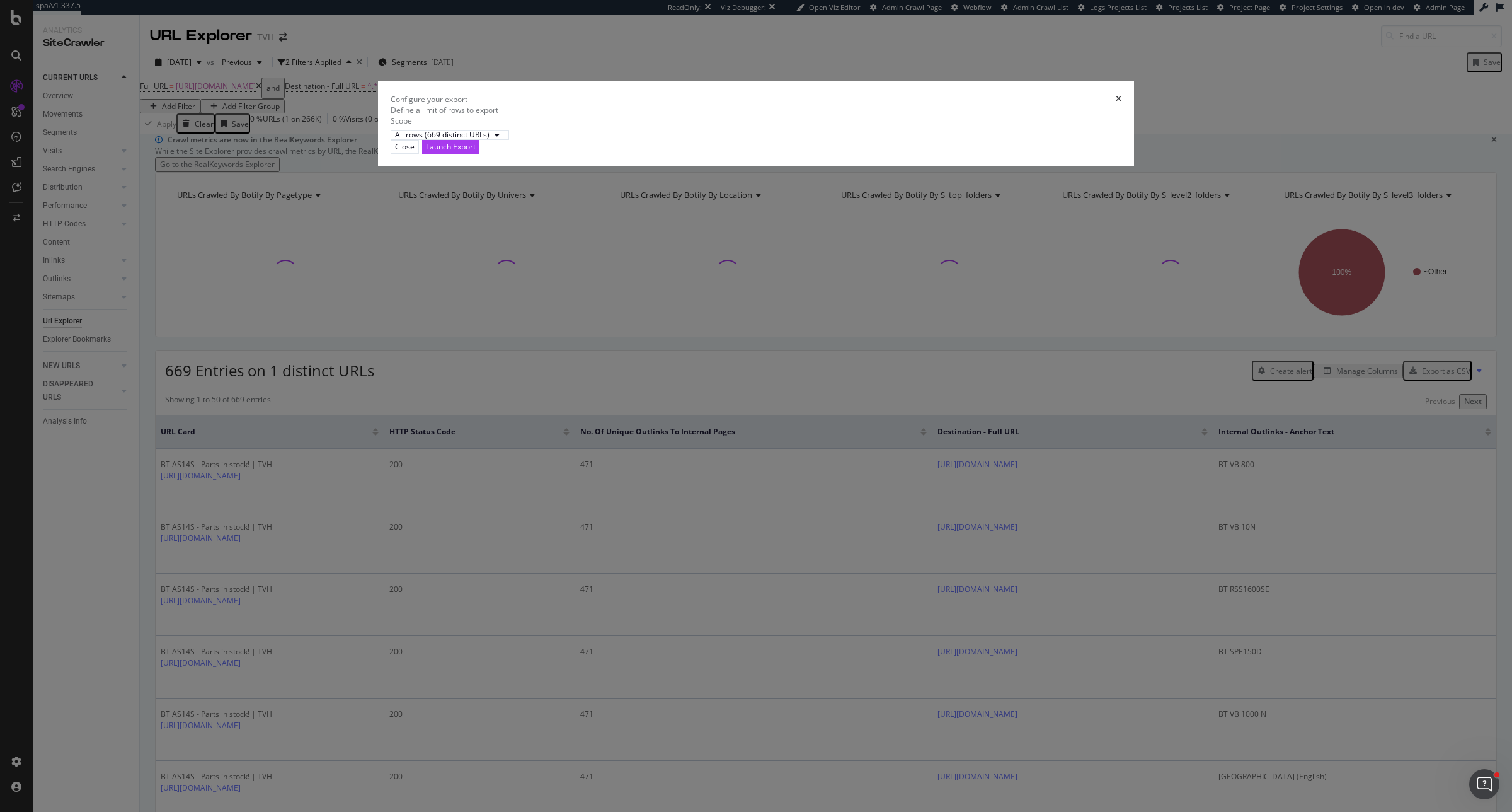
click at [475, 152] on div "Launch Export" at bounding box center [451, 146] width 50 height 12
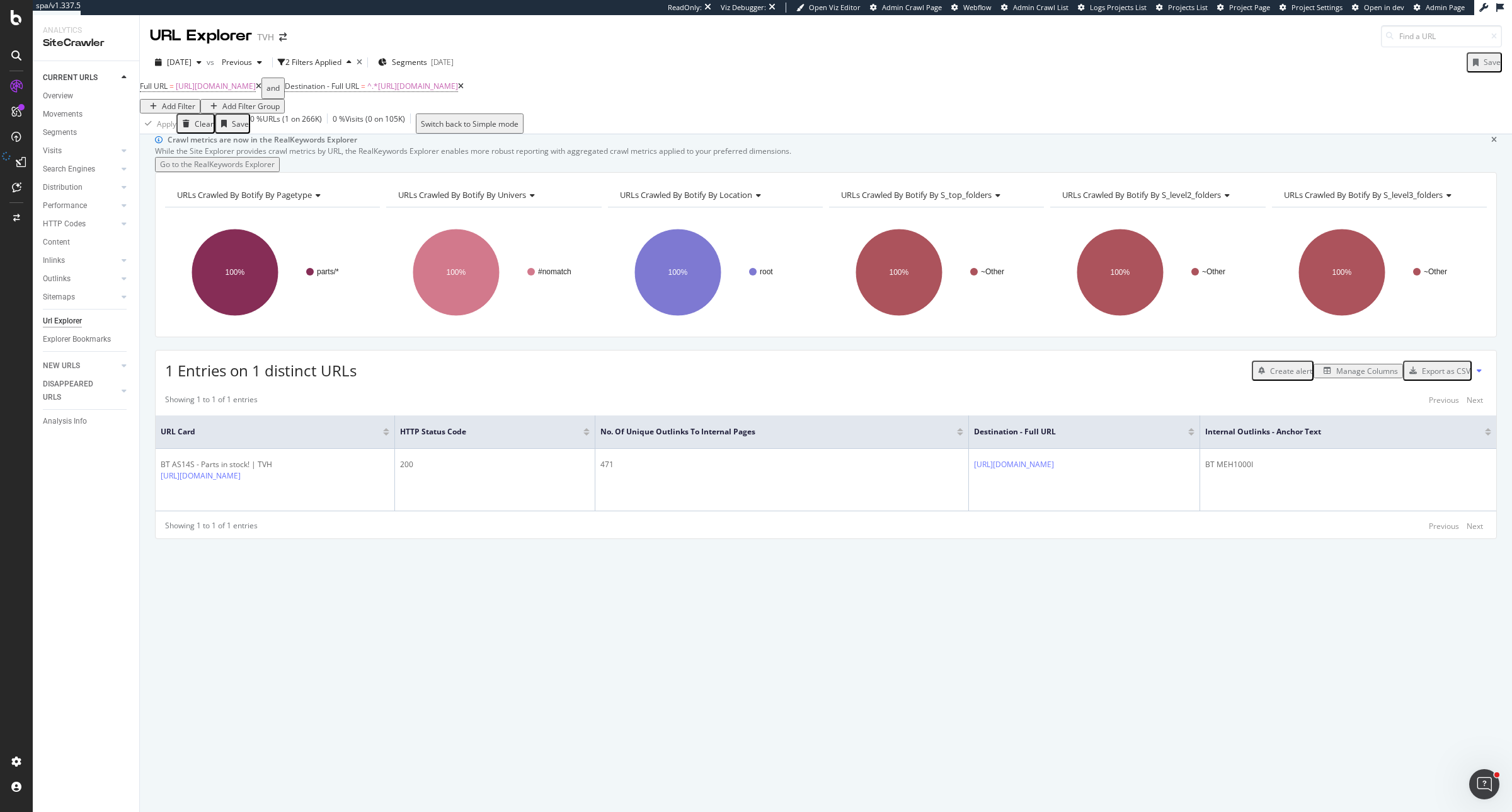
click at [1342, 376] on div "Manage Columns" at bounding box center [1367, 370] width 62 height 11
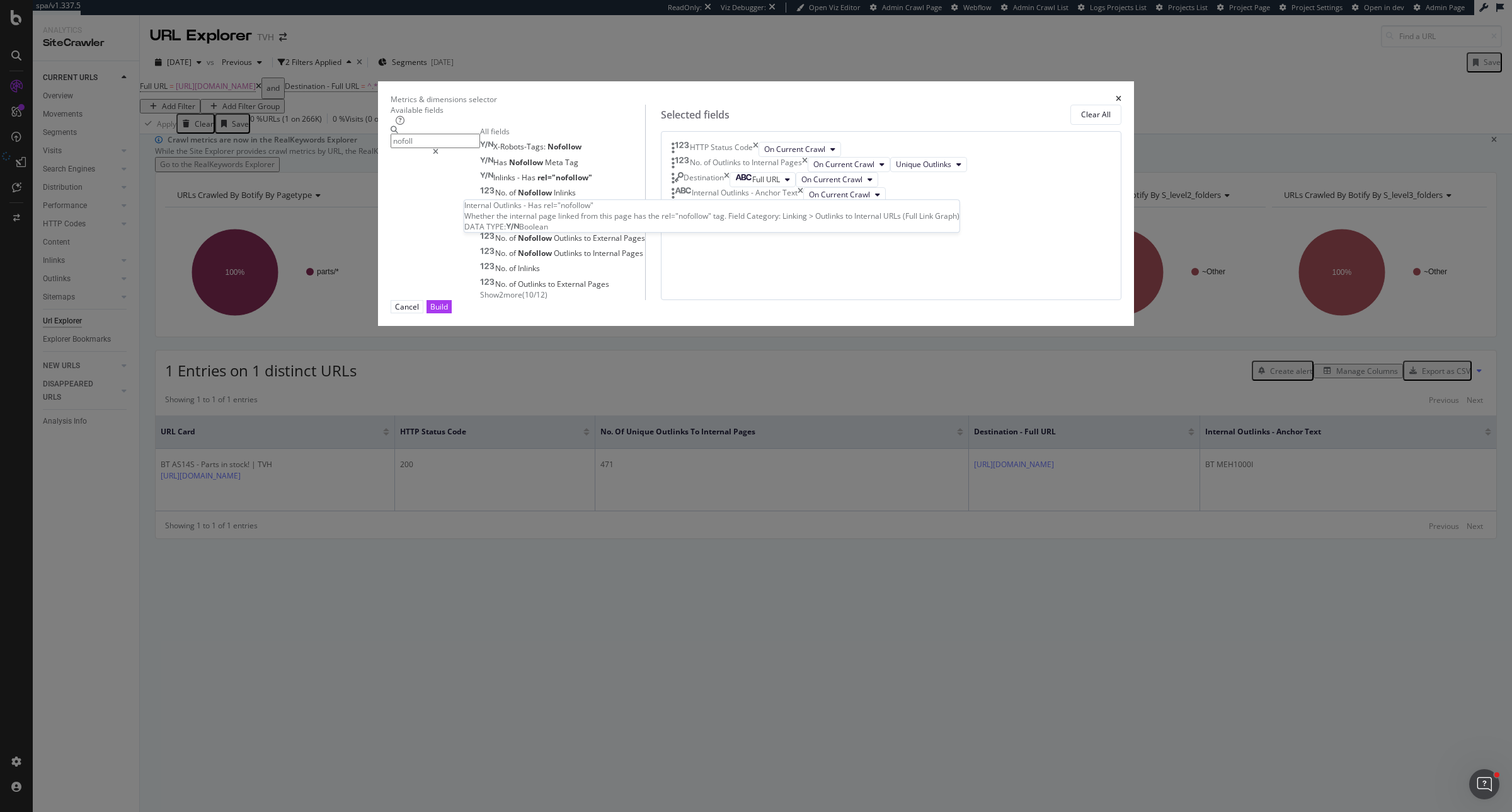
type input "nofoll"
click at [627, 213] on span "rel="nofollow"" at bounding box center [600, 207] width 55 height 11
click at [448, 312] on div "Build" at bounding box center [439, 306] width 18 height 11
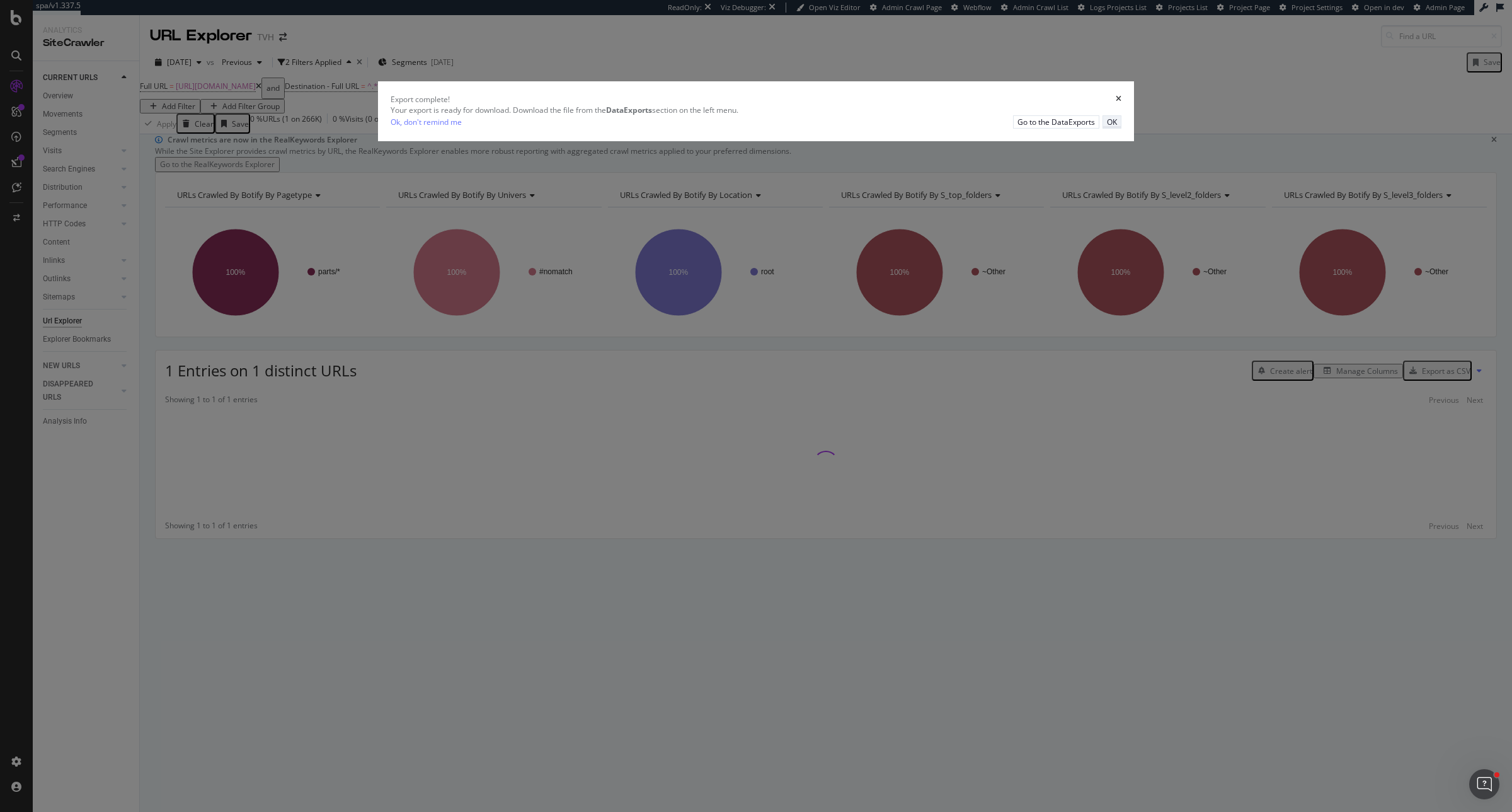
click at [1107, 128] on div "OK" at bounding box center [1111, 122] width 10 height 11
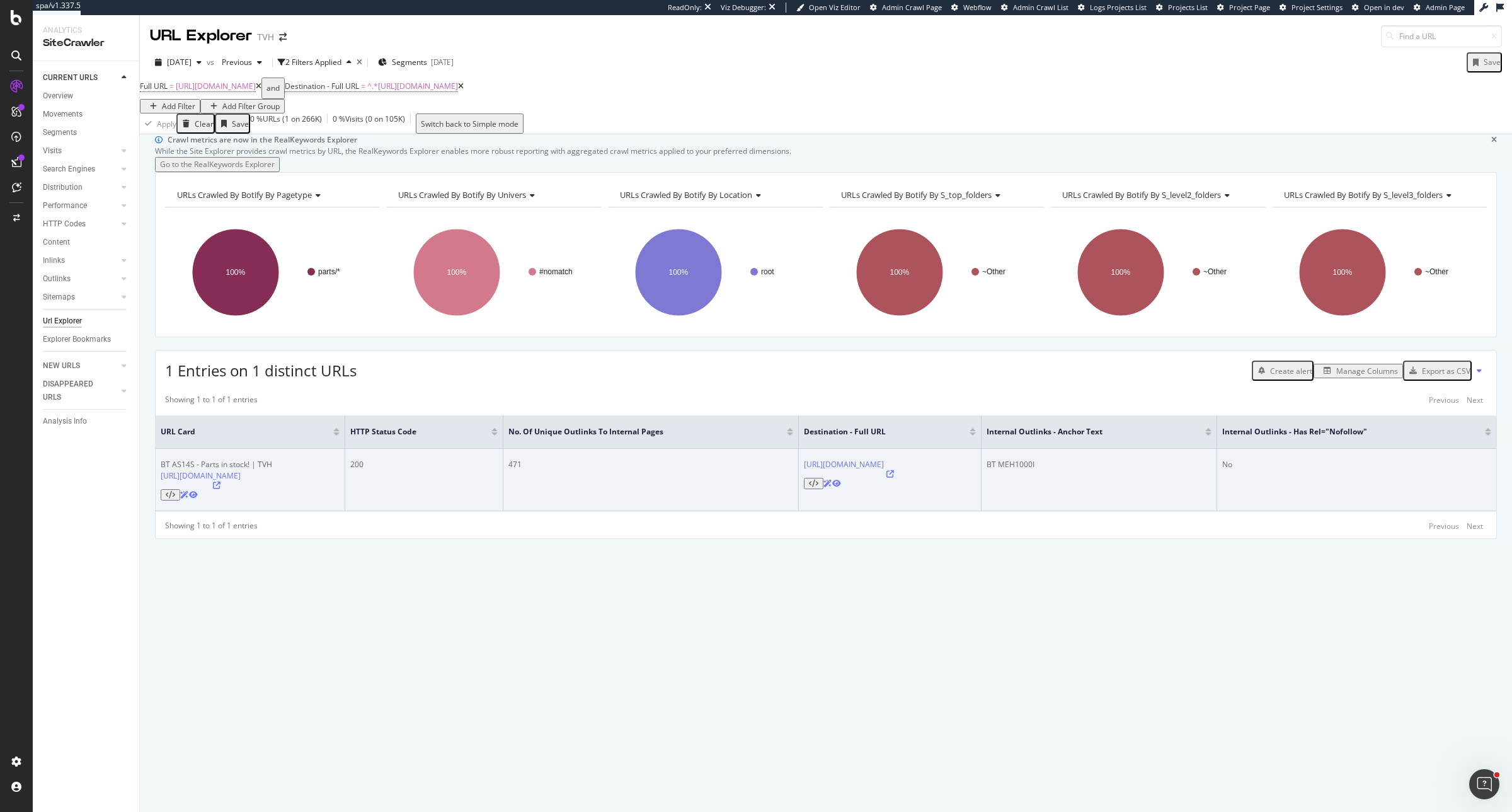
click at [1322, 470] on div "No" at bounding box center [1357, 464] width 269 height 12
drag, startPoint x: 1322, startPoint y: 533, endPoint x: 161, endPoint y: 525, distance: 1161.0
click at [161, 511] on tr "BT AS14S - Parts in stock! | TVH https://www.tvh.com/parts/models/pallet-stacke…" at bounding box center [826, 480] width 1341 height 63
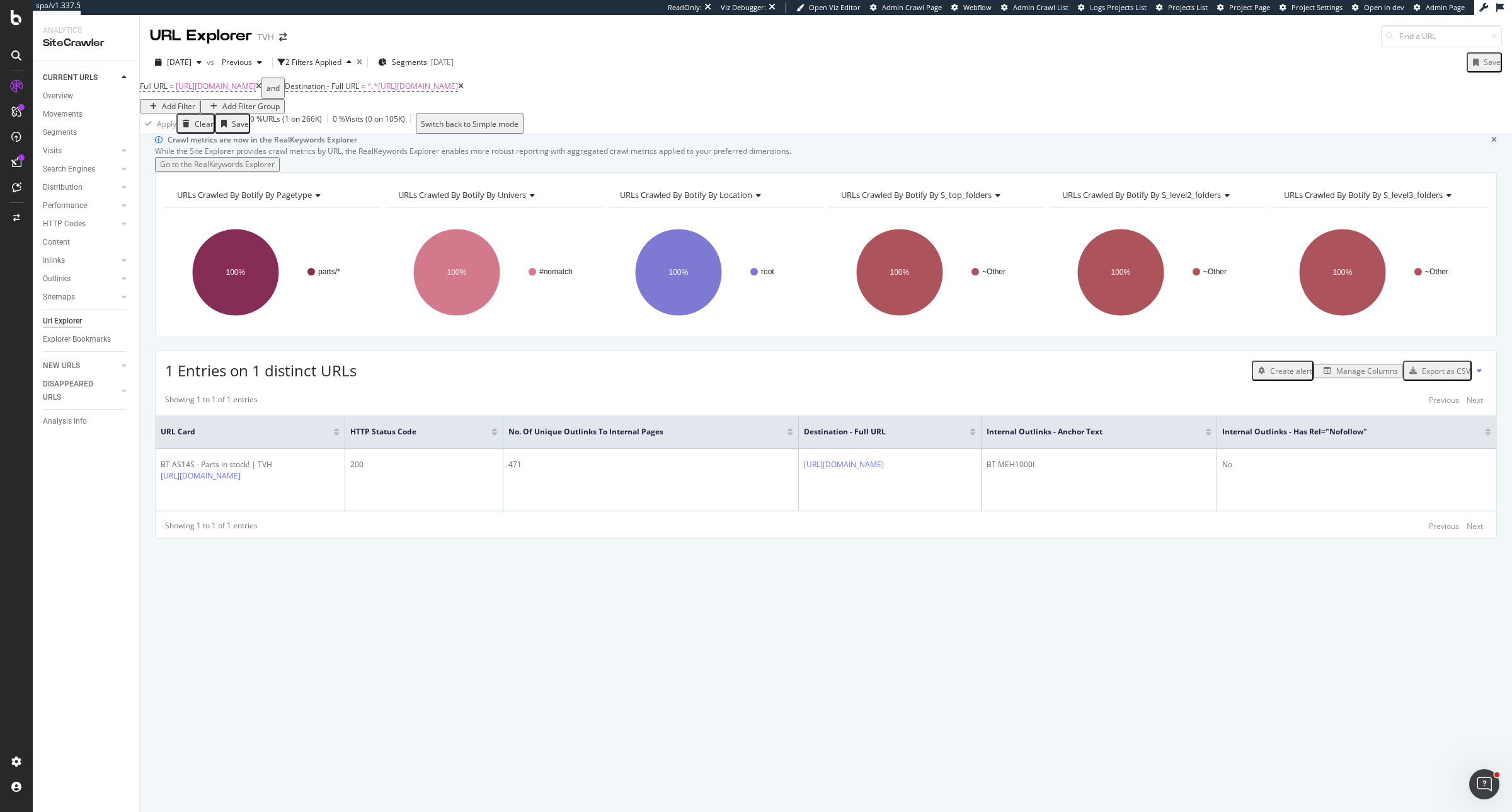
click at [651, 735] on div "Crawl metrics are now in the RealKeywords Explorer While the Site Explorer prov…" at bounding box center [826, 473] width 1373 height 677
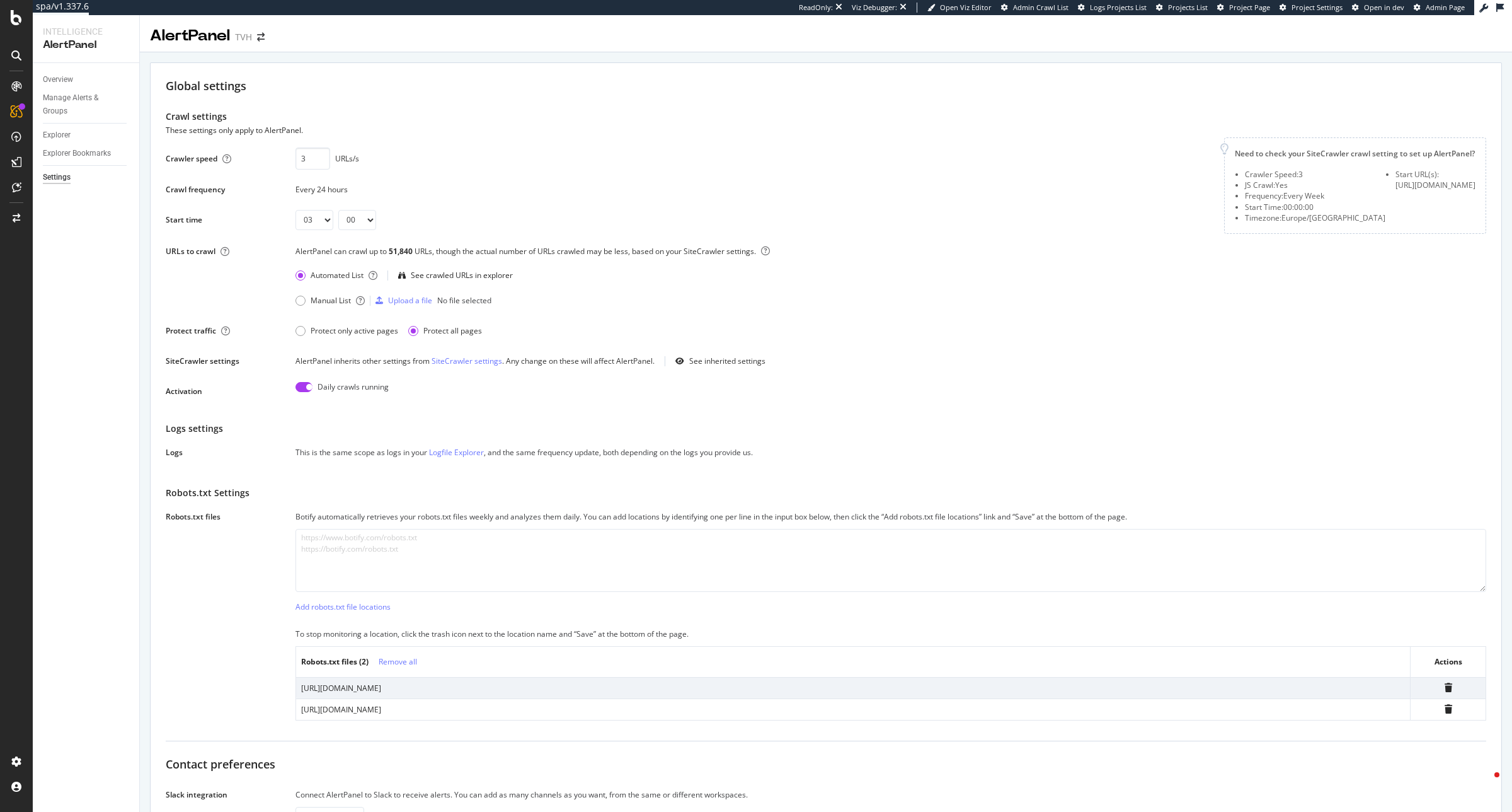
select select "03"
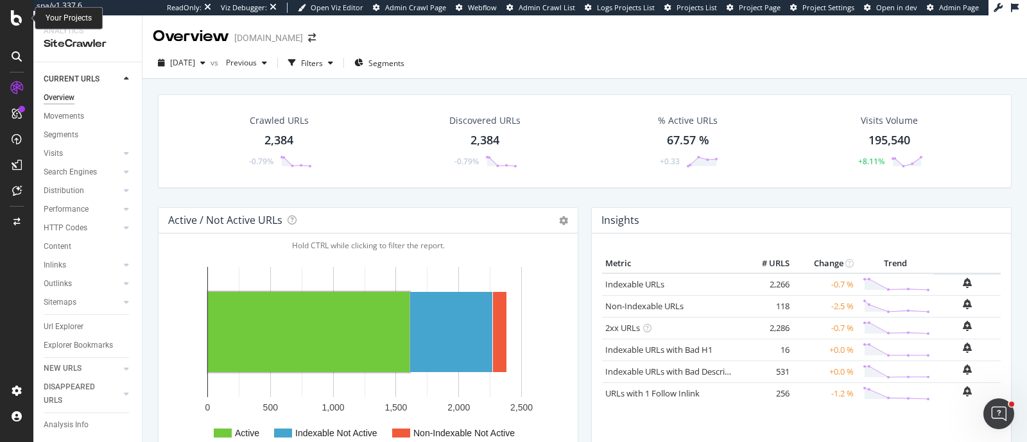
click at [13, 19] on icon at bounding box center [17, 17] width 12 height 15
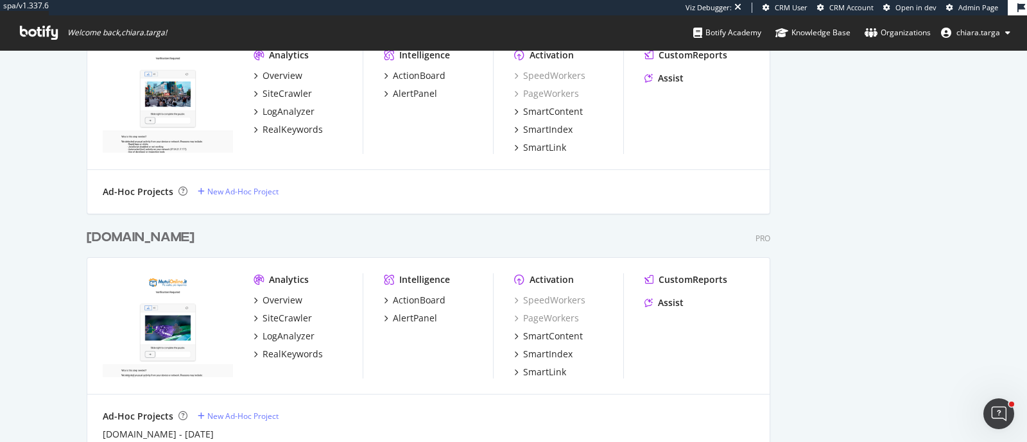
scroll to position [1450, 0]
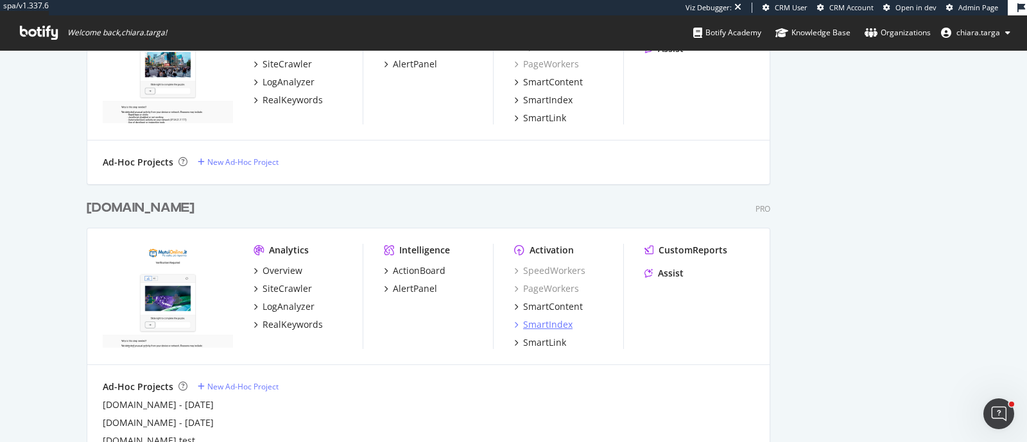
click at [547, 320] on div "SmartIndex" at bounding box center [547, 324] width 49 height 13
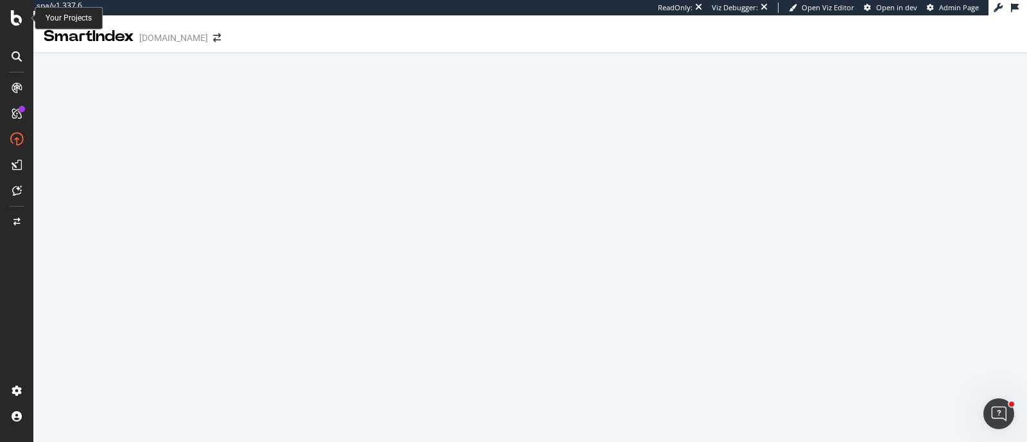
click at [13, 17] on icon at bounding box center [17, 17] width 12 height 15
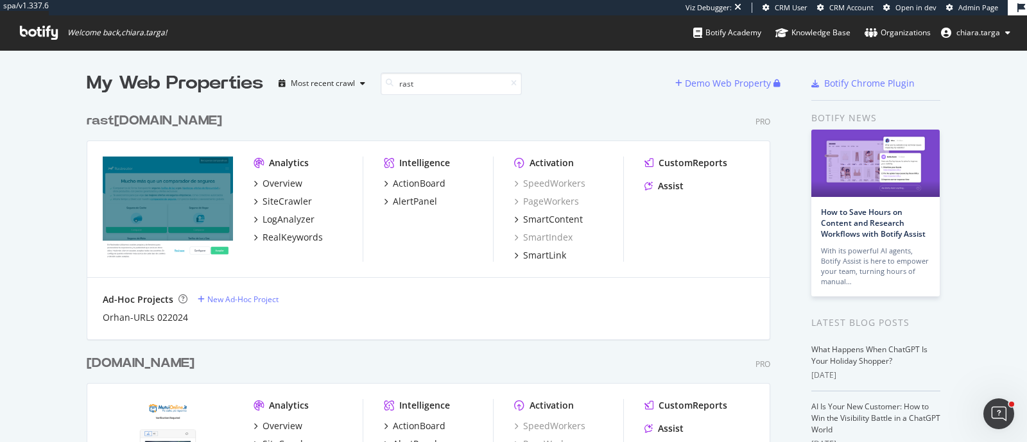
scroll to position [531, 681]
type input "rast"
click at [542, 239] on div "SmartIndex" at bounding box center [543, 237] width 58 height 13
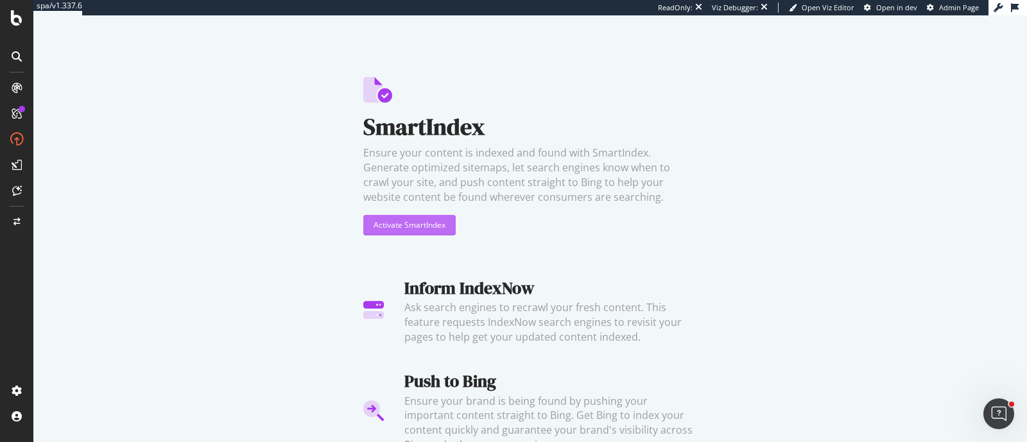
click at [373, 229] on div "Activate SmartIndex" at bounding box center [409, 224] width 72 height 11
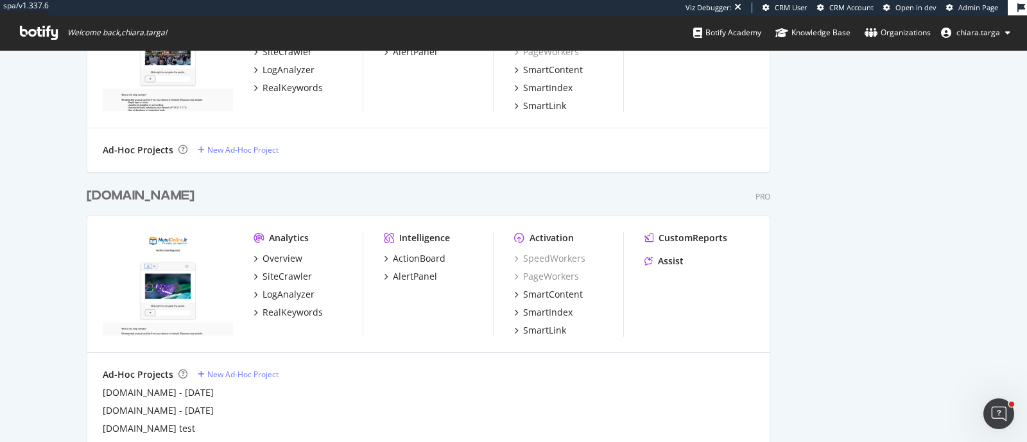
scroll to position [1461, 0]
click at [542, 313] on div "SmartIndex" at bounding box center [547, 313] width 49 height 13
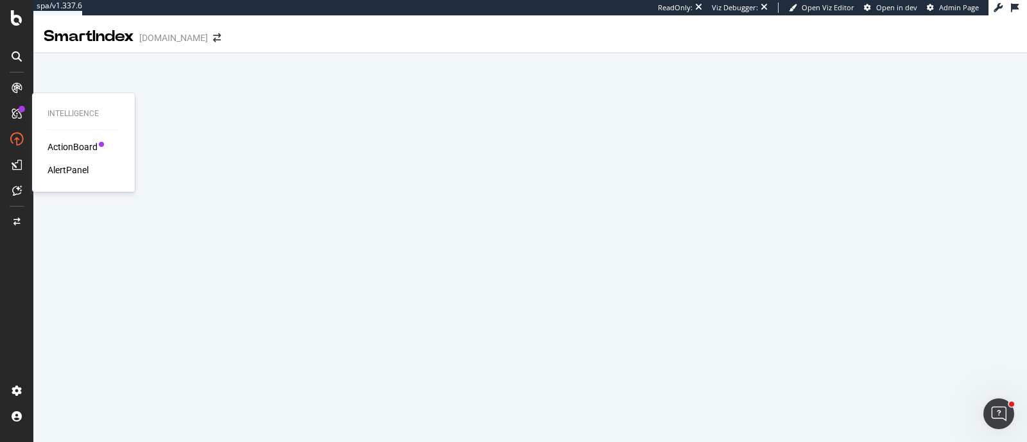
click at [67, 171] on div "AlertPanel" at bounding box center [67, 170] width 41 height 13
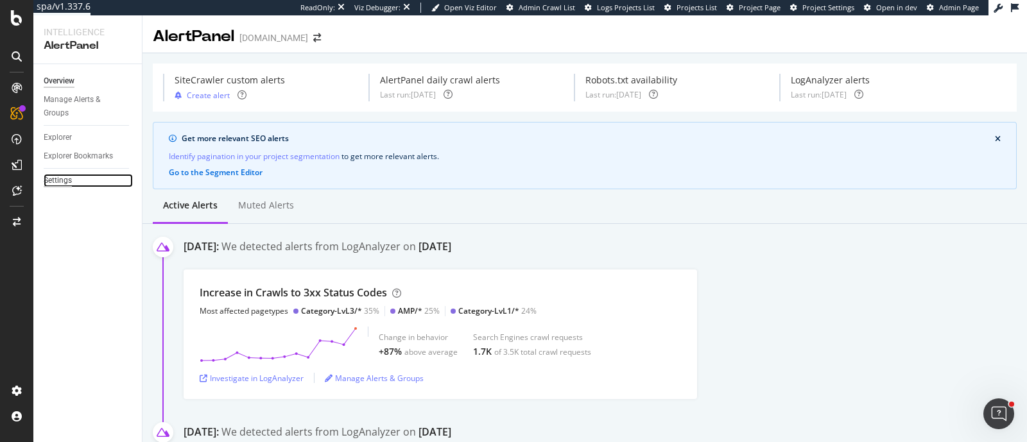
click at [58, 180] on div "Settings" at bounding box center [58, 180] width 28 height 13
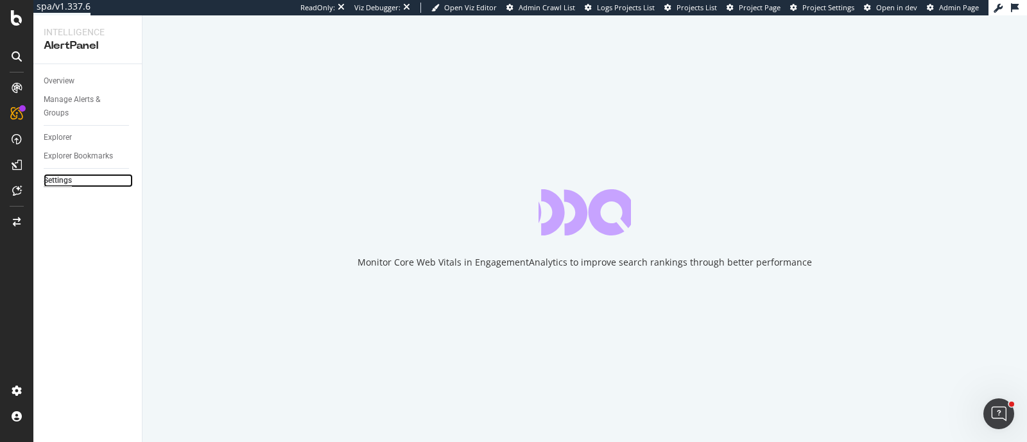
select select "02"
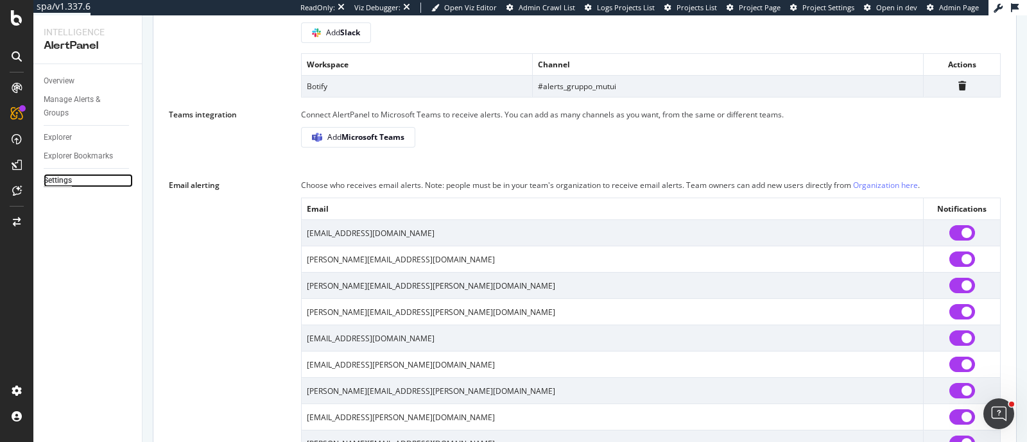
scroll to position [814, 0]
click at [949, 239] on input "checkbox" at bounding box center [962, 231] width 26 height 15
checkbox input "false"
click at [949, 264] on input "checkbox" at bounding box center [962, 257] width 26 height 15
checkbox input "false"
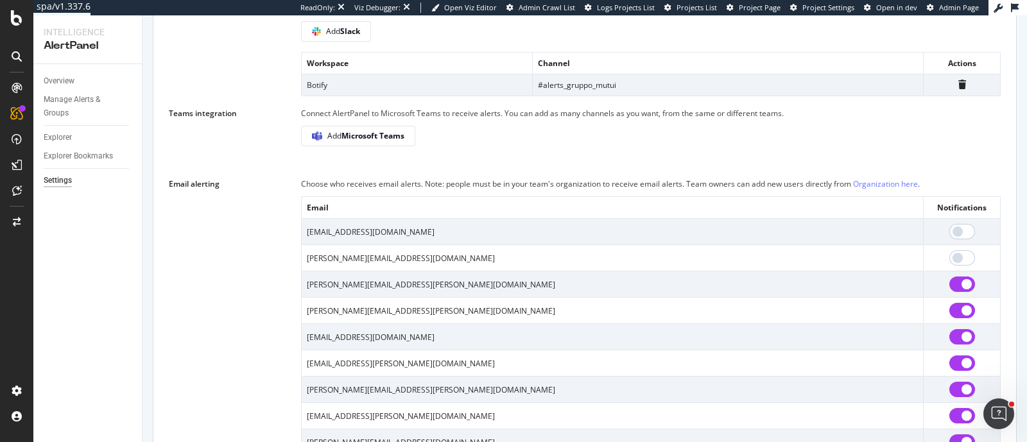
click at [955, 350] on td at bounding box center [961, 337] width 77 height 26
click at [954, 345] on input "checkbox" at bounding box center [962, 336] width 26 height 15
checkbox input "false"
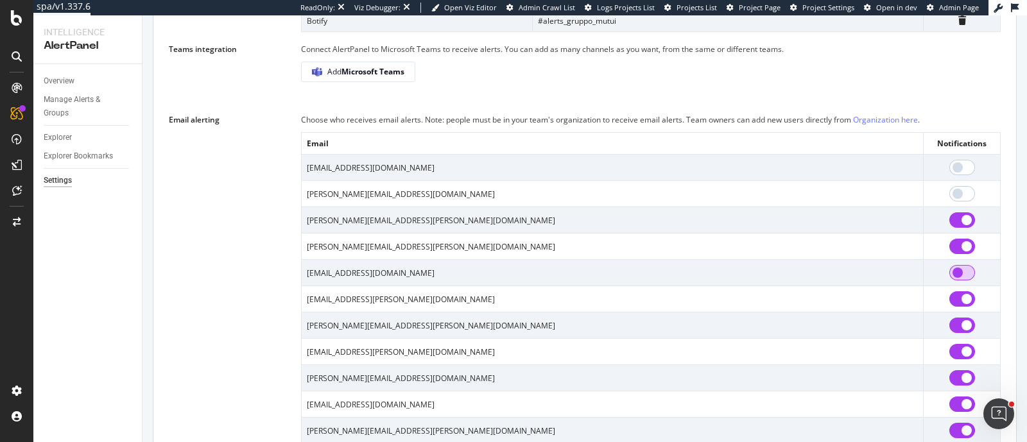
scroll to position [878, 0]
click at [951, 359] on input "checkbox" at bounding box center [962, 351] width 26 height 15
checkbox input "false"
click at [949, 386] on input "checkbox" at bounding box center [962, 377] width 26 height 15
checkbox input "false"
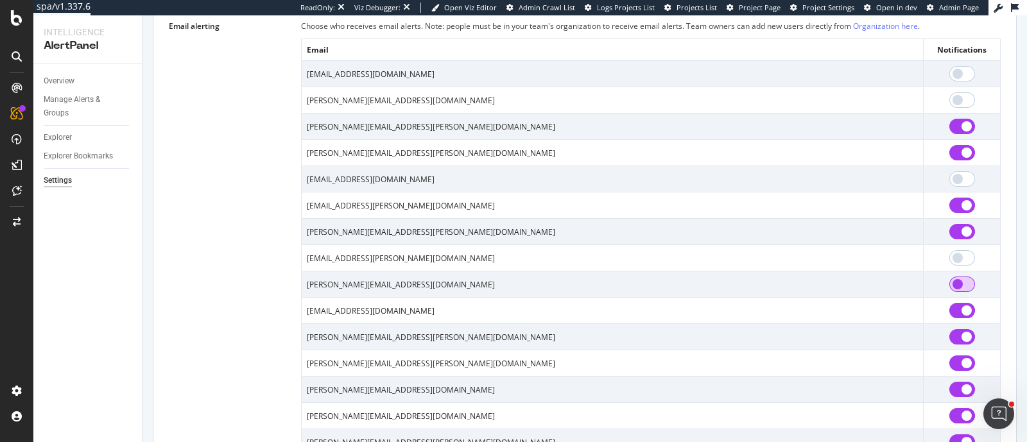
scroll to position [973, 0]
click at [949, 338] on input "checkbox" at bounding box center [962, 336] width 26 height 15
checkbox input "false"
click at [949, 367] on input "checkbox" at bounding box center [962, 362] width 26 height 15
checkbox input "false"
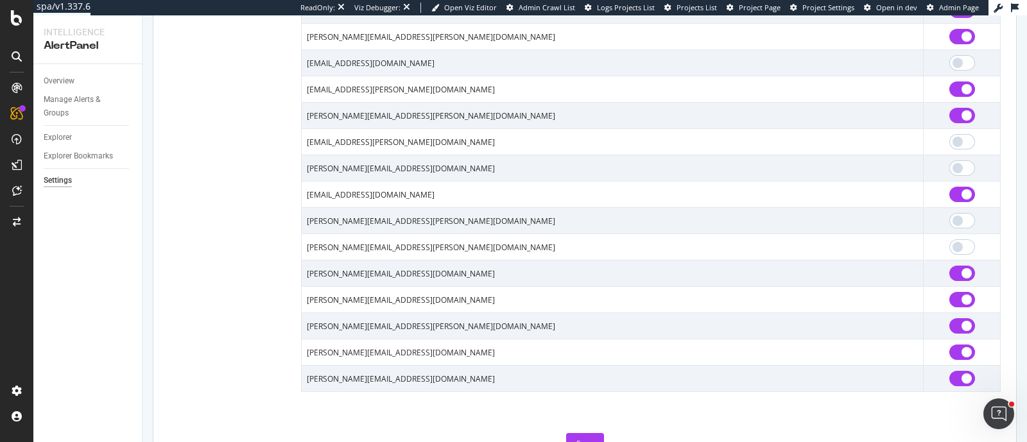
scroll to position [1088, 0]
click at [949, 355] on input "checkbox" at bounding box center [962, 352] width 26 height 15
checkbox input "false"
click at [949, 332] on input "checkbox" at bounding box center [962, 325] width 26 height 15
checkbox input "false"
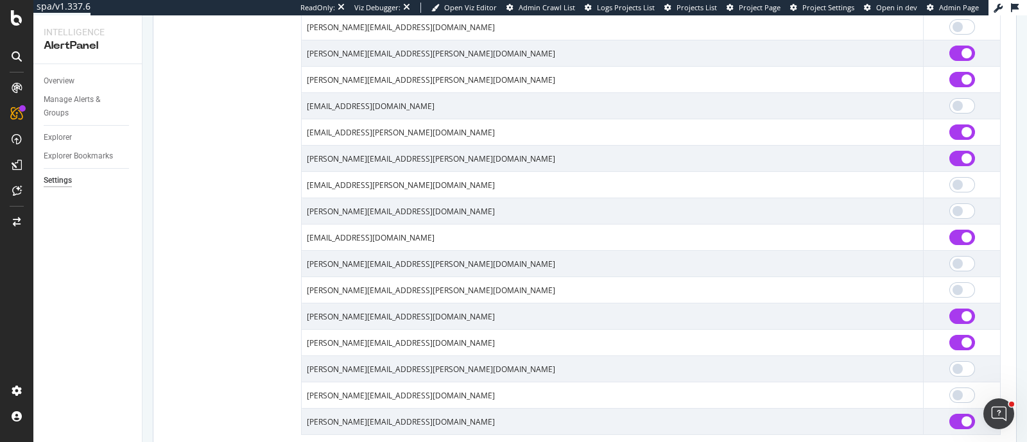
scroll to position [1101, 0]
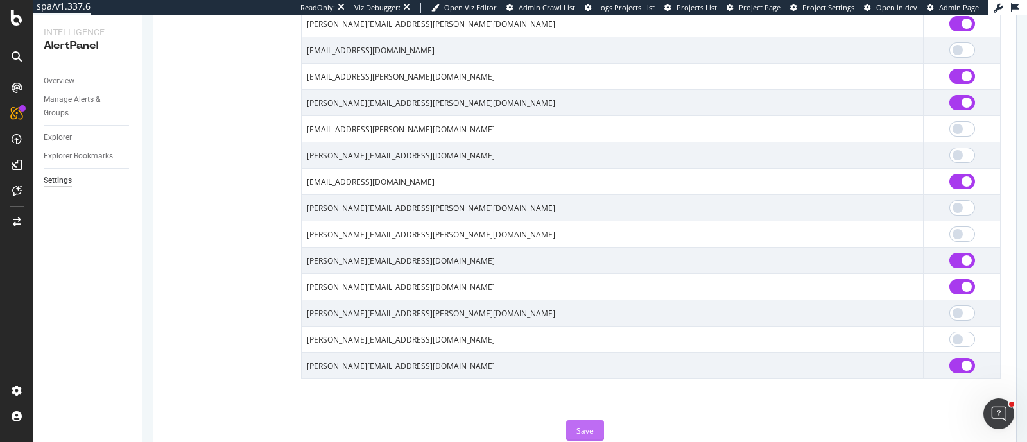
click at [576, 427] on div "Save" at bounding box center [584, 430] width 17 height 19
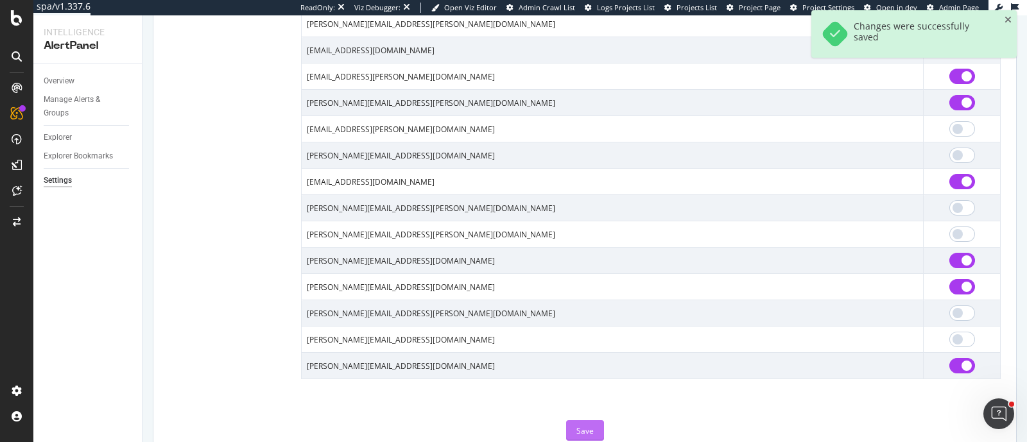
click at [584, 433] on div "Save" at bounding box center [584, 430] width 17 height 11
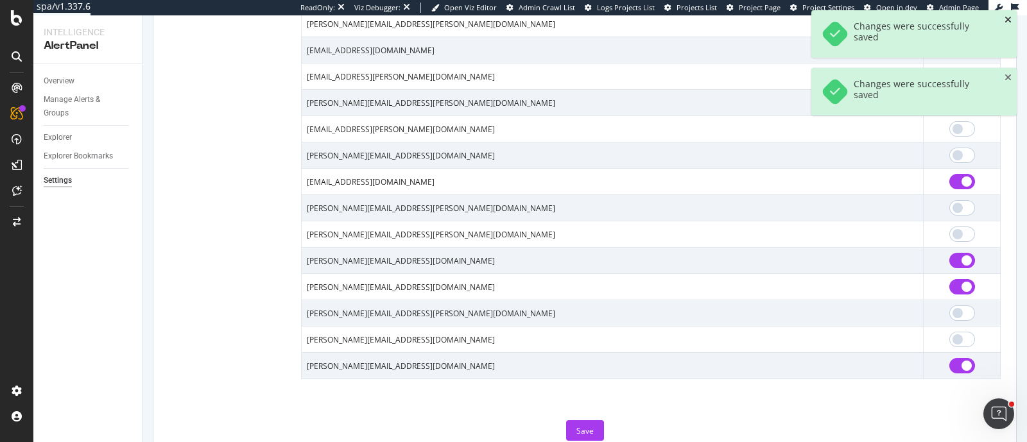
click at [1007, 17] on icon "close toast" at bounding box center [1007, 19] width 7 height 9
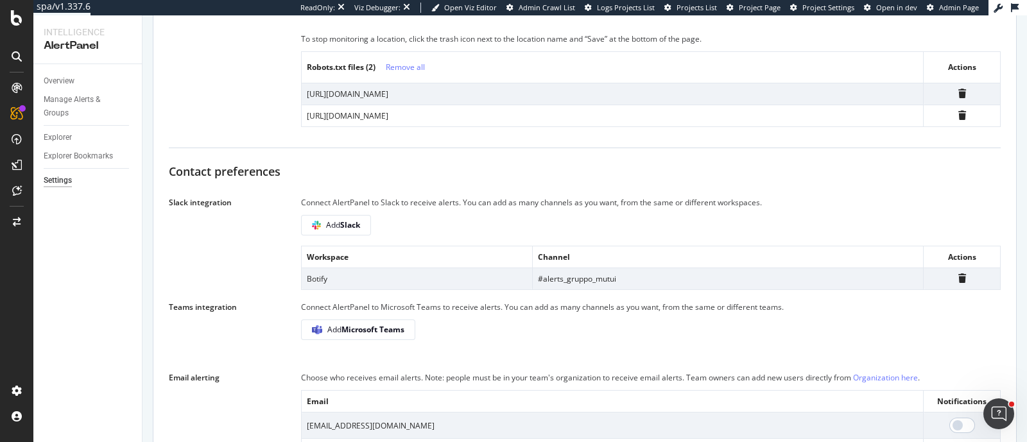
scroll to position [621, 0]
click at [58, 99] on div "Manage Alerts & Groups" at bounding box center [82, 106] width 77 height 27
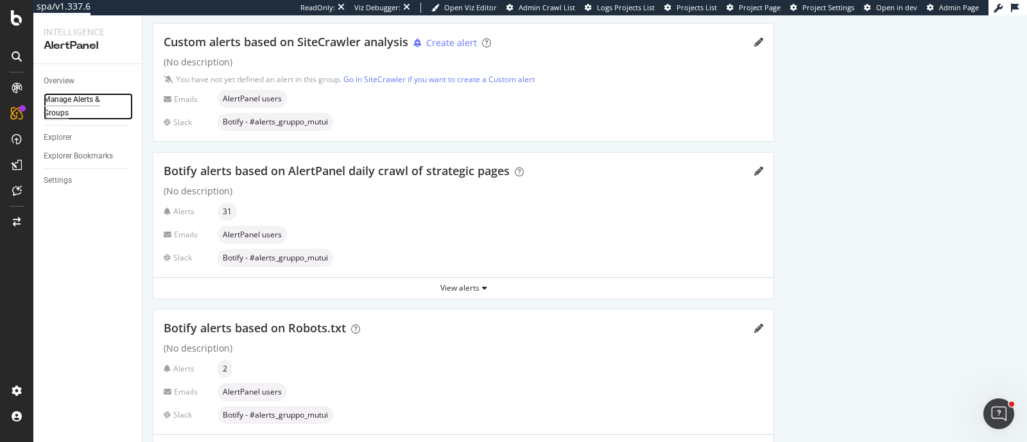
scroll to position [72, 0]
drag, startPoint x: 287, startPoint y: 173, endPoint x: 375, endPoint y: 175, distance: 88.6
click at [375, 175] on span "Botify alerts based on AlertPanel daily crawl of strategic pages" at bounding box center [337, 169] width 346 height 15
click at [475, 283] on div "View alerts" at bounding box center [463, 287] width 620 height 11
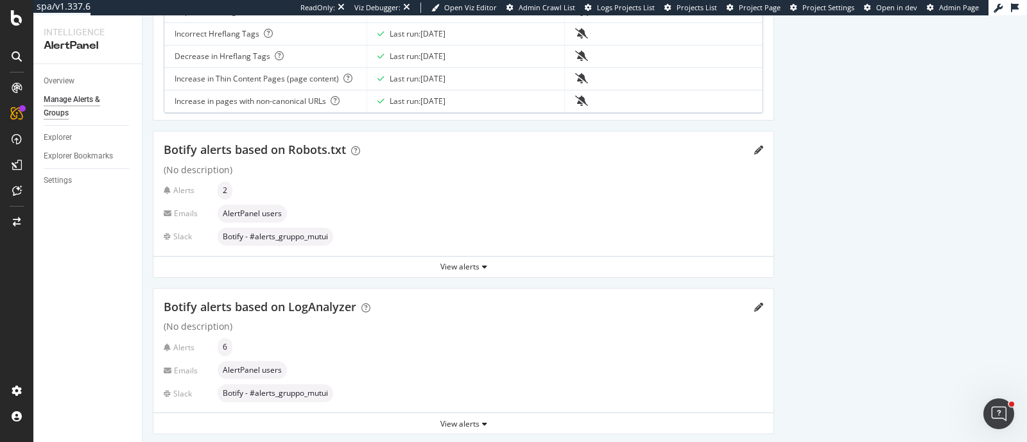
scroll to position [992, 0]
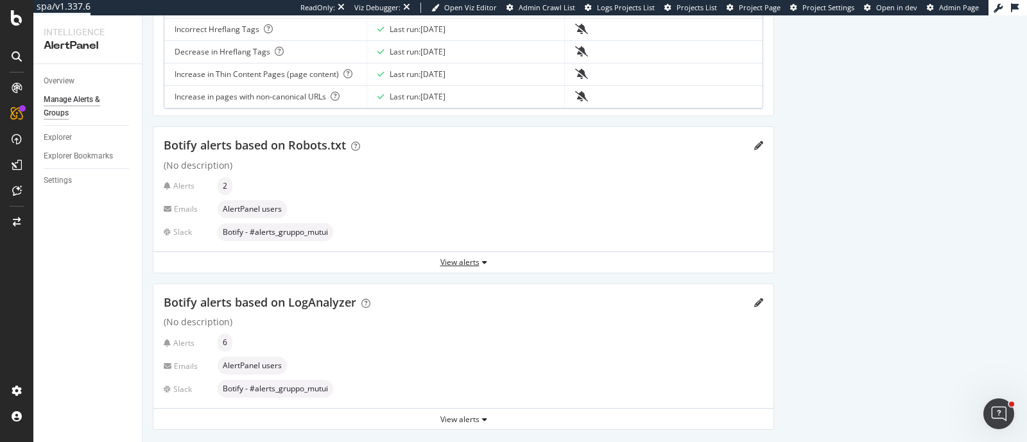
click at [470, 261] on div "View alerts" at bounding box center [463, 262] width 620 height 11
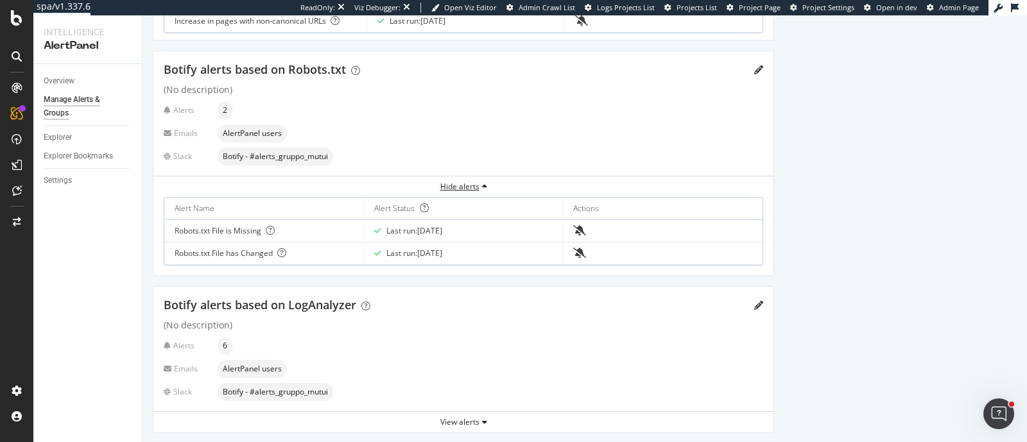
scroll to position [1077, 0]
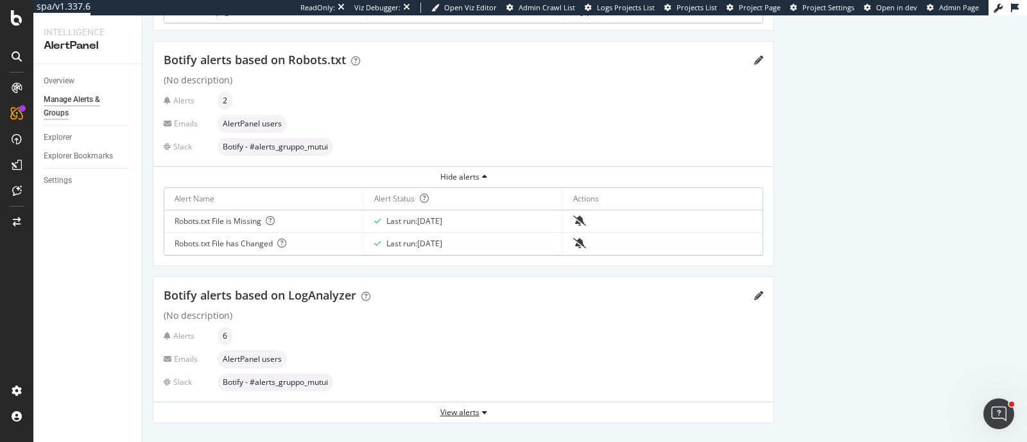
click at [464, 407] on div "View alerts" at bounding box center [463, 412] width 620 height 11
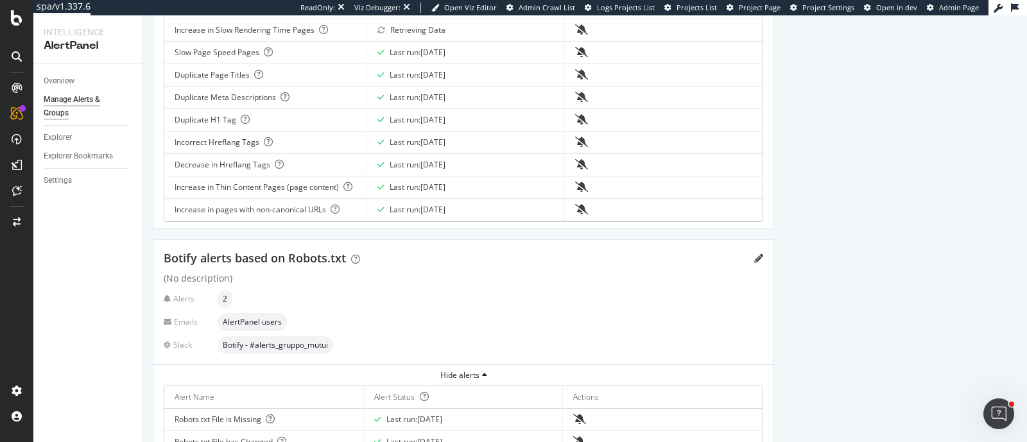
scroll to position [877, 0]
click at [760, 256] on icon "pencil" at bounding box center [758, 260] width 9 height 9
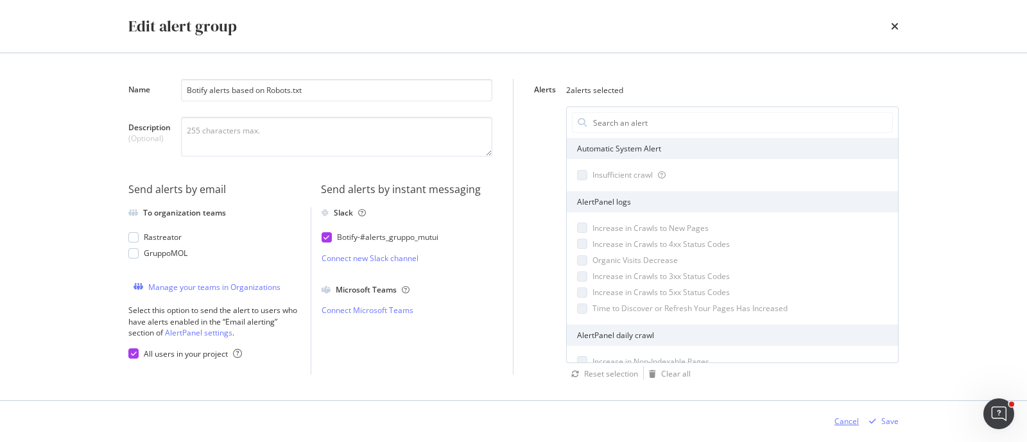
click at [844, 420] on div "Cancel" at bounding box center [846, 421] width 24 height 11
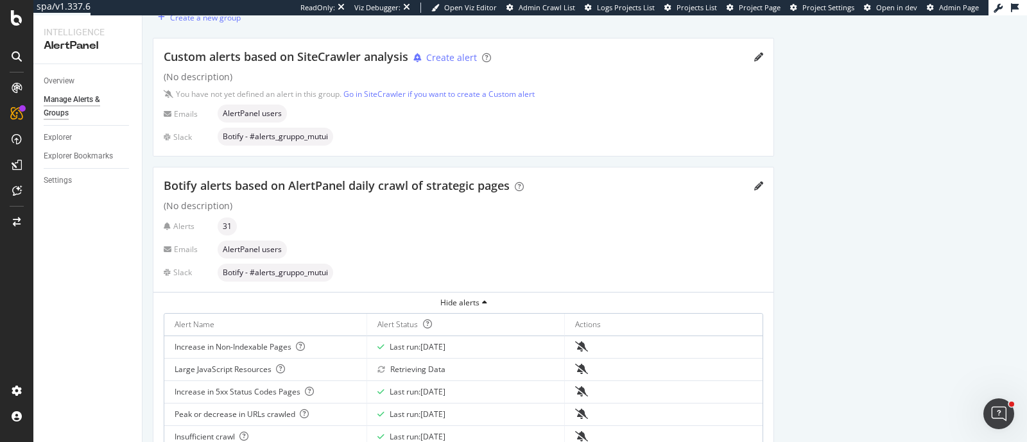
scroll to position [0, 0]
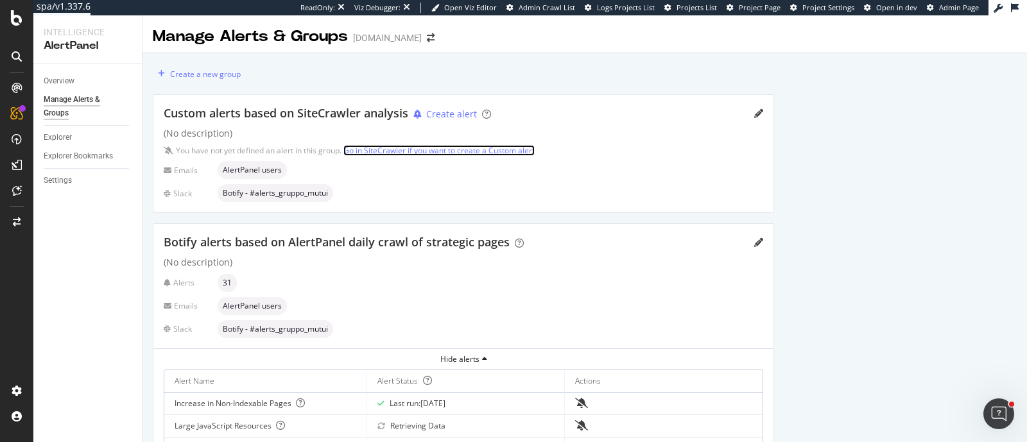
click at [424, 149] on link "Go in SiteCrawler if you want to create a Custom alert" at bounding box center [438, 150] width 191 height 11
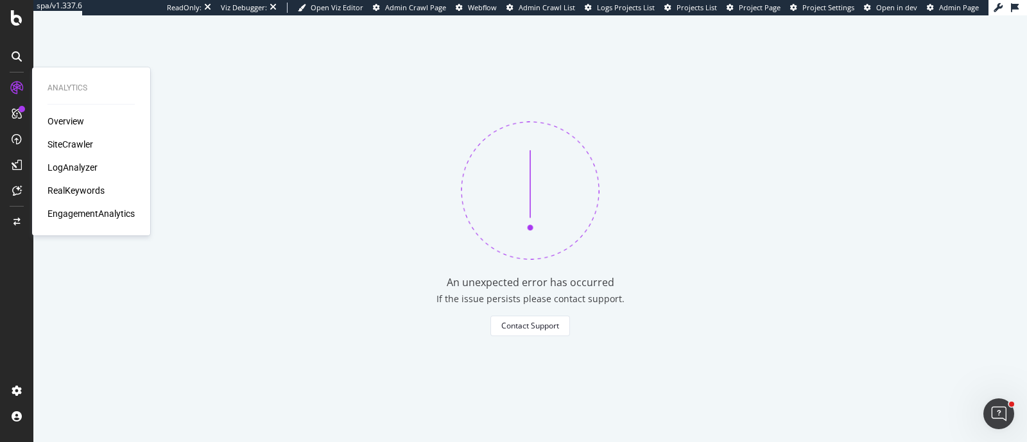
click at [55, 148] on div "SiteCrawler" at bounding box center [70, 144] width 46 height 13
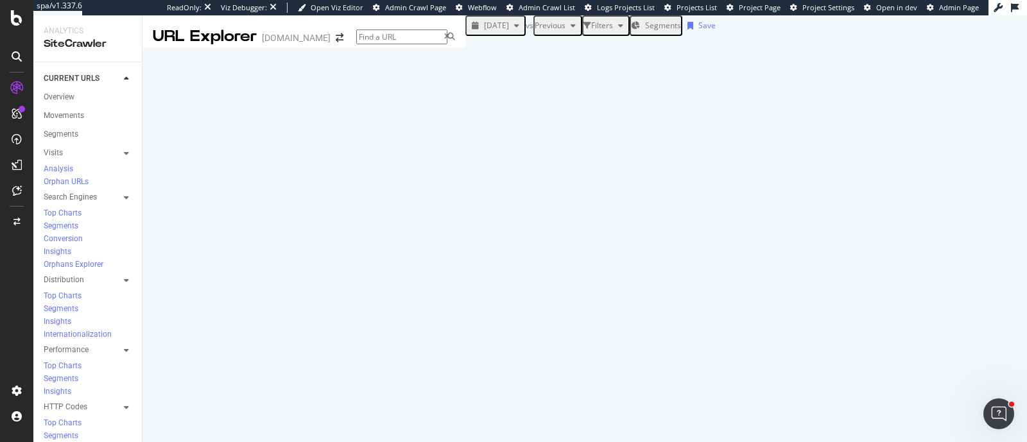
scroll to position [46, 0]
click at [583, 34] on div "Filters" at bounding box center [605, 25] width 45 height 17
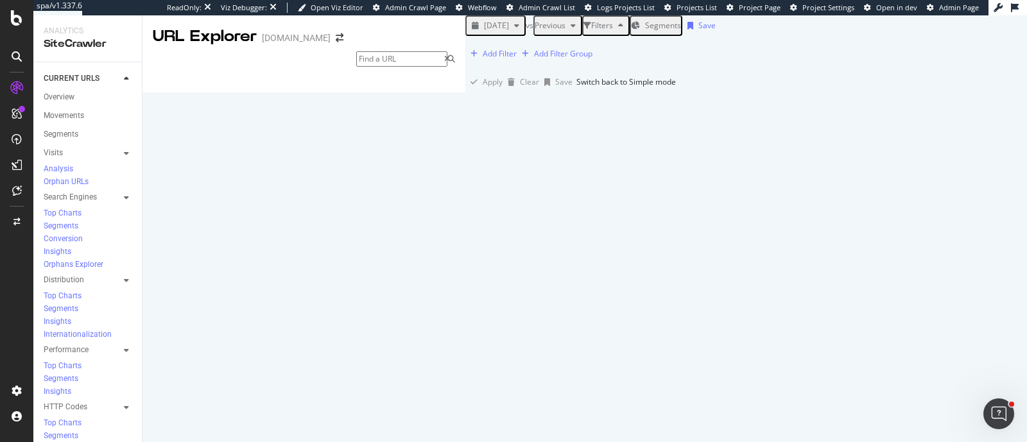
scroll to position [105, 0]
click at [483, 59] on div "Add Filter" at bounding box center [500, 53] width 34 height 11
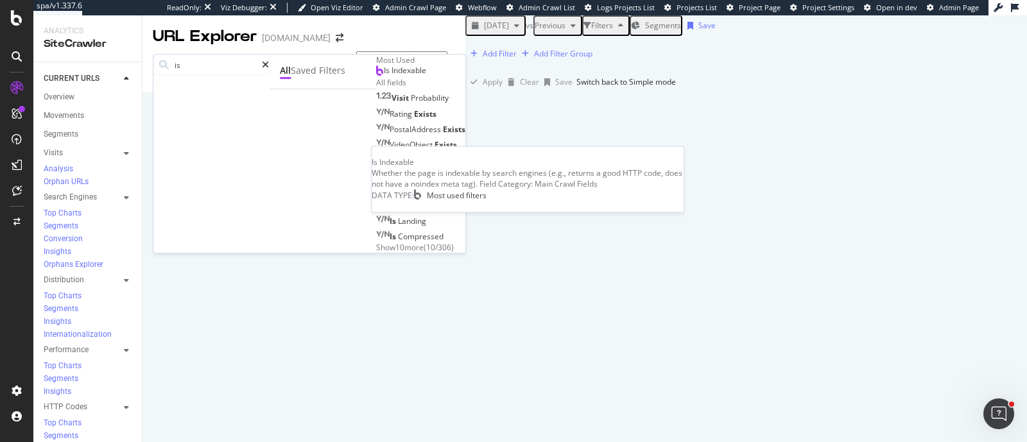
type input "is"
click at [384, 76] on span "Is Indexable" at bounding box center [405, 70] width 42 height 11
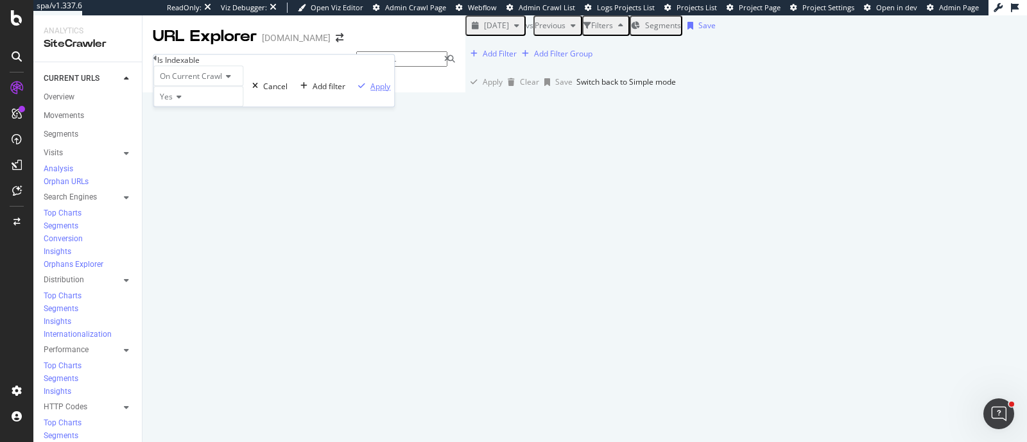
click at [370, 92] on div "Apply" at bounding box center [380, 86] width 20 height 11
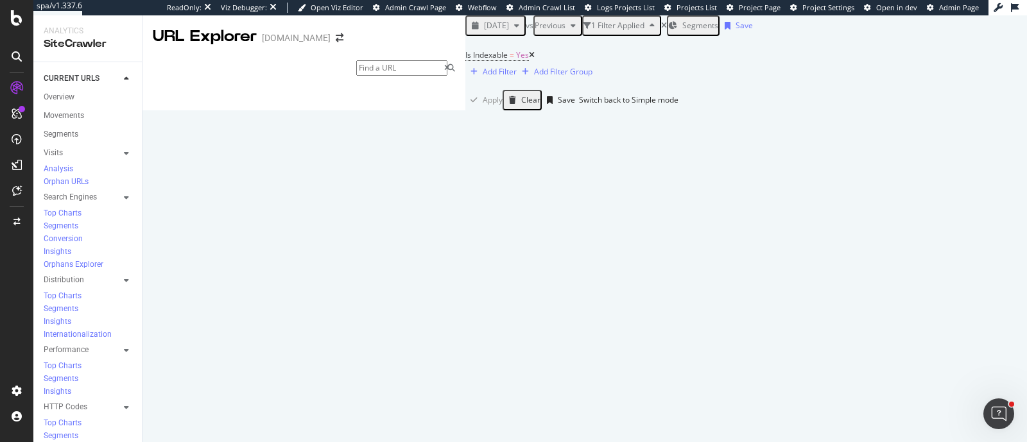
scroll to position [107, 0]
click at [753, 304] on div "Crawl metrics are now in the RealKeywords Explorer While the Site Explorer prov…" at bounding box center [768, 432] width 31 height 834
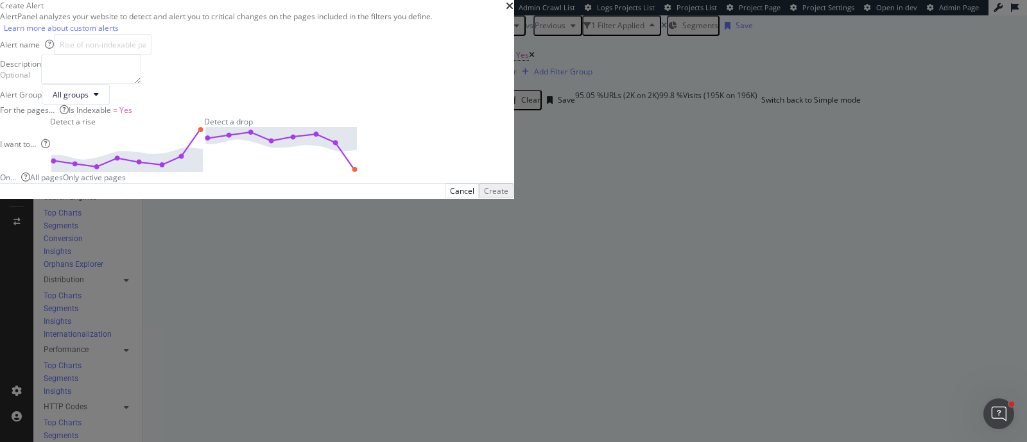
scroll to position [23, 0]
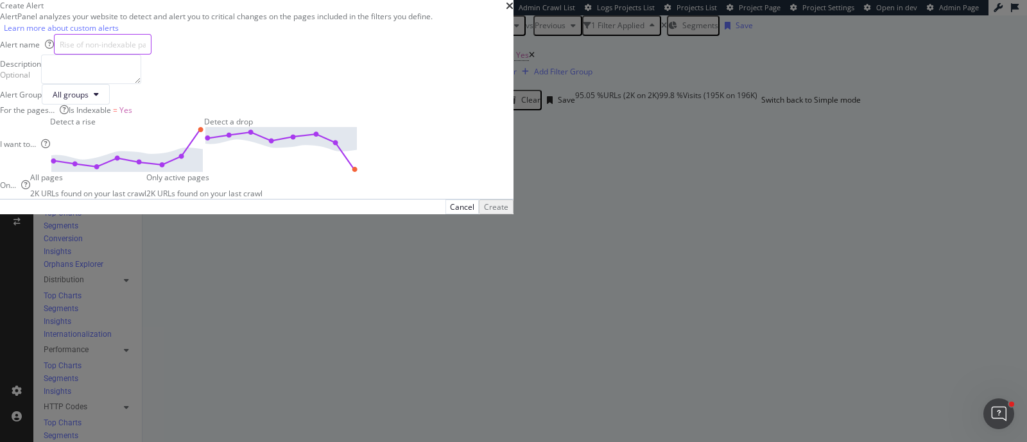
click at [151, 55] on input "modal" at bounding box center [103, 44] width 98 height 21
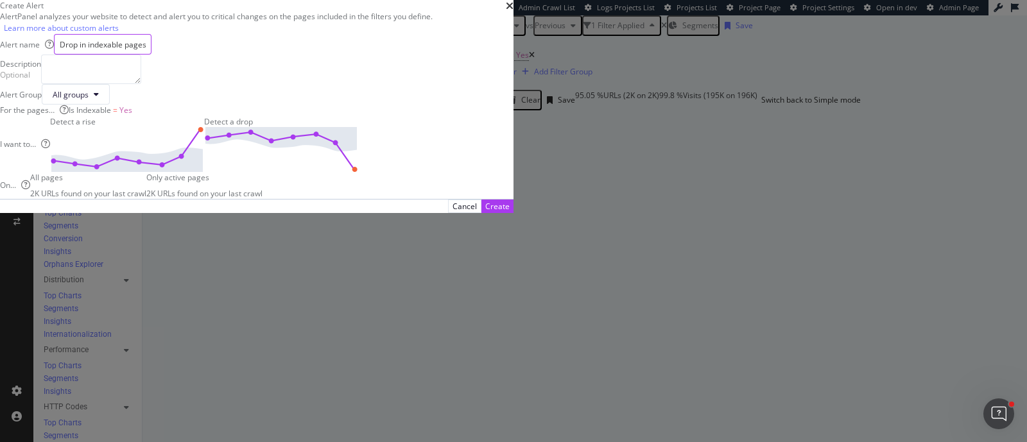
type input "Drop in indexable pages crawled"
click at [358, 172] on img "modal" at bounding box center [281, 149] width 154 height 45
click at [510, 212] on div "Create" at bounding box center [497, 206] width 24 height 11
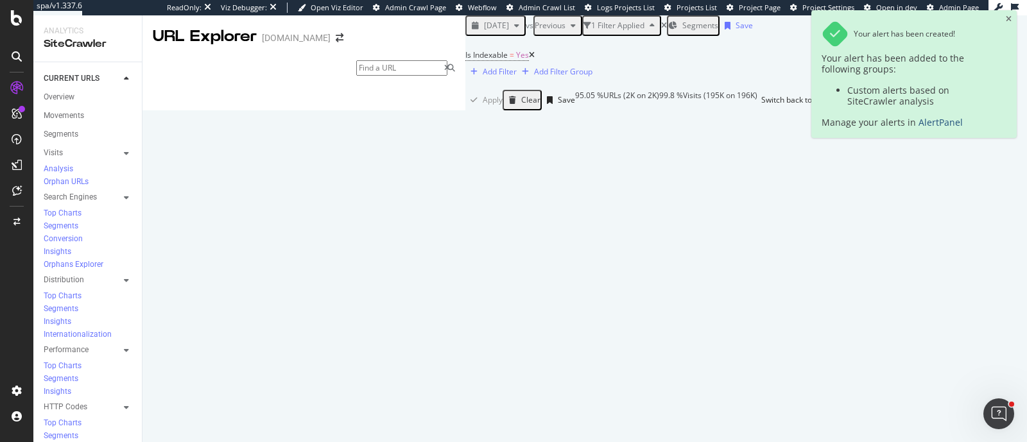
click at [937, 125] on link "AlertPanel" at bounding box center [940, 122] width 44 height 12
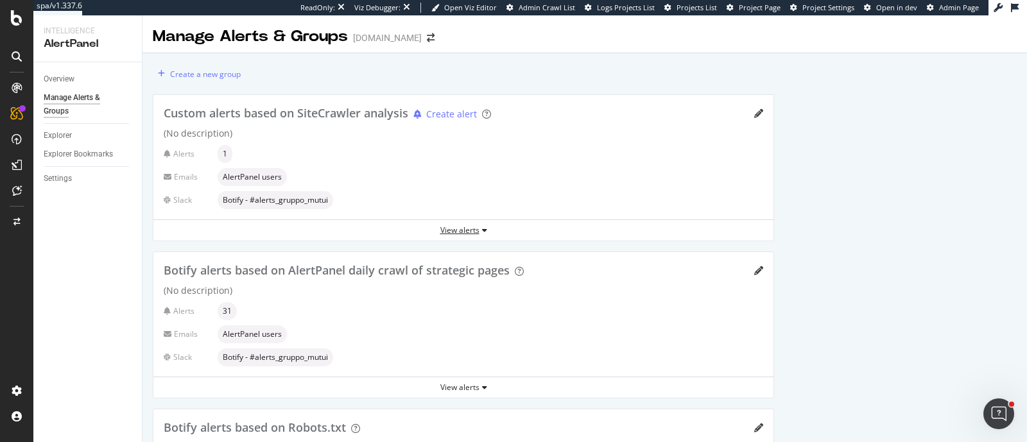
click at [459, 230] on div "View alerts" at bounding box center [463, 230] width 620 height 11
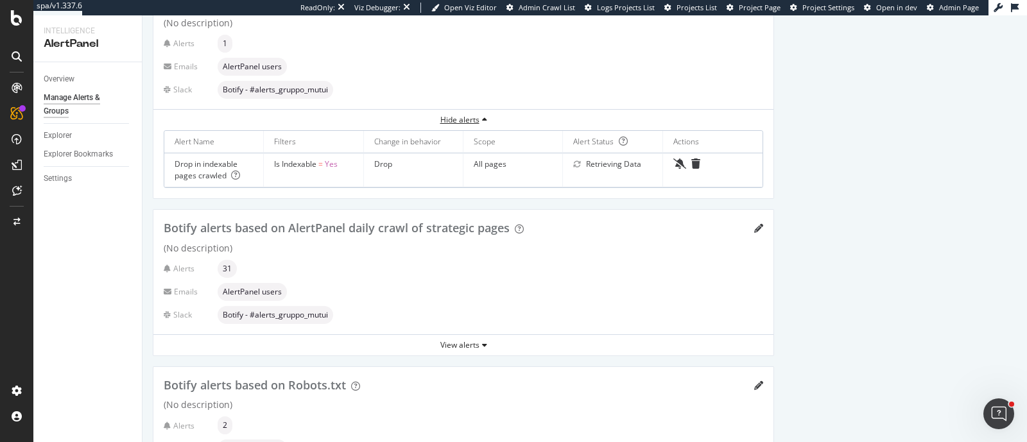
scroll to position [119, 0]
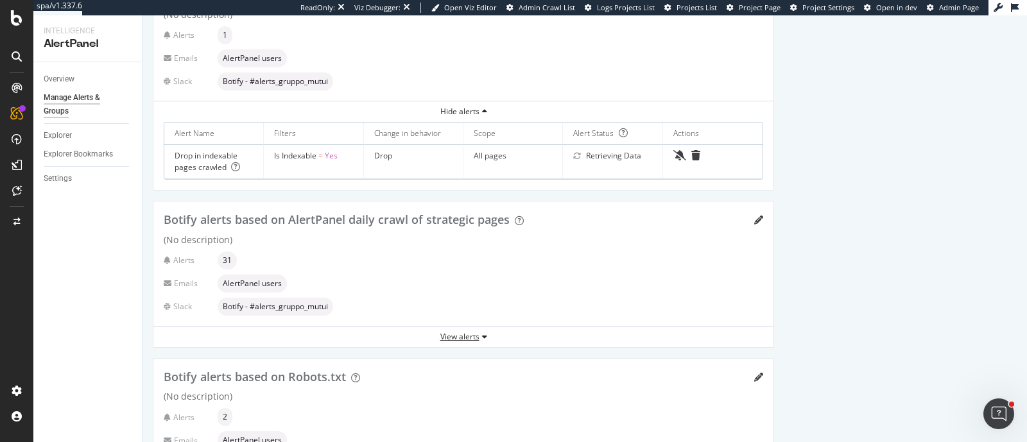
click at [457, 329] on div "View alerts" at bounding box center [463, 336] width 620 height 19
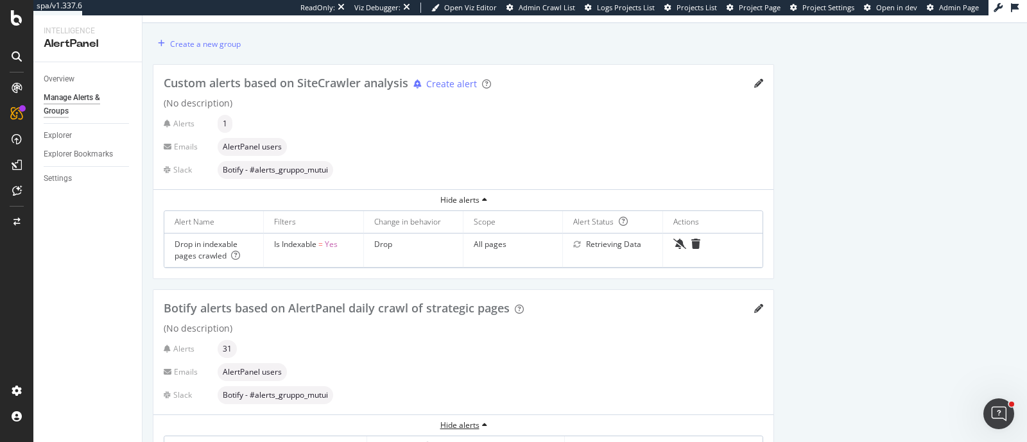
scroll to position [30, 0]
click at [354, 97] on div "(No description)" at bounding box center [463, 103] width 599 height 13
click at [16, 26] on div at bounding box center [16, 221] width 33 height 442
click at [18, 17] on icon at bounding box center [17, 17] width 12 height 15
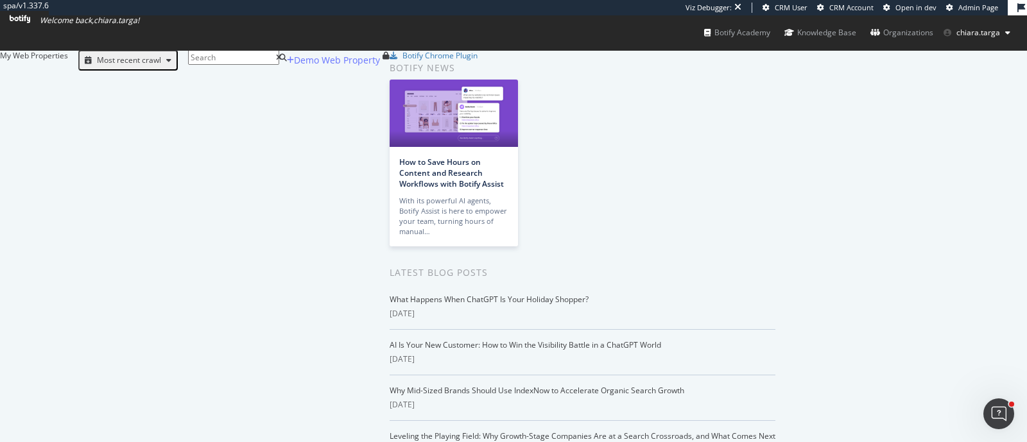
scroll to position [1583, 0]
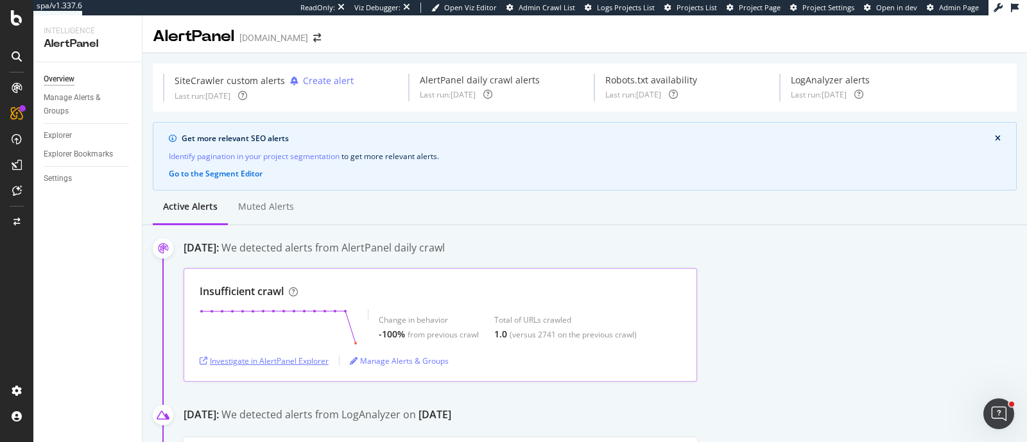
click at [286, 358] on div "Investigate in AlertPanel Explorer" at bounding box center [264, 360] width 129 height 11
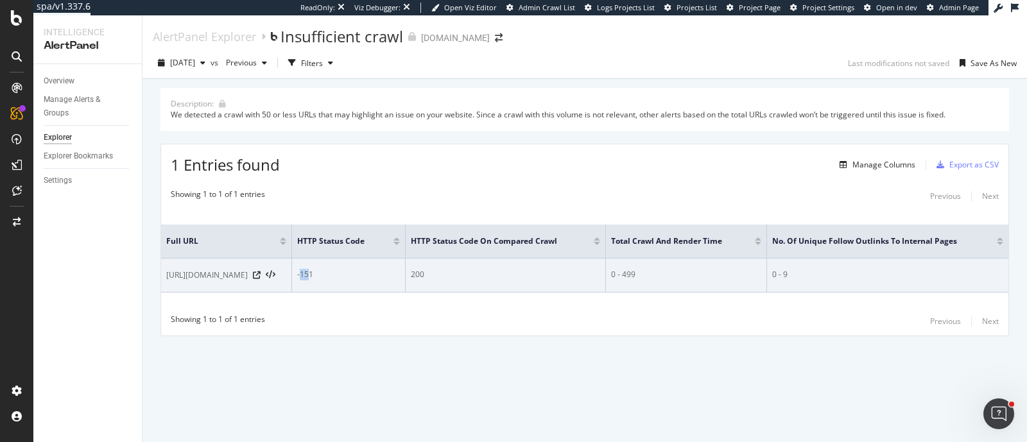
drag, startPoint x: 314, startPoint y: 273, endPoint x: 327, endPoint y: 273, distance: 12.2
click at [327, 273] on div "-151" at bounding box center [348, 275] width 103 height 12
click at [333, 276] on div "-151" at bounding box center [348, 275] width 103 height 12
drag, startPoint x: 310, startPoint y: 273, endPoint x: 327, endPoint y: 274, distance: 17.4
click at [327, 274] on td "-151" at bounding box center [349, 276] width 114 height 34
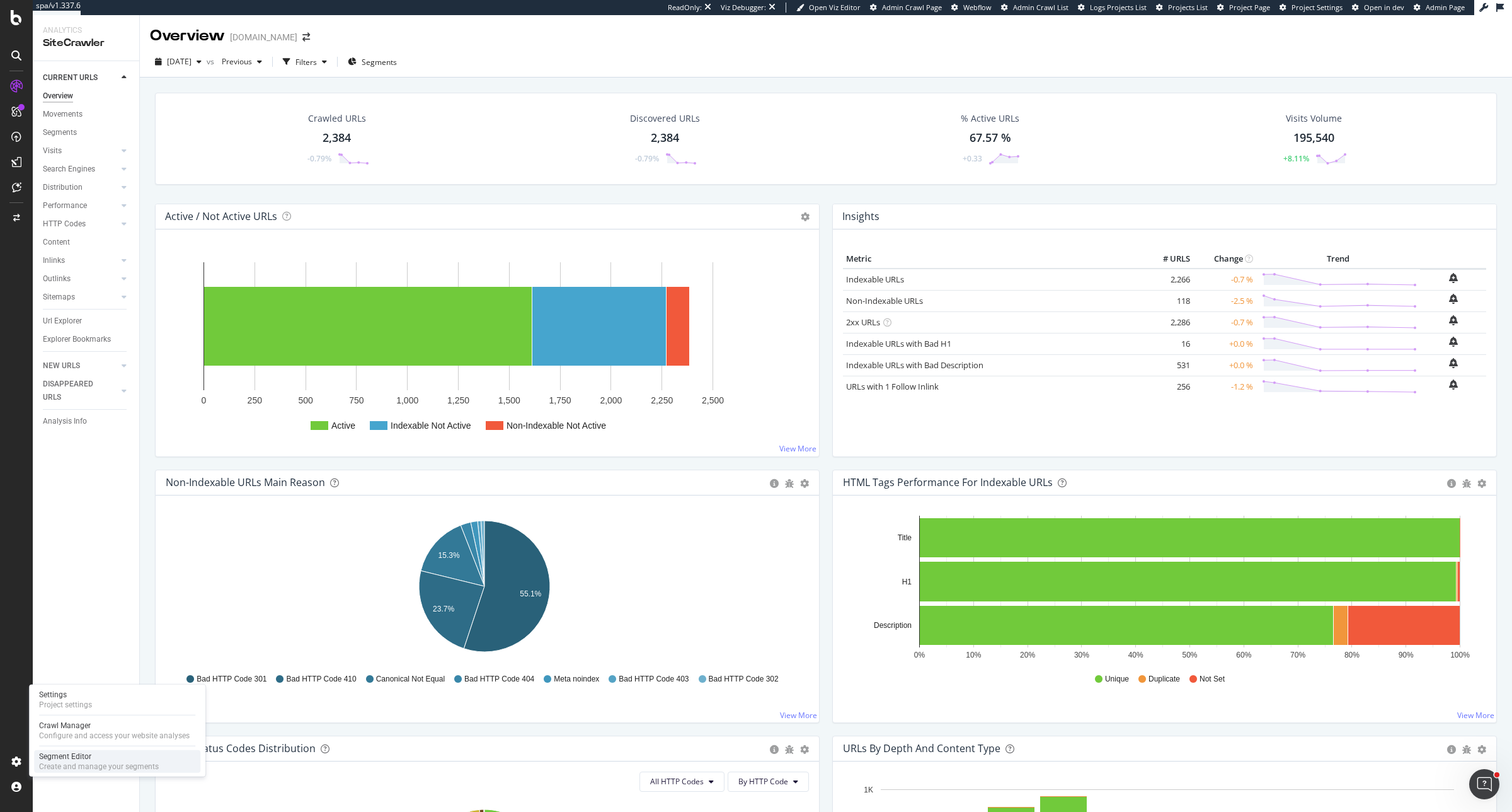
click at [75, 757] on div "Segment Editor" at bounding box center [99, 756] width 120 height 10
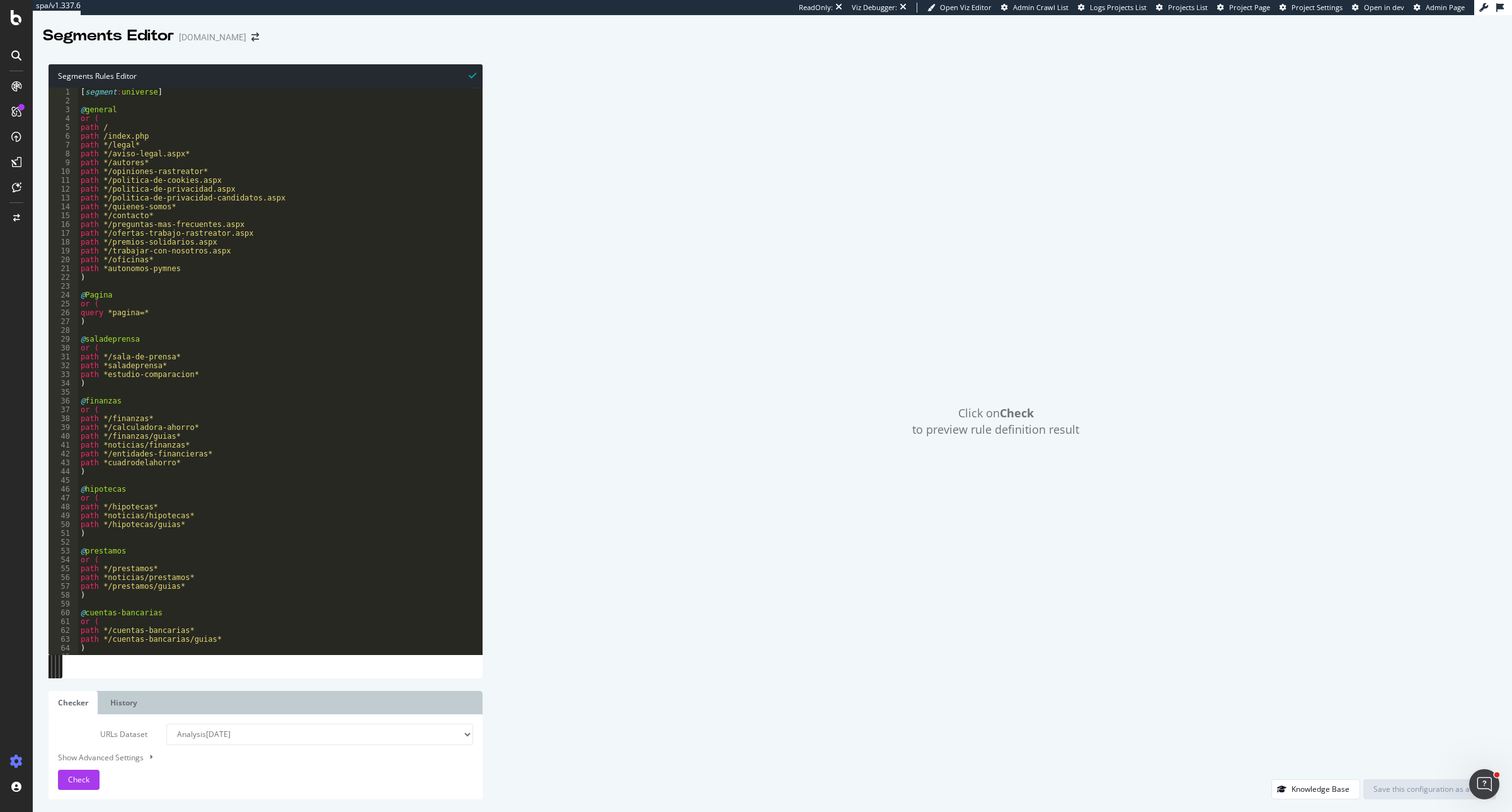
click at [1501, 5] on icon at bounding box center [1500, 7] width 8 height 9
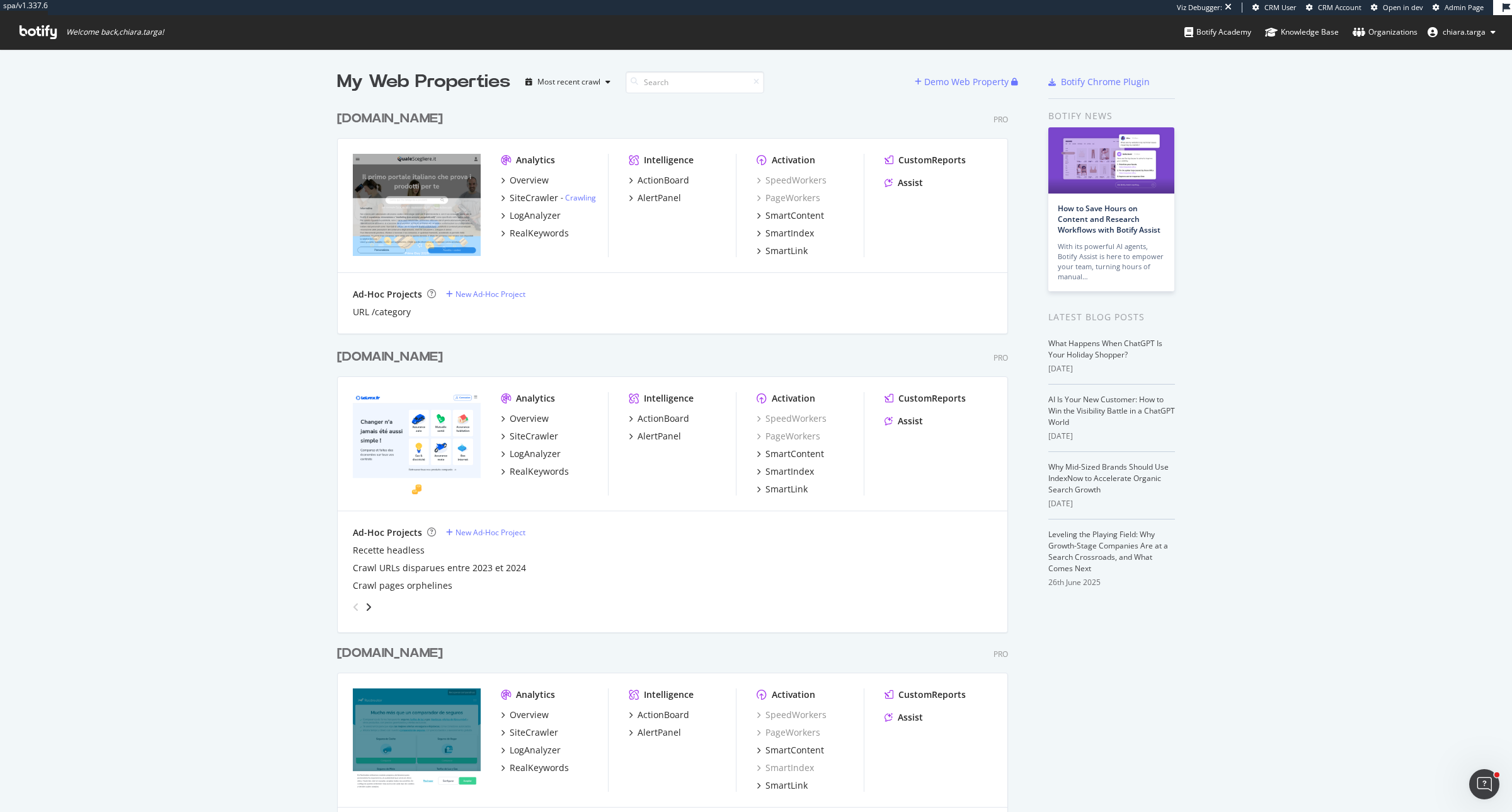
scroll to position [800, 1488]
